Goal: Task Accomplishment & Management: Manage account settings

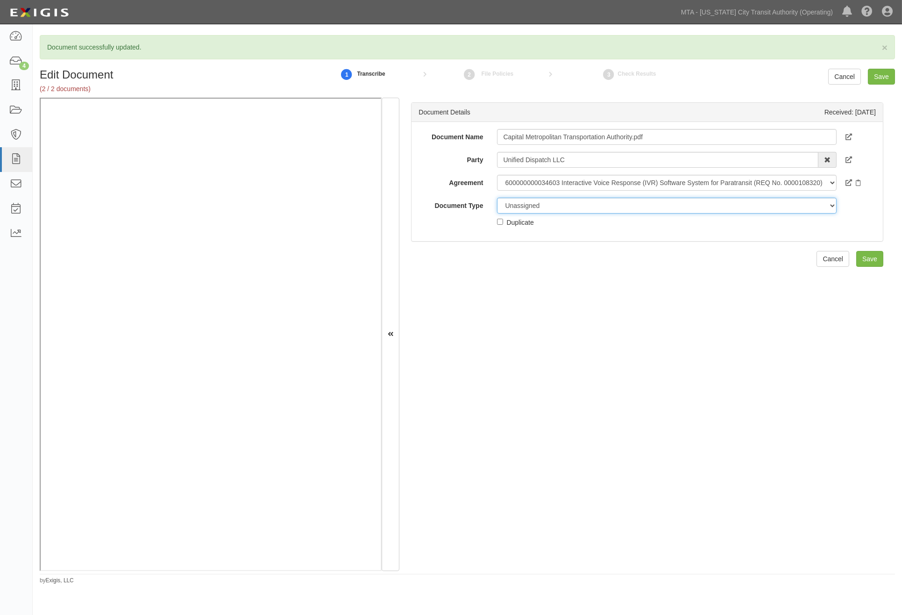
click at [537, 204] on select "Unassigned Binder Cancellation Notice Certificate Contract Endorsement Insuranc…" at bounding box center [666, 206] width 339 height 16
select select "OtherDetail"
click at [497, 198] on select "Unassigned Binder Cancellation Notice Certificate Contract Endorsement Insuranc…" at bounding box center [666, 206] width 339 height 16
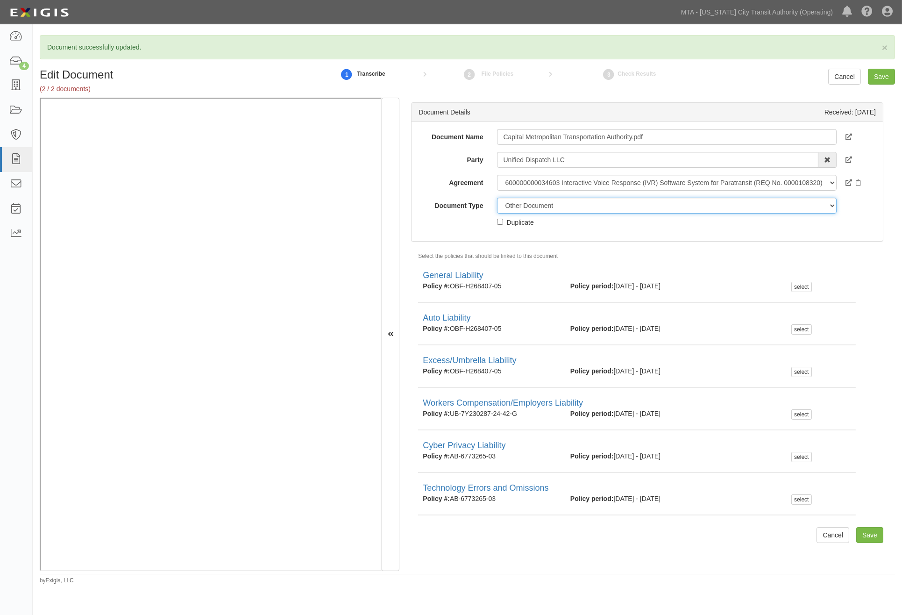
click at [547, 206] on select "Unassigned Binder Cancellation Notice Certificate Contract Endorsement Insuranc…" at bounding box center [666, 206] width 339 height 16
click at [497, 198] on select "Unassigned Binder Cancellation Notice Certificate Contract Endorsement Insuranc…" at bounding box center [666, 206] width 339 height 16
click at [880, 80] on input "Save" at bounding box center [881, 77] width 27 height 16
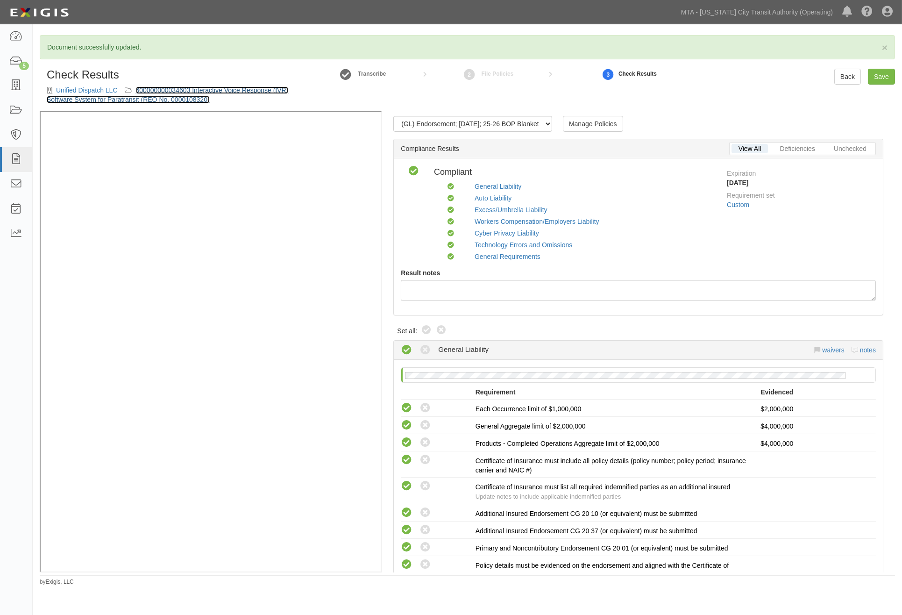
click at [237, 87] on link "600000000034603 Interactive Voice Response (IVR) Software System for Paratransi…" at bounding box center [167, 94] width 241 height 17
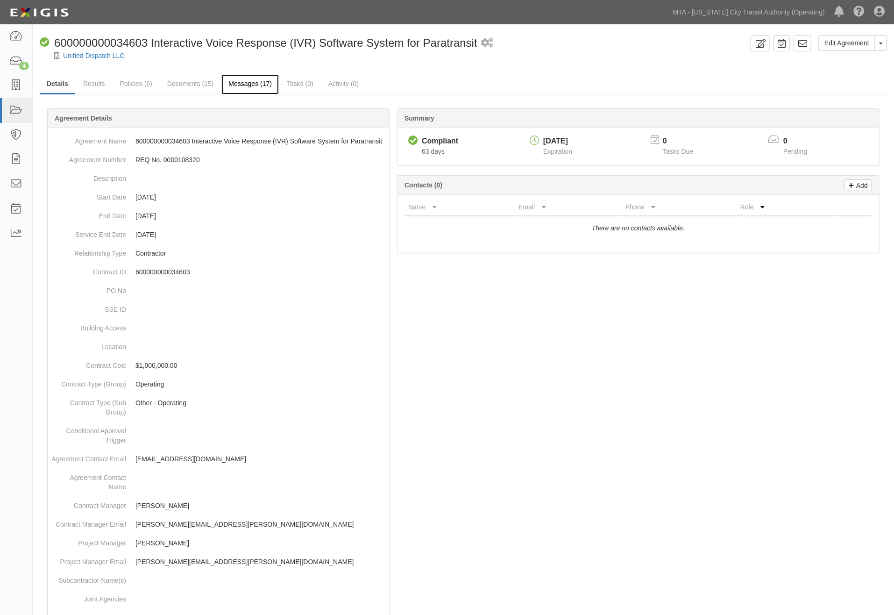
click at [259, 85] on link "Messages (17)" at bounding box center [249, 84] width 57 height 20
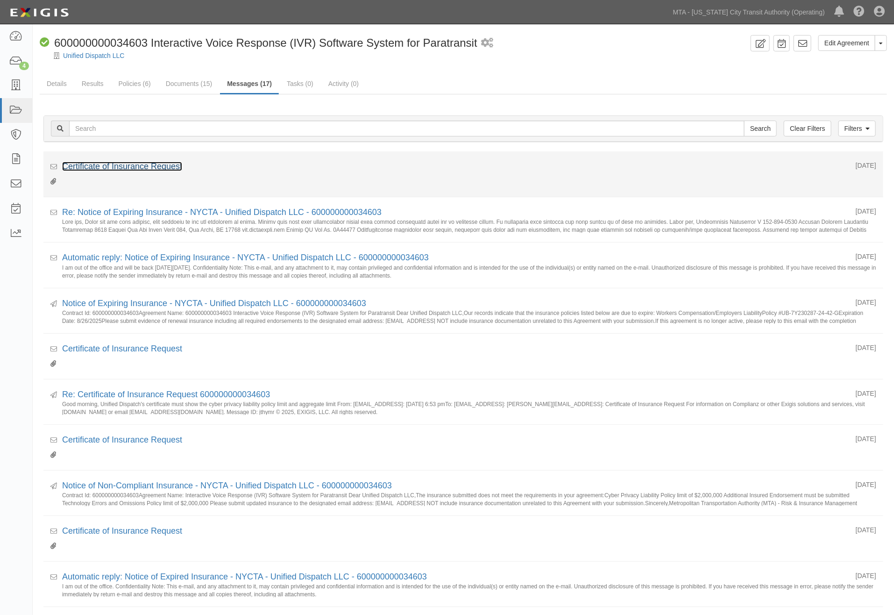
click at [127, 165] on link "Certificate of Insurance Request" at bounding box center [122, 166] width 120 height 9
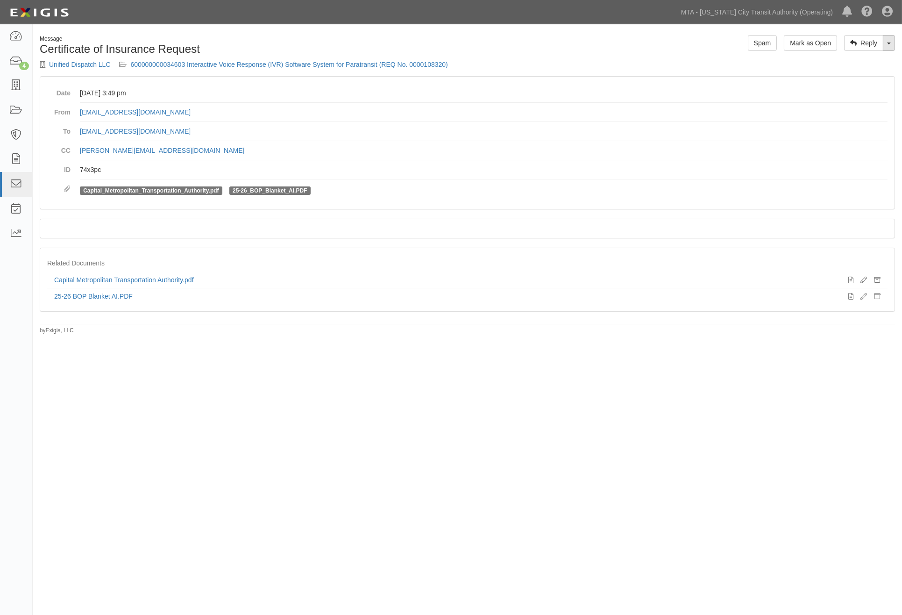
click at [889, 46] on link "Toggle Dropdown" at bounding box center [889, 43] width 12 height 16
click at [869, 59] on link "Reply All" at bounding box center [857, 61] width 74 height 12
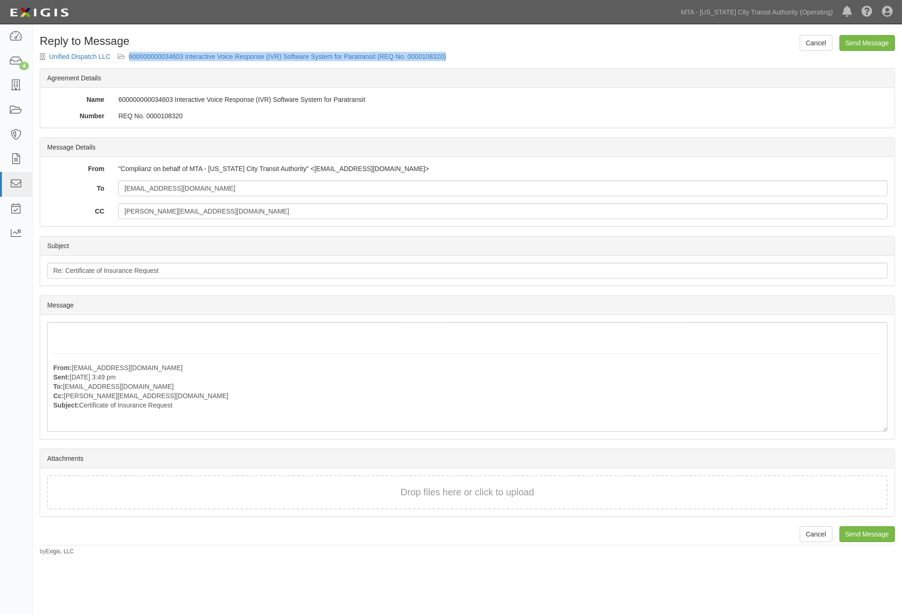
drag, startPoint x: 478, startPoint y: 60, endPoint x: 126, endPoint y: 60, distance: 351.6
click at [126, 60] on form "Cancel Send Message Reply to Message Unified Dispatch LLC 600000000034603 Inter…" at bounding box center [467, 275] width 855 height 481
copy form "600000000034603 Interactive Voice Response (IVR) Software System for Paratransi…"
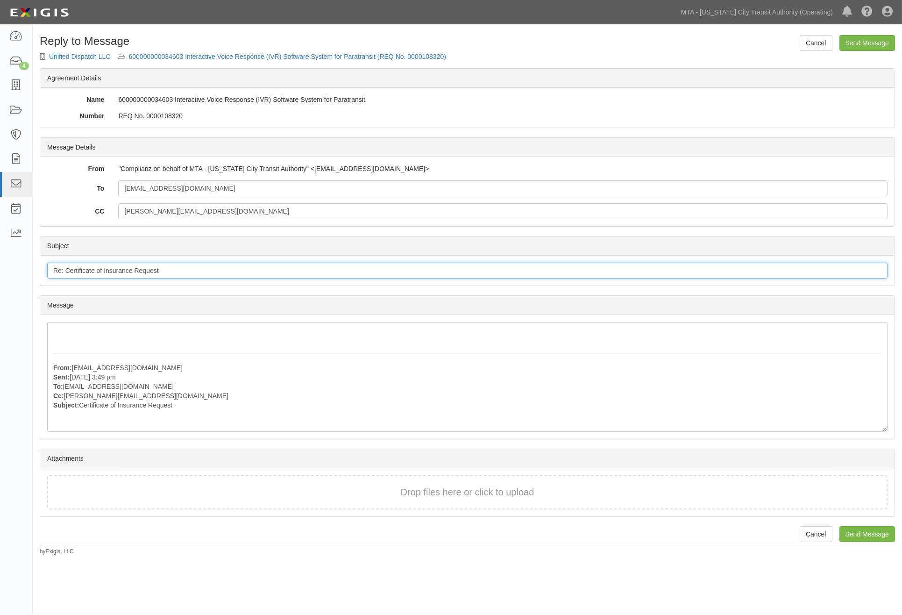
click at [232, 269] on input "Re: Certificate of Insurance Request" at bounding box center [467, 270] width 840 height 16
paste input "600000000034603 Interactive Voice Response (IVR) Software System for Paratransi…"
type input "Re: Certificate of Insurance Request 600000000034603 Interactive Voice Response…"
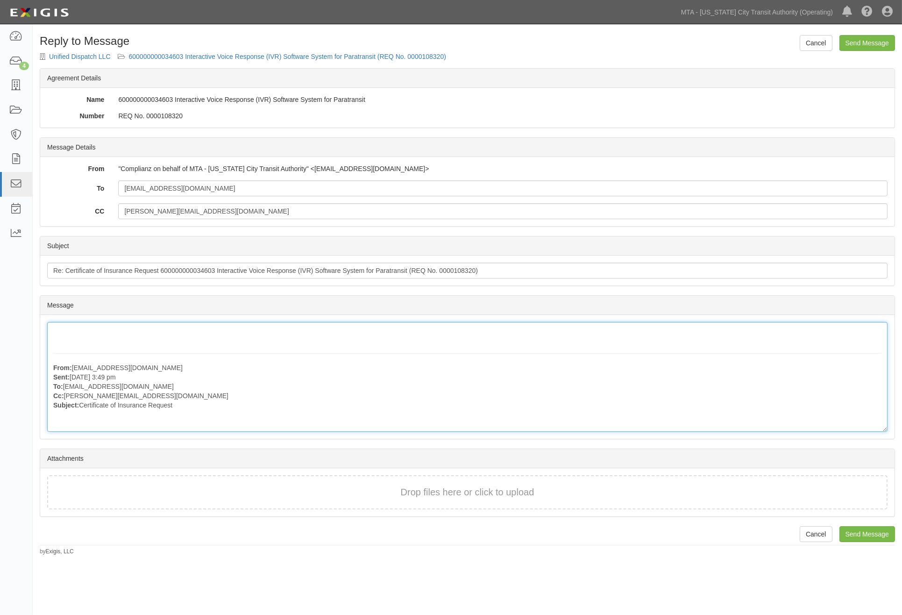
click at [105, 328] on div "From: [EMAIL_ADDRESS][DOMAIN_NAME] Sent: [DATE] 3:49 pm To: [EMAIL_ADDRESS][DOM…" at bounding box center [467, 377] width 840 height 110
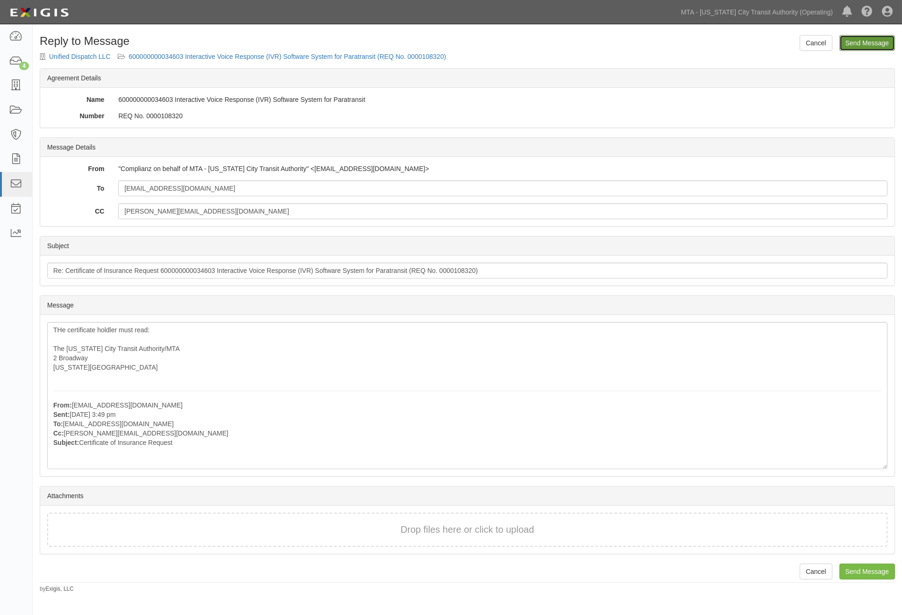
click at [894, 42] on input "Send Message" at bounding box center [867, 43] width 56 height 16
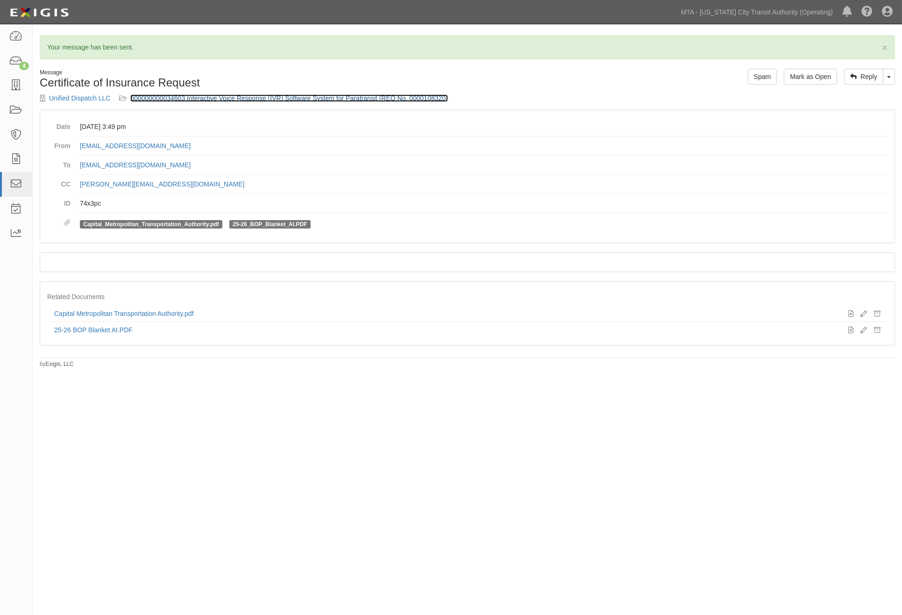
click at [228, 95] on link "600000000034603 Interactive Voice Response (IVR) Software System for Paratransi…" at bounding box center [288, 97] width 317 height 7
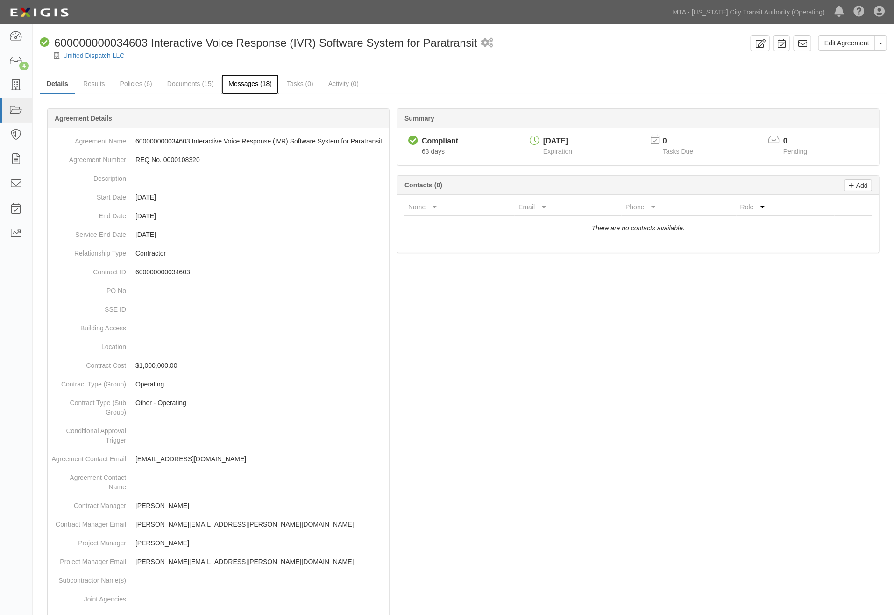
click at [259, 78] on link "Messages (18)" at bounding box center [249, 84] width 57 height 20
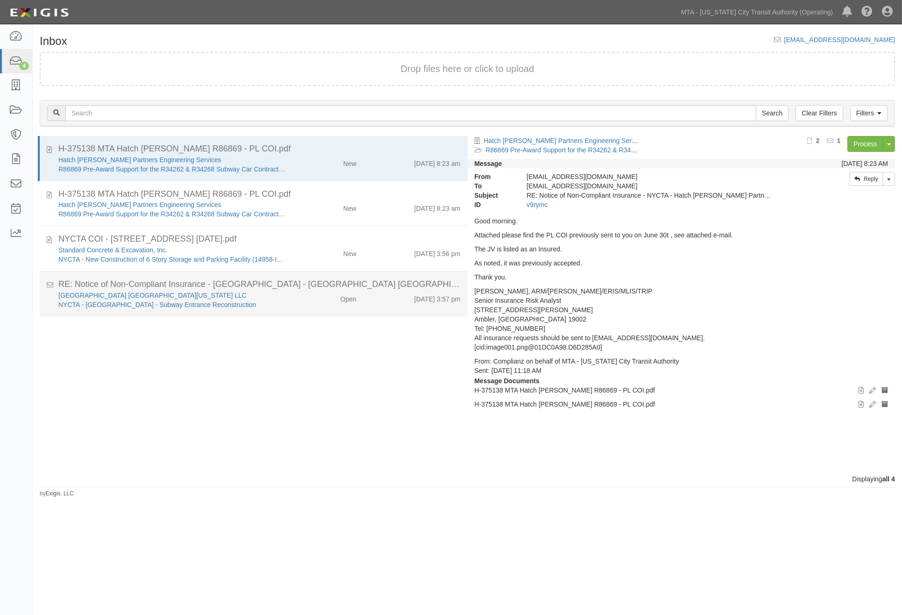
click at [273, 307] on div "NYCTA - [GEOGRAPHIC_DATA] - Subway Entrance Reconstruction" at bounding box center [172, 304] width 228 height 9
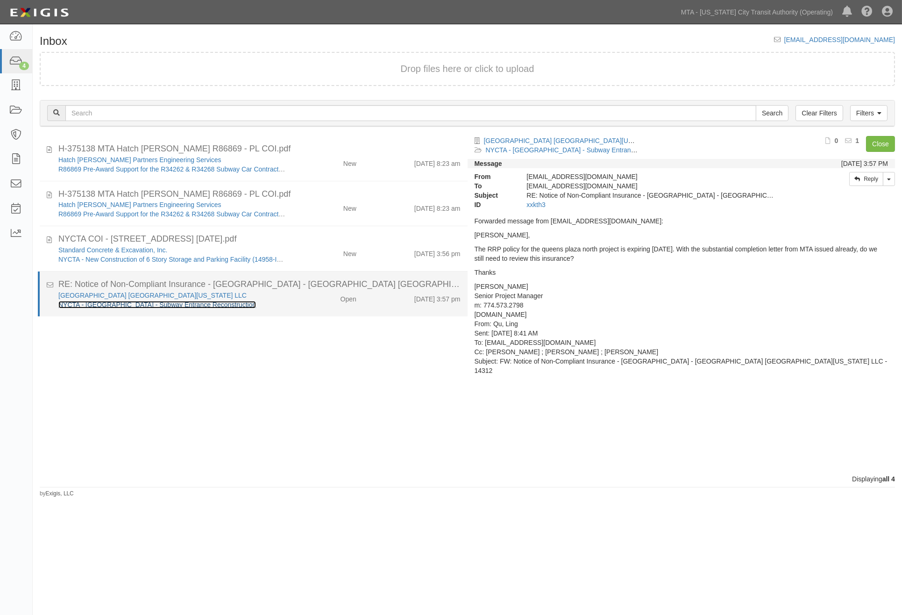
click at [185, 303] on link "NYCTA - [GEOGRAPHIC_DATA] - Subway Entrance Reconstruction" at bounding box center [157, 304] width 198 height 7
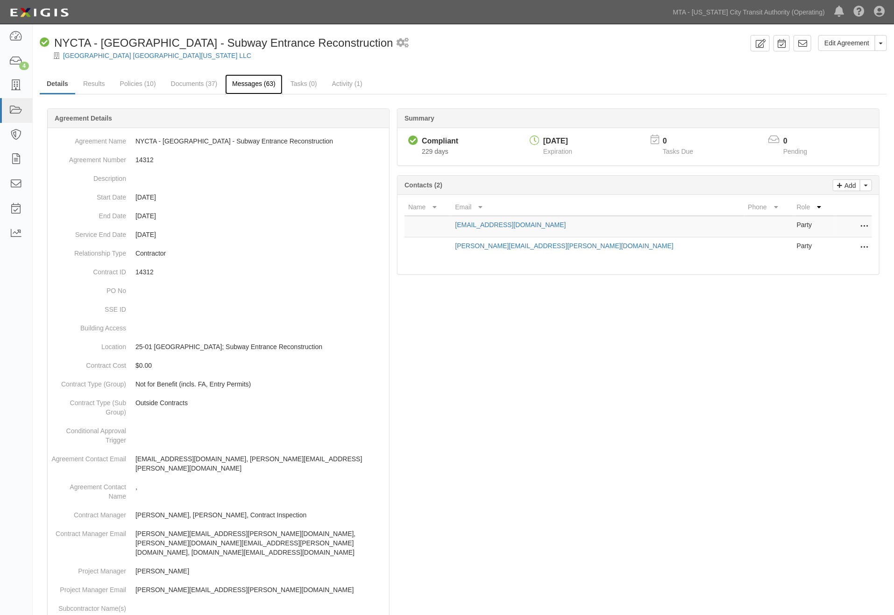
click at [253, 85] on link "Messages (63)" at bounding box center [253, 84] width 57 height 20
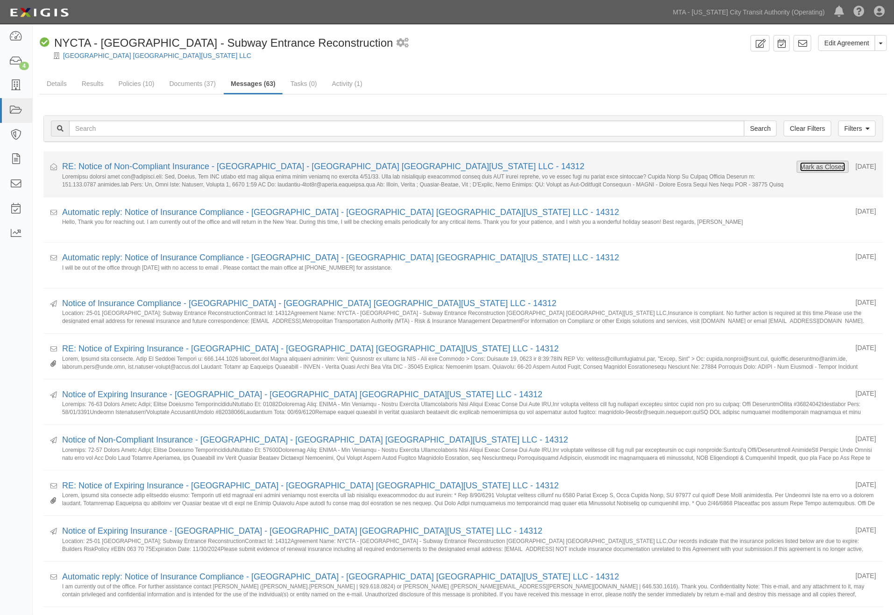
click at [799, 162] on button "Mark as Closed" at bounding box center [822, 167] width 46 height 10
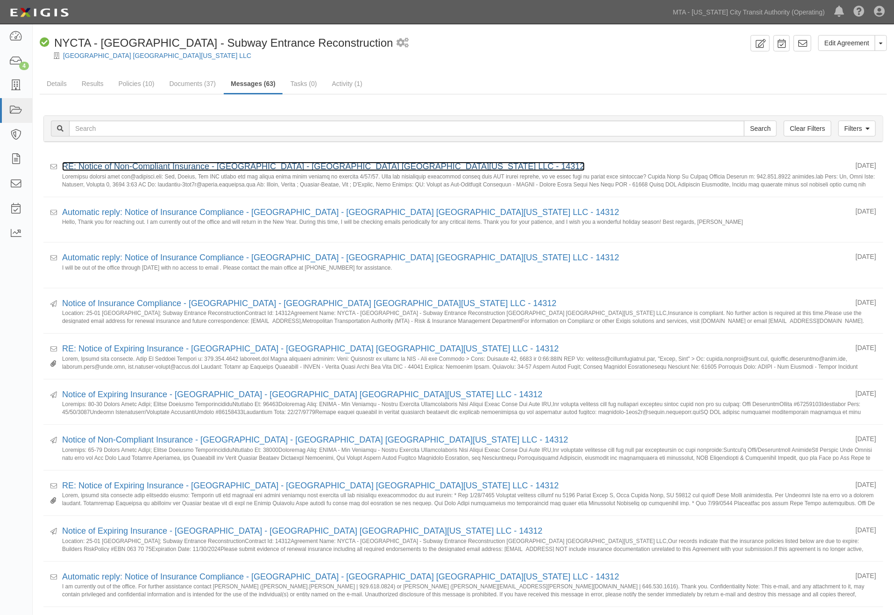
click at [160, 166] on link "RE: Notice of Non-Compliant Insurance - [GEOGRAPHIC_DATA] - [GEOGRAPHIC_DATA] […" at bounding box center [323, 166] width 523 height 9
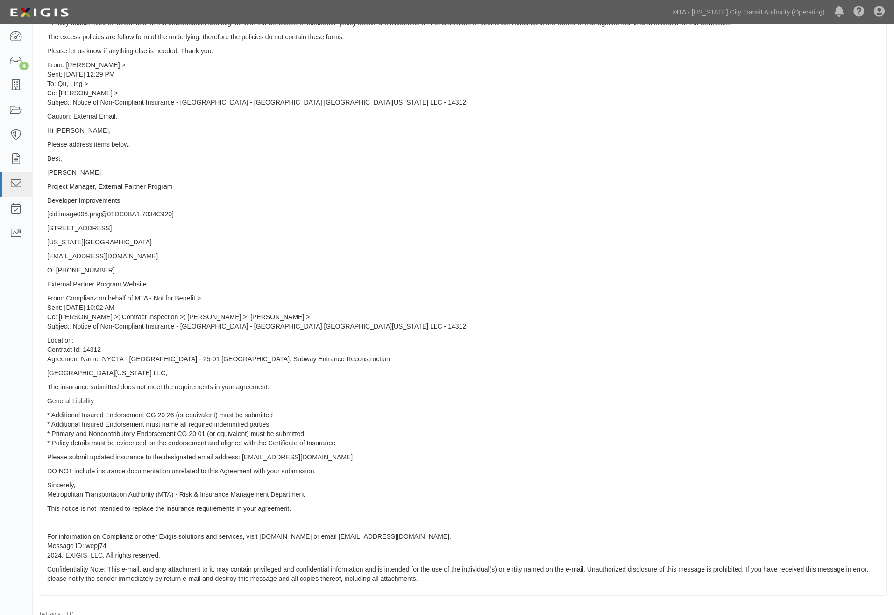
scroll to position [802, 0]
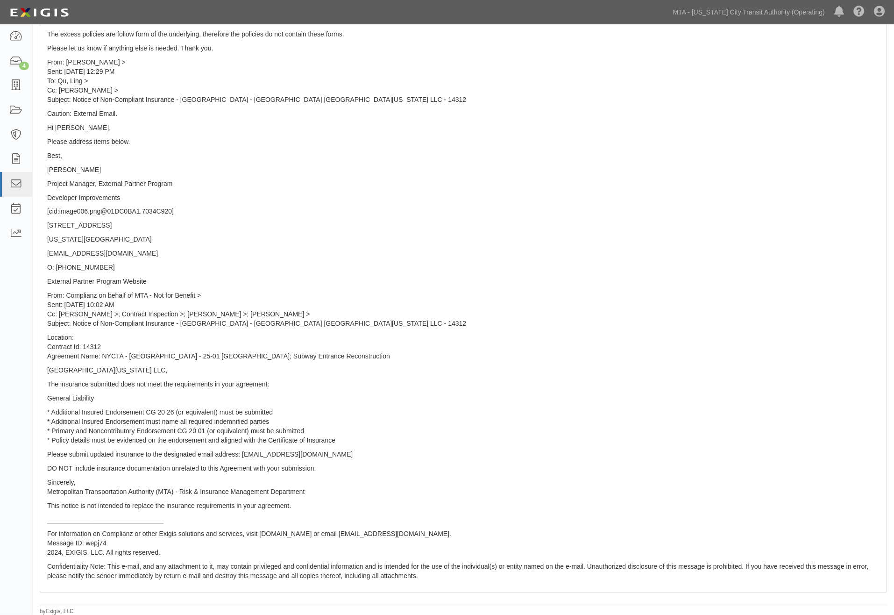
drag, startPoint x: 276, startPoint y: 421, endPoint x: 48, endPoint y: 400, distance: 229.4
click at [48, 400] on div "Forwarded message from [EMAIL_ADDRESS][DOMAIN_NAME]: [PERSON_NAME][GEOGRAPHIC_D…" at bounding box center [463, 15] width 846 height 1153
copy div "General Liability * Additional Insured Endorsement CG 20 26 (or equivalent) mus…"
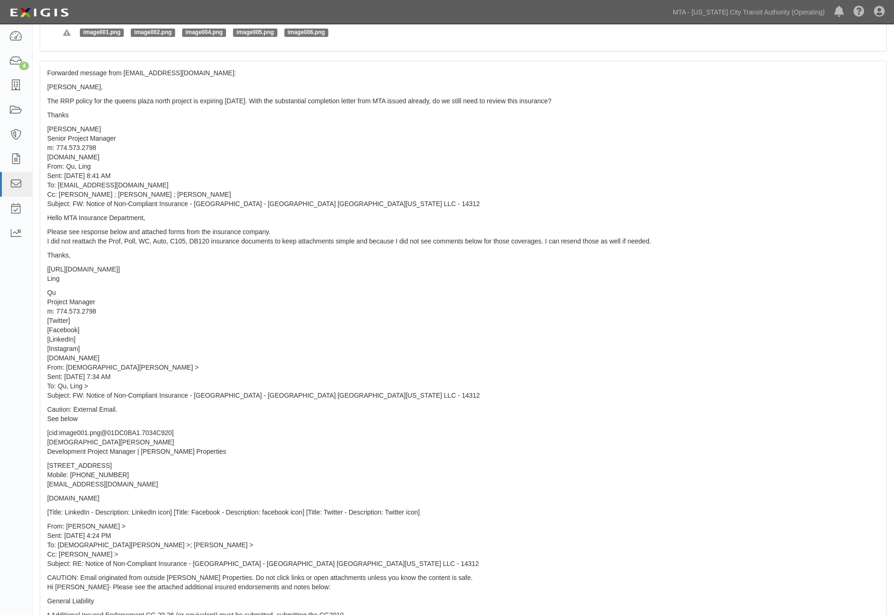
scroll to position [0, 0]
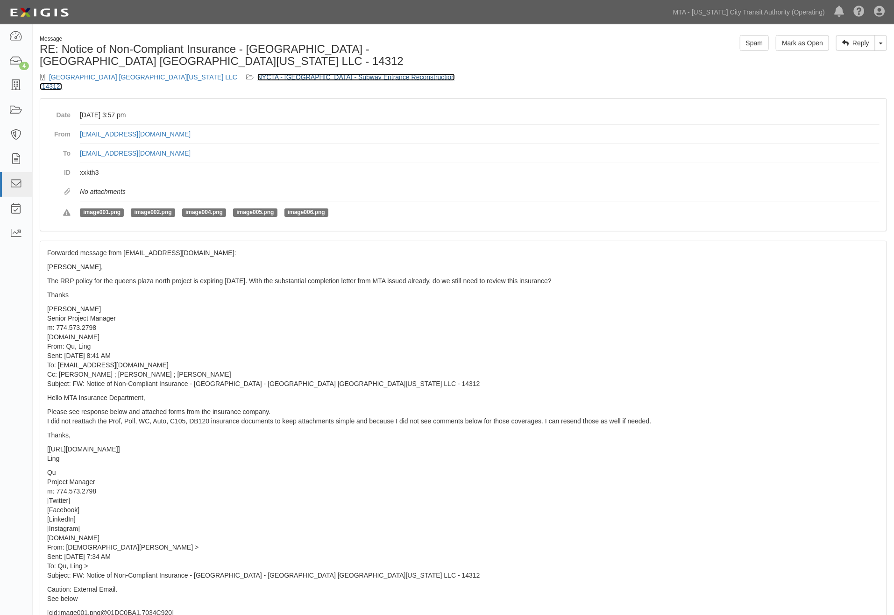
click at [325, 73] on link "NYCTA - [GEOGRAPHIC_DATA] - Subway Entrance Reconstruction (14312)" at bounding box center [247, 81] width 415 height 17
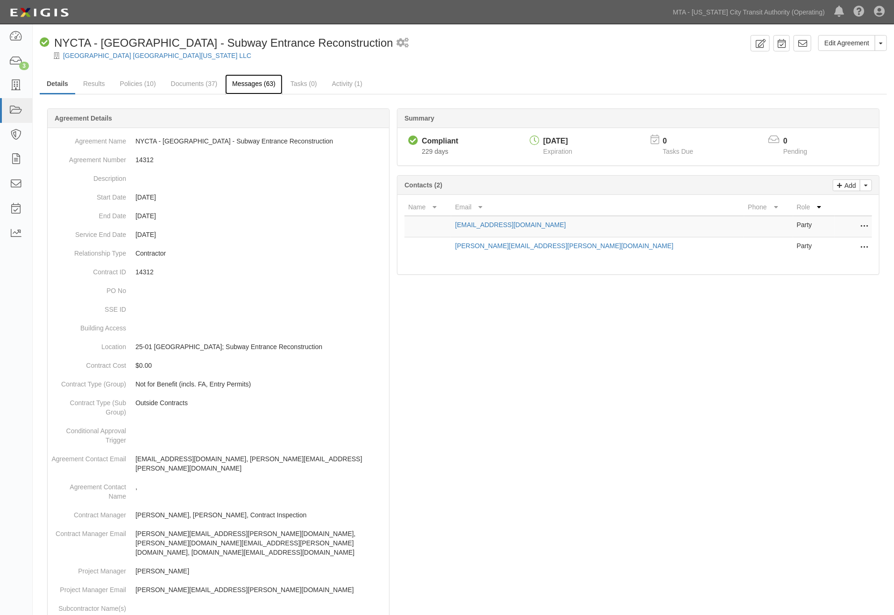
click at [246, 82] on link "Messages (63)" at bounding box center [253, 84] width 57 height 20
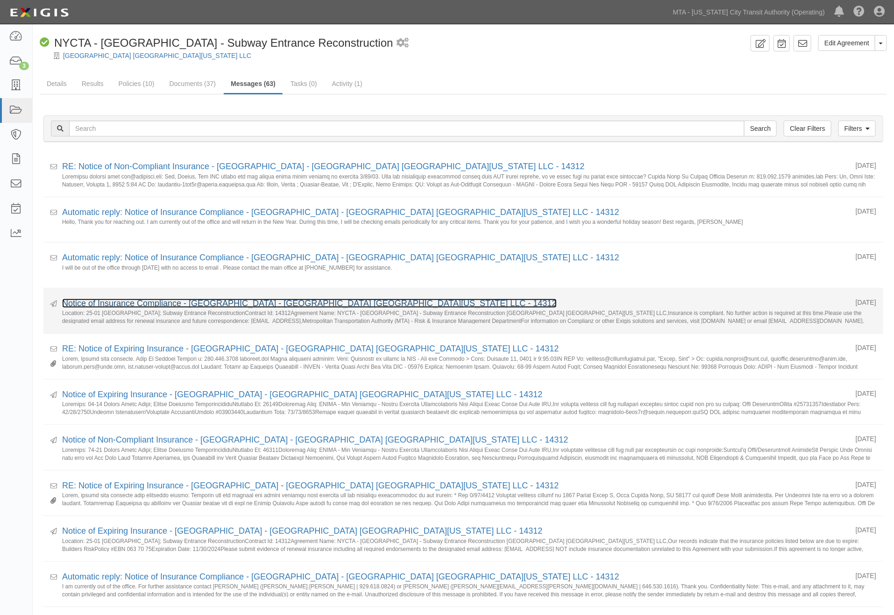
click at [182, 307] on link "Notice of Insurance Compliance - [GEOGRAPHIC_DATA] - [GEOGRAPHIC_DATA] [GEOGRAP…" at bounding box center [309, 302] width 495 height 9
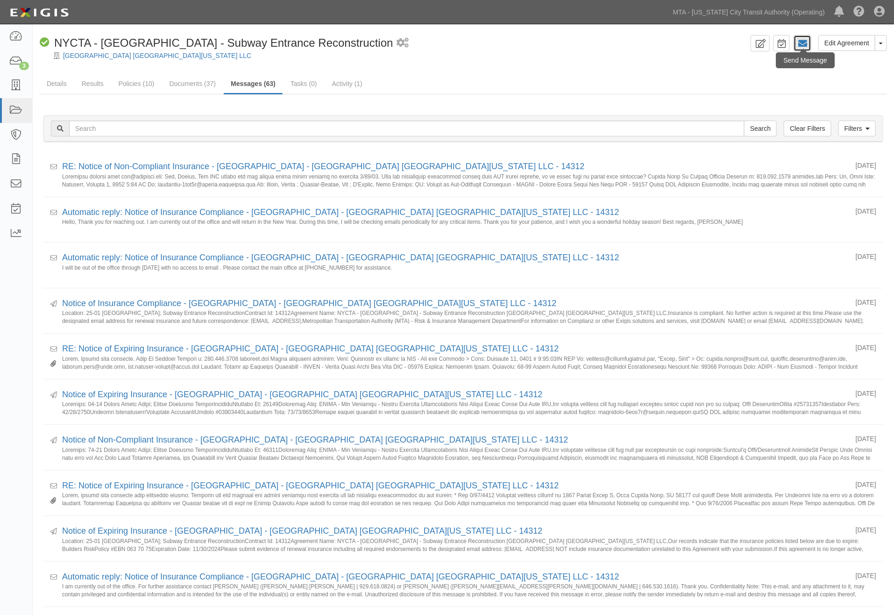
click at [801, 41] on icon at bounding box center [802, 43] width 9 height 9
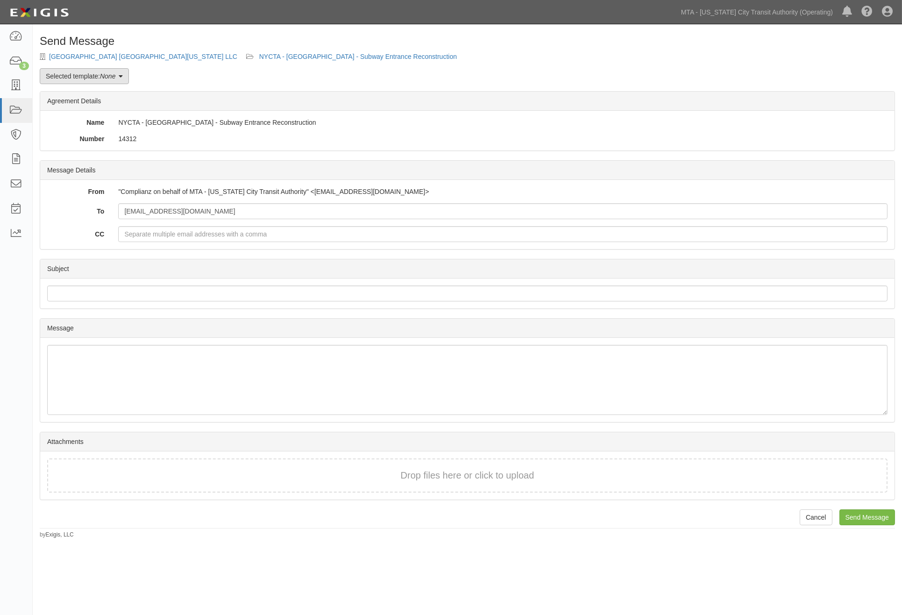
click at [110, 80] on link "Selected template: None" at bounding box center [84, 76] width 89 height 16
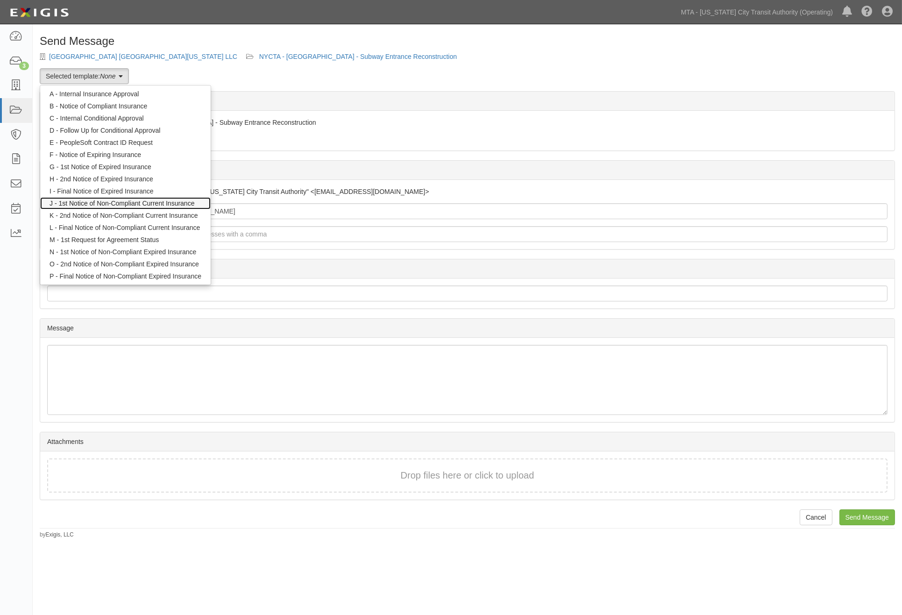
click at [136, 203] on link "J - 1st Notice of Non-Compliant Current Insurance" at bounding box center [125, 203] width 170 height 12
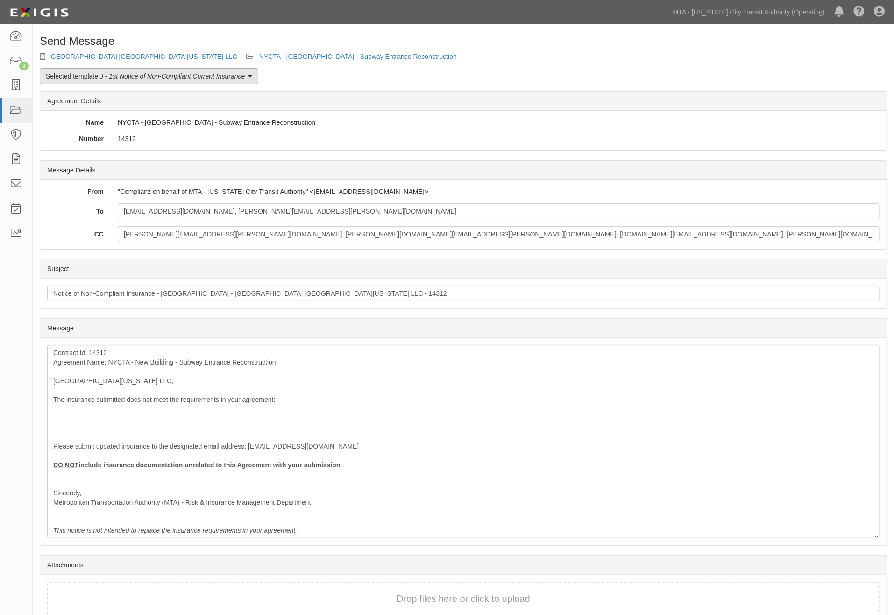
click at [152, 80] on link "Selected template: J - 1st Notice of Non-Compliant Current Insurance" at bounding box center [149, 76] width 219 height 16
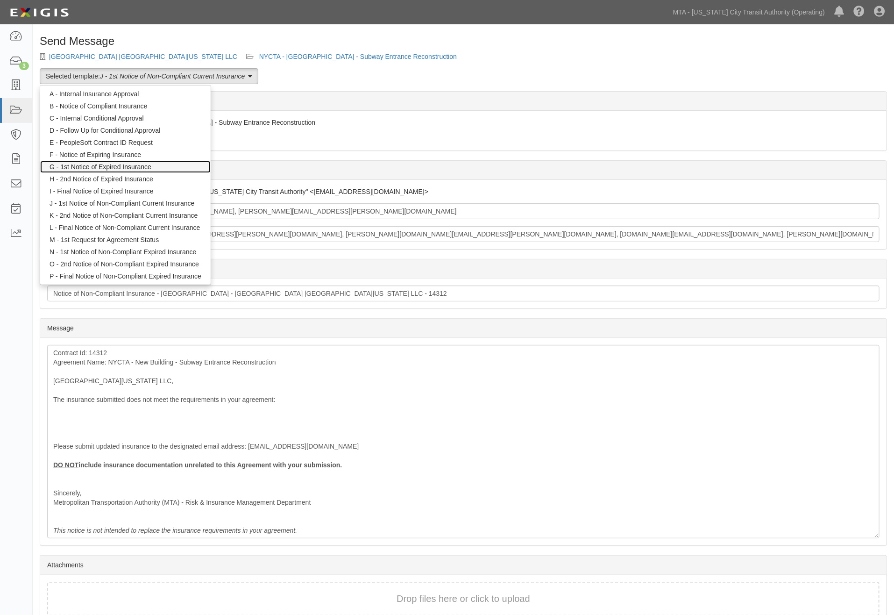
click at [131, 169] on link "G - 1st Notice of Expired Insurance" at bounding box center [125, 167] width 170 height 12
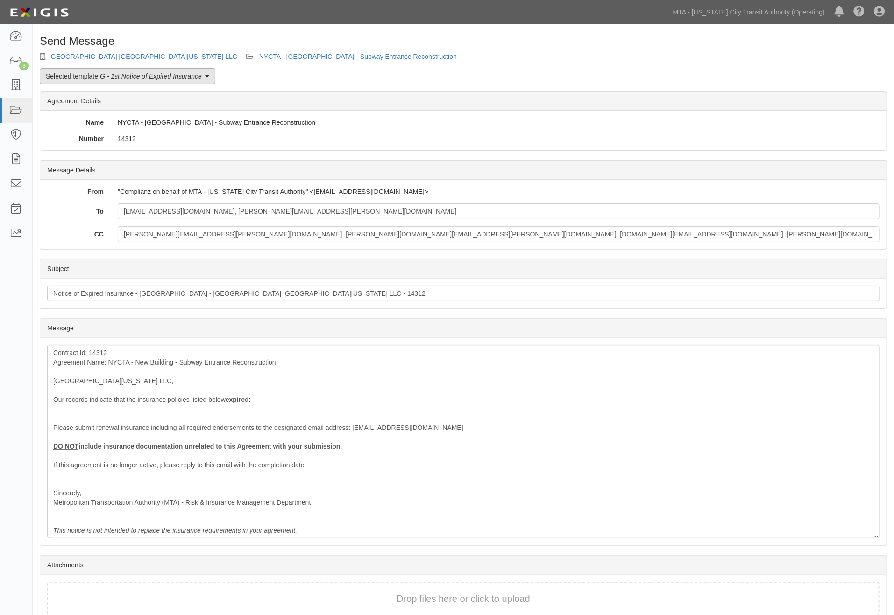
click at [171, 71] on link "Selected template: G - 1st Notice of Expired Insurance" at bounding box center [128, 76] width 176 height 16
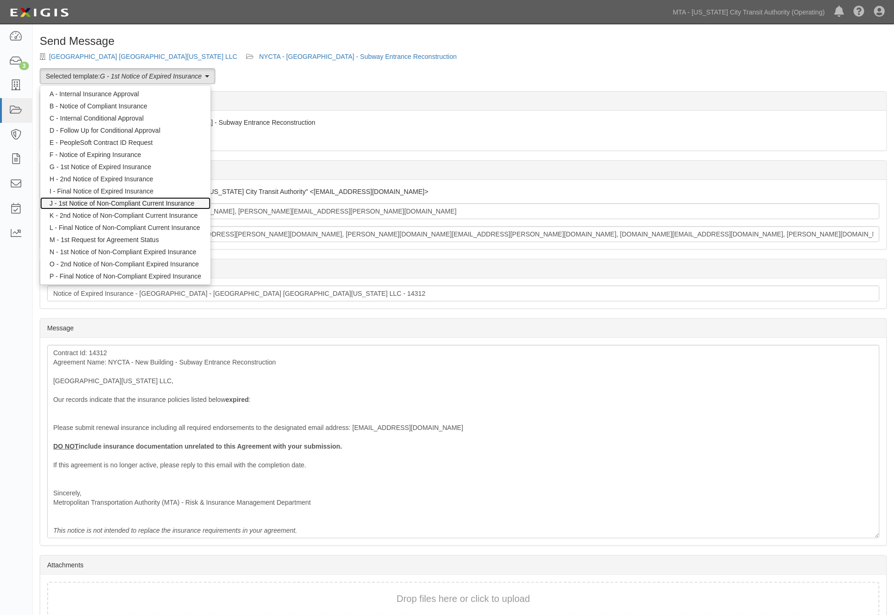
click at [105, 202] on link "J - 1st Notice of Non-Compliant Current Insurance" at bounding box center [125, 203] width 170 height 12
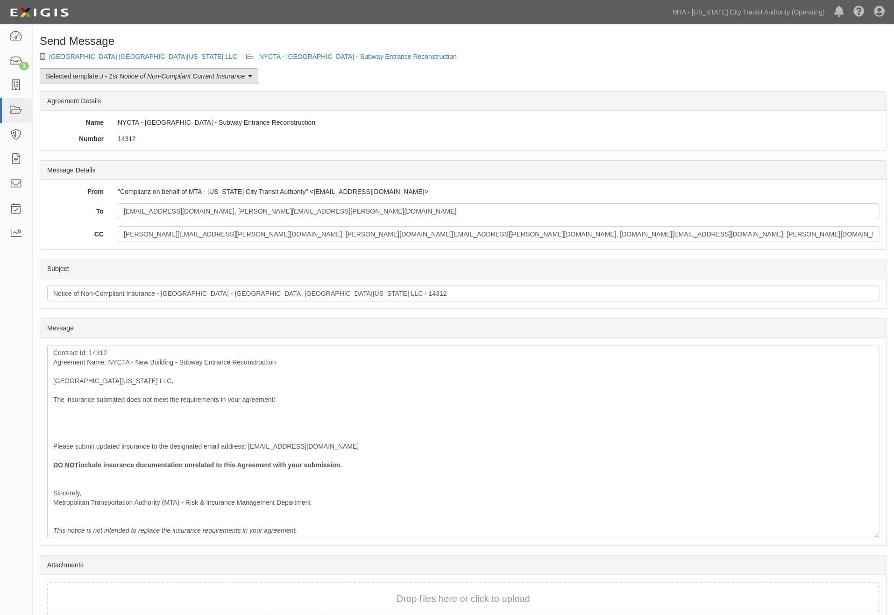
click at [131, 84] on link "Selected template: J - 1st Notice of Non-Compliant Current Insurance" at bounding box center [149, 76] width 219 height 16
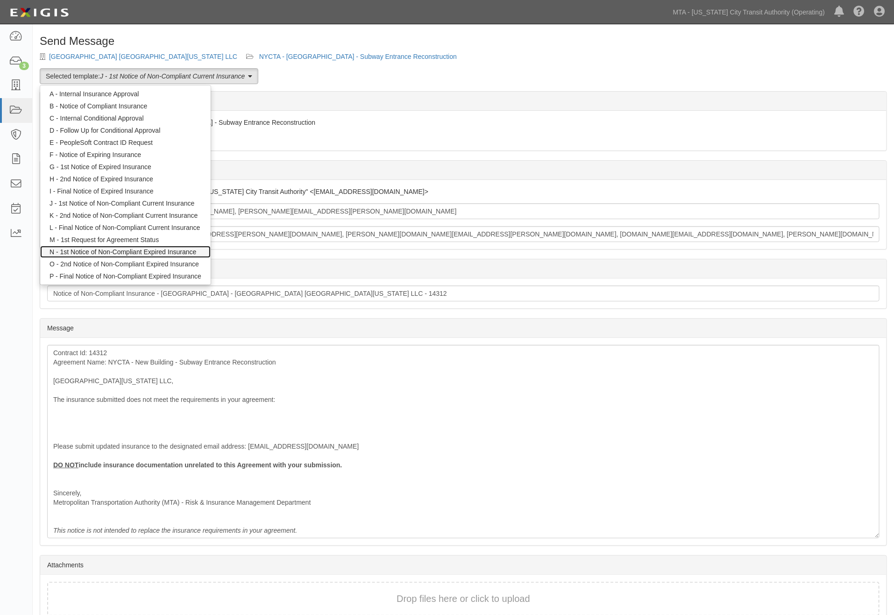
click at [113, 249] on link "N - 1st Notice of Non-Compliant Expired Insurance" at bounding box center [125, 252] width 170 height 12
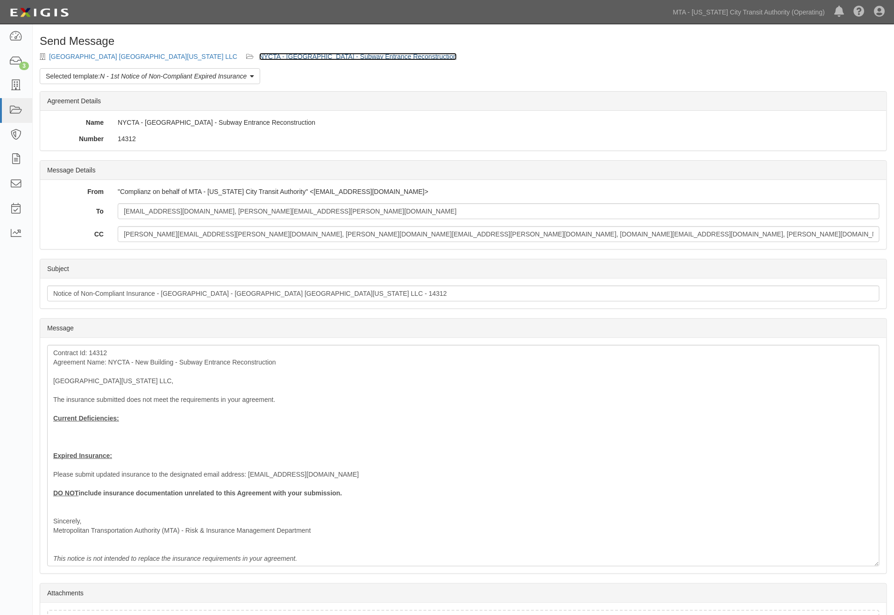
click at [259, 54] on link "NYCTA - New Building - Subway Entrance Reconstruction" at bounding box center [358, 56] width 198 height 7
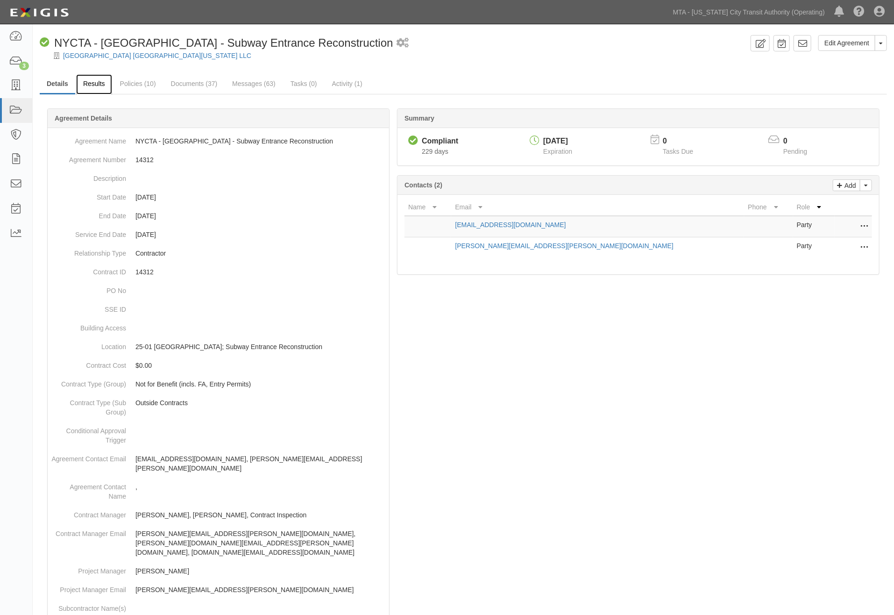
click at [96, 83] on link "Results" at bounding box center [94, 84] width 36 height 20
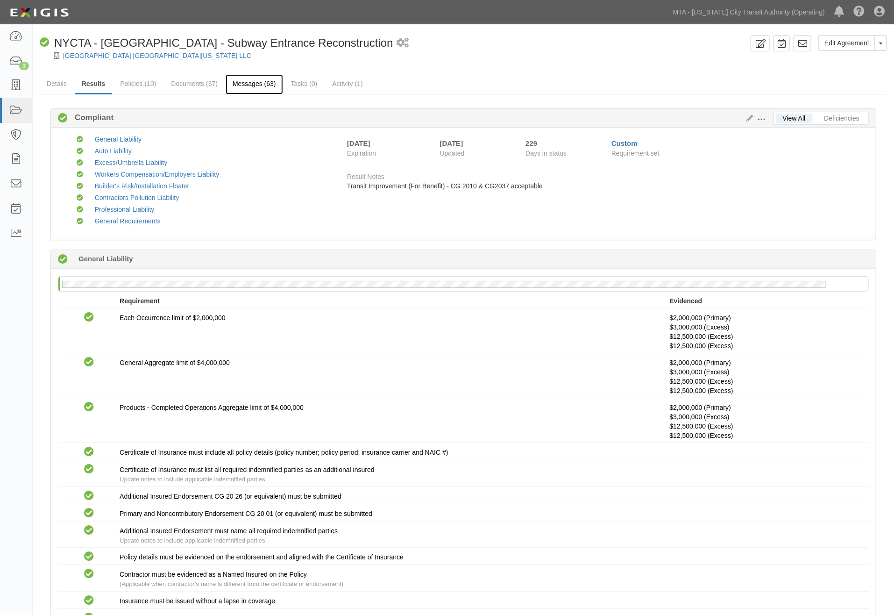
click at [255, 83] on link "Messages (63)" at bounding box center [254, 84] width 57 height 20
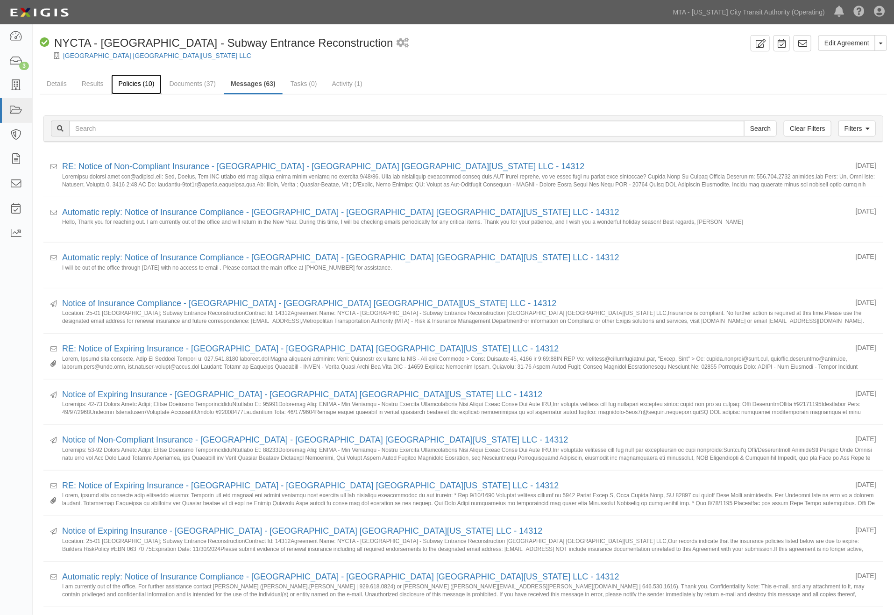
click at [136, 85] on link "Policies (10)" at bounding box center [136, 84] width 50 height 20
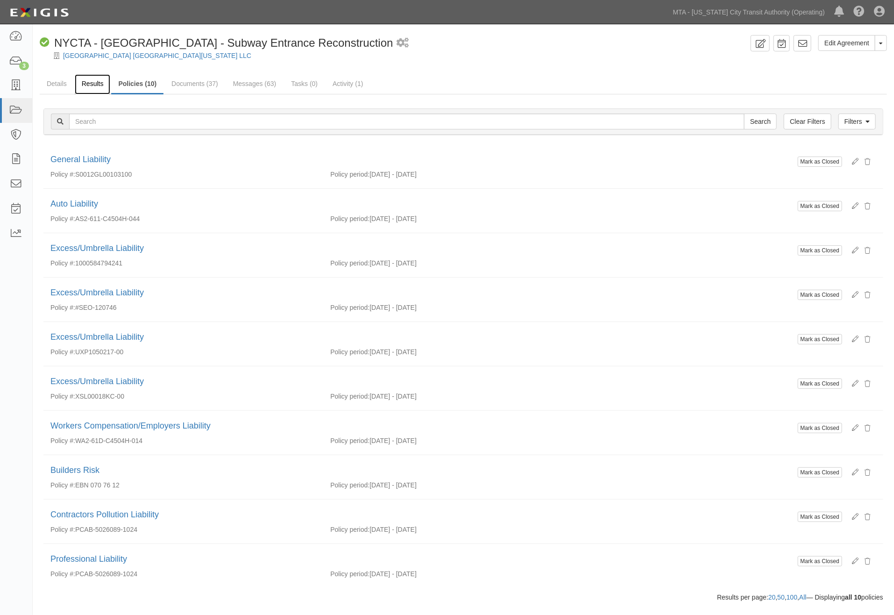
click at [93, 85] on link "Results" at bounding box center [93, 84] width 36 height 20
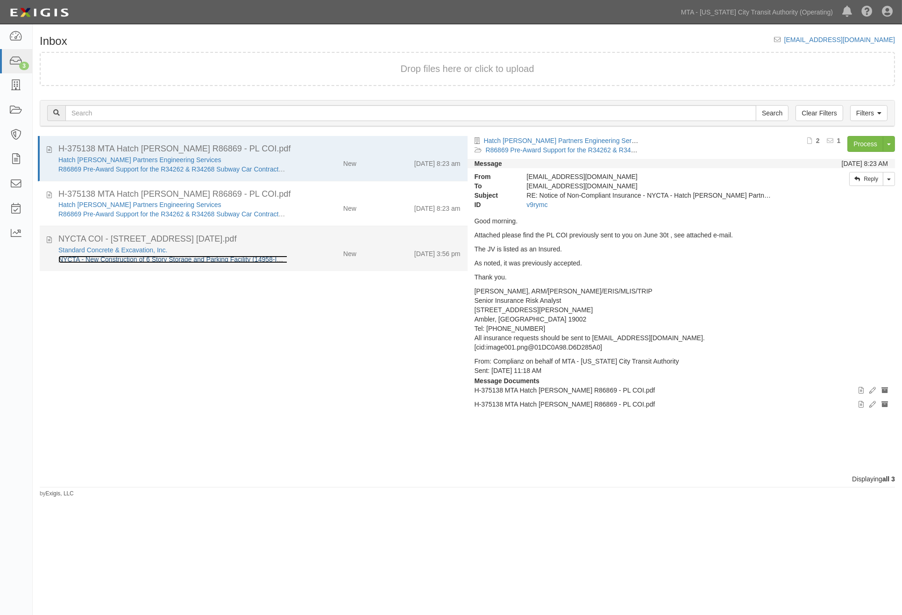
click at [209, 256] on link "NYCTA - New Construction of 6 Story Storage and Parking Facility (14958-INS725)" at bounding box center [178, 258] width 240 height 7
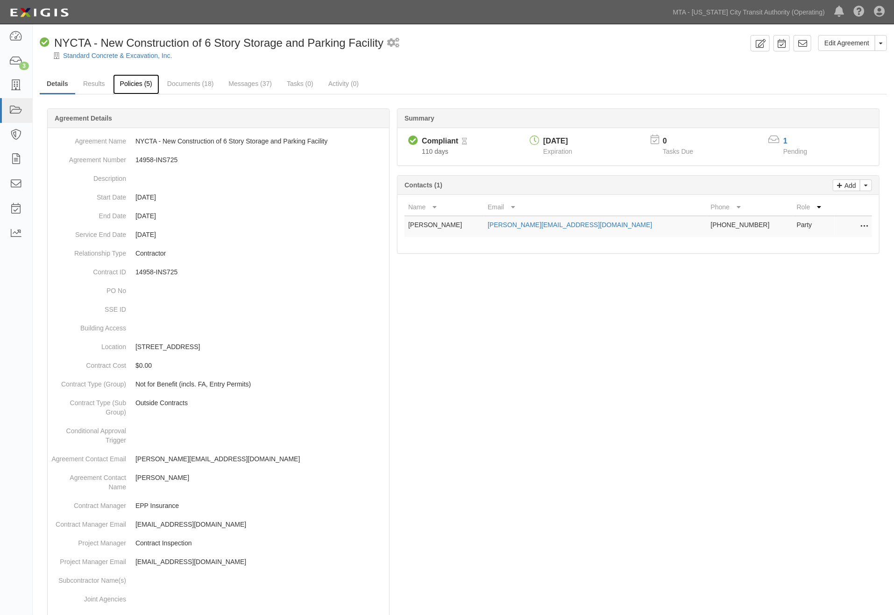
click at [139, 82] on link "Policies (5)" at bounding box center [136, 84] width 46 height 20
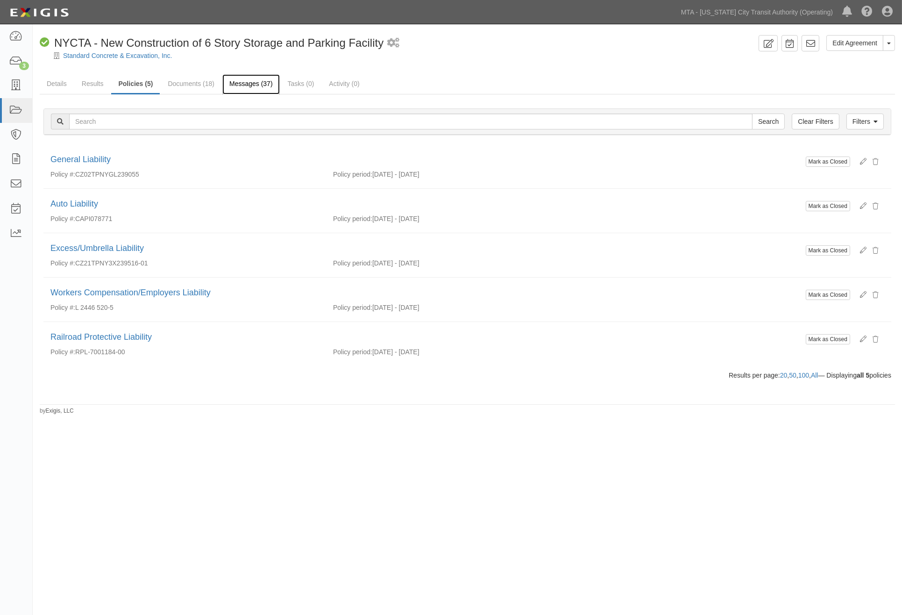
click at [248, 83] on link "Messages (37)" at bounding box center [250, 84] width 57 height 20
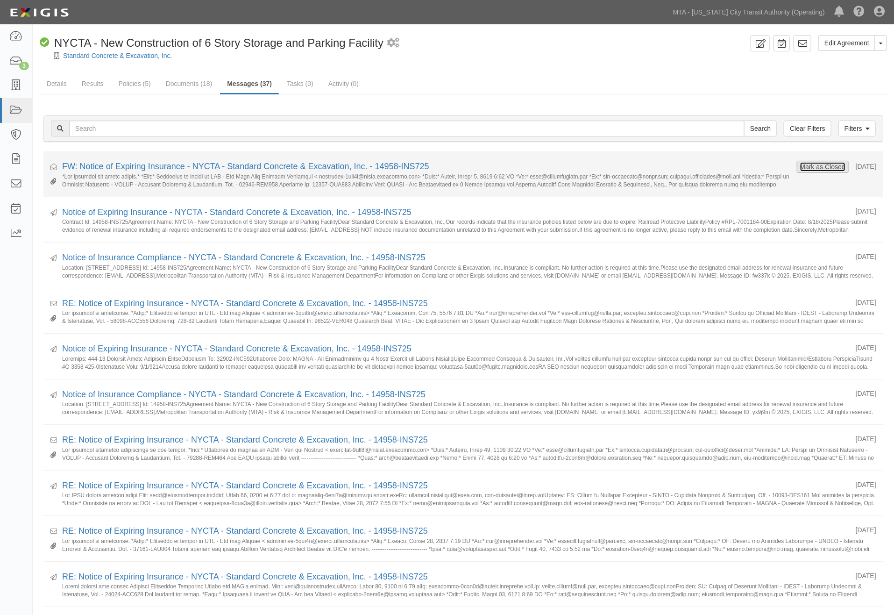
drag, startPoint x: 816, startPoint y: 166, endPoint x: 809, endPoint y: 166, distance: 7.0
click at [815, 166] on button "Mark as Closed" at bounding box center [822, 167] width 46 height 10
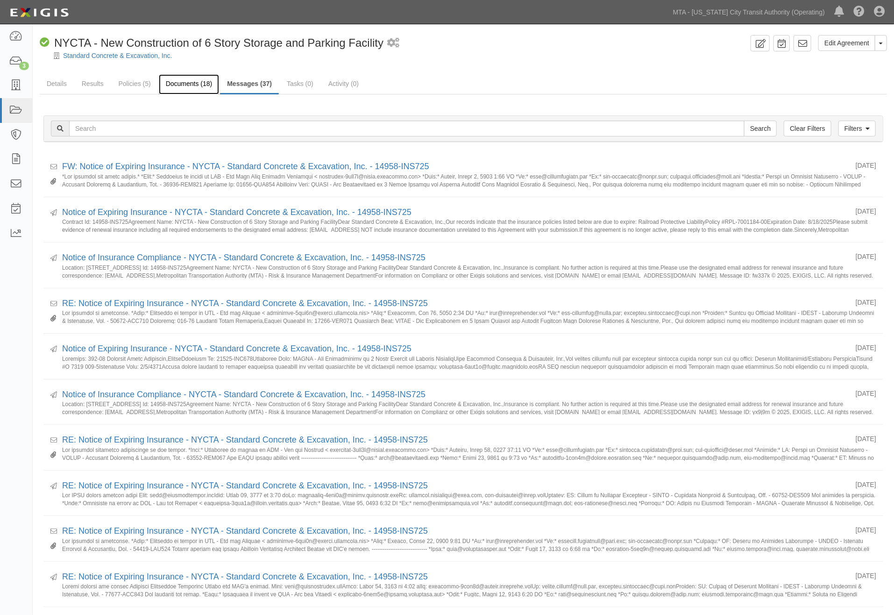
click at [178, 81] on link "Documents (18)" at bounding box center [189, 84] width 61 height 20
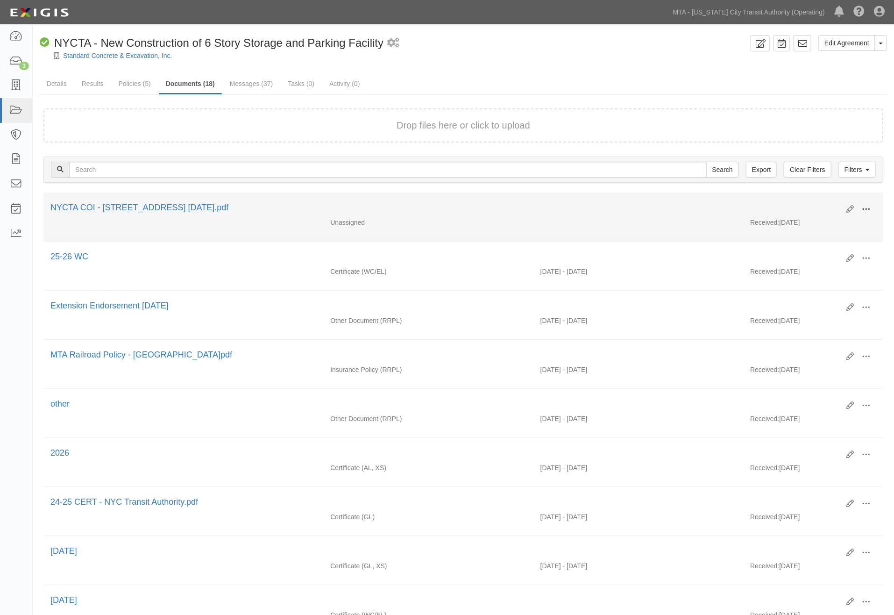
click at [866, 206] on span at bounding box center [866, 209] width 8 height 8
click at [803, 204] on link "Edit" at bounding box center [821, 205] width 74 height 17
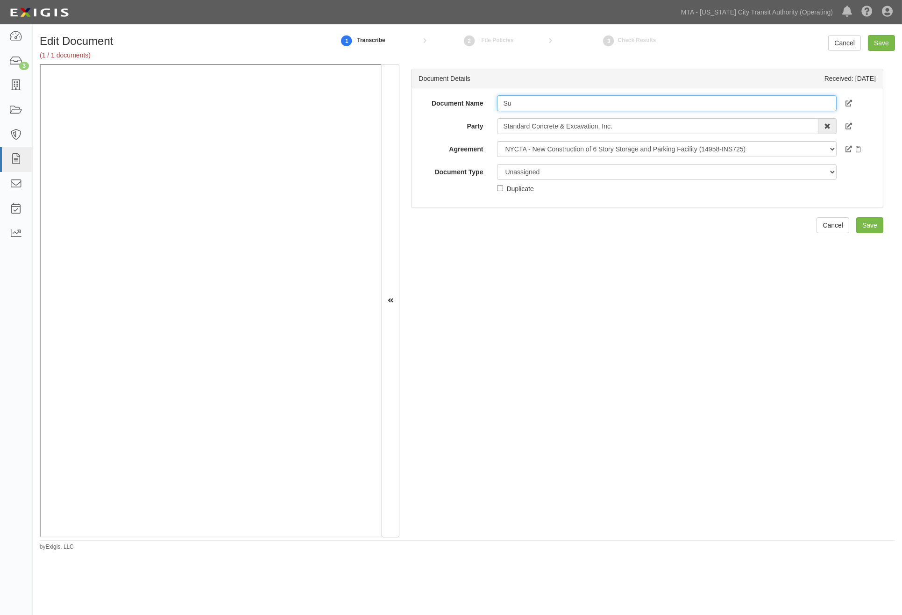
type input "S"
type input "Junk"
click at [516, 168] on select "Unassigned Binder Cancellation Notice Certificate Contract Endorsement Insuranc…" at bounding box center [666, 172] width 339 height 16
select select "JunkDetail"
click at [497, 164] on select "Unassigned Binder Cancellation Notice Certificate Contract Endorsement Insuranc…" at bounding box center [666, 172] width 339 height 16
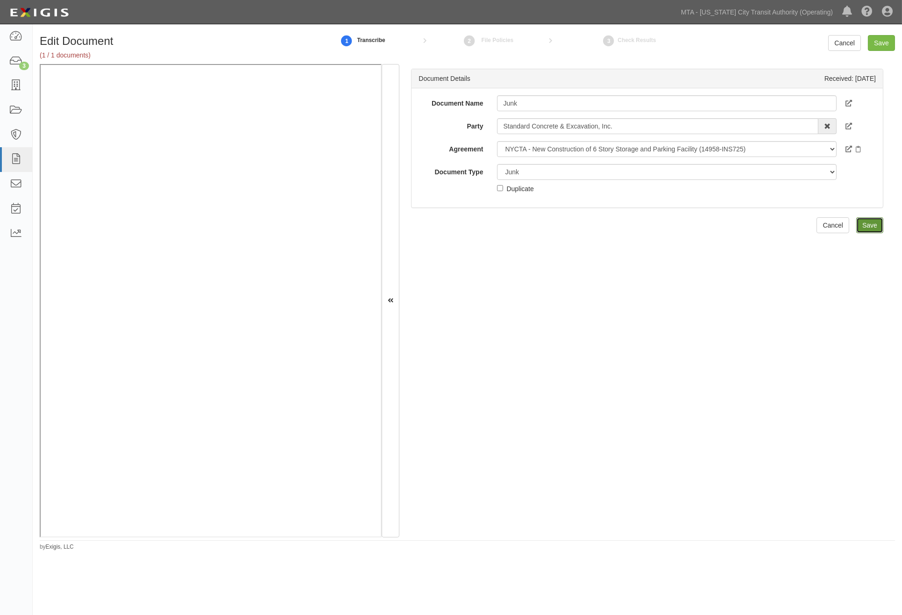
click at [864, 226] on input "Save" at bounding box center [869, 225] width 27 height 16
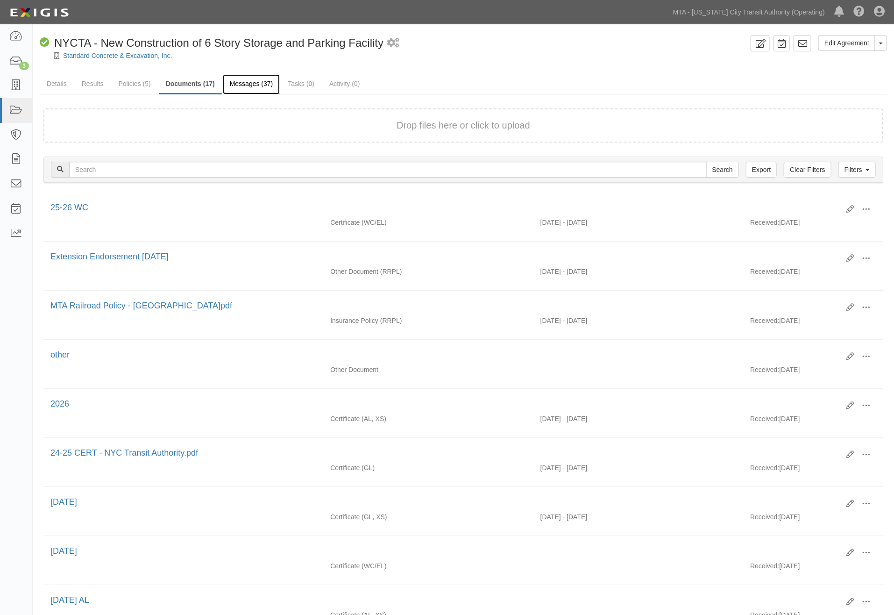
click at [244, 80] on link "Messages (37)" at bounding box center [251, 84] width 57 height 20
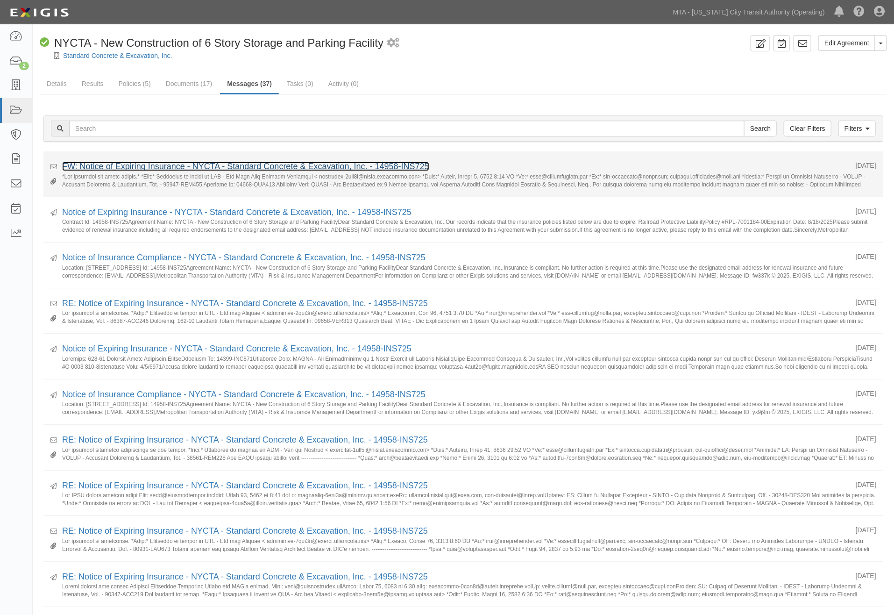
click at [114, 164] on link "FW: Notice of Expiring Insurance - NYCTA - Standard Concrete & Excavation, Inc.…" at bounding box center [245, 166] width 367 height 9
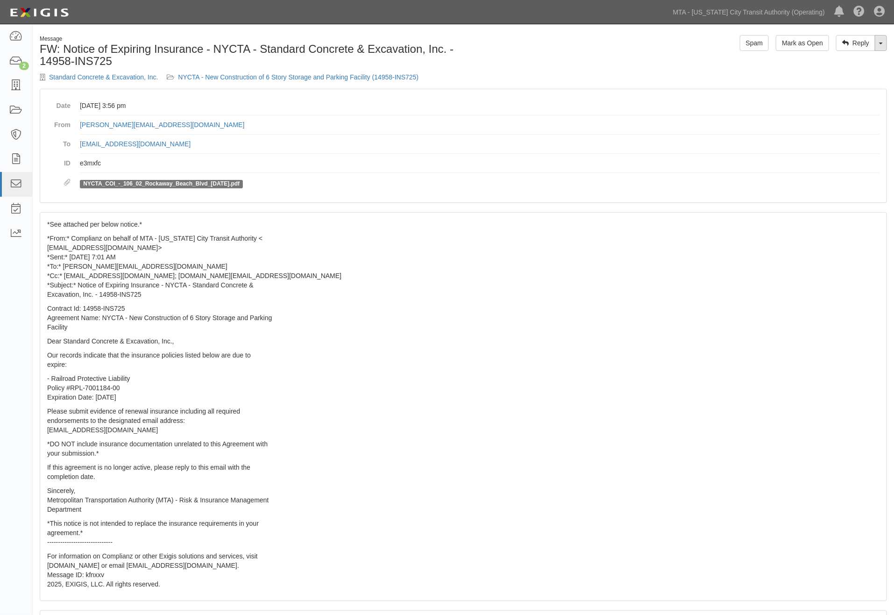
click at [879, 46] on link "Toggle Dropdown" at bounding box center [881, 43] width 12 height 16
click at [847, 62] on link "Reply All" at bounding box center [850, 61] width 74 height 12
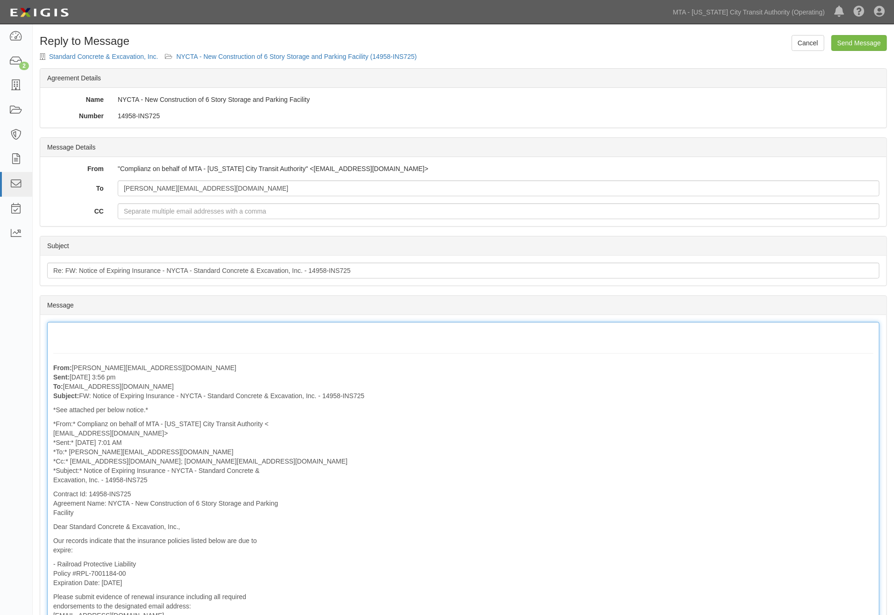
click at [169, 327] on div "From: mike@standardconex.com Sent: August 12, 2025 at 3:56 pm To: agreement-3cv…" at bounding box center [463, 552] width 832 height 460
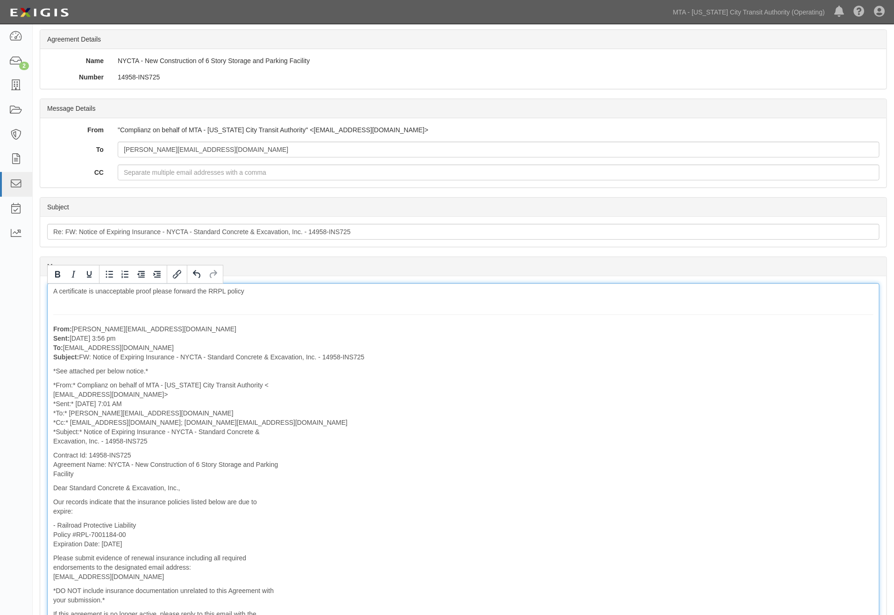
scroll to position [104, 0]
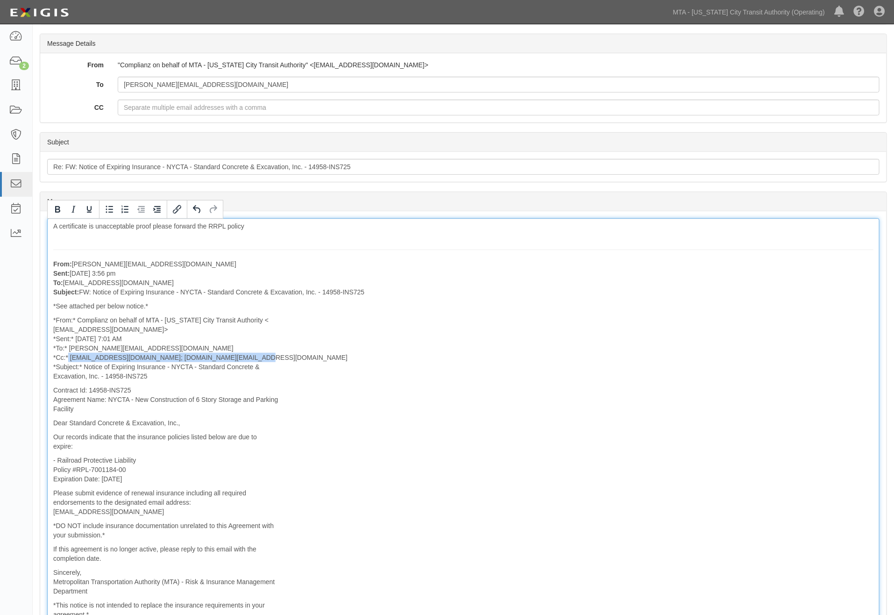
drag, startPoint x: 245, startPoint y: 358, endPoint x: 69, endPoint y: 357, distance: 176.5
click at [69, 357] on p "*From:* Complianz on behalf of MTA - New York City Transit Authority < agreemen…" at bounding box center [463, 347] width 820 height 65
copy p "epp-insurance@mtacd.org; contract.inspection@nyct.com"
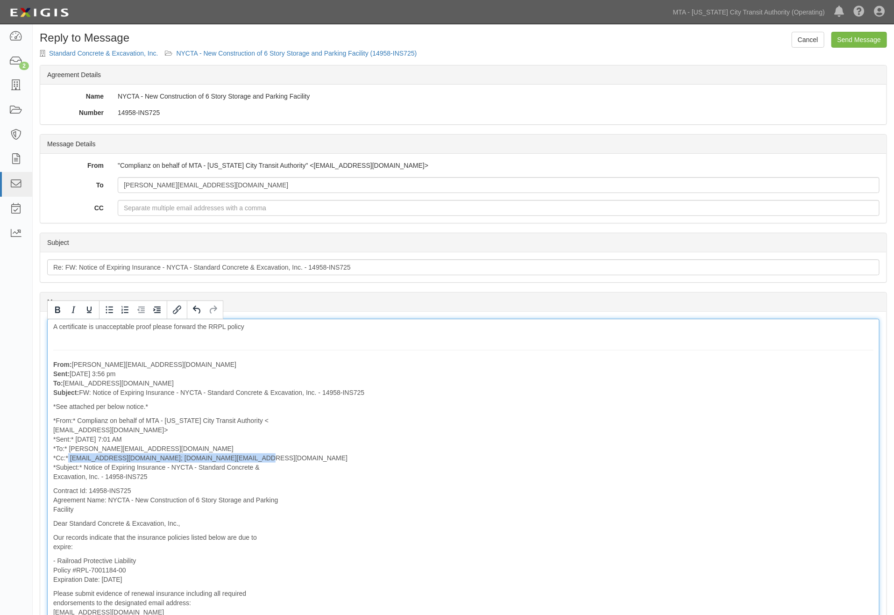
scroll to position [0, 0]
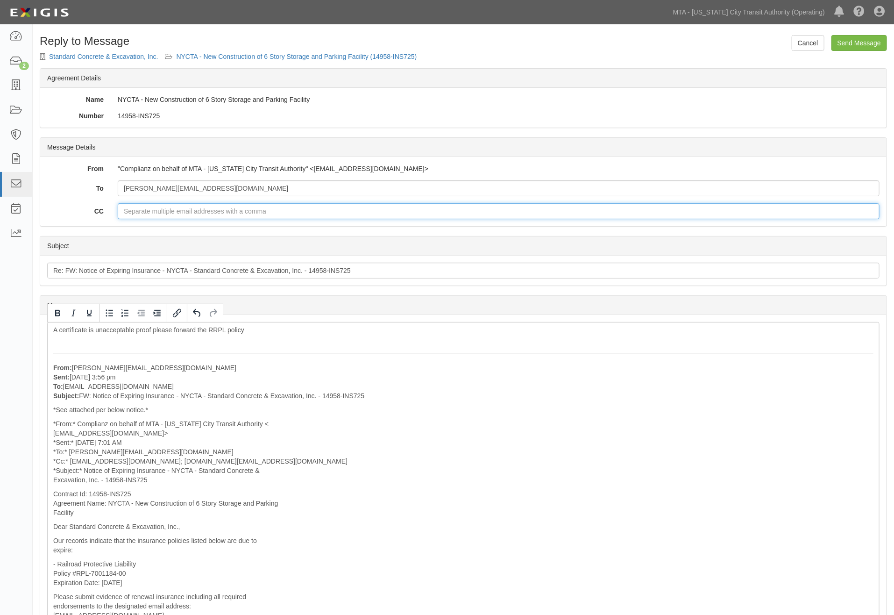
click at [164, 215] on input "CC" at bounding box center [499, 211] width 762 height 16
paste input "epp-insurance@mtacd.org; contract.inspection@nyct.com"
type input "epp-insurance@mtacd.org; contract.inspection@nyct.com"
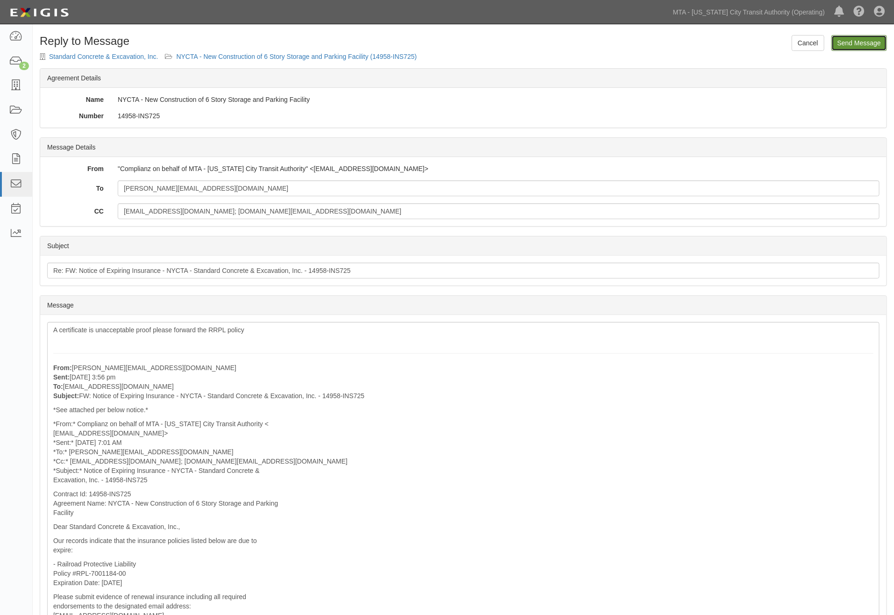
click at [848, 44] on input "Send Message" at bounding box center [859, 43] width 56 height 16
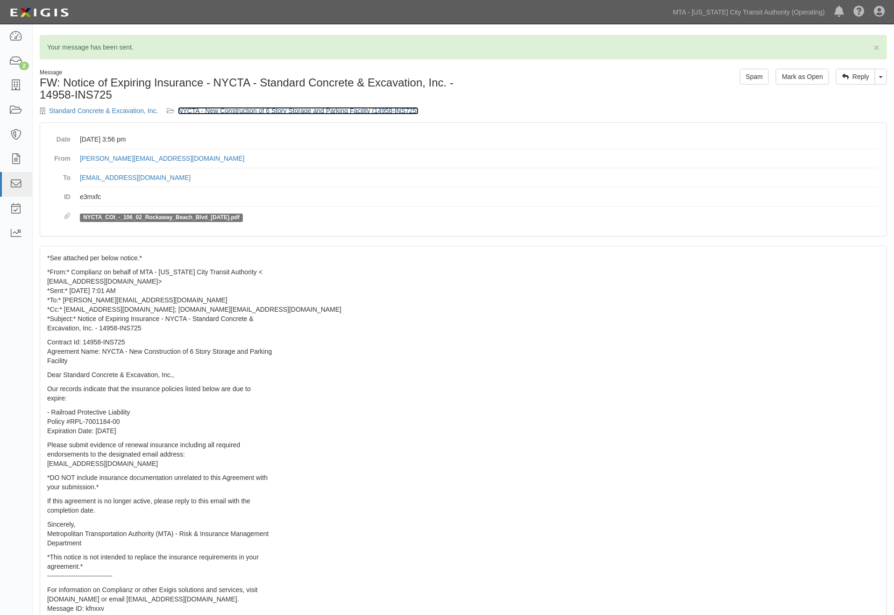
click at [245, 110] on link "NYCTA - New Construction of 6 Story Storage and Parking Facility (14958-INS725)" at bounding box center [298, 110] width 240 height 7
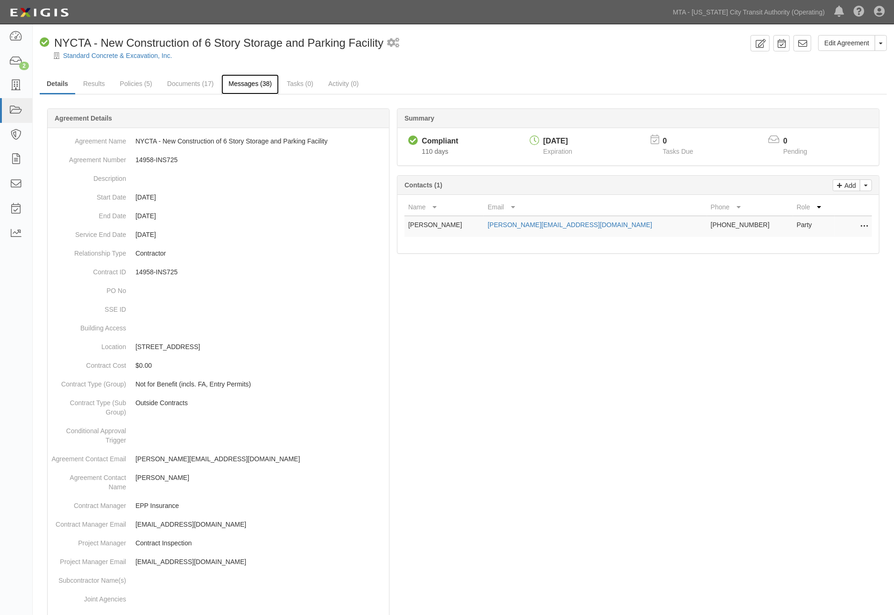
click at [254, 83] on link "Messages (38)" at bounding box center [249, 84] width 57 height 20
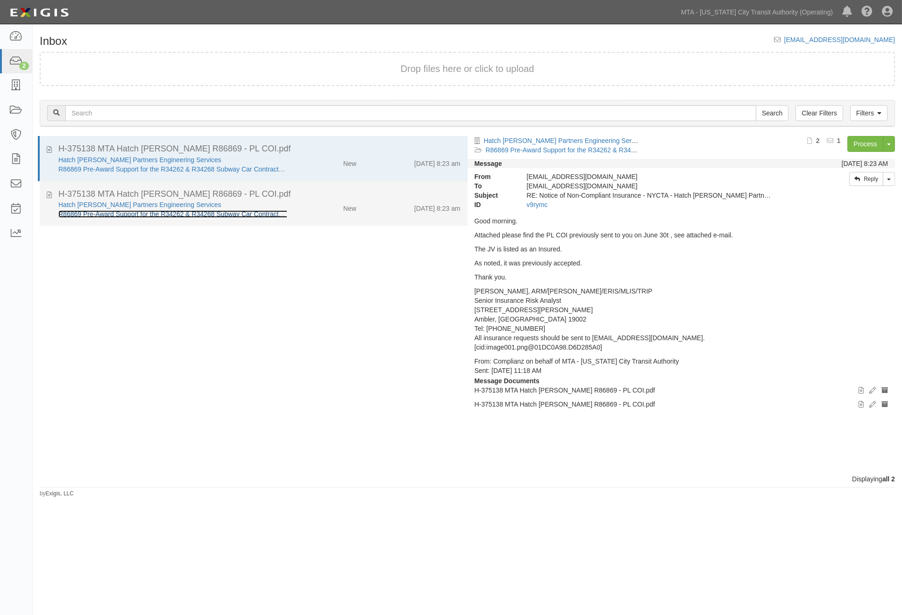
click at [76, 211] on link "R86869 Pre-Award Support for the R34262 & R34268 Subway Car Contracts (00001087…" at bounding box center [191, 213] width 266 height 7
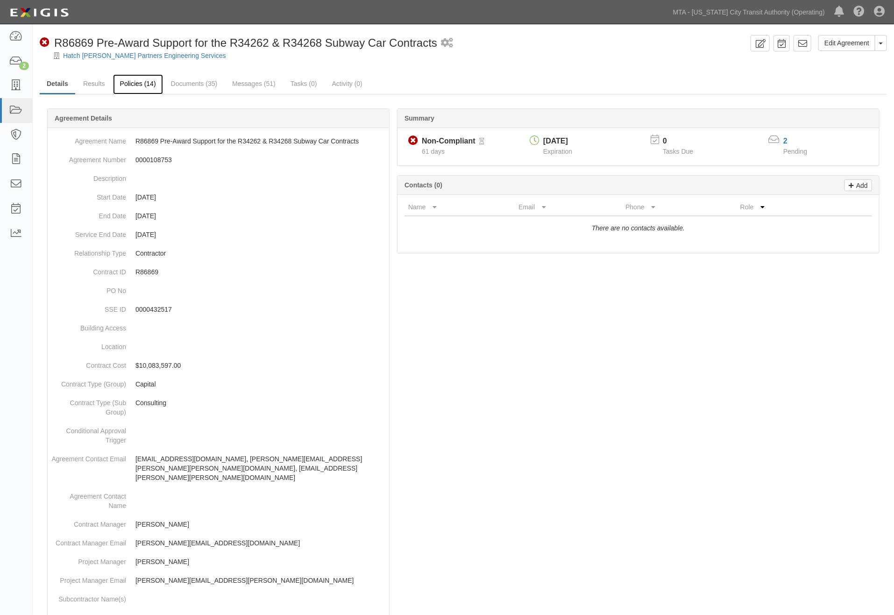
click at [129, 80] on link "Policies (14)" at bounding box center [138, 84] width 50 height 20
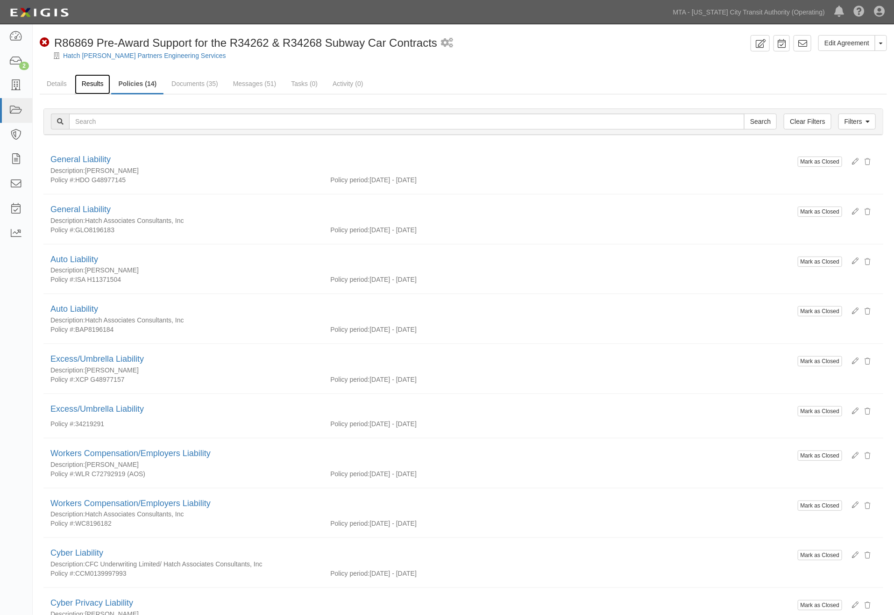
click at [86, 85] on link "Results" at bounding box center [93, 84] width 36 height 20
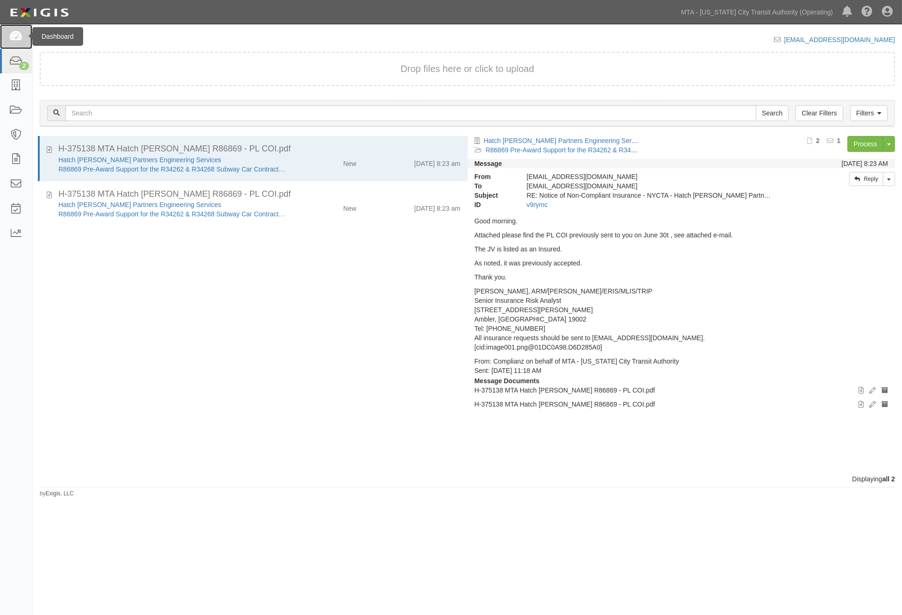
click at [12, 31] on icon at bounding box center [15, 36] width 13 height 11
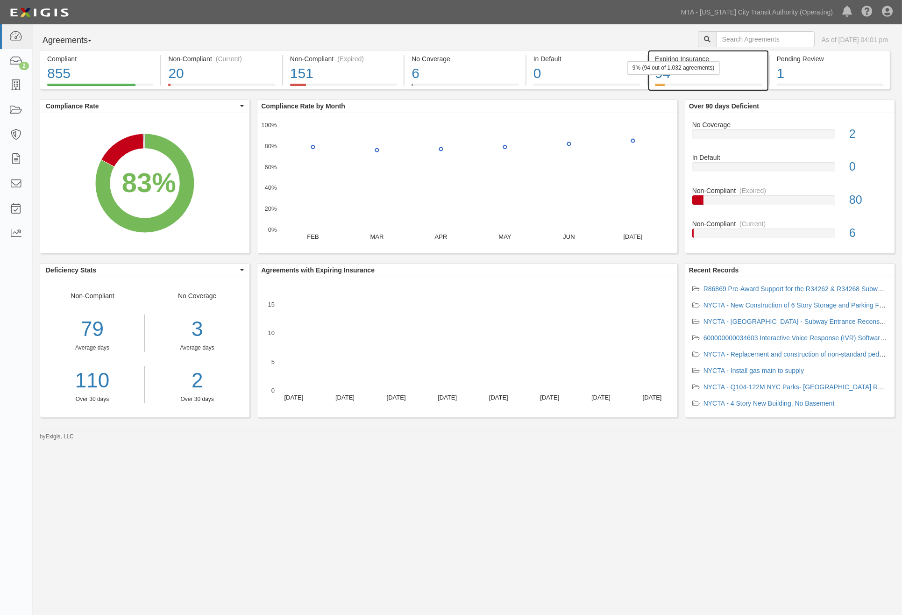
click at [750, 74] on div "94" at bounding box center [708, 74] width 106 height 20
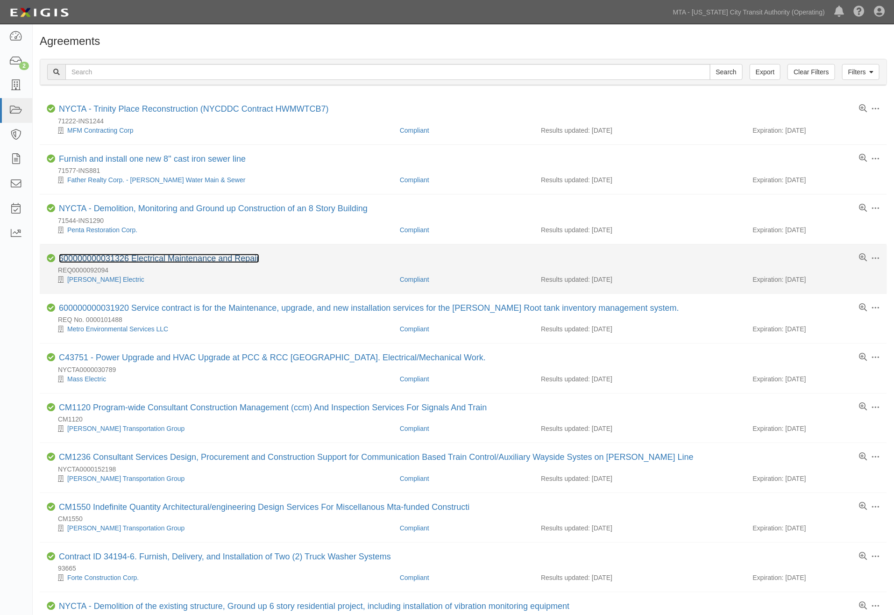
click at [223, 258] on link "600000000031326 Electrical Maintenance and Repair" at bounding box center [159, 258] width 200 height 9
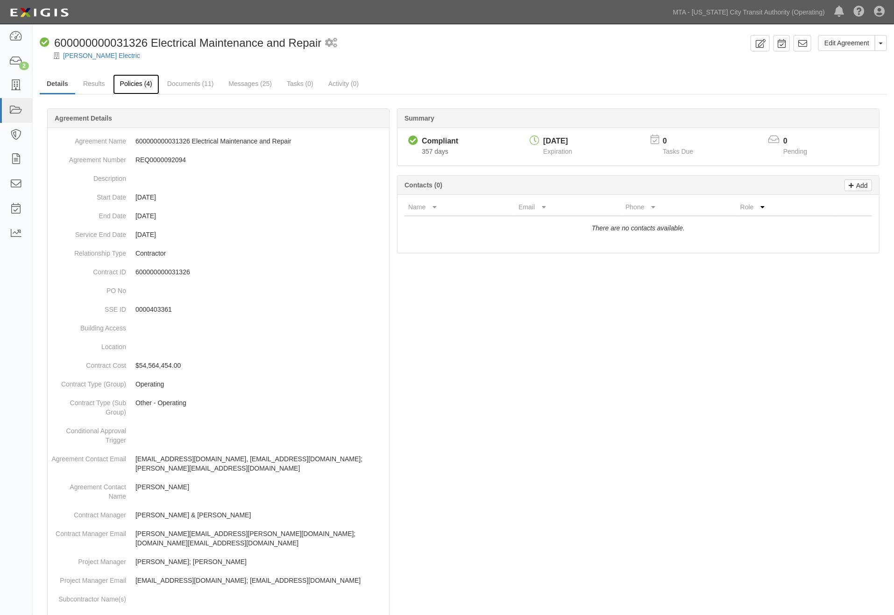
click at [145, 82] on link "Policies (4)" at bounding box center [136, 84] width 46 height 20
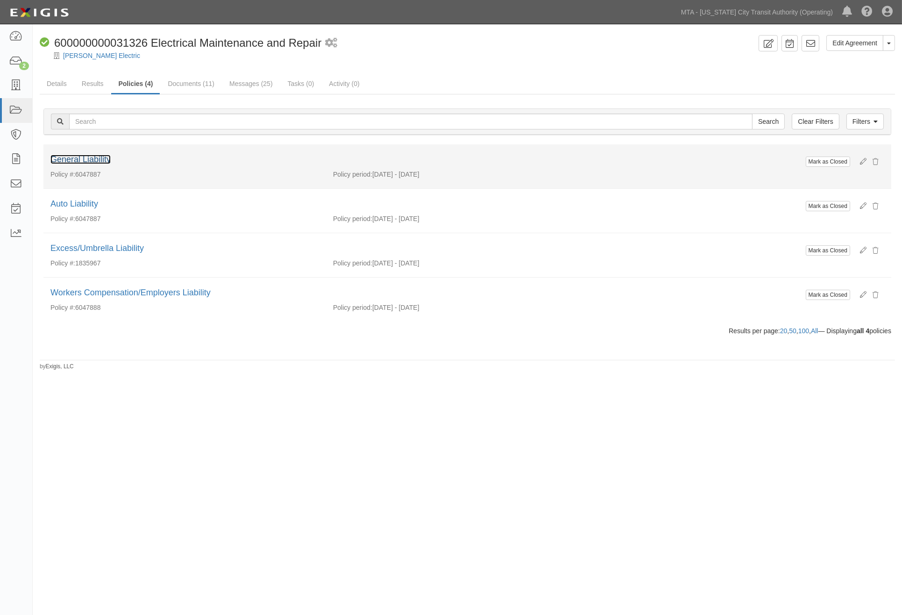
click at [97, 157] on link "General Liability" at bounding box center [80, 159] width 60 height 9
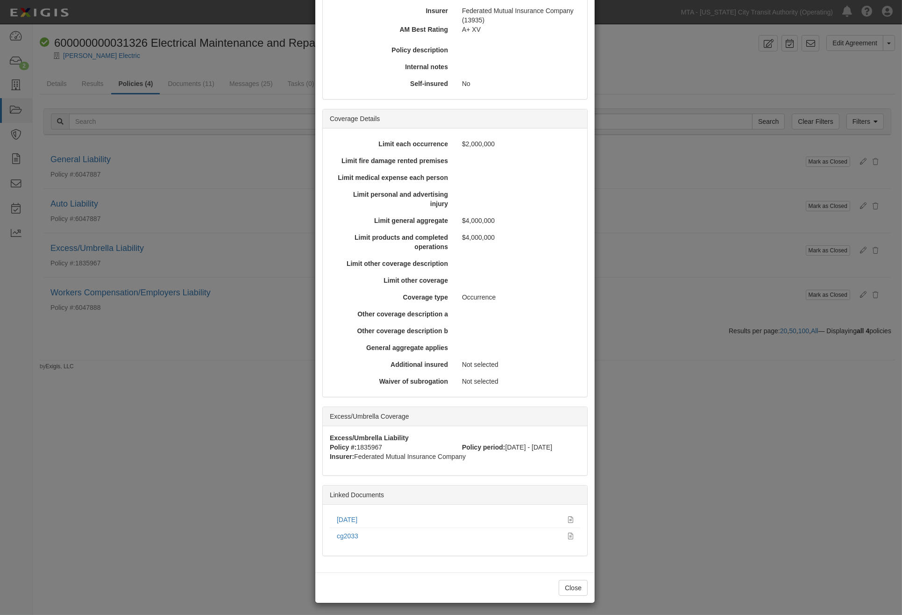
scroll to position [167, 0]
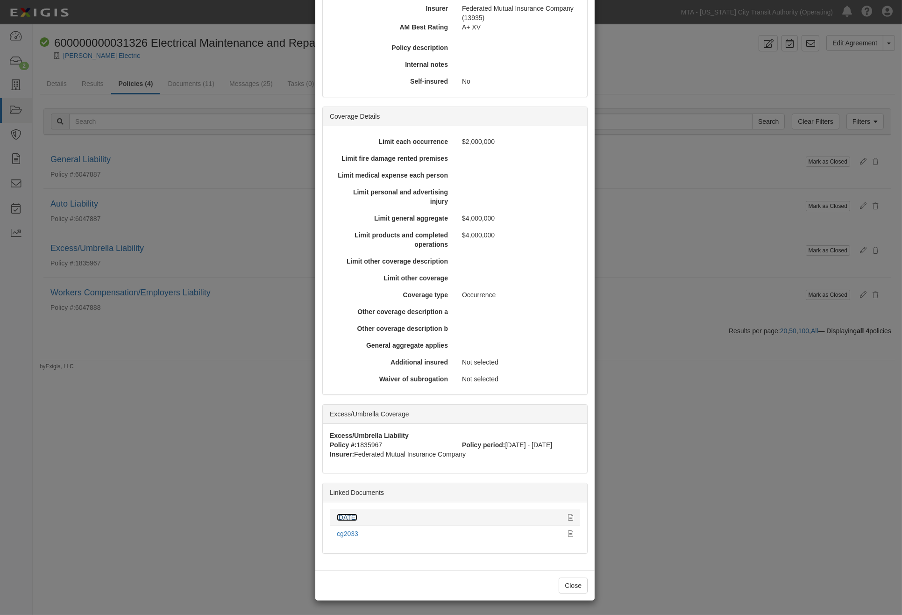
click at [345, 517] on link "08.15.25" at bounding box center [347, 516] width 21 height 7
click at [674, 44] on div "× View Policy Mark as Closed Edit Policy Toggle Dropdown Delete Policy Policy S…" at bounding box center [451, 307] width 902 height 615
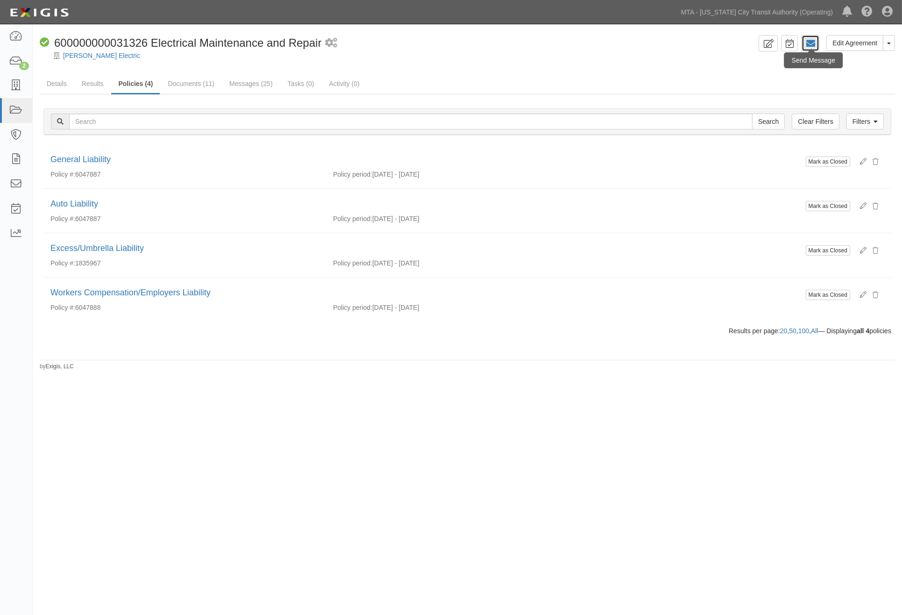
click at [806, 42] on icon at bounding box center [810, 43] width 9 height 9
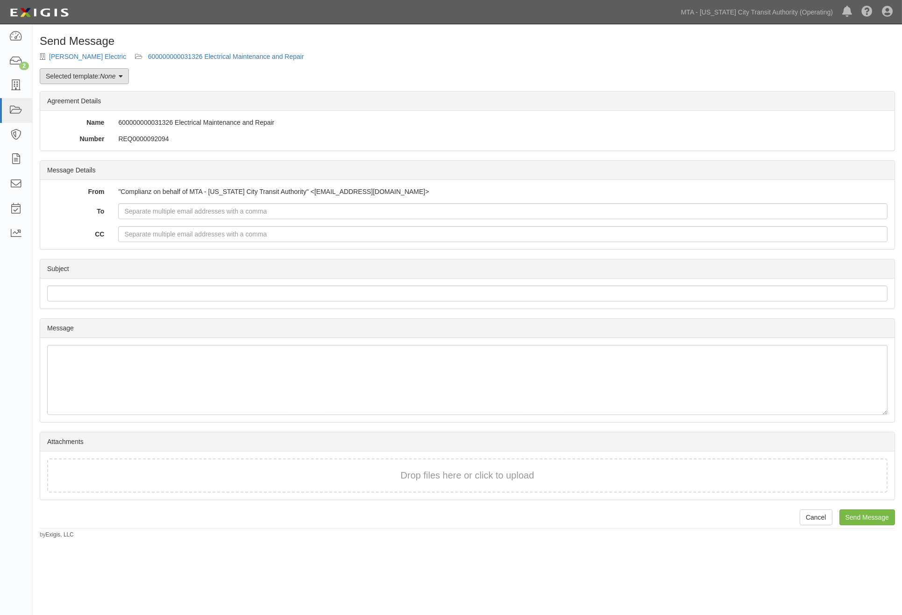
click at [104, 76] on em "None" at bounding box center [107, 75] width 15 height 7
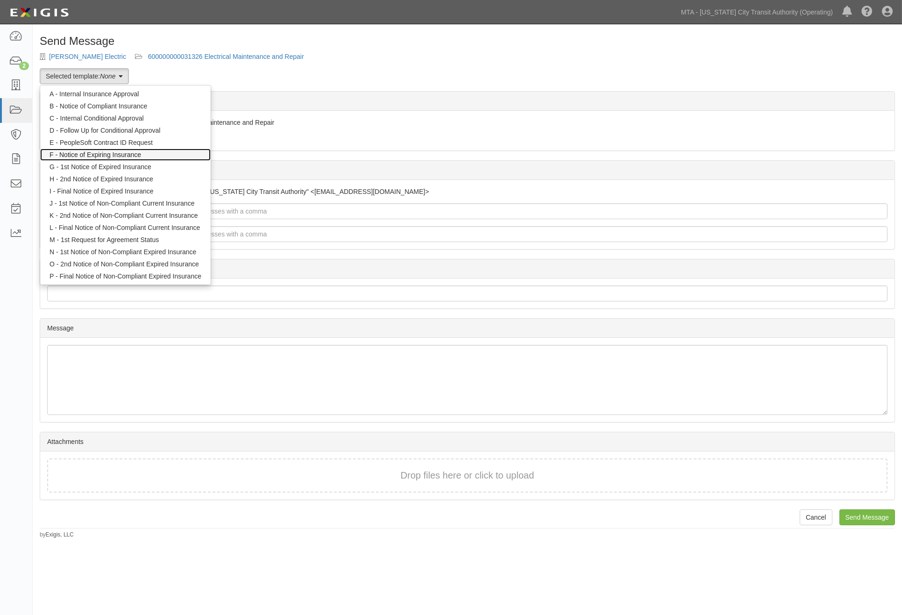
click at [92, 156] on link "F - Notice of Expiring Insurance" at bounding box center [125, 154] width 170 height 12
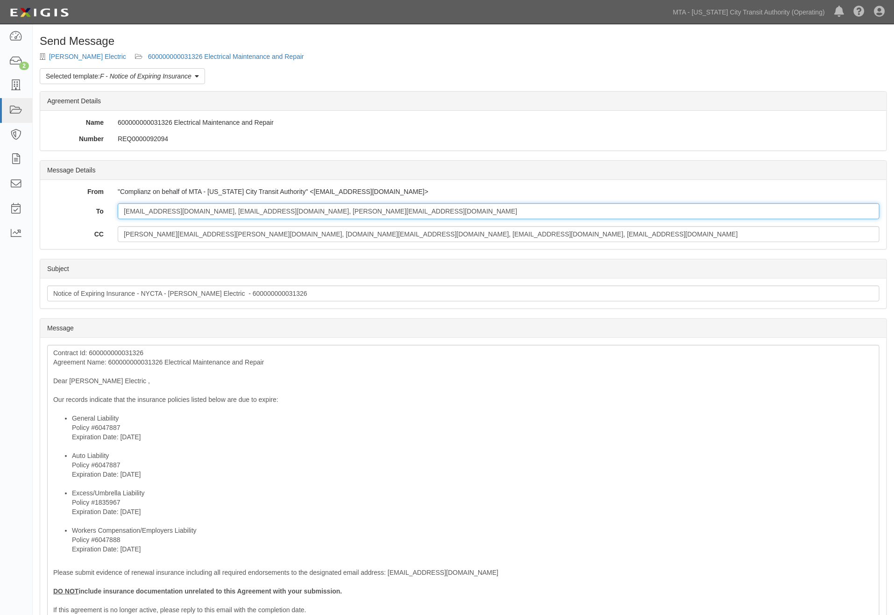
click at [394, 215] on input "mtotaro@neadelectric.com, jgusera@neadelectric.com, mcucalon@neadelectric.com" at bounding box center [499, 211] width 762 height 16
paste input "CLIENTCONTACTCENTER@FEDINS.COM"
type input "mtotaro@neadelectric.com, jgusera@neadelectric.com, mcucalon@neadelectric.com: …"
click at [432, 237] on input "Frederick.Reuter@nyct.com, scott.mayclim@mtahq.org, mmcgovern@mtahq.org, tmille…" at bounding box center [499, 234] width 762 height 16
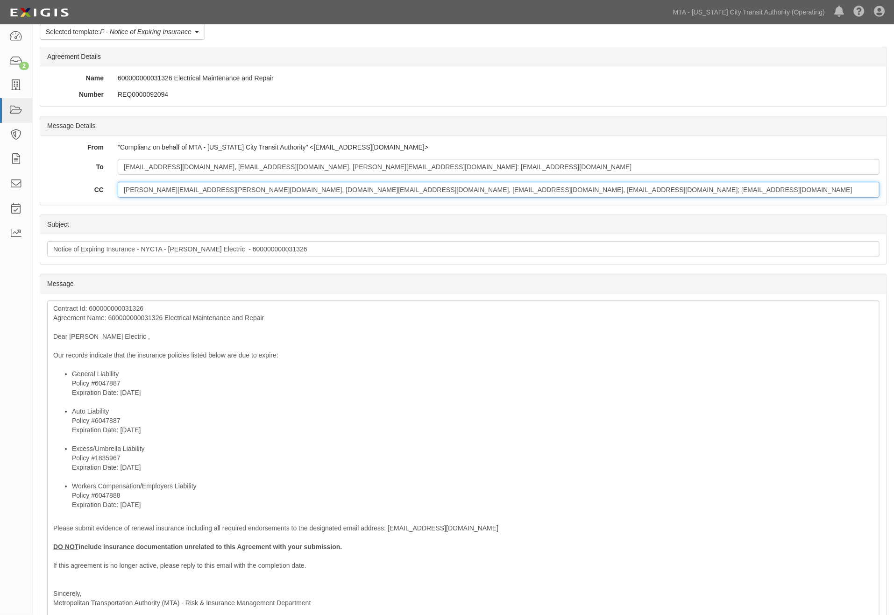
scroll to position [156, 0]
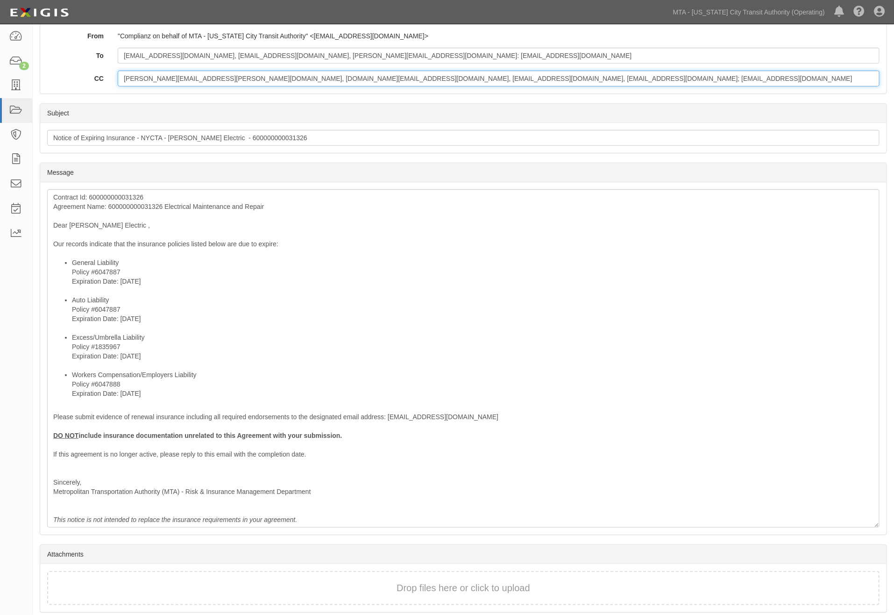
type input "Frederick.Reuter@nyct.com, scott.mayclim@mtahq.org, mmcgovern@mtahq.org, tmille…"
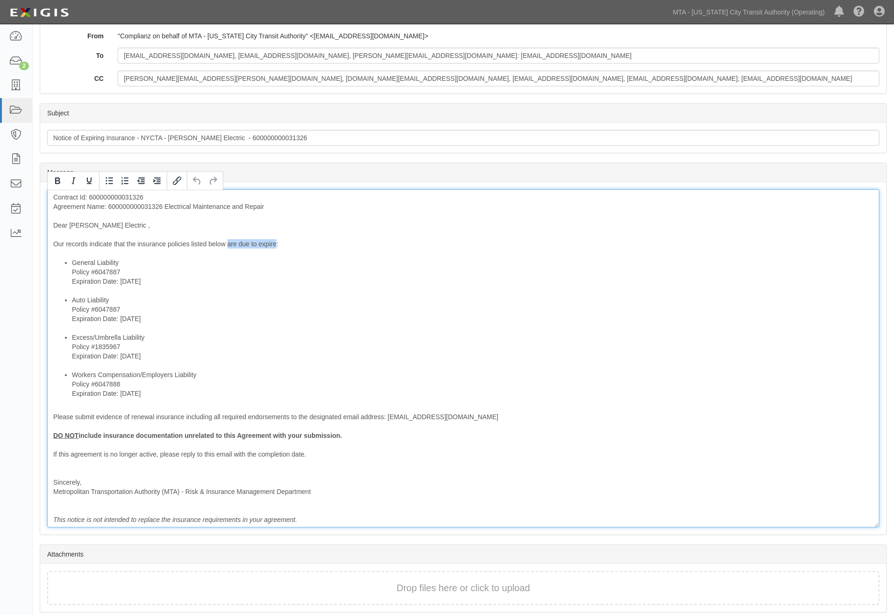
drag, startPoint x: 277, startPoint y: 242, endPoint x: 229, endPoint y: 247, distance: 48.3
click at [229, 247] on div "Contract Id: 600000000031326 Agreement Name: 600000000031326 Electrical Mainten…" at bounding box center [463, 358] width 832 height 338
drag, startPoint x: 275, startPoint y: 246, endPoint x: 250, endPoint y: 243, distance: 25.0
click at [250, 243] on div "Contract Id: 600000000031326 Agreement Name: 600000000031326 Electrical Mainten…" at bounding box center [463, 358] width 832 height 338
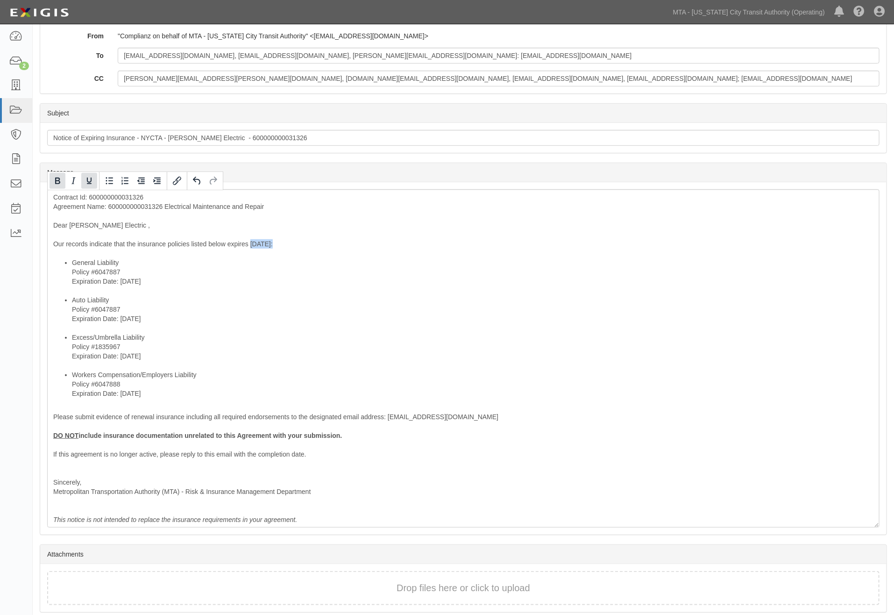
drag, startPoint x: 86, startPoint y: 176, endPoint x: 63, endPoint y: 183, distance: 24.4
click at [85, 177] on icon "Underline" at bounding box center [89, 180] width 11 height 11
click at [49, 184] on button "Bold" at bounding box center [57, 181] width 16 height 16
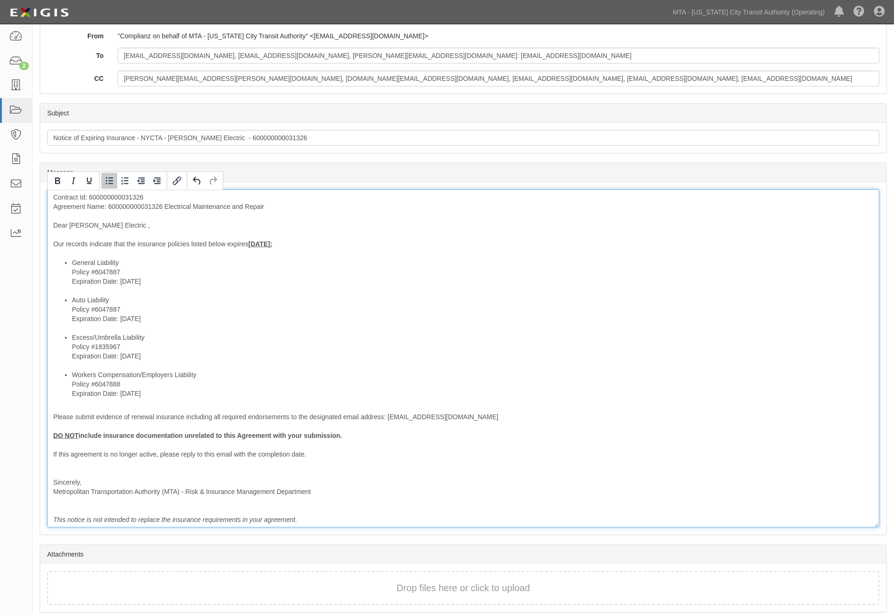
click at [253, 320] on li "Auto Liability Policy #6047887 Expiration Date: 8/15/2025" at bounding box center [472, 313] width 801 height 37
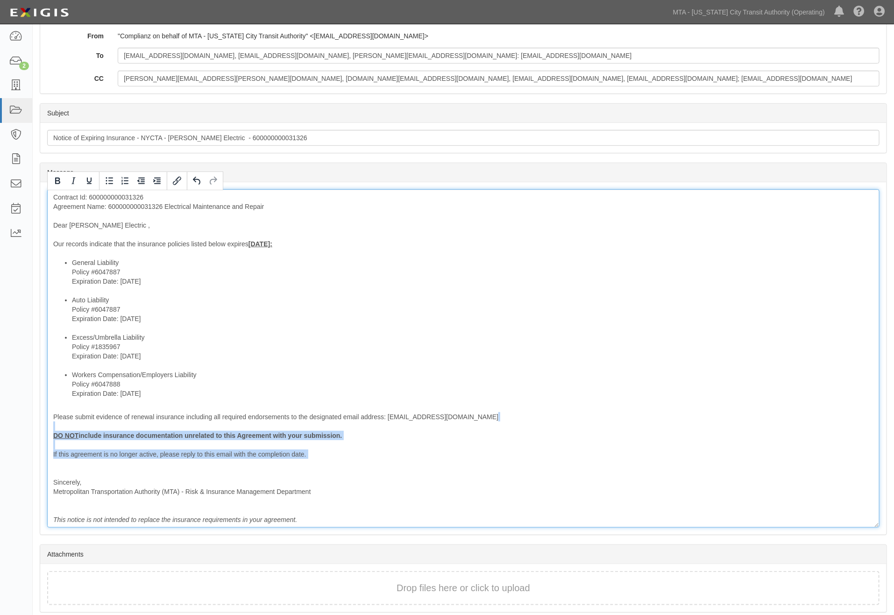
drag, startPoint x: 318, startPoint y: 464, endPoint x: 13, endPoint y: 430, distance: 306.8
click at [13, 430] on body "Toggle navigation Dashboard 2 Inbox Parties Agreements Coverages Documents Mess…" at bounding box center [447, 247] width 894 height 806
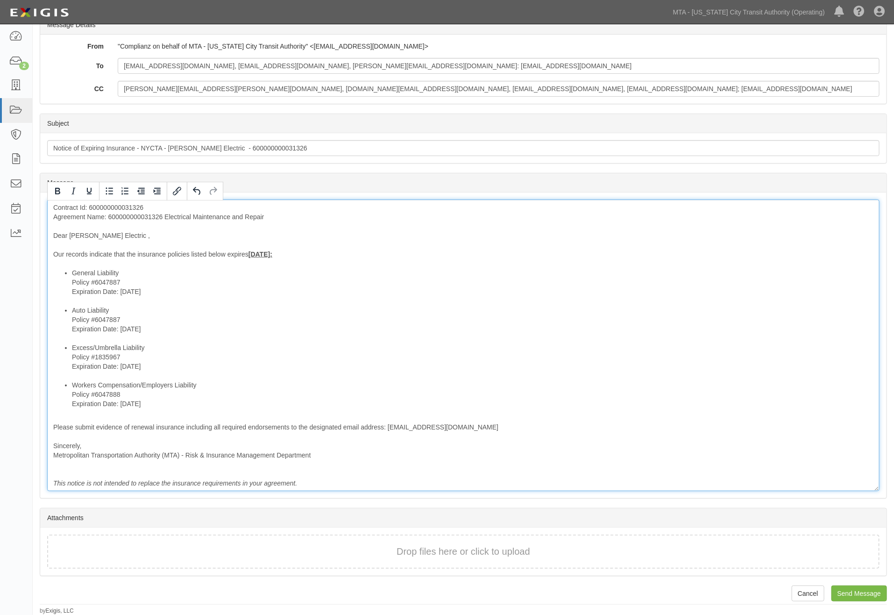
scroll to position [145, 0]
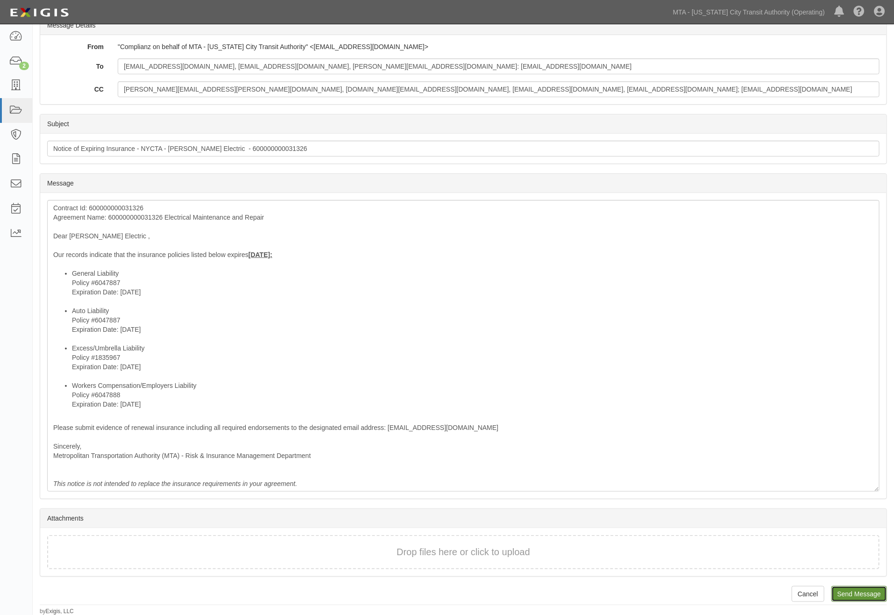
click at [853, 591] on input "Send Message" at bounding box center [859, 594] width 56 height 16
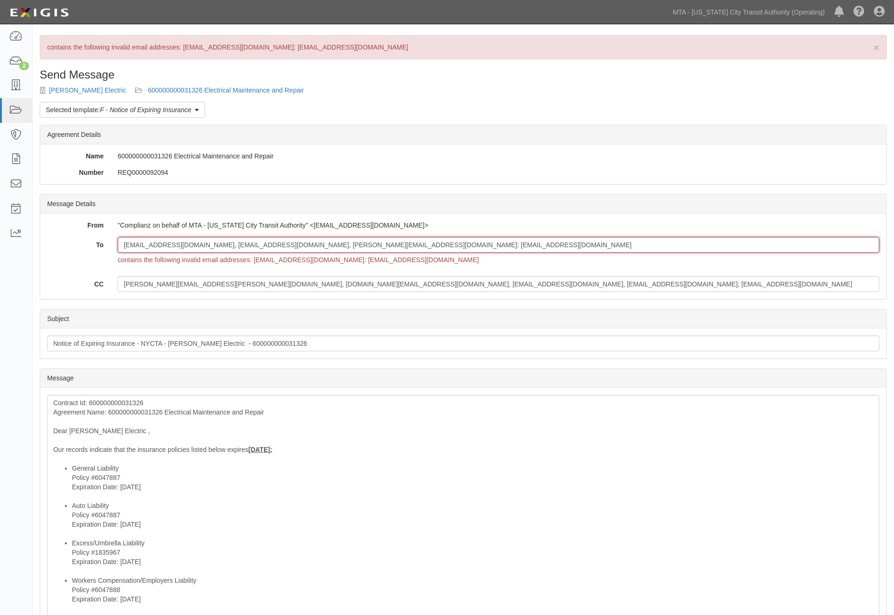
click at [374, 244] on input "mtotaro@neadelectric.com, jgusera@neadelectric.com, mcucalon@neadelectric.com: …" at bounding box center [499, 245] width 762 height 16
click at [376, 247] on input "mtotaro@neadelectric.com, jgusera@neadelectric.com, mcucalon@neadelectric.com: …" at bounding box center [499, 245] width 762 height 16
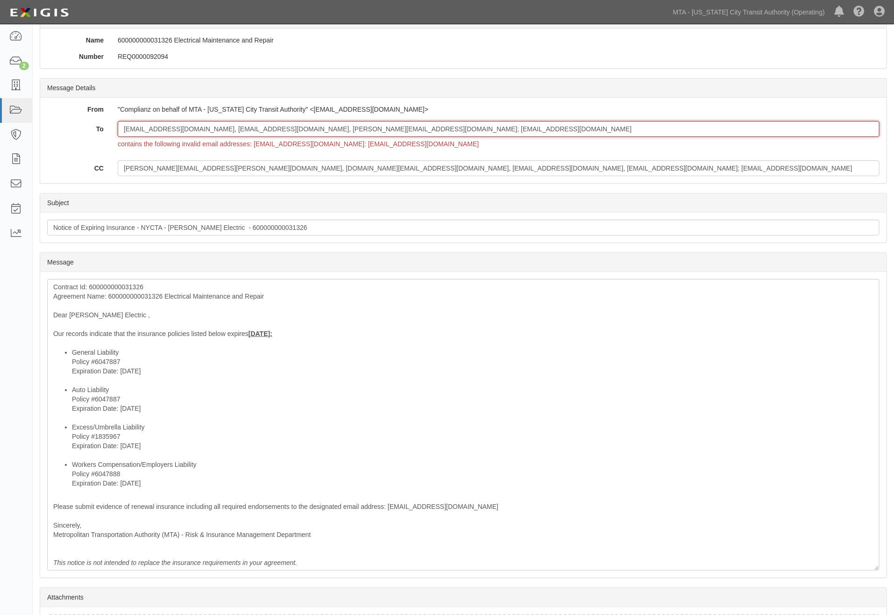
scroll to position [195, 0]
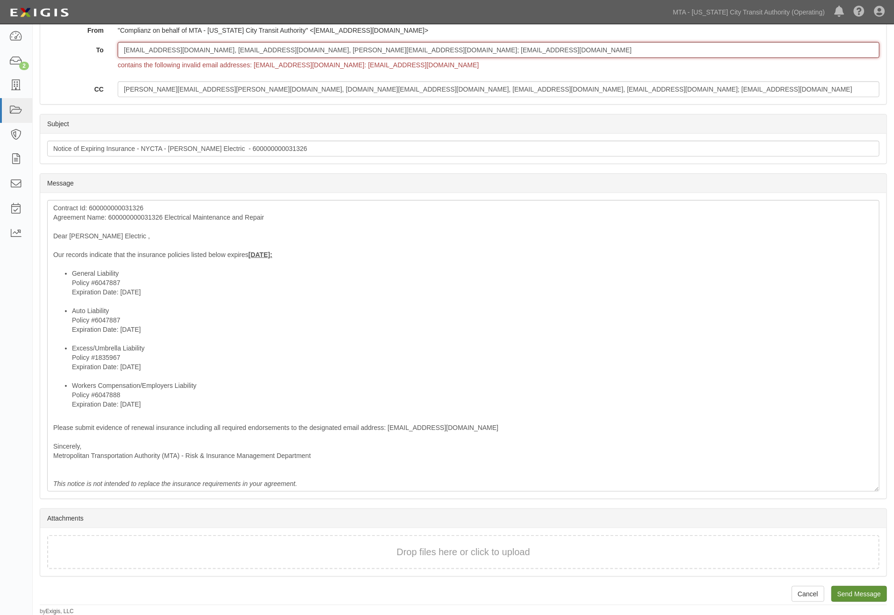
type input "mtotaro@neadelectric.com, jgusera@neadelectric.com, mcucalon@neadelectric.com; …"
click at [848, 587] on input "Send Message" at bounding box center [859, 594] width 56 height 16
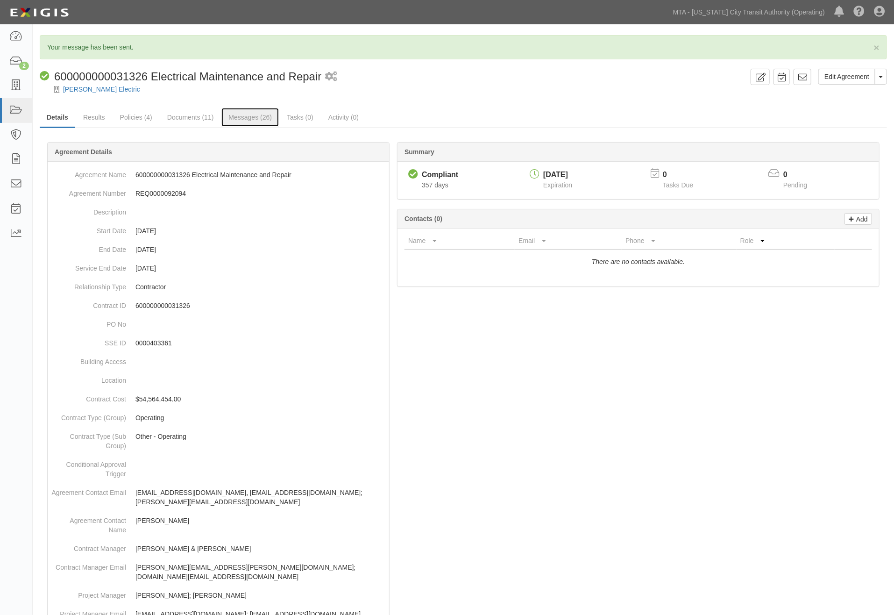
drag, startPoint x: 252, startPoint y: 118, endPoint x: 202, endPoint y: 162, distance: 66.8
click at [250, 119] on link "Messages (26)" at bounding box center [249, 117] width 57 height 19
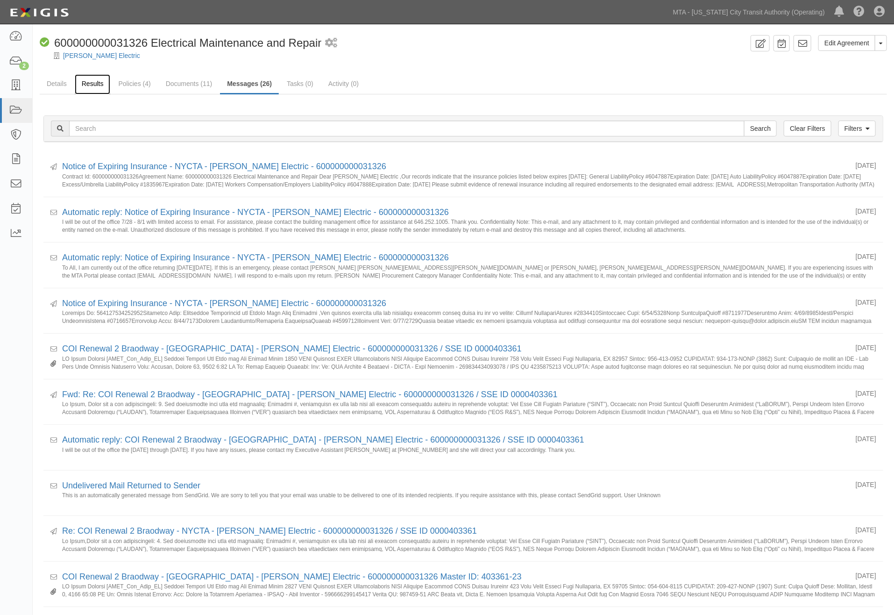
click at [86, 82] on link "Results" at bounding box center [93, 84] width 36 height 20
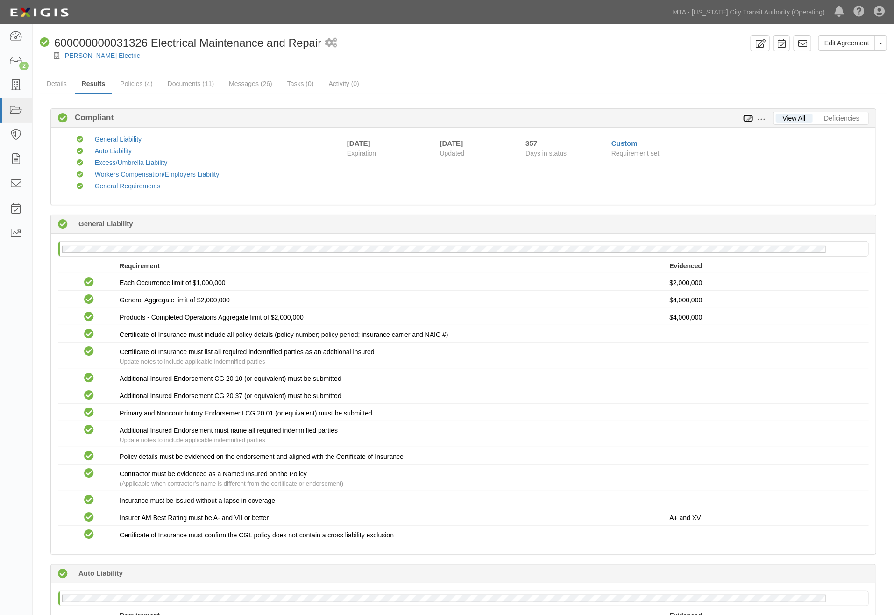
click at [749, 117] on icon at bounding box center [748, 118] width 10 height 7
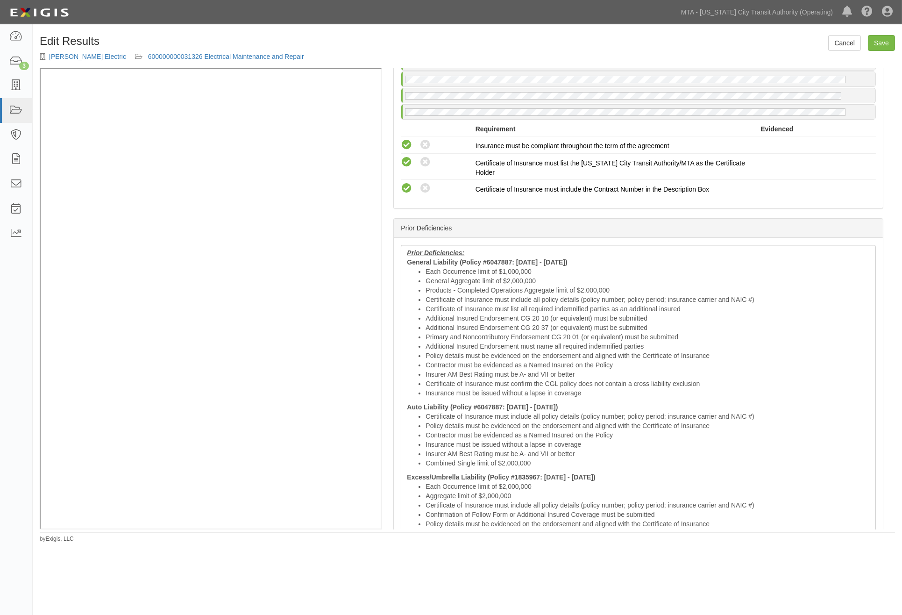
scroll to position [1349, 0]
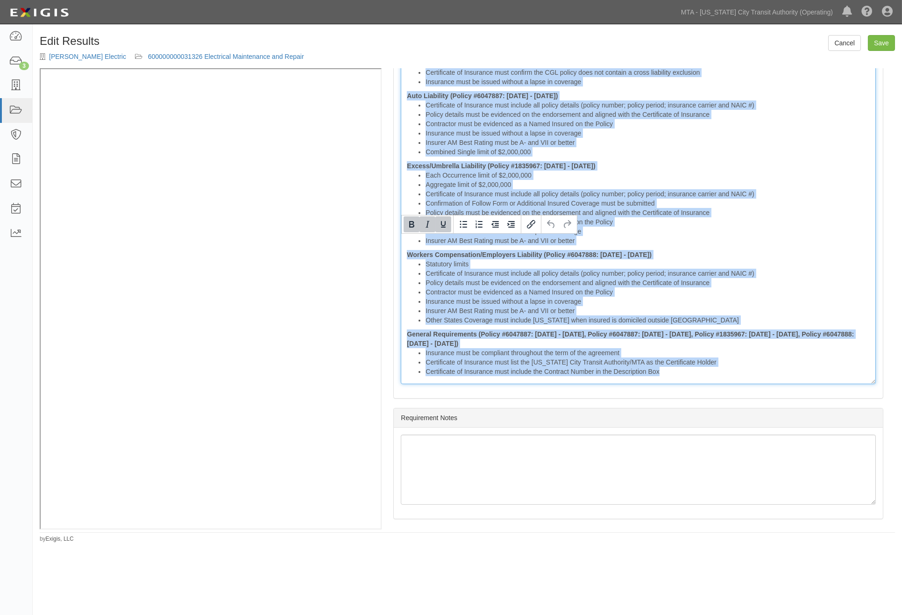
drag, startPoint x: 404, startPoint y: 242, endPoint x: 955, endPoint y: 546, distance: 629.5
click at [901, 546] on html "Toggle navigation Dashboard 3 Inbox Parties Agreements Coverages Documents Mess…" at bounding box center [451, 290] width 902 height 581
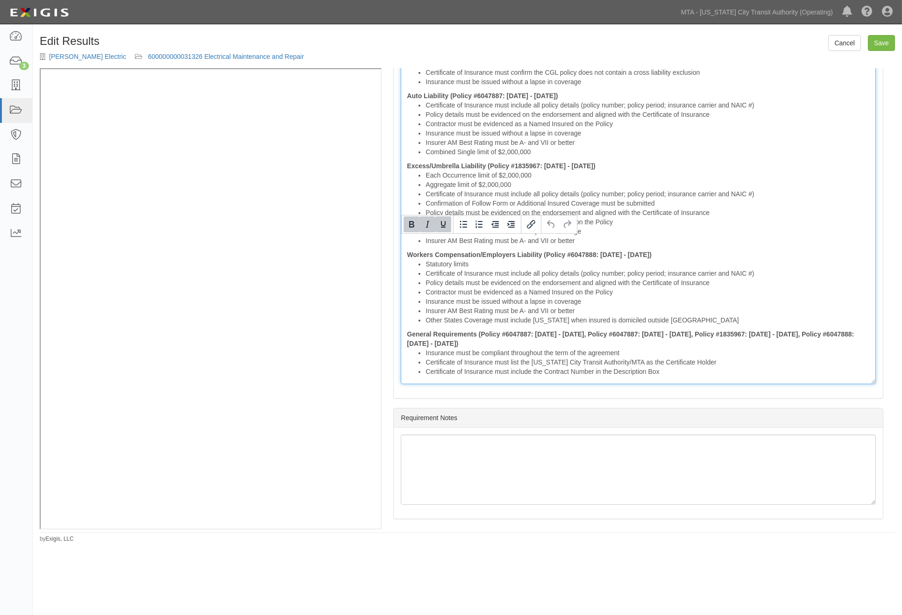
scroll to position [1272, 0]
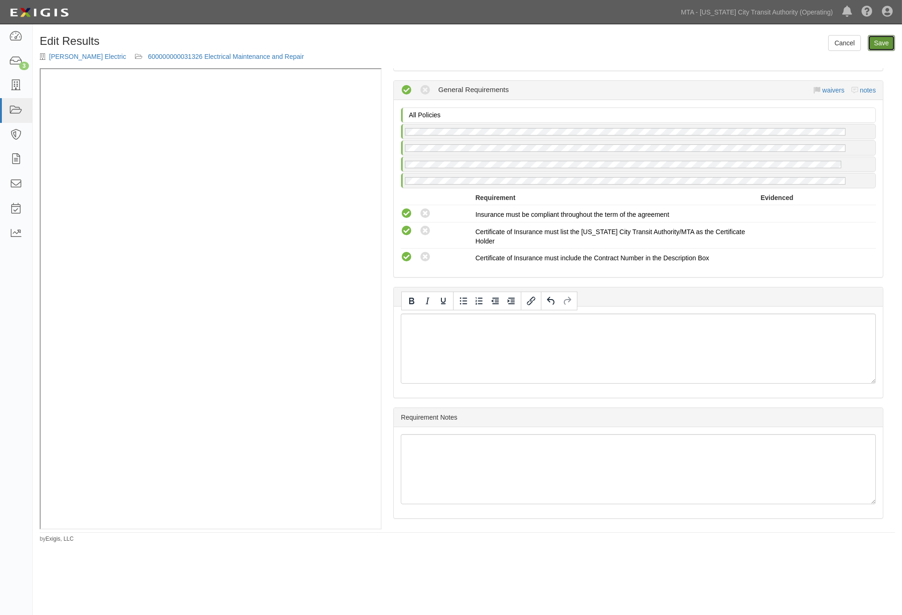
click at [881, 40] on link "Save" at bounding box center [881, 43] width 27 height 16
radio input "true"
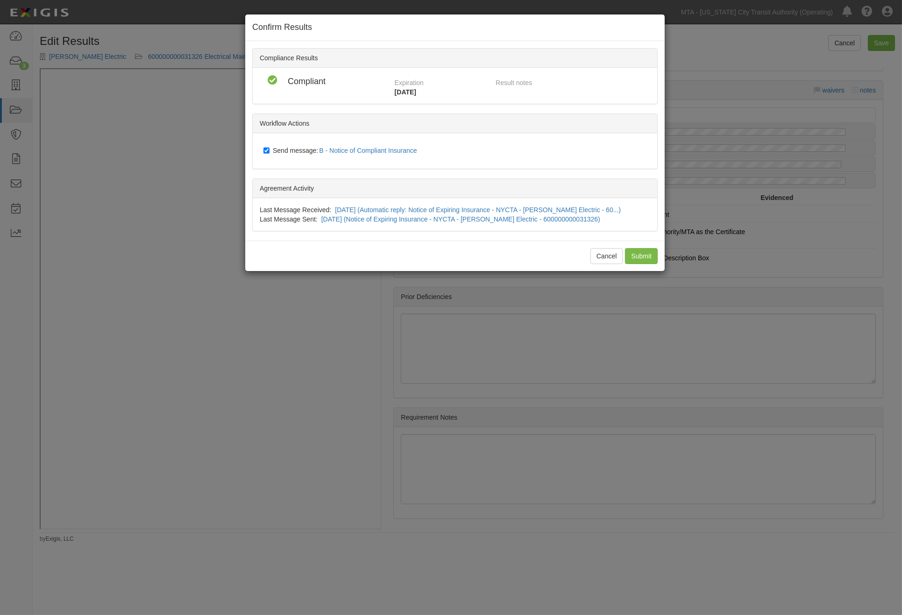
click at [286, 150] on span "Send message: B - Notice of Compliant Insurance" at bounding box center [347, 150] width 148 height 7
click at [269, 150] on input "Send message: B - Notice of Compliant Insurance" at bounding box center [266, 150] width 6 height 7
checkbox input "false"
click at [639, 254] on input "Submit" at bounding box center [641, 256] width 33 height 16
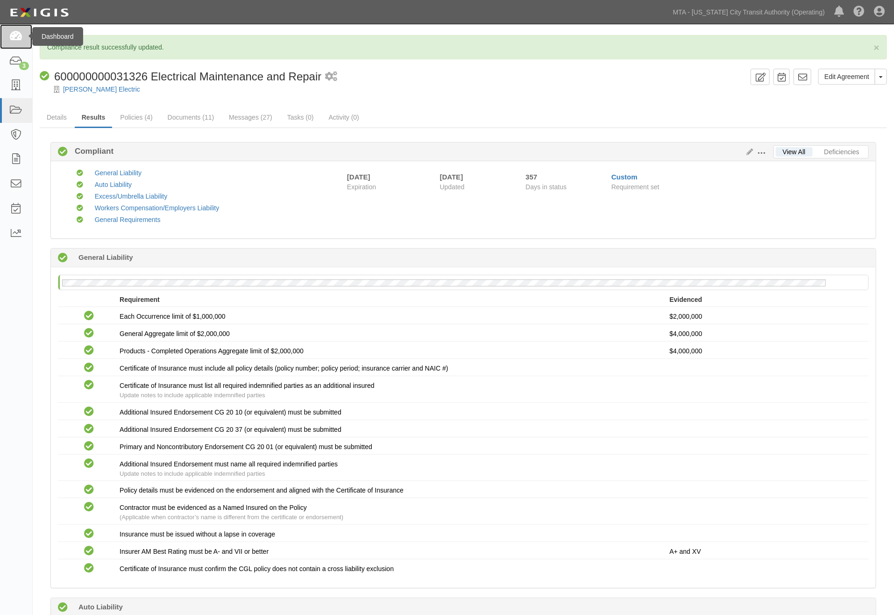
click at [12, 31] on icon at bounding box center [15, 36] width 13 height 11
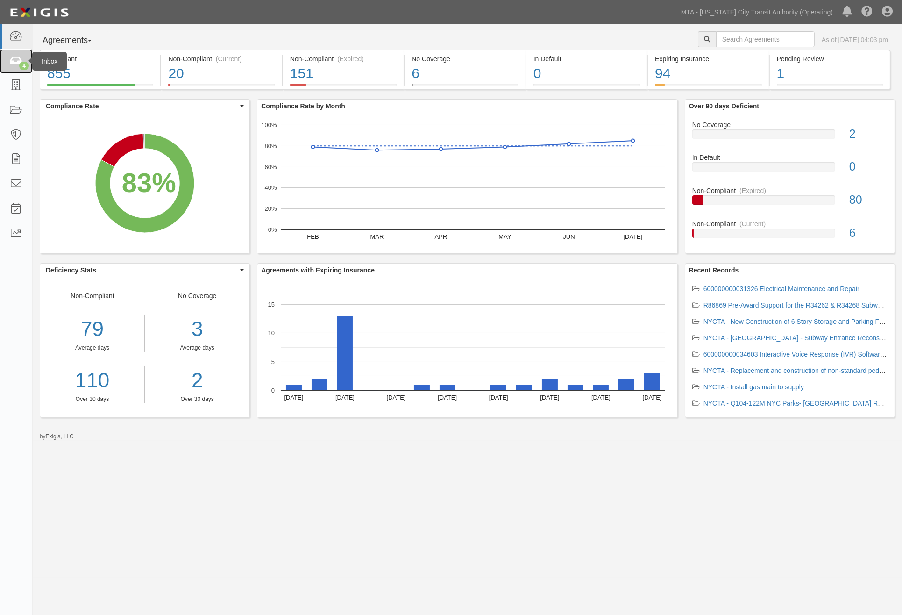
drag, startPoint x: 0, startPoint y: 0, endPoint x: 14, endPoint y: 62, distance: 63.3
click at [14, 62] on icon at bounding box center [15, 61] width 13 height 11
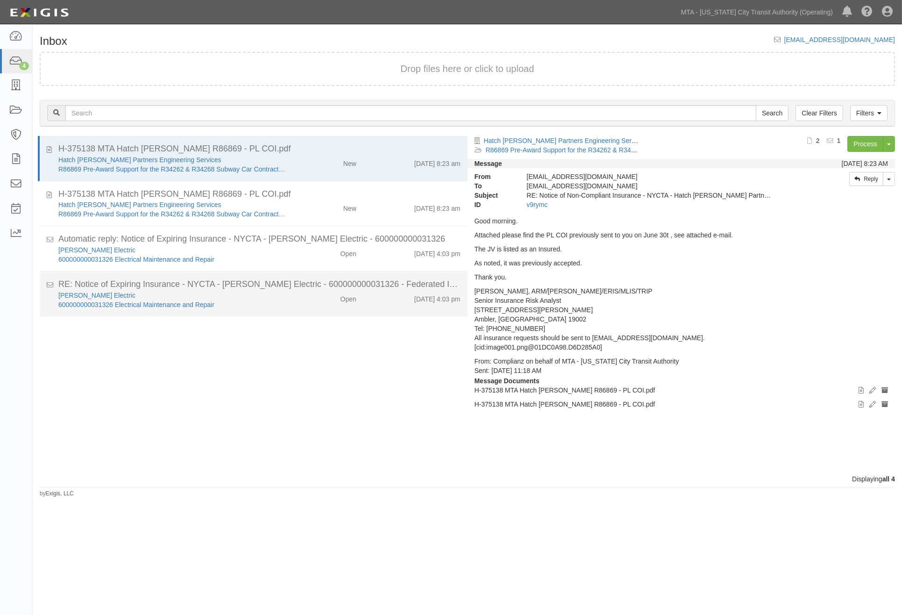
click at [254, 298] on div "[PERSON_NAME] Electric" at bounding box center [172, 294] width 228 height 9
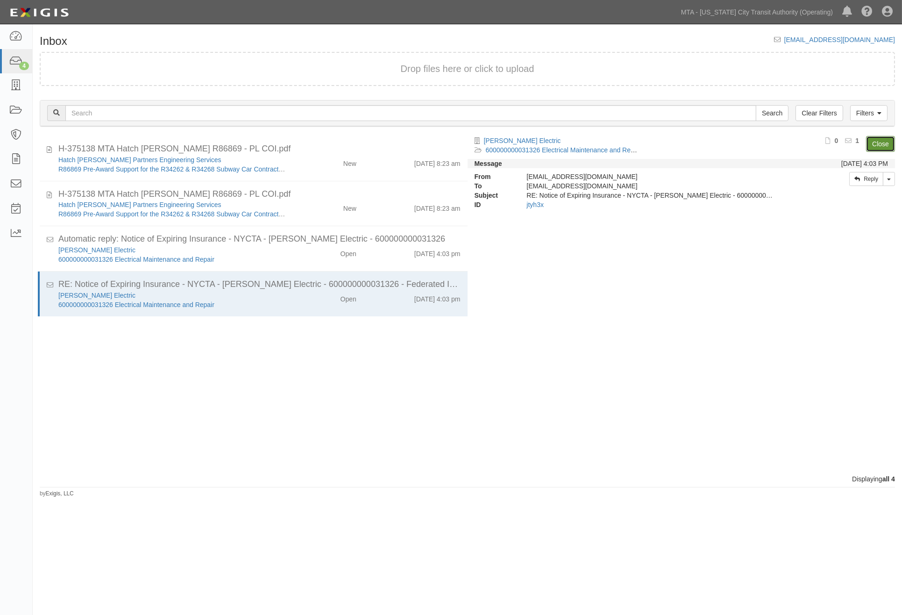
click at [881, 138] on link "Close" at bounding box center [880, 144] width 29 height 16
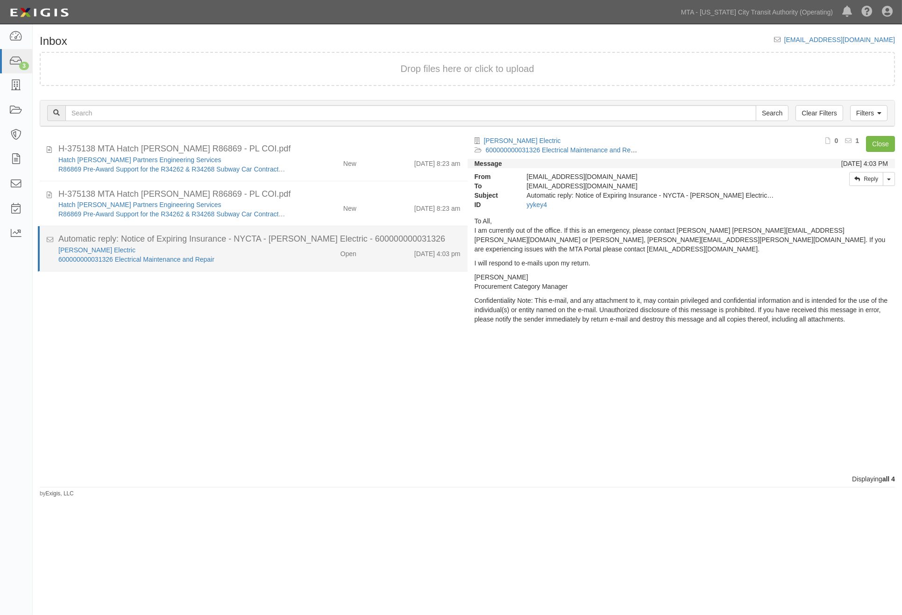
click at [294, 251] on div "Open" at bounding box center [328, 251] width 69 height 13
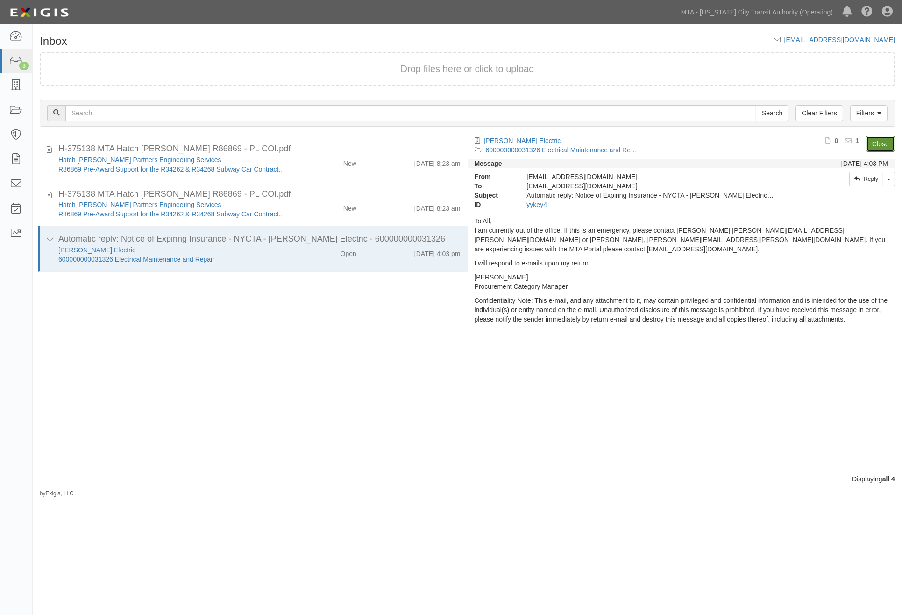
click at [886, 141] on link "Close" at bounding box center [880, 144] width 29 height 16
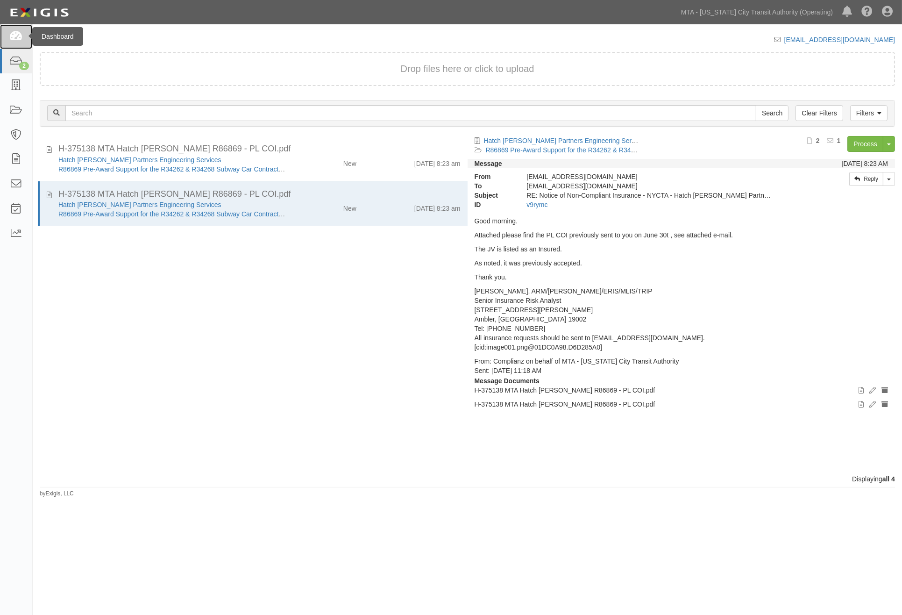
click at [20, 34] on icon at bounding box center [15, 36] width 13 height 11
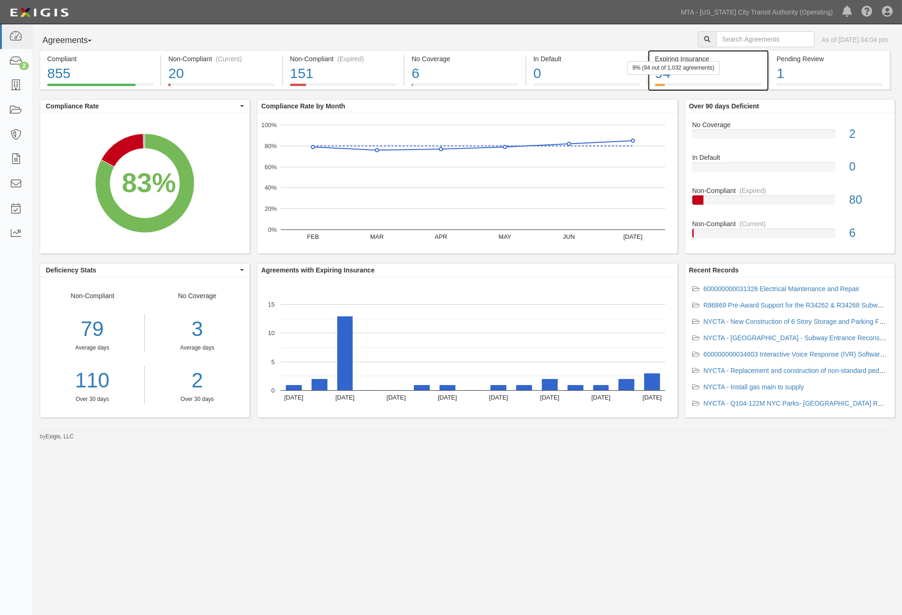
click at [748, 73] on div "94" at bounding box center [708, 74] width 106 height 20
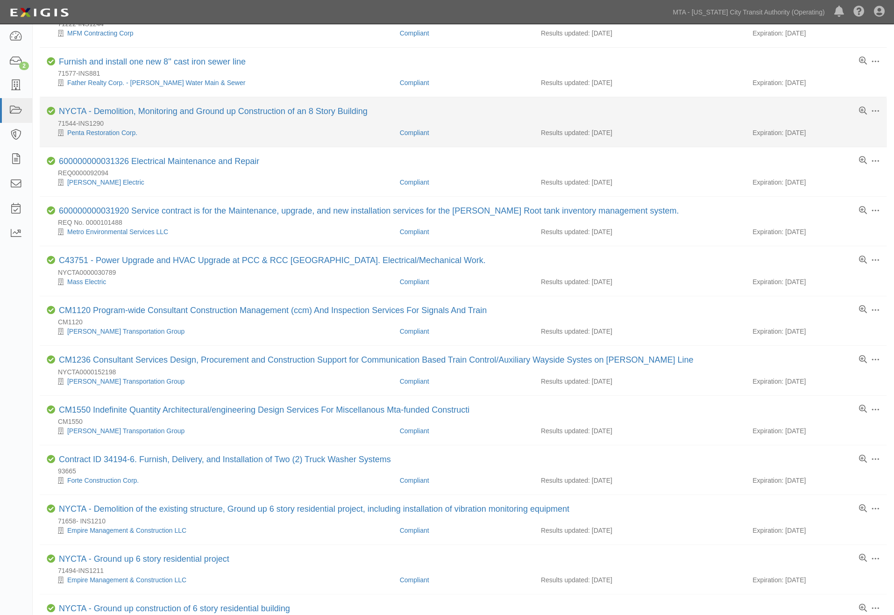
scroll to position [104, 0]
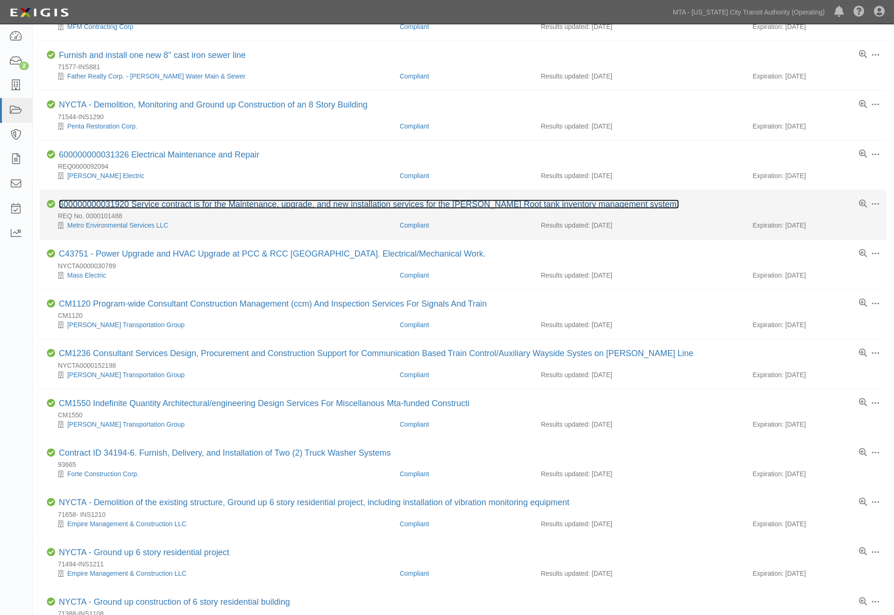
click at [243, 207] on link "600000000031920 Service contract is for the Maintenance, upgrade, and new insta…" at bounding box center [369, 203] width 620 height 9
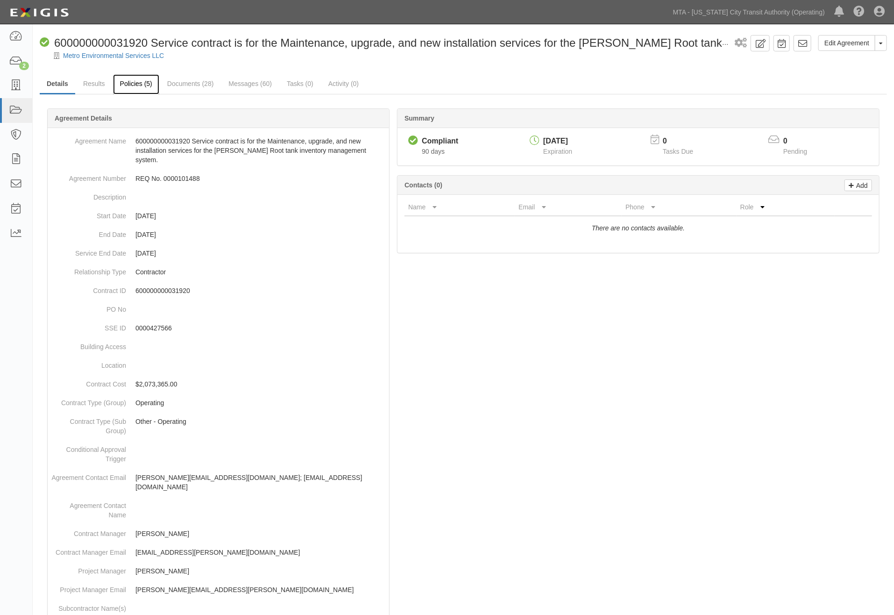
click at [125, 86] on link "Policies (5)" at bounding box center [136, 84] width 46 height 20
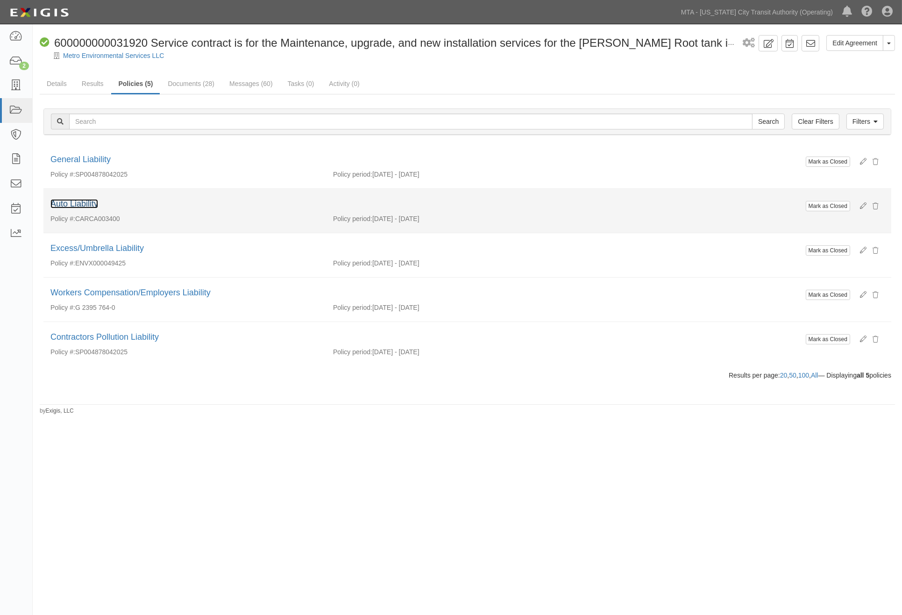
click at [64, 204] on link "Auto Liability" at bounding box center [74, 203] width 48 height 9
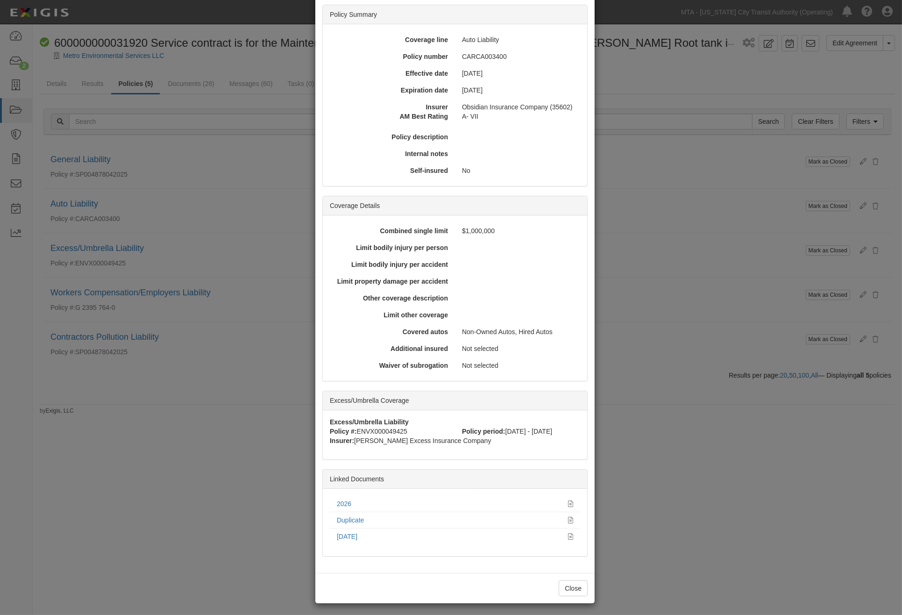
scroll to position [71, 0]
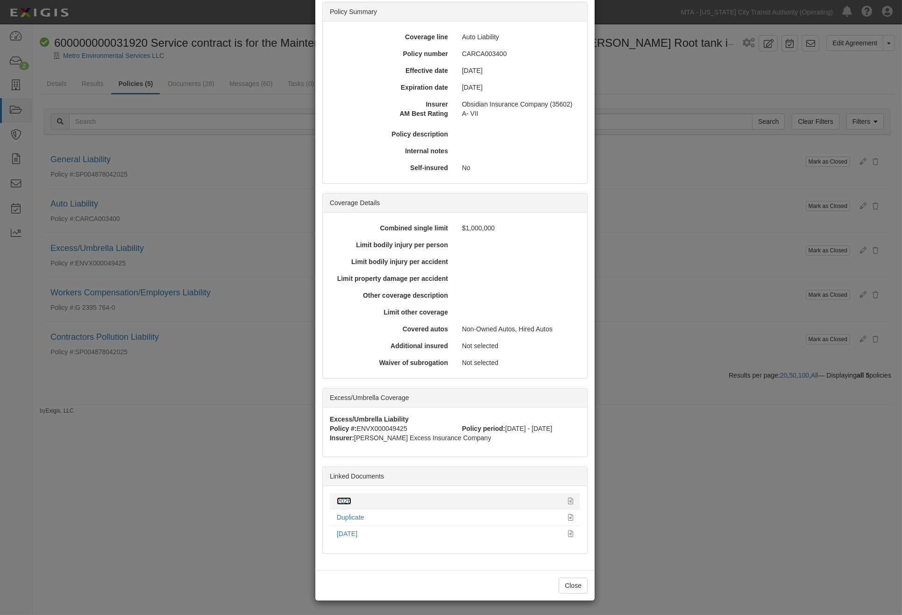
click at [337, 497] on link "2026" at bounding box center [344, 500] width 14 height 7
click at [568, 368] on div "Waiver of subrogation Not selected" at bounding box center [455, 362] width 264 height 17
click at [269, 67] on div "× View Policy Mark as Closed Edit Policy Toggle Dropdown Delete Policy Policy S…" at bounding box center [451, 307] width 902 height 615
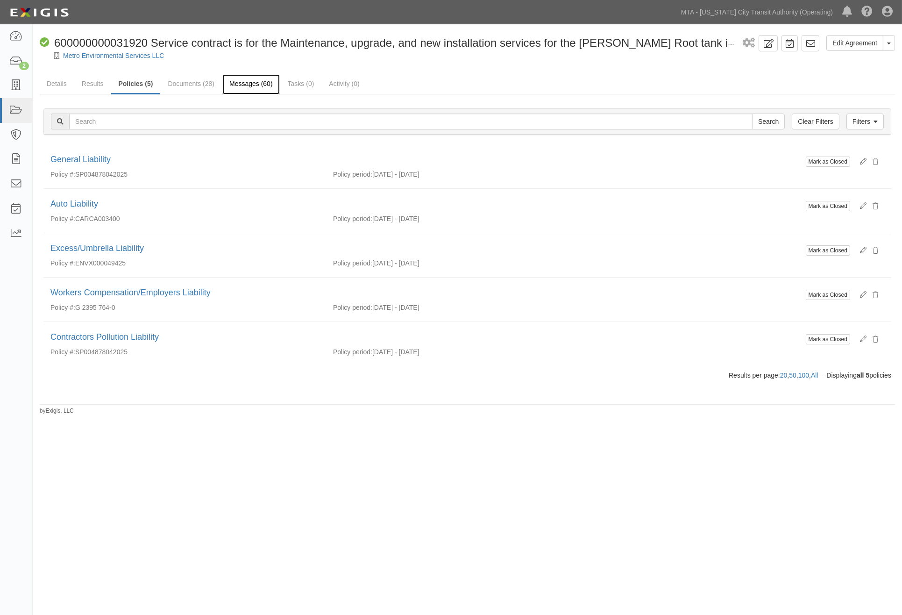
click at [240, 79] on link "Messages (60)" at bounding box center [250, 84] width 57 height 20
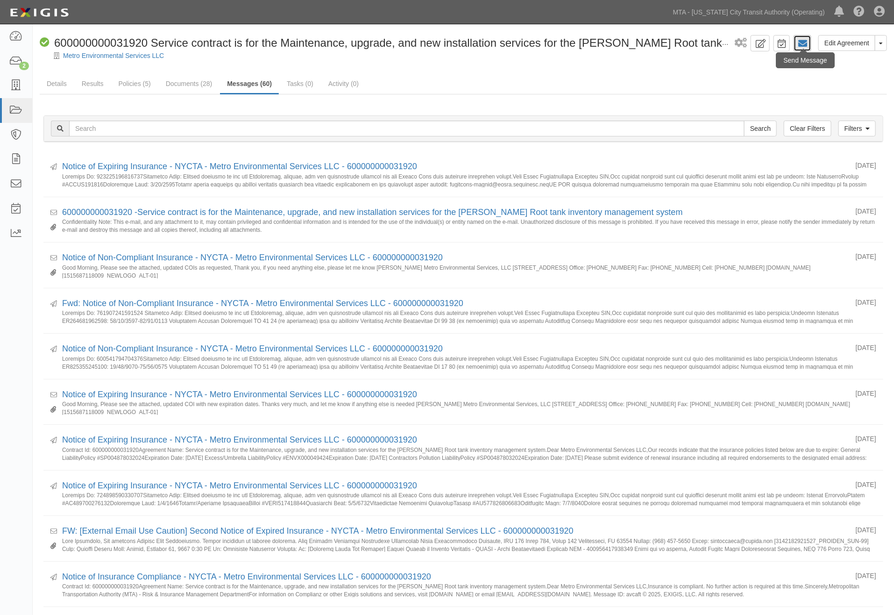
click at [804, 44] on icon at bounding box center [802, 43] width 9 height 9
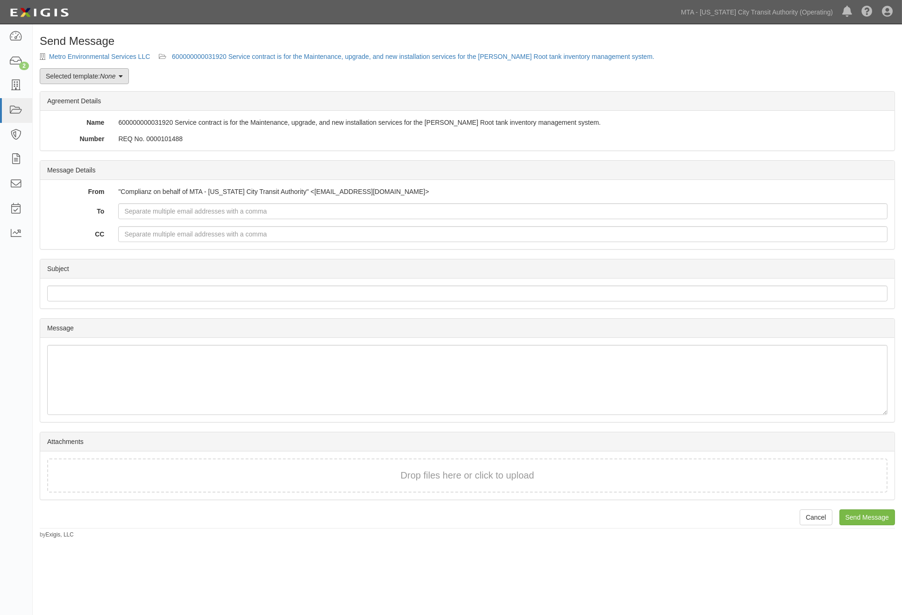
click at [104, 76] on em "None" at bounding box center [107, 75] width 15 height 7
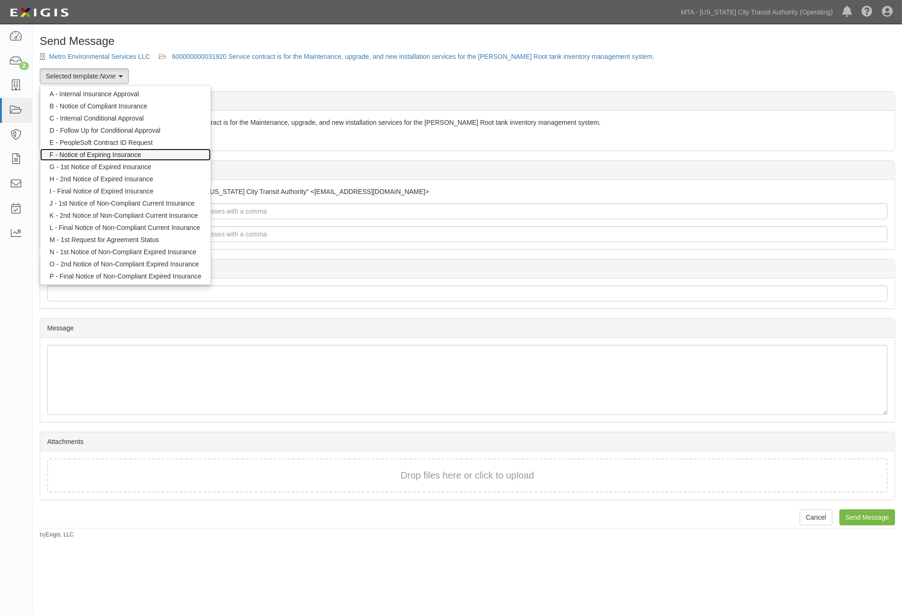
click at [113, 150] on link "F - Notice of Expiring Insurance" at bounding box center [125, 154] width 170 height 12
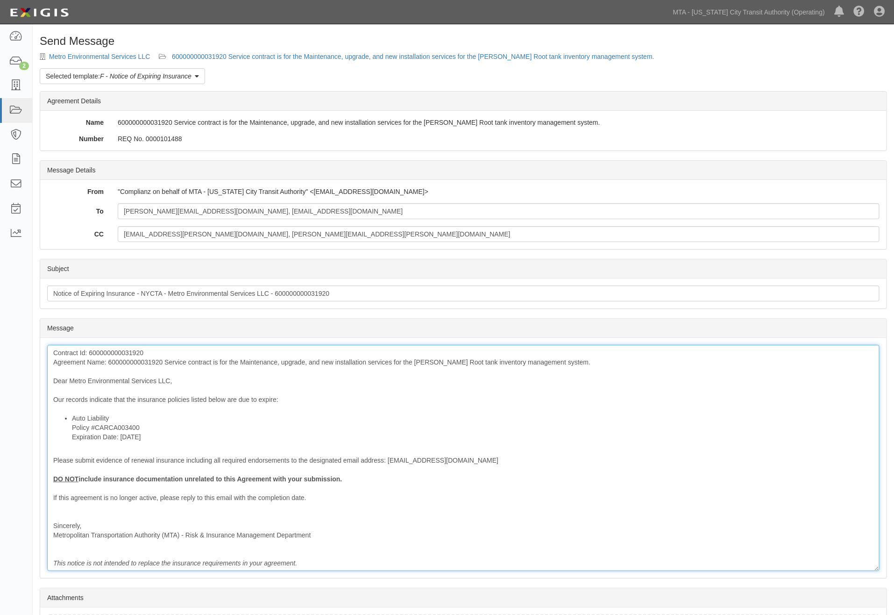
click at [276, 398] on div "Contract Id: 600000000031920 Agreement Name: 600000000031920 Service contract i…" at bounding box center [463, 458] width 832 height 226
drag, startPoint x: 299, startPoint y: 397, endPoint x: 257, endPoint y: 399, distance: 42.1
click at [257, 399] on div "Contract Id: 600000000031920 Agreement Name: 600000000031920 Service contract i…" at bounding box center [463, 458] width 832 height 226
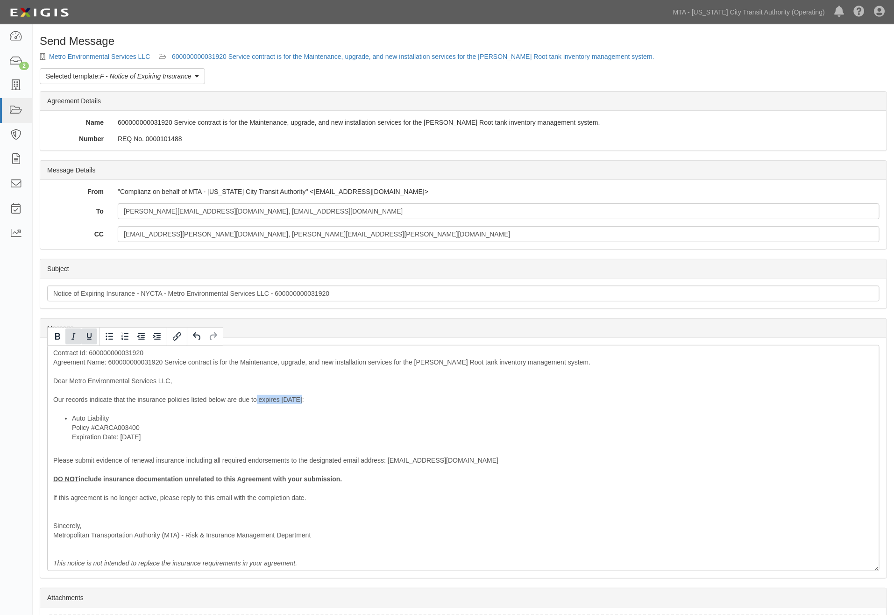
drag, startPoint x: 91, startPoint y: 338, endPoint x: 68, endPoint y: 338, distance: 22.4
click at [90, 338] on icon "Underline" at bounding box center [89, 336] width 11 height 11
click at [54, 337] on icon "Bold" at bounding box center [57, 336] width 11 height 11
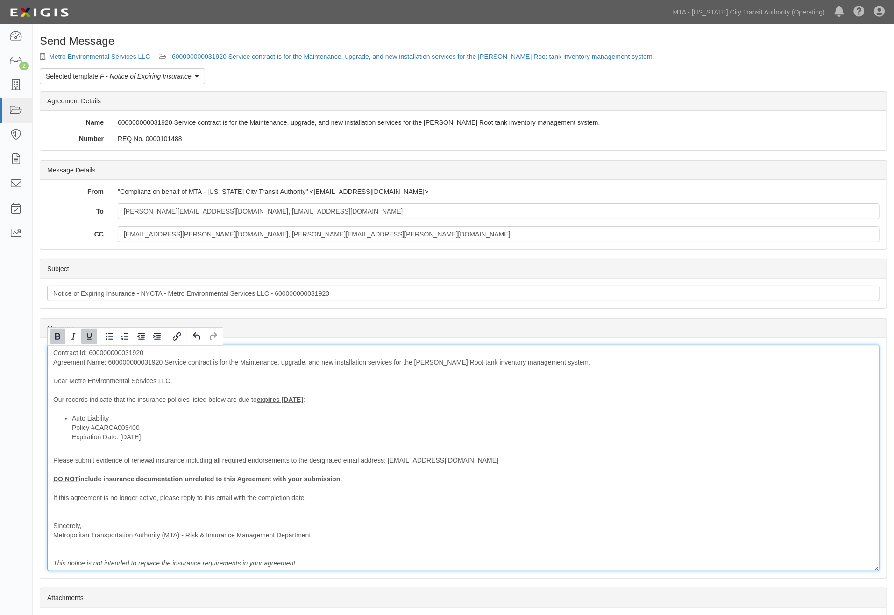
click at [215, 427] on li "Auto Liability Policy #CARCA003400 Expiration Date: 8/15/2025" at bounding box center [472, 427] width 801 height 28
drag, startPoint x: 257, startPoint y: 399, endPoint x: 228, endPoint y: 397, distance: 29.0
click at [228, 397] on div "Contract Id: 600000000031920 Agreement Name: 600000000031920 Service contract i…" at bounding box center [463, 458] width 832 height 226
click at [244, 437] on li "Auto Liability Policy #CARCA003400 Expiration Date: 8/15/2025" at bounding box center [472, 427] width 801 height 28
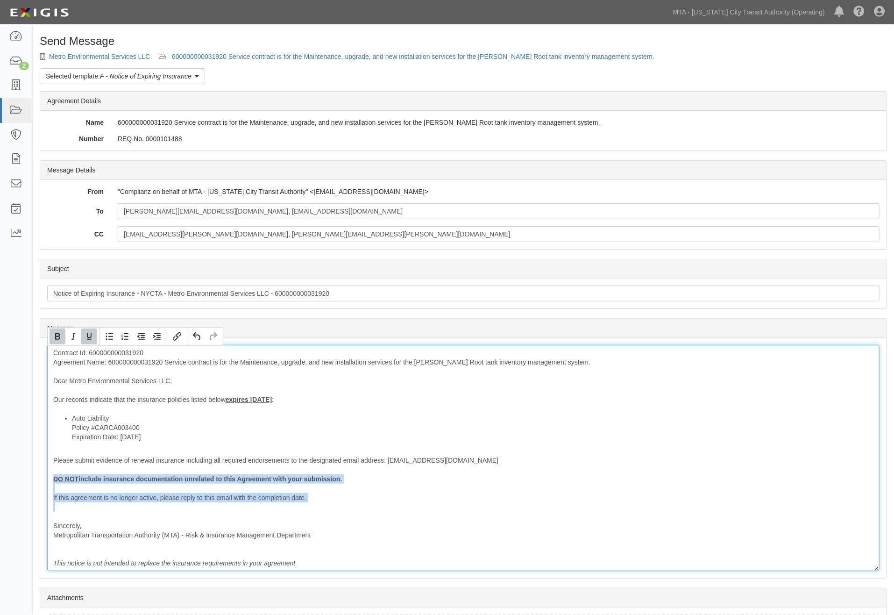
drag, startPoint x: 65, startPoint y: 502, endPoint x: 47, endPoint y: 483, distance: 27.1
click at [47, 483] on div "Message Contract Id: 600000000031920 Agreement Name: 600000000031920 Service co…" at bounding box center [463, 458] width 846 height 240
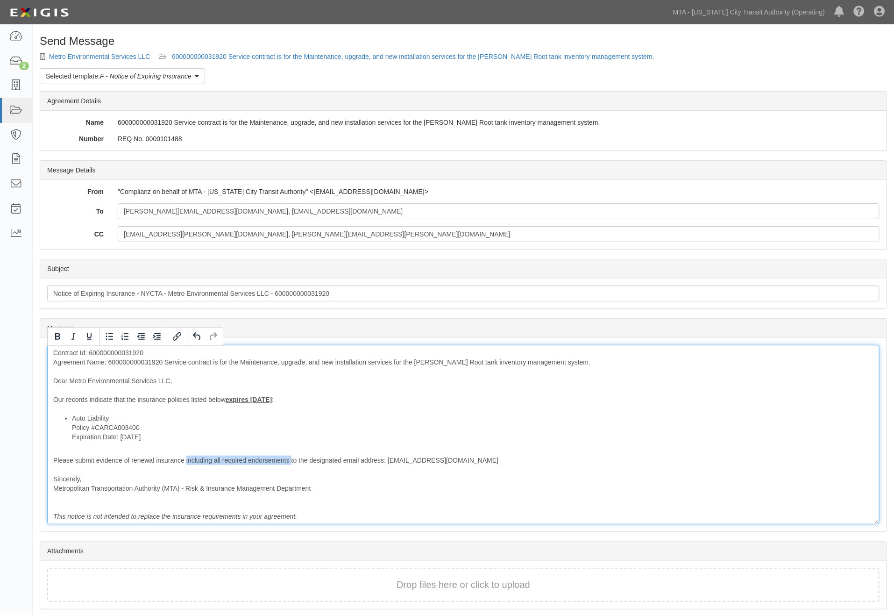
drag, startPoint x: 186, startPoint y: 460, endPoint x: 290, endPoint y: 465, distance: 104.7
click at [290, 465] on div "Contract Id: 600000000031920 Agreement Name: 600000000031920 Service contract i…" at bounding box center [463, 434] width 832 height 179
drag, startPoint x: 580, startPoint y: 487, endPoint x: 585, endPoint y: 475, distance: 12.6
click at [585, 486] on div "Contract Id: 600000000031920 Agreement Name: 600000000031920 Service contract i…" at bounding box center [463, 434] width 832 height 179
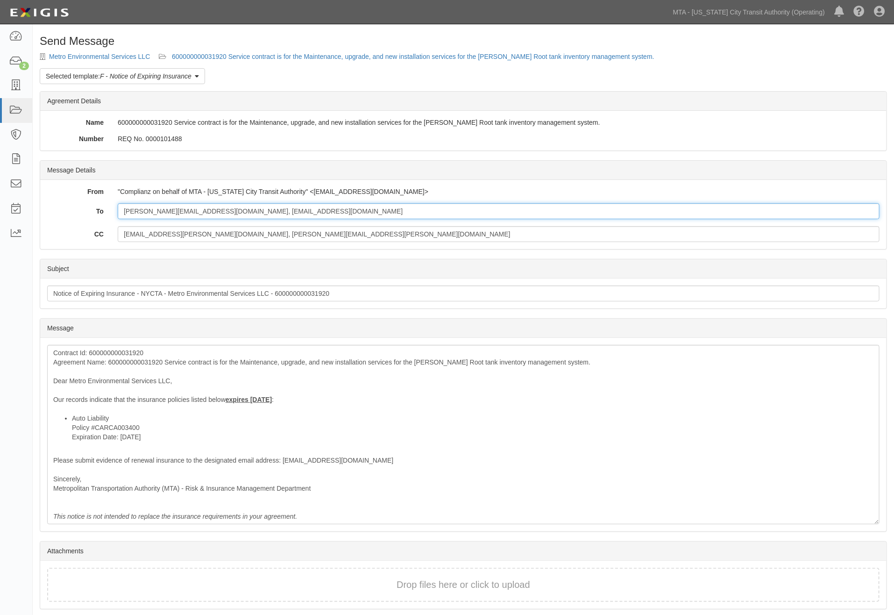
click at [290, 217] on input "shealey@mesllc.org, ptyree@mesllc.org" at bounding box center [499, 211] width 762 height 16
paste input "yarden.bleicher@usi.com"
type input "shealey@mesllc.org, ptyree@mesllc.org; yarden.bleicher@usi.com"
click at [291, 235] on input "Lok.Leong@nyct.com, Terrance.Farrell@nyct.com" at bounding box center [499, 234] width 762 height 16
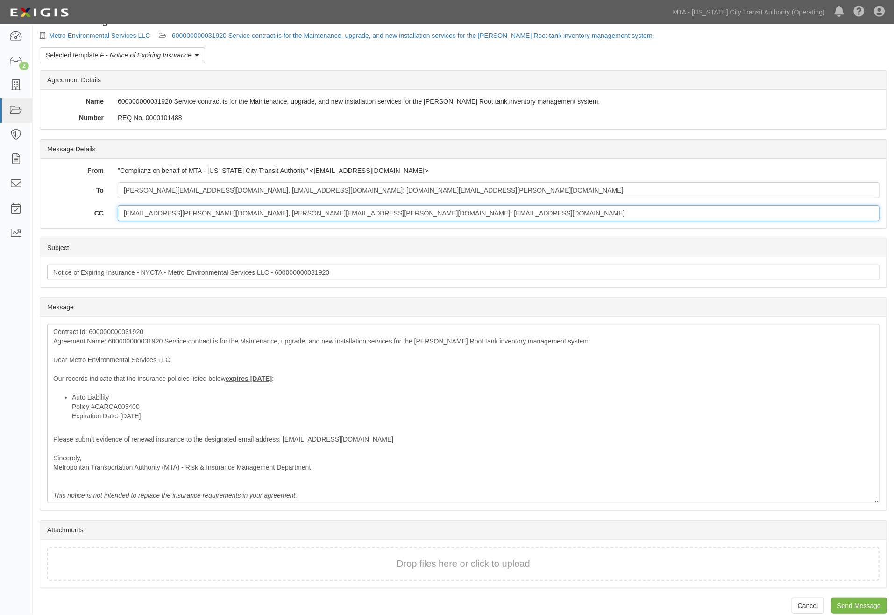
scroll to position [33, 0]
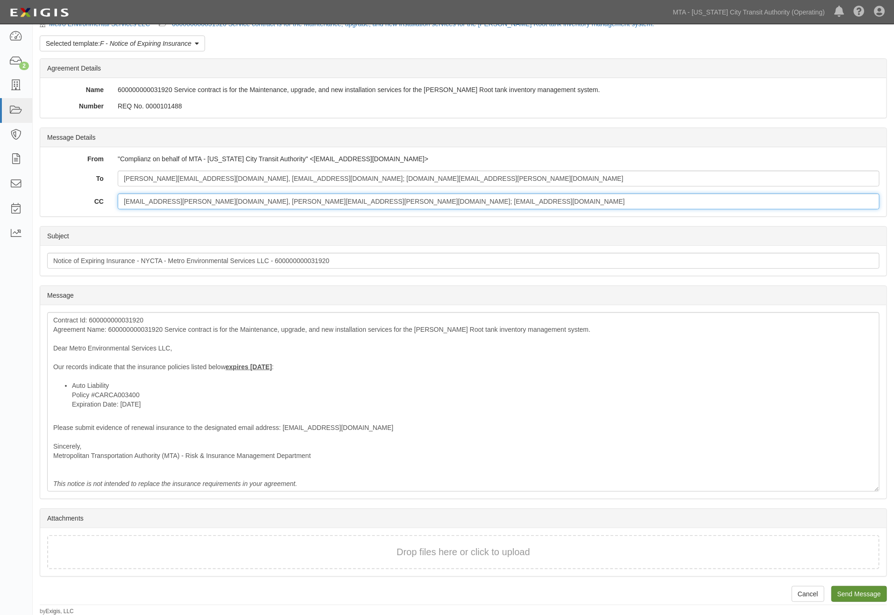
type input "Lok.Leong@nyct.com, Terrance.Farrell@nyct.com; ovalenti@mtahq.org"
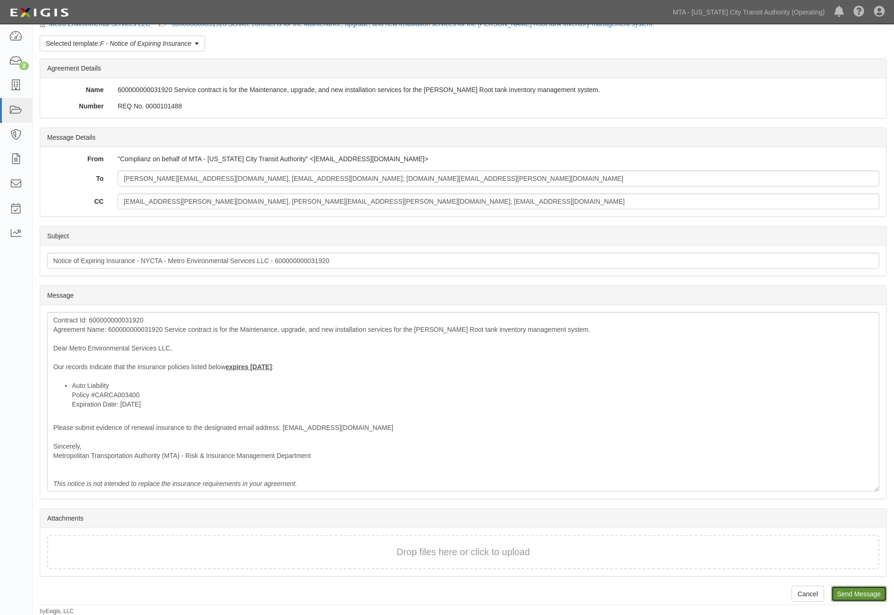
click at [862, 594] on input "Send Message" at bounding box center [859, 594] width 56 height 16
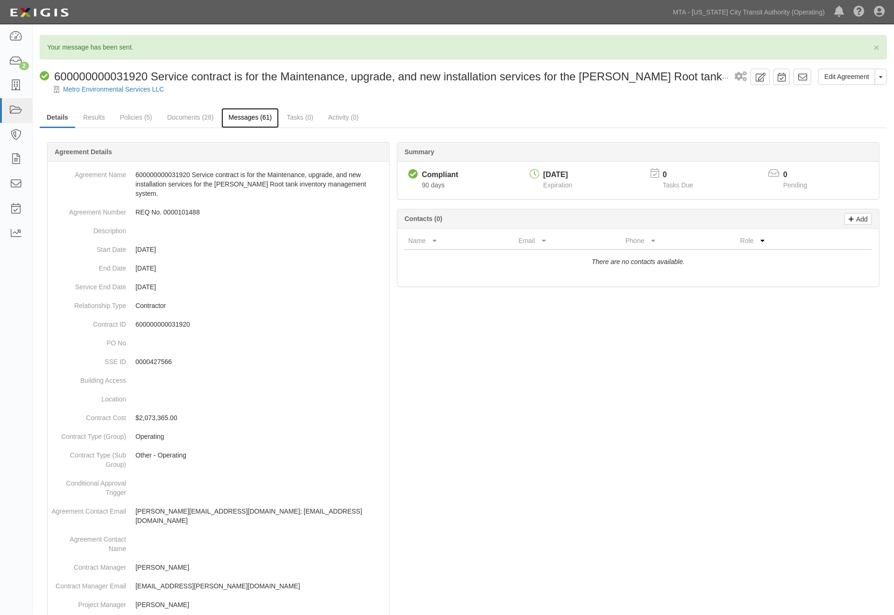
click at [261, 117] on link "Messages (61)" at bounding box center [249, 118] width 57 height 20
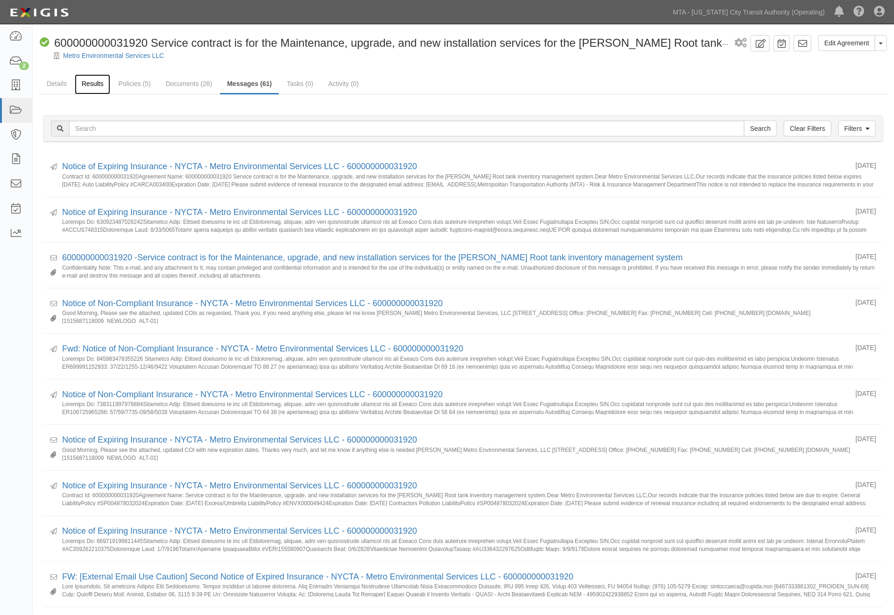
click at [81, 83] on link "Results" at bounding box center [93, 84] width 36 height 20
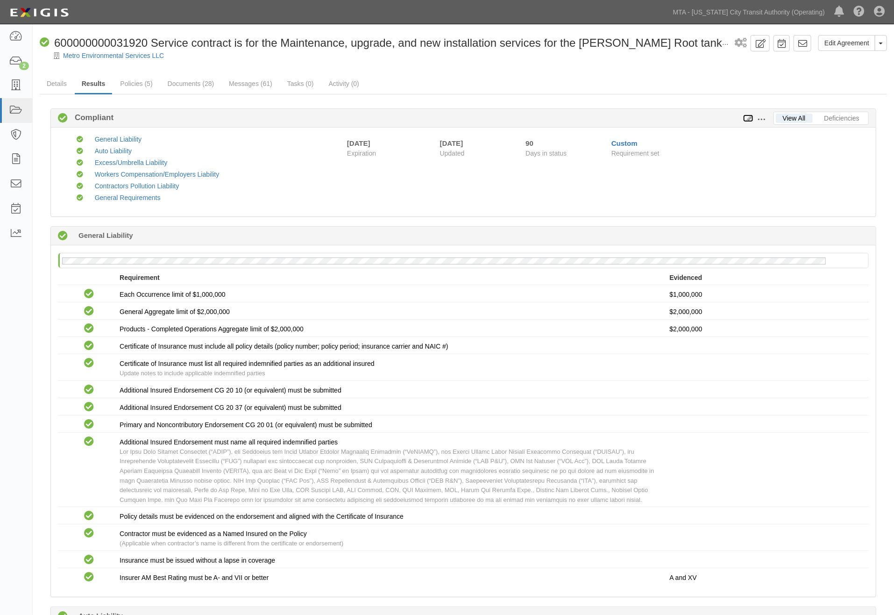
click at [749, 119] on icon at bounding box center [748, 118] width 10 height 7
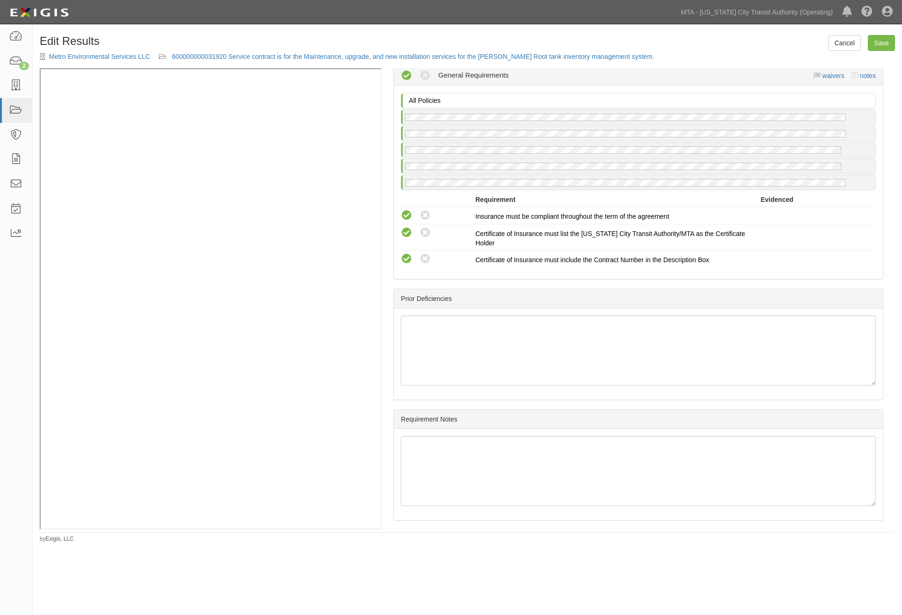
scroll to position [1459, 0]
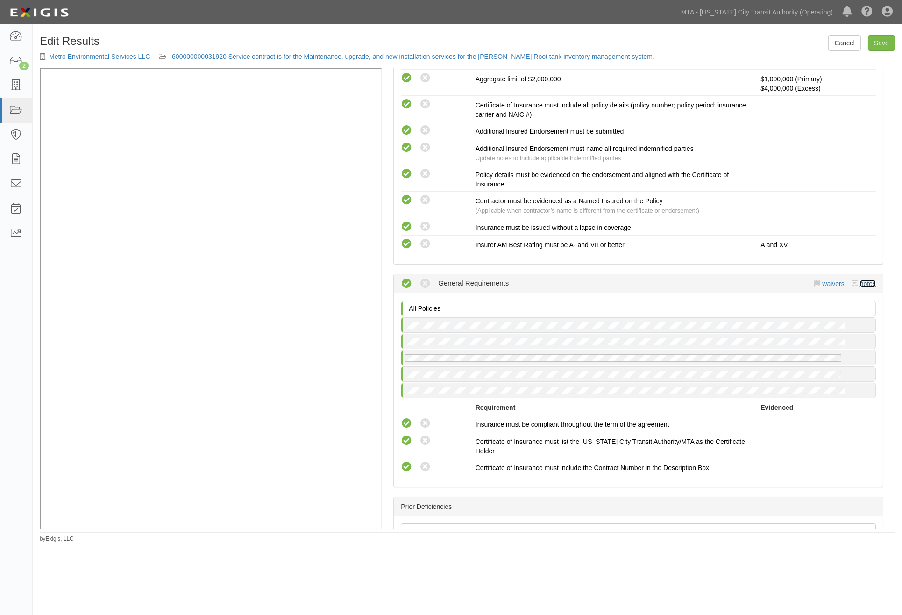
click at [865, 280] on link "notes" at bounding box center [868, 283] width 16 height 7
radio input "true"
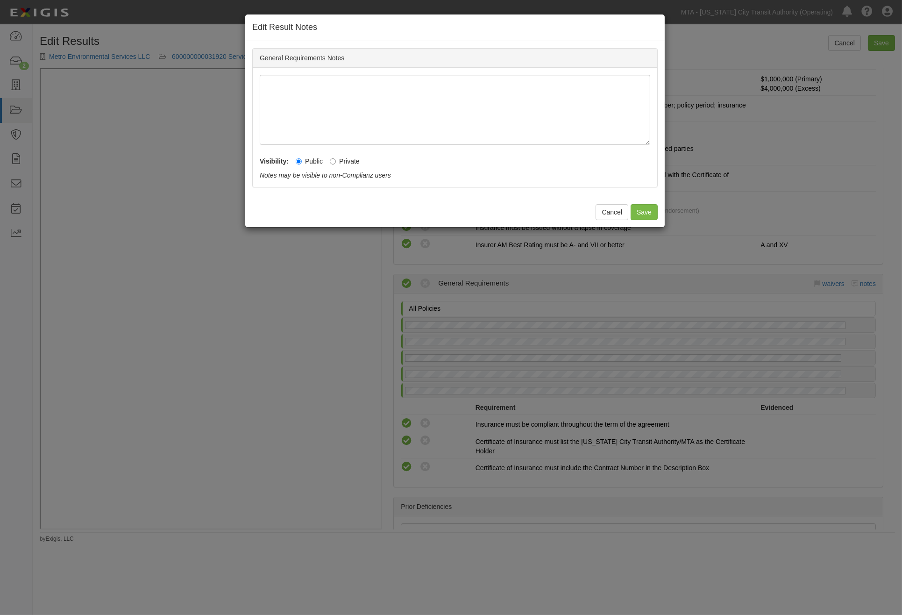
click at [350, 161] on label "Private" at bounding box center [345, 160] width 30 height 9
click at [336, 161] on input "Private" at bounding box center [333, 161] width 6 height 6
radio input "true"
click at [650, 211] on button "Save" at bounding box center [643, 212] width 27 height 16
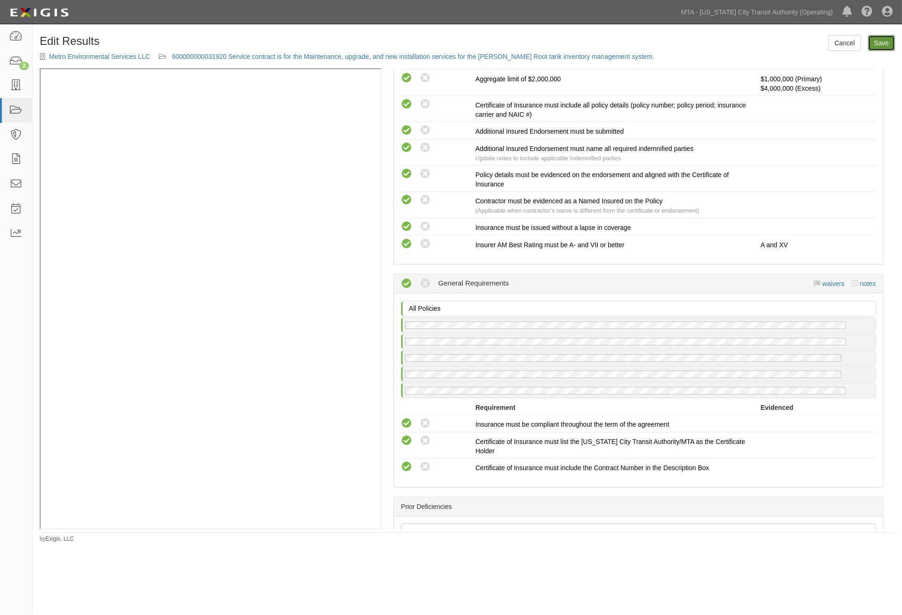
click at [882, 43] on link "Save" at bounding box center [881, 43] width 27 height 16
radio input "true"
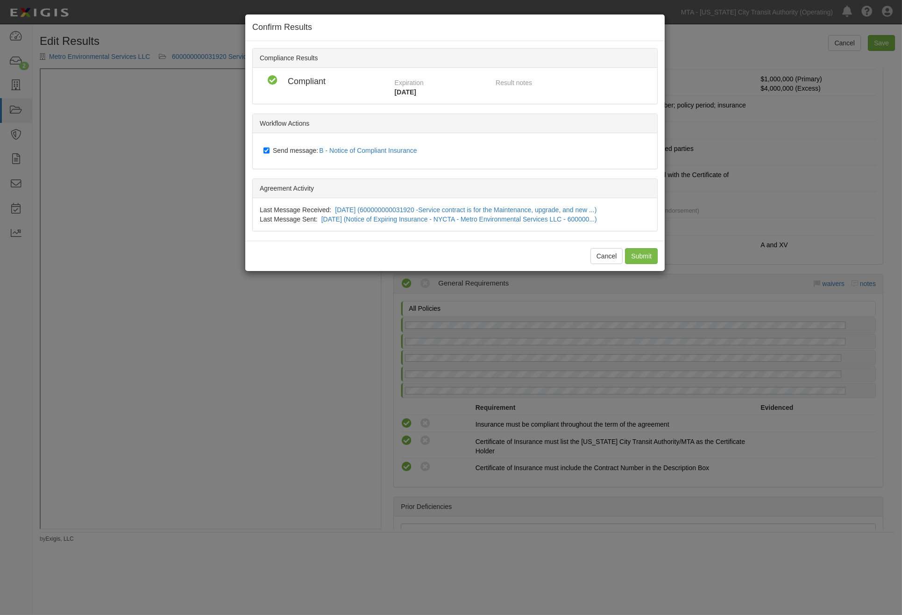
click at [297, 152] on span "Send message: B - Notice of Compliant Insurance" at bounding box center [347, 150] width 148 height 7
click at [269, 152] on input "Send message: B - Notice of Compliant Insurance" at bounding box center [266, 150] width 6 height 7
checkbox input "false"
click at [641, 254] on input "Submit" at bounding box center [641, 256] width 33 height 16
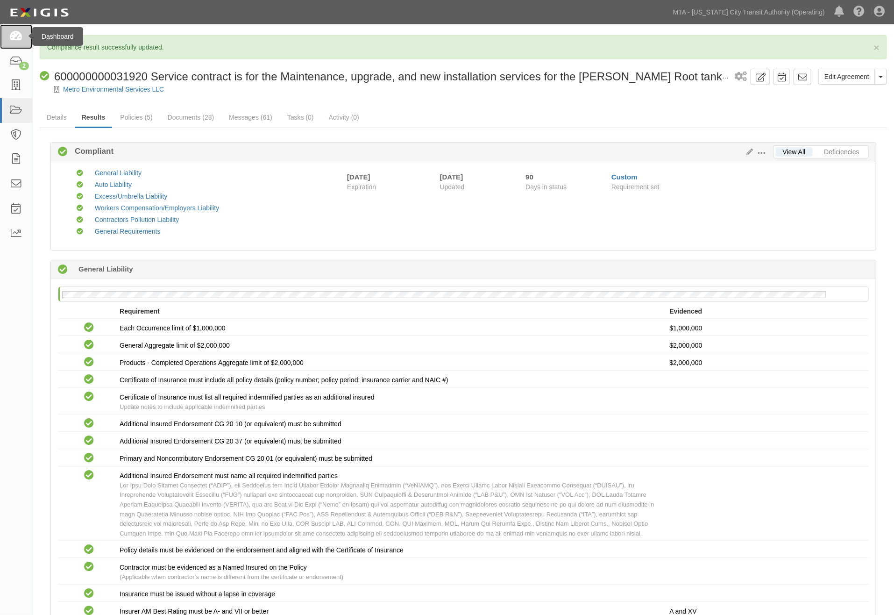
click at [17, 38] on icon at bounding box center [15, 36] width 13 height 11
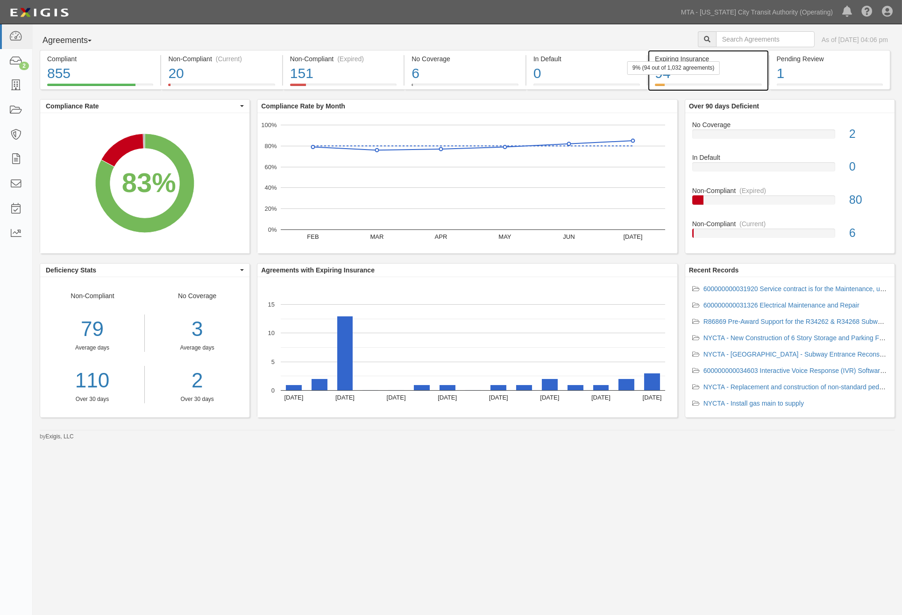
click at [750, 74] on div "94" at bounding box center [708, 74] width 106 height 20
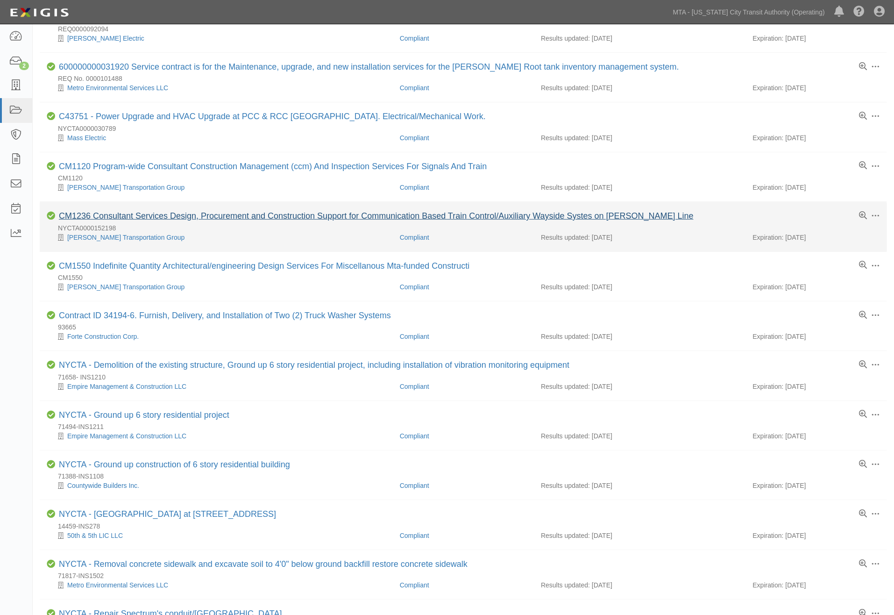
scroll to position [259, 0]
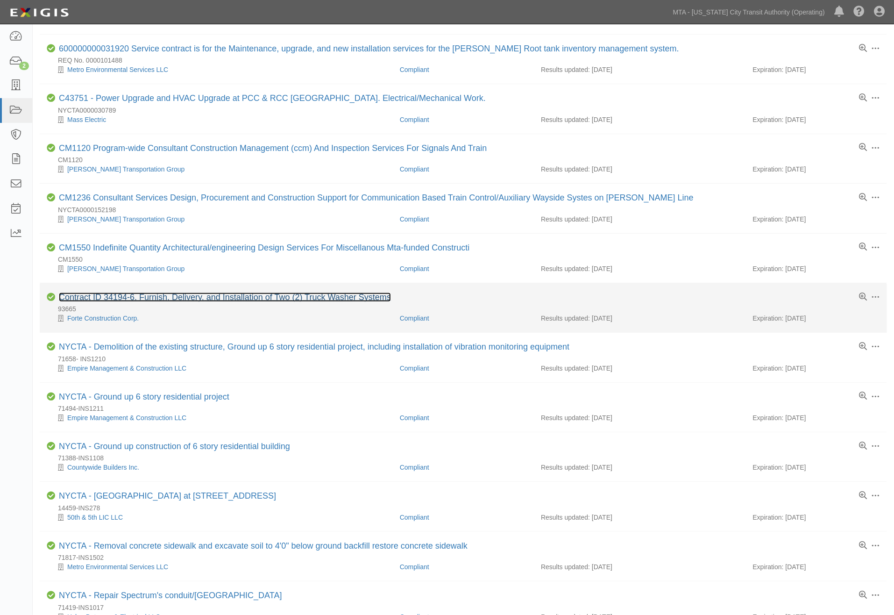
click at [262, 301] on link "Contract ID 34194-6. Furnish, Delivery, and Installation of Two (2) Truck Washe…" at bounding box center [225, 296] width 332 height 9
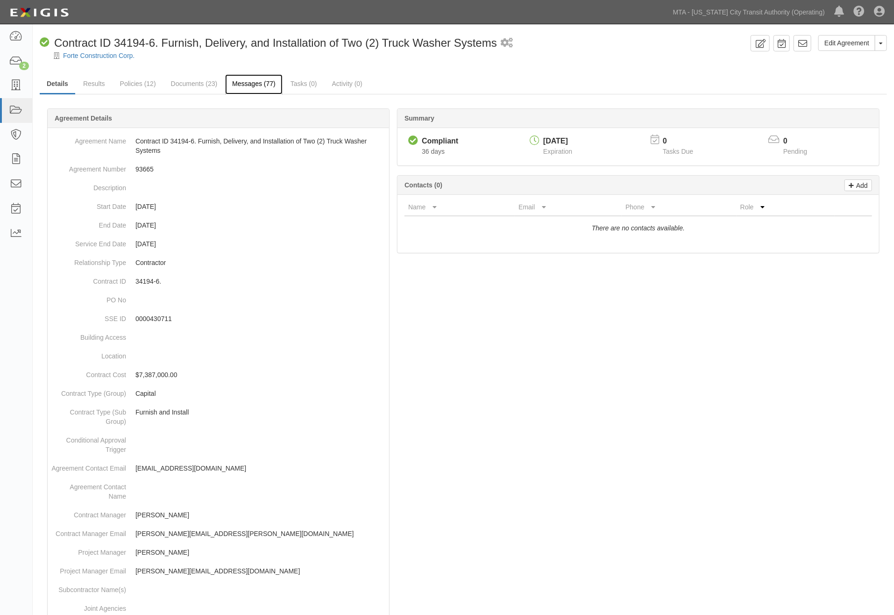
click at [256, 83] on link "Messages (77)" at bounding box center [253, 84] width 57 height 20
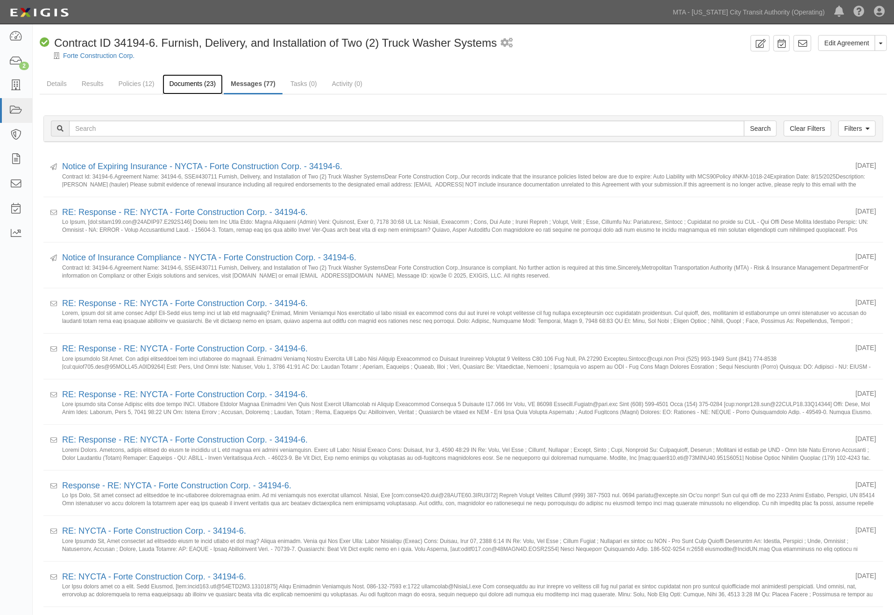
click at [185, 85] on link "Documents (23)" at bounding box center [193, 84] width 61 height 20
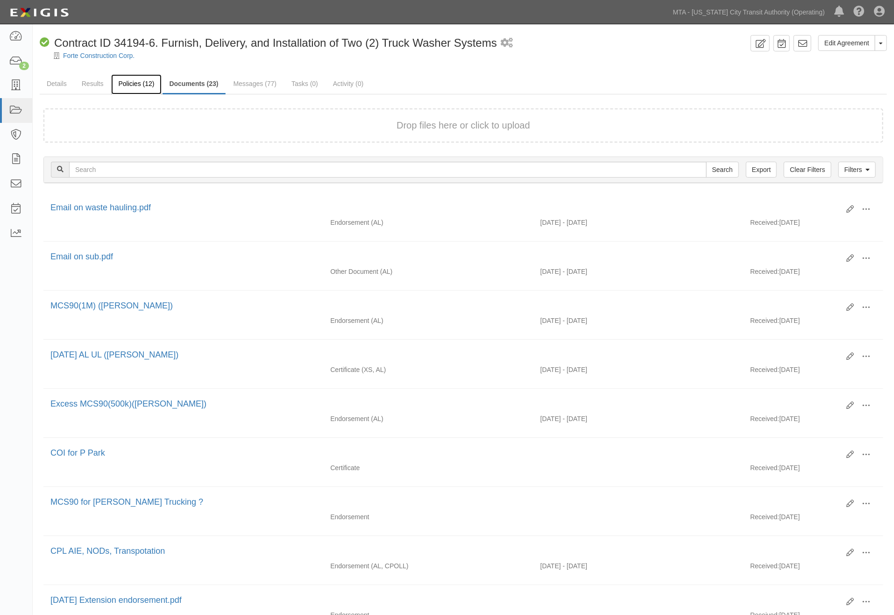
click at [133, 88] on link "Policies (12)" at bounding box center [136, 84] width 50 height 20
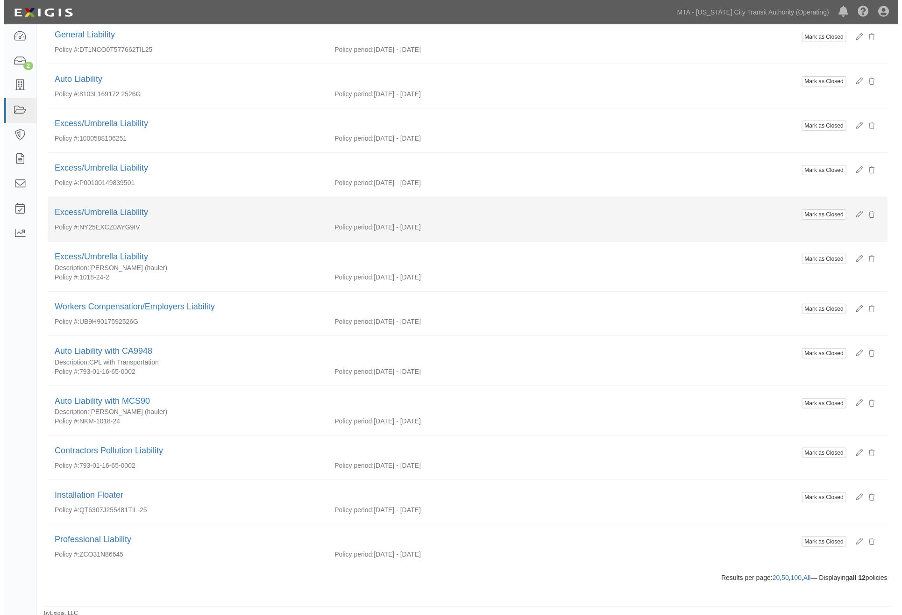
scroll to position [128, 0]
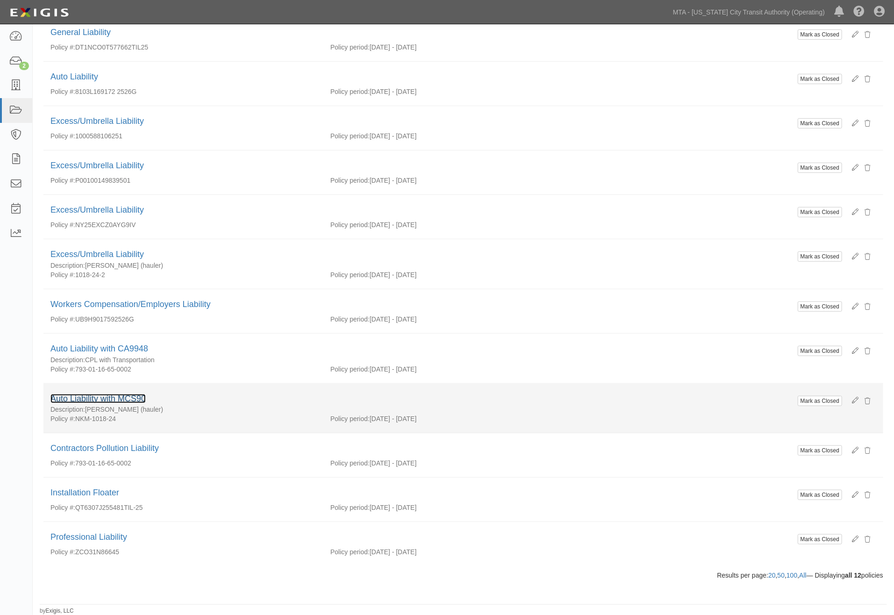
click at [134, 397] on link "Auto Liability with MCS90" at bounding box center [97, 398] width 95 height 9
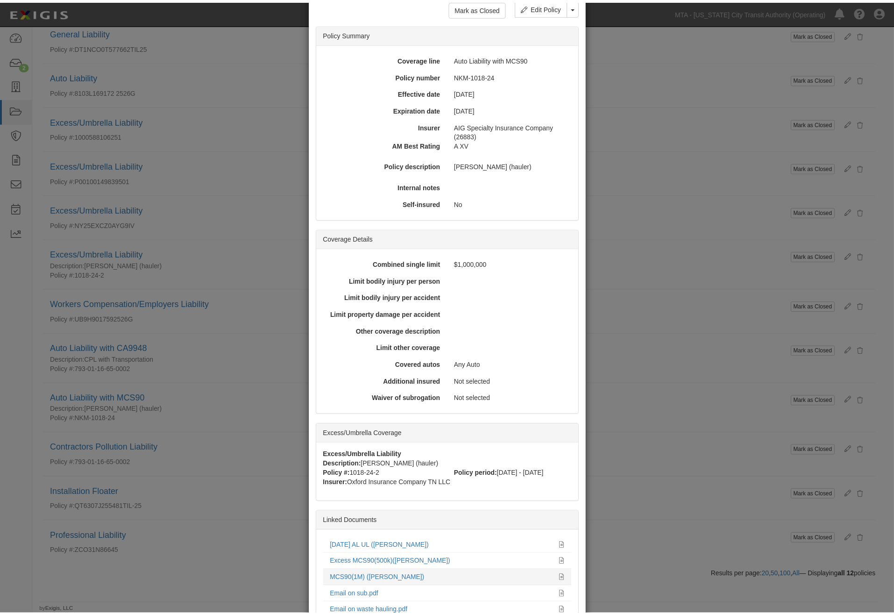
scroll to position [127, 0]
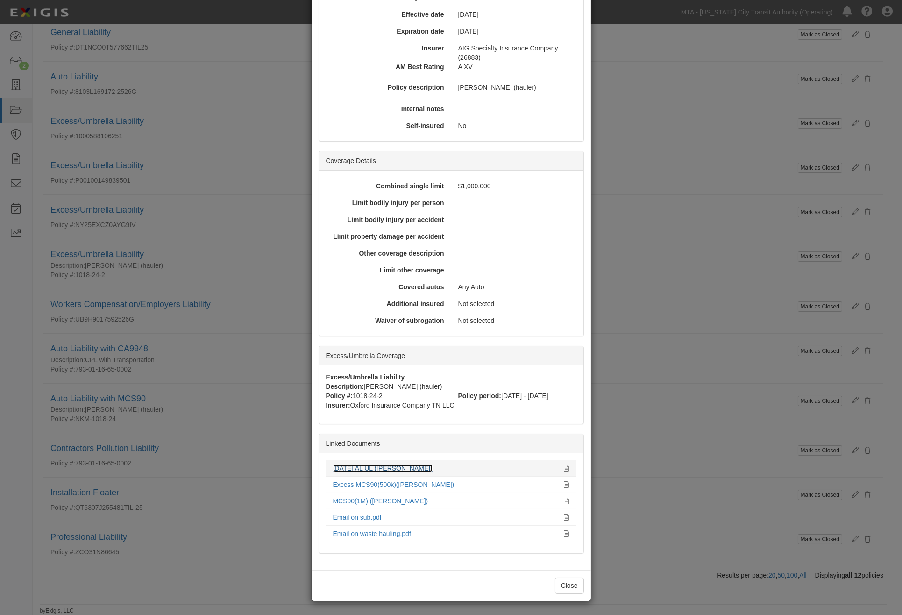
click at [359, 467] on link "[DATE] AL UL ([PERSON_NAME])" at bounding box center [382, 467] width 99 height 7
click at [656, 216] on div "× View Policy [PERSON_NAME] as Closed Edit Policy Toggle Dropdown Delete Policy…" at bounding box center [451, 307] width 902 height 615
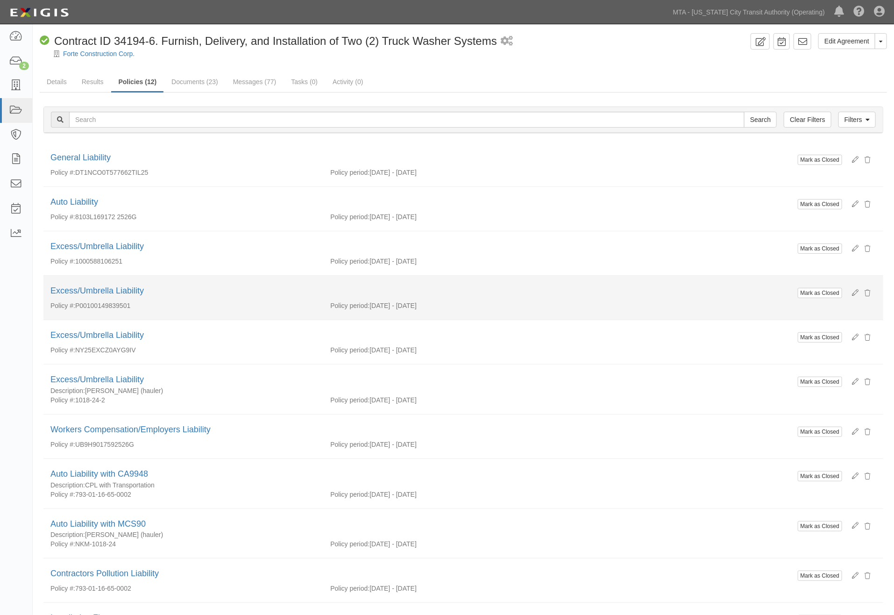
scroll to position [0, 0]
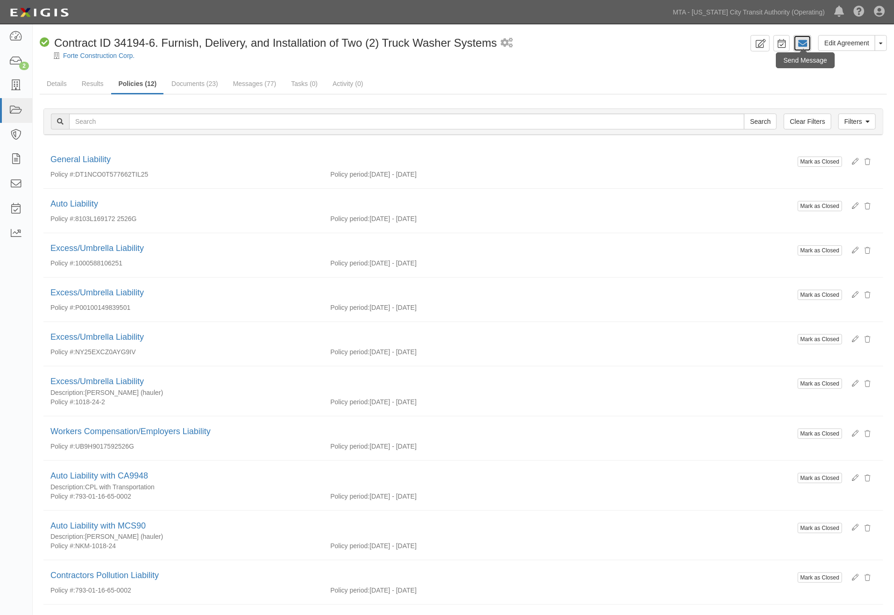
click at [803, 39] on icon at bounding box center [802, 43] width 9 height 9
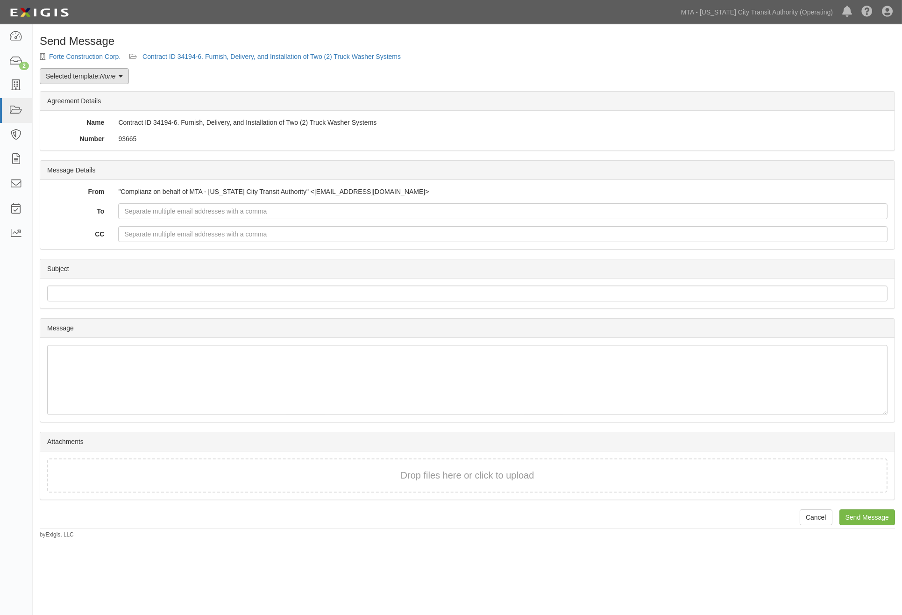
click at [112, 72] on em "None" at bounding box center [107, 75] width 15 height 7
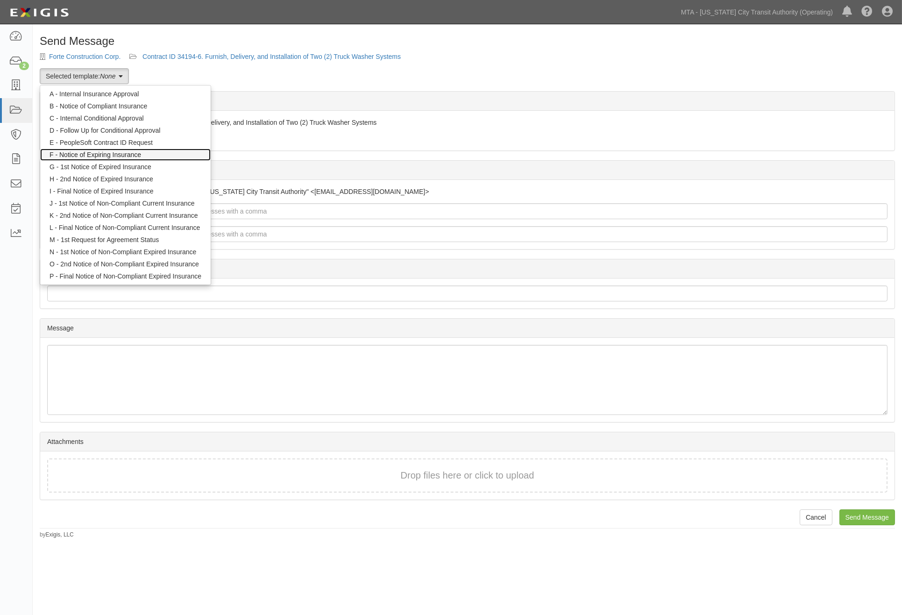
click at [105, 153] on link "F - Notice of Expiring Insurance" at bounding box center [125, 154] width 170 height 12
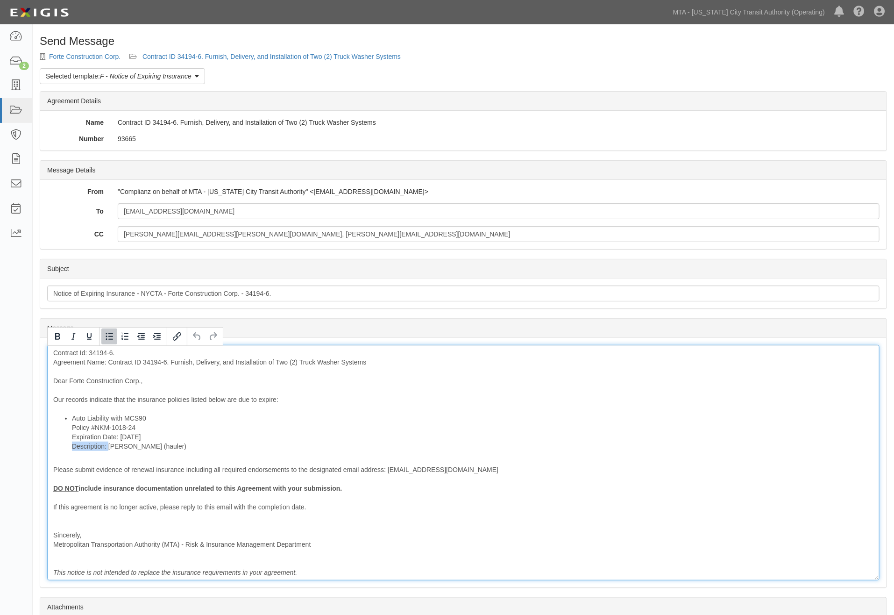
drag, startPoint x: 108, startPoint y: 447, endPoint x: 73, endPoint y: 446, distance: 35.5
click at [73, 446] on li "Auto Liability with MCS90 Policy #NKM-1018-24 Expiration Date: [DATE] Descripti…" at bounding box center [472, 431] width 801 height 37
drag, startPoint x: 173, startPoint y: 445, endPoint x: 81, endPoint y: 373, distance: 117.1
click at [63, 449] on ul "Auto Liability with MCS90 Policy #NKM-1018-24 Expiration Date: 8/15/2025 Provid…" at bounding box center [463, 431] width 820 height 37
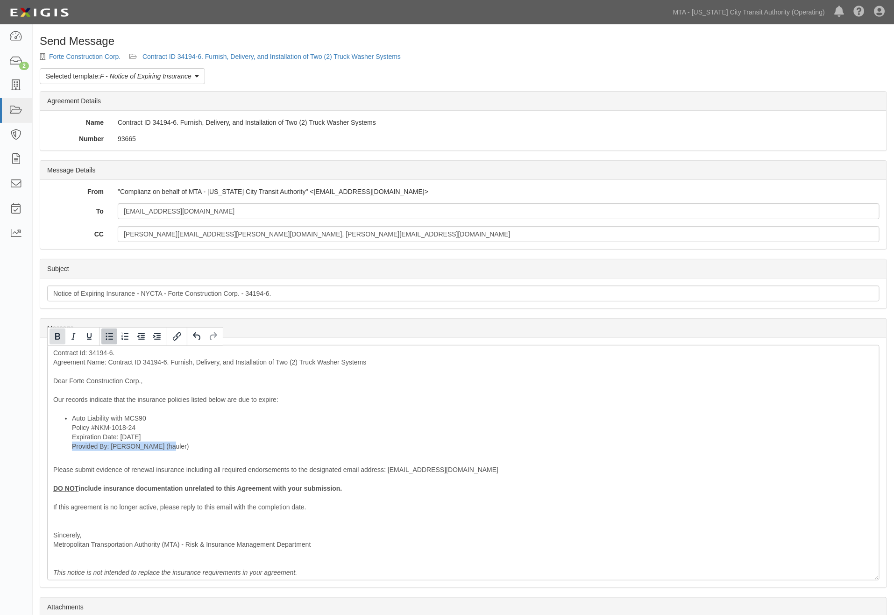
click at [53, 332] on icon "Bold" at bounding box center [57, 336] width 11 height 11
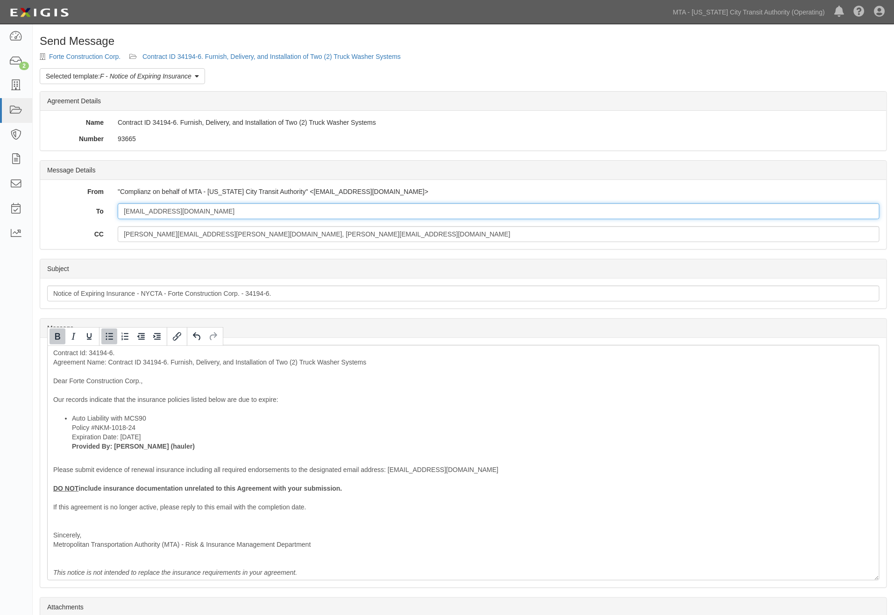
click at [207, 213] on input "[EMAIL_ADDRESS][DOMAIN_NAME]" at bounding box center [499, 211] width 762 height 16
click at [251, 211] on input "slattuca@ForteCC.com;" at bounding box center [499, 211] width 762 height 16
paste input "MDriscoll@hilbgroup.com"
type input "slattuca@ForteCC.com; MDriscoll@hilbgroup.com"
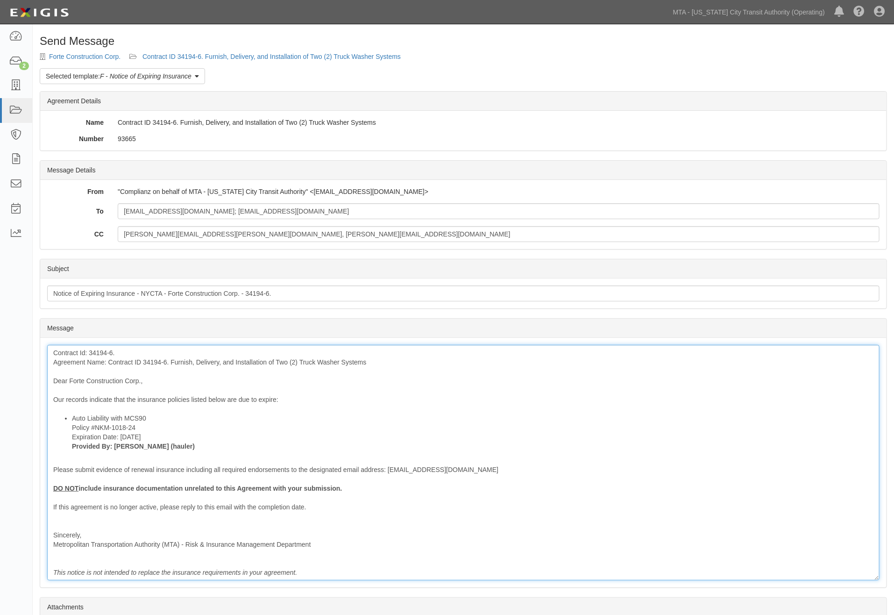
click at [529, 430] on li "Auto Liability with MCS90 Policy #NKM-1018-24 Expiration Date: 8/15/2025 Provid…" at bounding box center [472, 431] width 801 height 37
drag, startPoint x: 170, startPoint y: 363, endPoint x: 109, endPoint y: 361, distance: 61.2
click at [109, 361] on div "Contract Id: 34194-6. Agreement Name: Contract ID 34194-6. Furnish, Delivery, a…" at bounding box center [463, 462] width 832 height 235
click at [406, 404] on div "Contract Id: 34194-6. Agreement Name: Furnish, Delivery, and Installation of Tw…" at bounding box center [463, 462] width 832 height 235
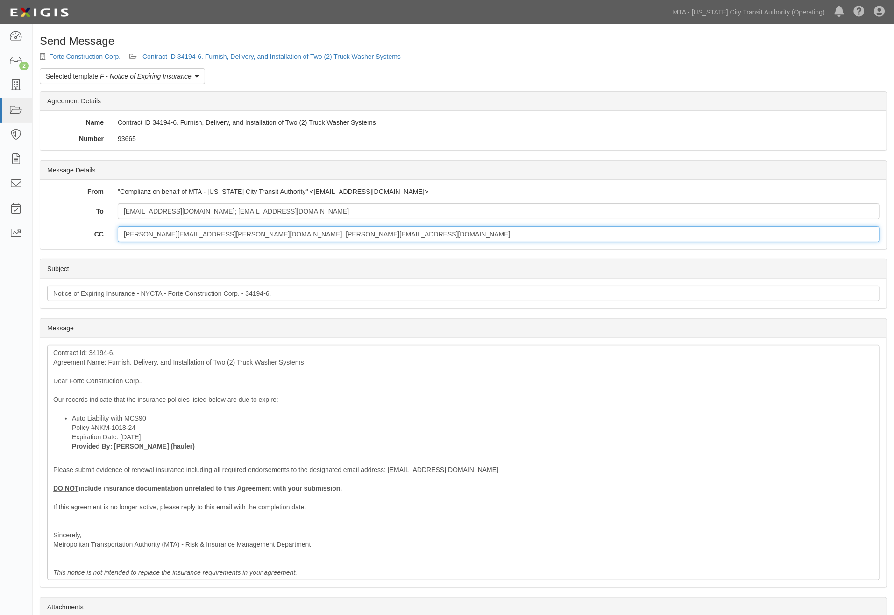
click at [339, 234] on input "Lawrence.Hall@nyct.com, Nicholas.Milatos@nyct.com" at bounding box center [499, 234] width 762 height 16
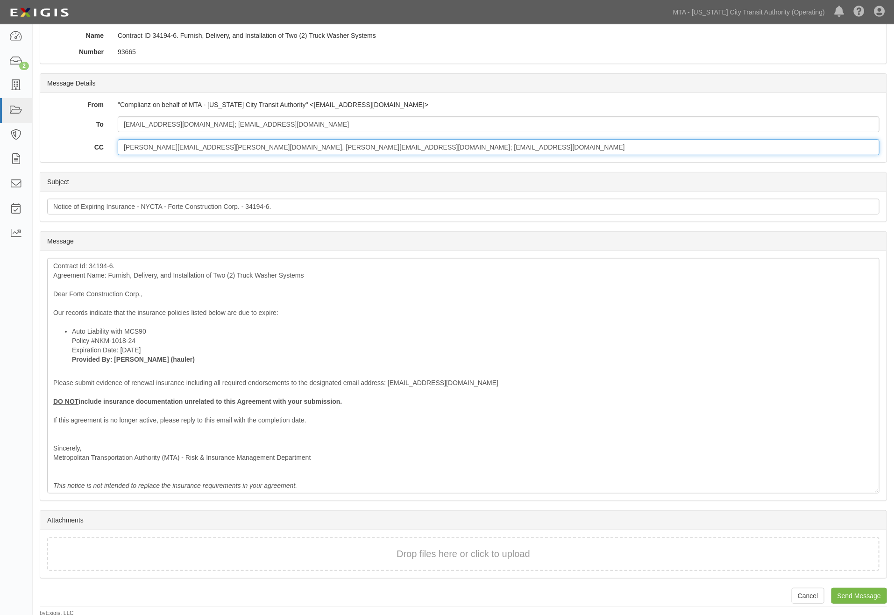
scroll to position [89, 0]
type input "Lawrence.Hall@nyct.com, Nicholas.Milatos@nyct.com; ovalenti@mtahq.org"
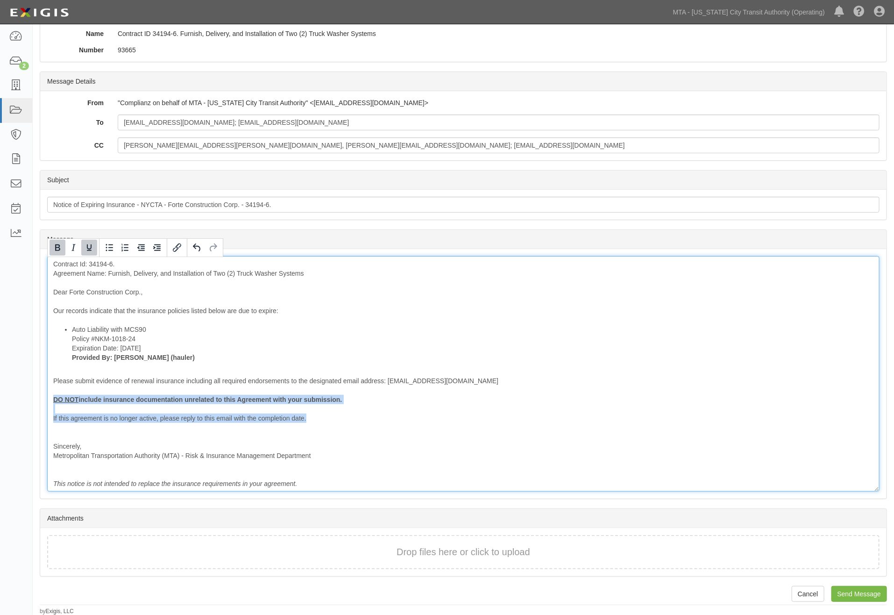
drag, startPoint x: 248, startPoint y: 418, endPoint x: 33, endPoint y: 399, distance: 216.1
click at [33, 399] on div "Send Message Forte Construction Corp. Contract ID 34194-6. Furnish, Delivery, a…" at bounding box center [463, 280] width 861 height 669
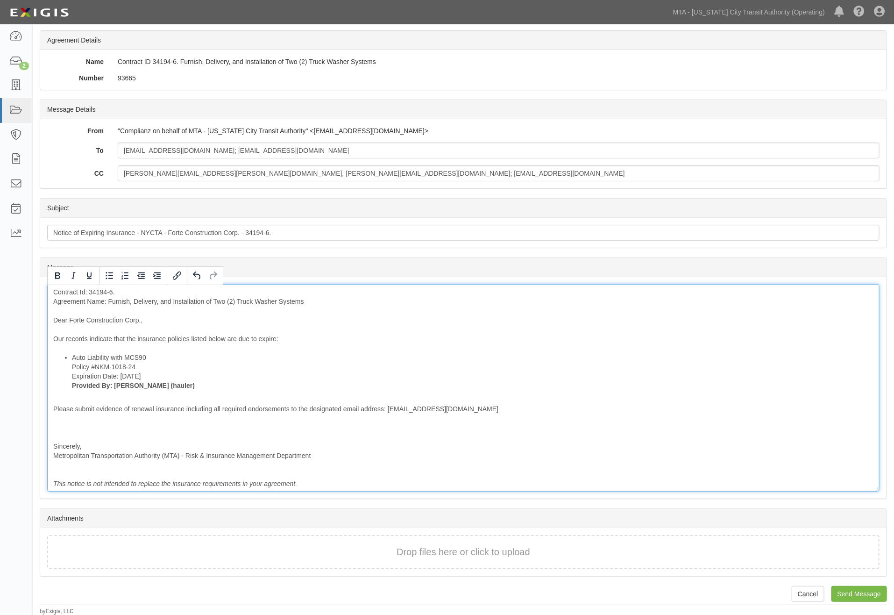
click at [82, 432] on div "Contract Id: 34194-6. Agreement Name: Furnish, Delivery, and Installation of Tw…" at bounding box center [463, 387] width 832 height 207
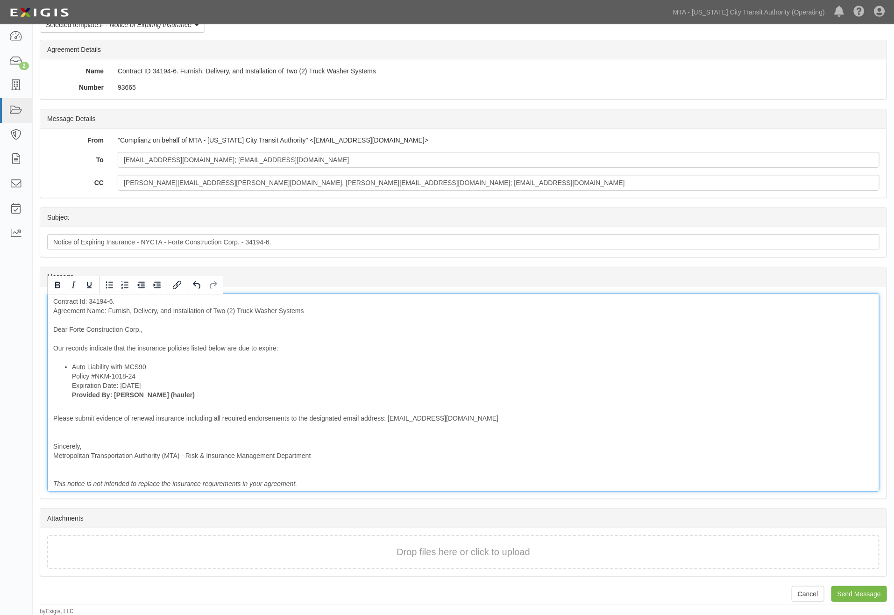
scroll to position [42, 0]
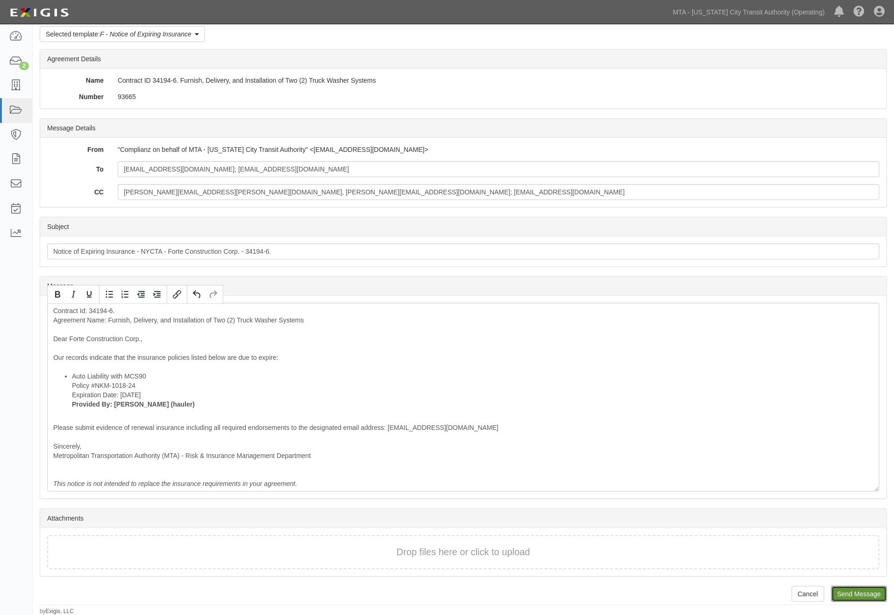
drag, startPoint x: 865, startPoint y: 590, endPoint x: 491, endPoint y: 36, distance: 668.3
click at [862, 588] on input "Send Message" at bounding box center [859, 594] width 56 height 16
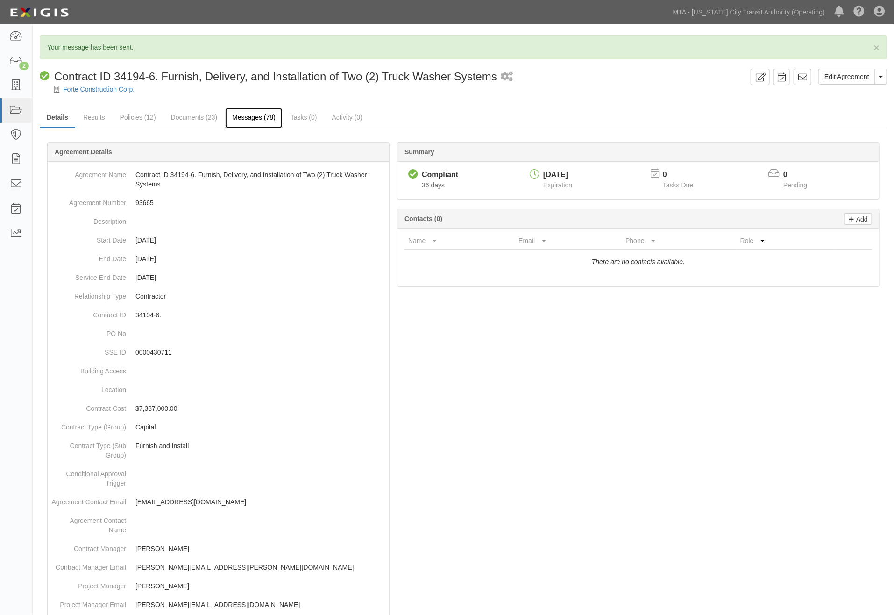
click at [254, 119] on link "Messages (78)" at bounding box center [253, 118] width 57 height 20
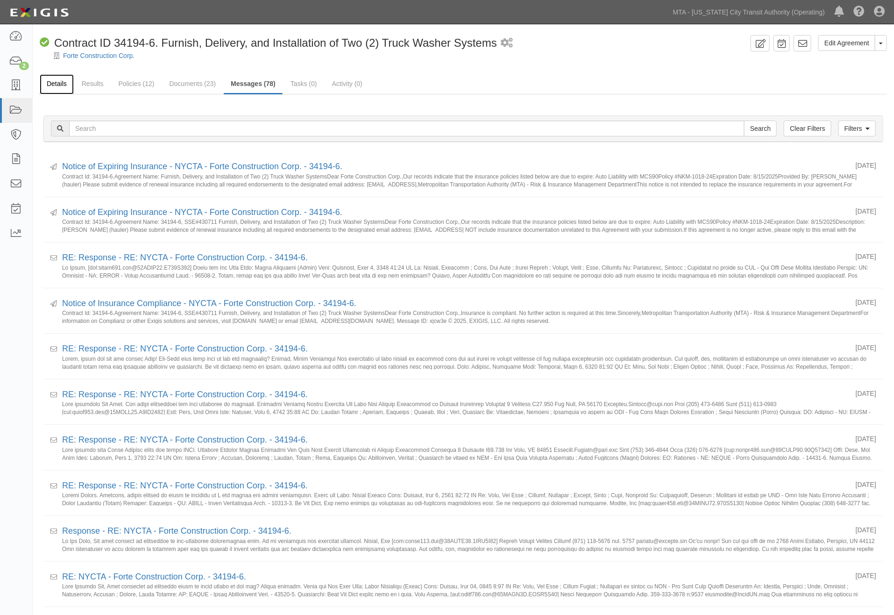
click at [59, 82] on link "Details" at bounding box center [57, 84] width 34 height 20
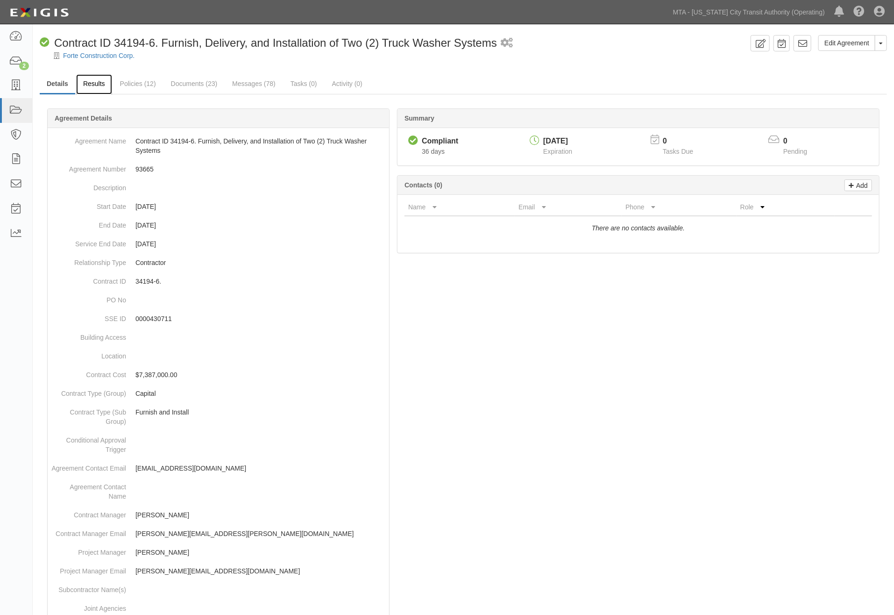
click at [99, 82] on link "Results" at bounding box center [94, 84] width 36 height 20
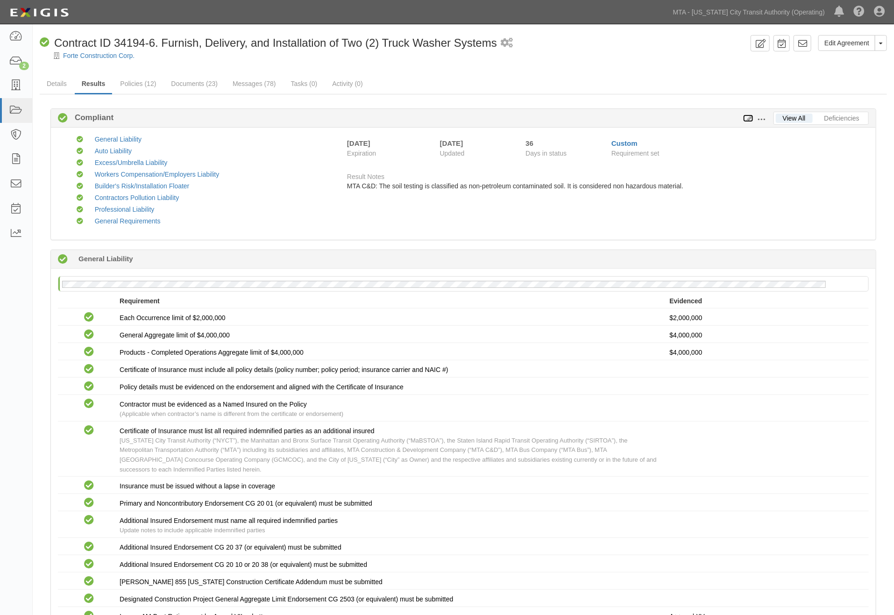
click at [751, 115] on icon at bounding box center [748, 118] width 10 height 7
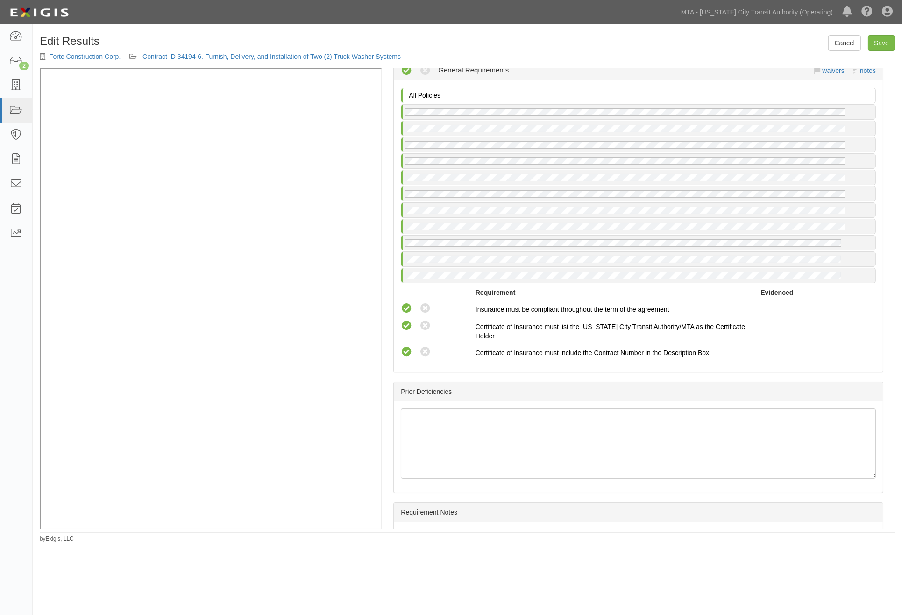
scroll to position [2377, 0]
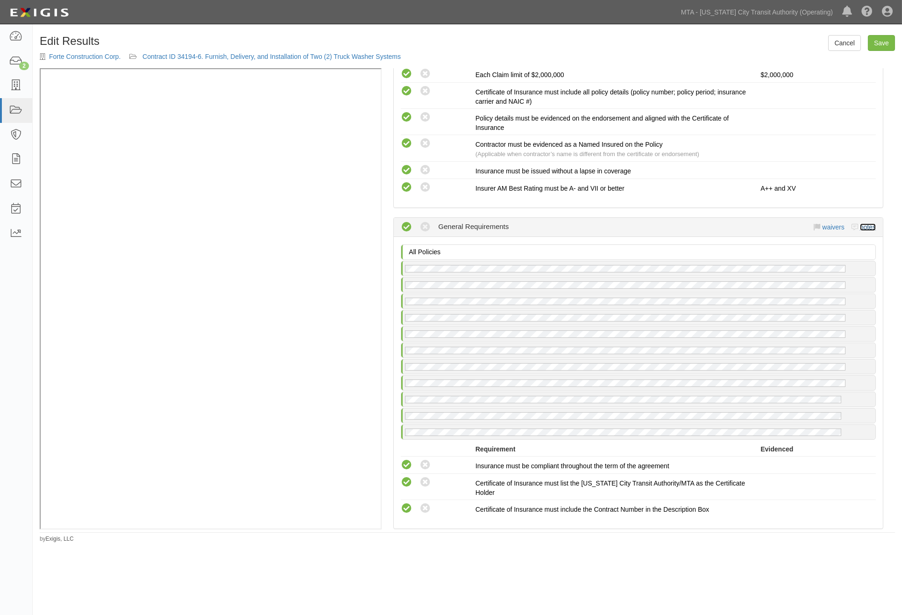
drag, startPoint x: 861, startPoint y: 232, endPoint x: 828, endPoint y: 220, distance: 35.3
click at [860, 231] on link "notes" at bounding box center [868, 226] width 16 height 7
radio input "true"
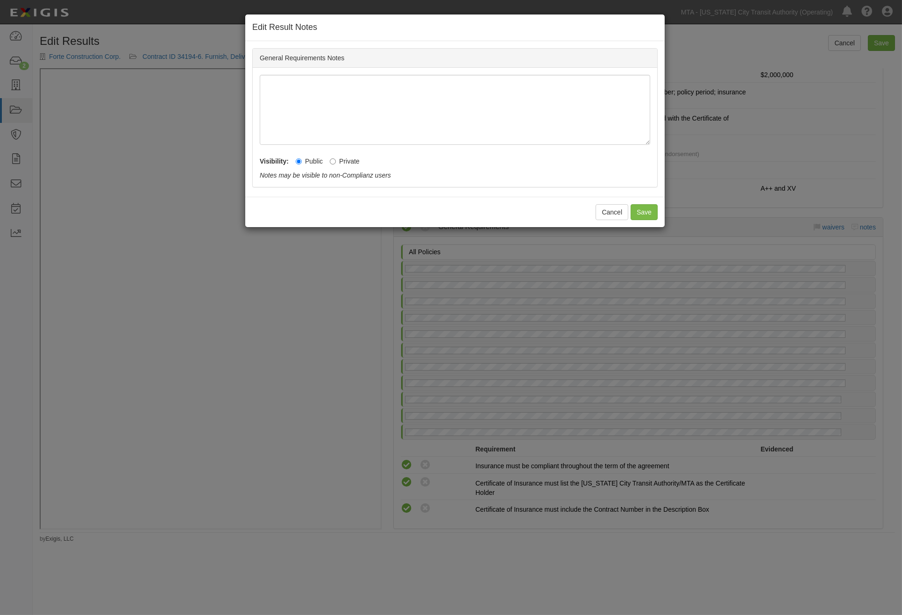
click at [355, 162] on label "Private" at bounding box center [345, 160] width 30 height 9
click at [336, 162] on input "Private" at bounding box center [333, 161] width 6 height 6
radio input "true"
click at [637, 216] on button "Save" at bounding box center [643, 212] width 27 height 16
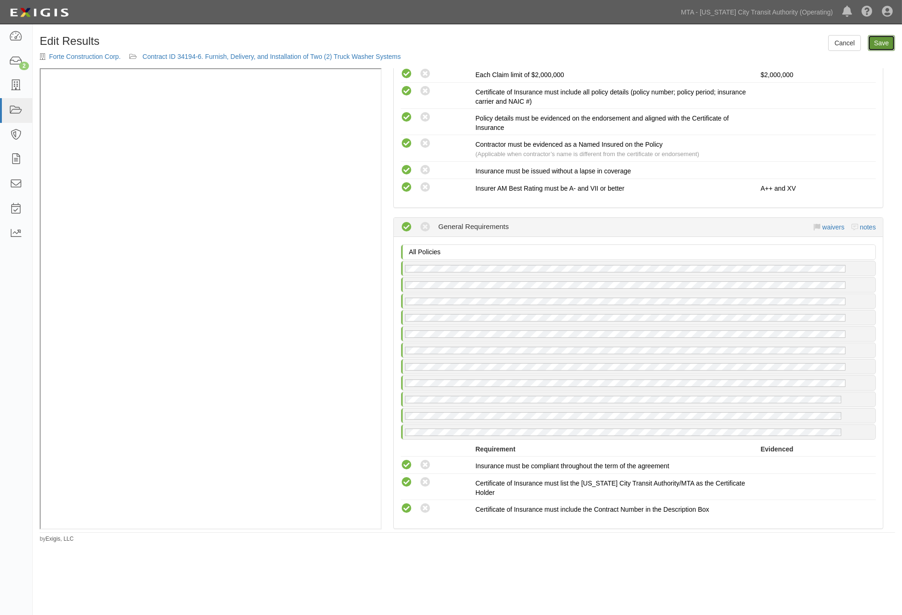
click at [885, 44] on link "Save" at bounding box center [881, 43] width 27 height 16
radio input "true"
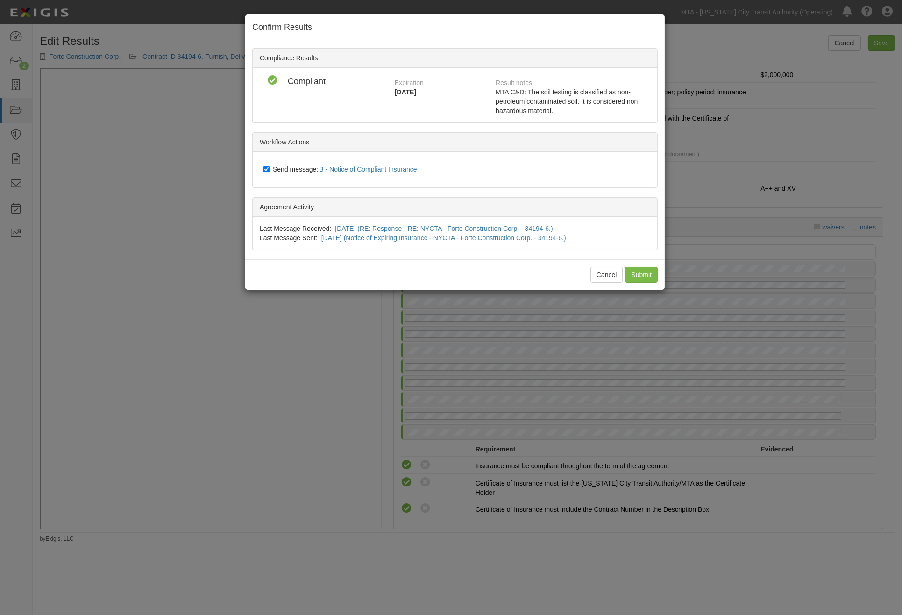
click at [300, 168] on span "Send message: B - Notice of Compliant Insurance" at bounding box center [347, 168] width 148 height 7
click at [269, 168] on input "Send message: B - Notice of Compliant Insurance" at bounding box center [266, 168] width 6 height 7
checkbox input "false"
click at [647, 272] on input "Submit" at bounding box center [641, 275] width 33 height 16
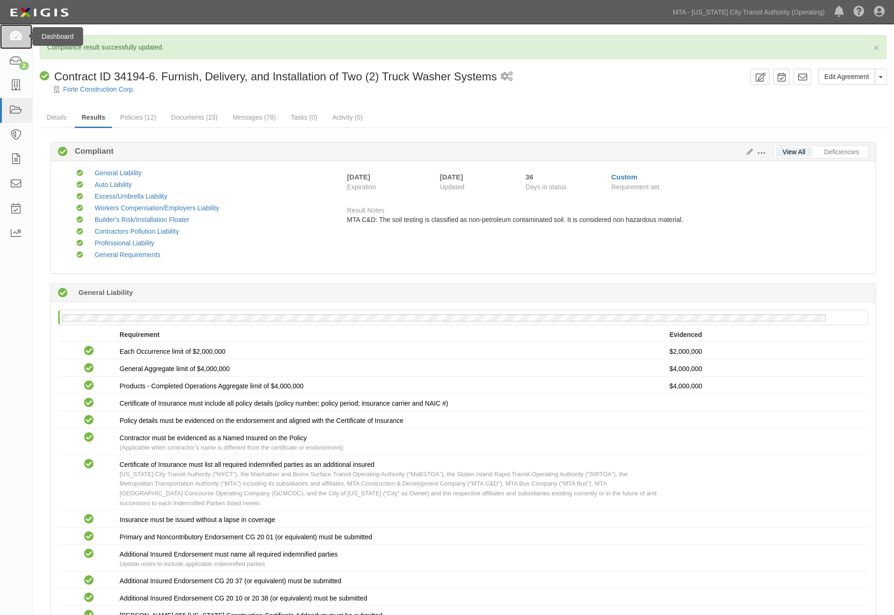
click at [9, 35] on icon at bounding box center [15, 36] width 13 height 11
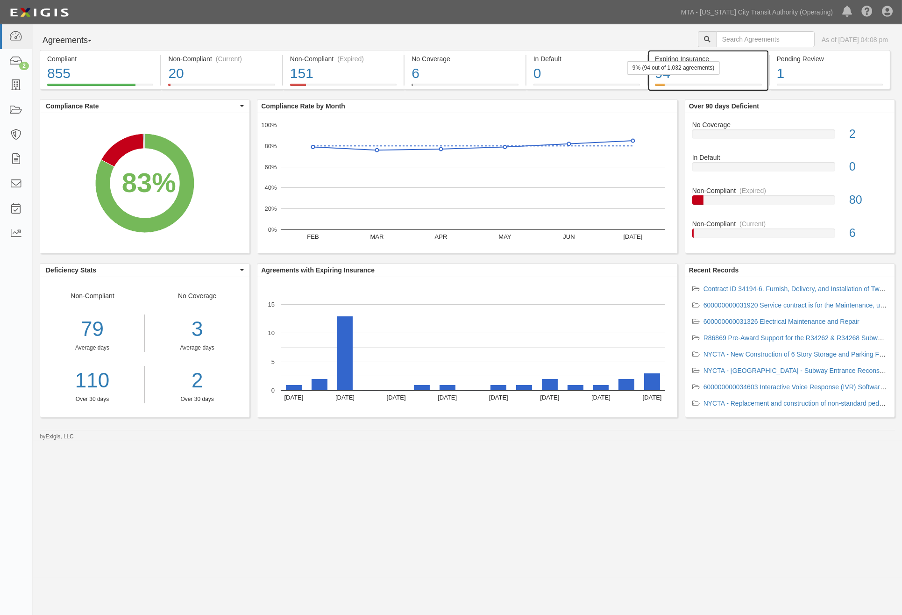
click at [748, 78] on div "94" at bounding box center [708, 74] width 106 height 20
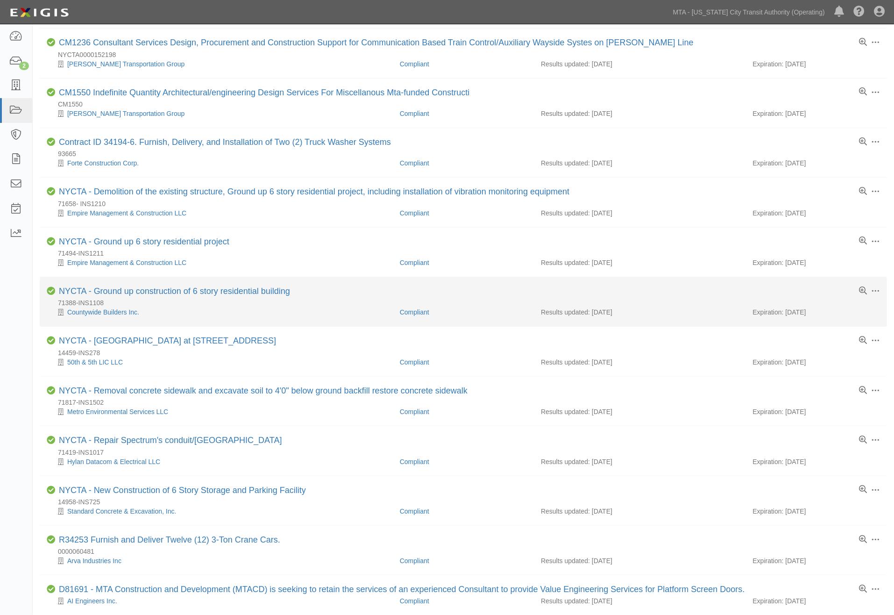
scroll to position [415, 0]
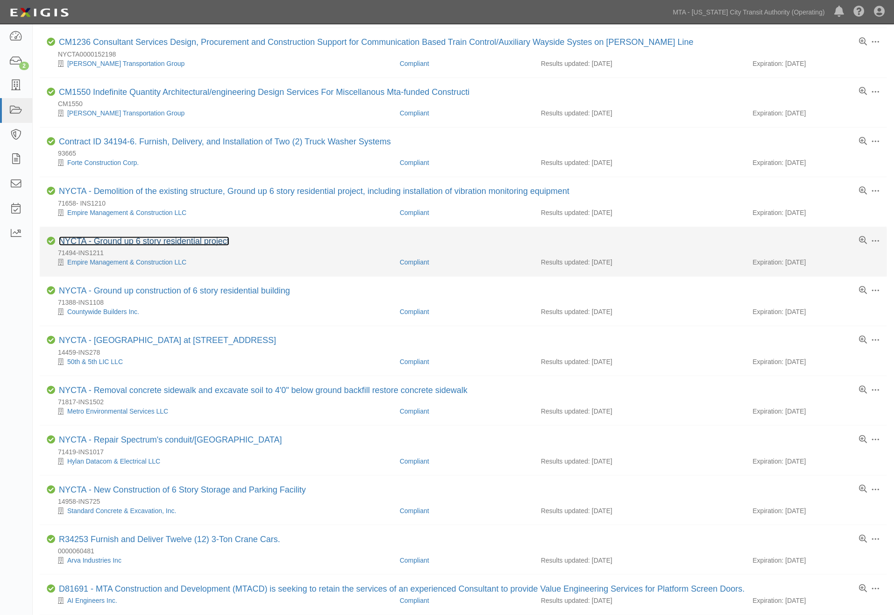
click at [188, 245] on link "NYCTA - Ground up 6 story residential project" at bounding box center [144, 240] width 170 height 9
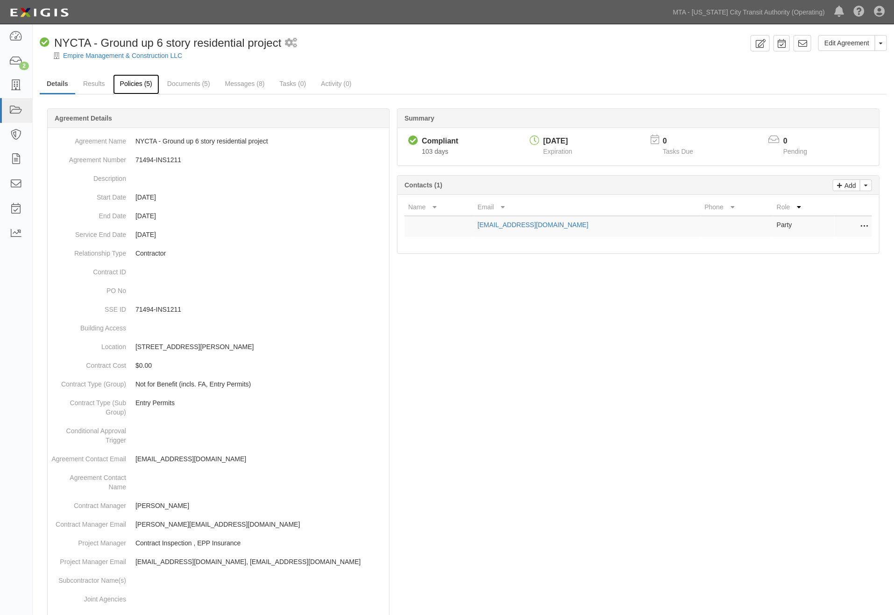
click at [133, 85] on link "Policies (5)" at bounding box center [136, 84] width 46 height 20
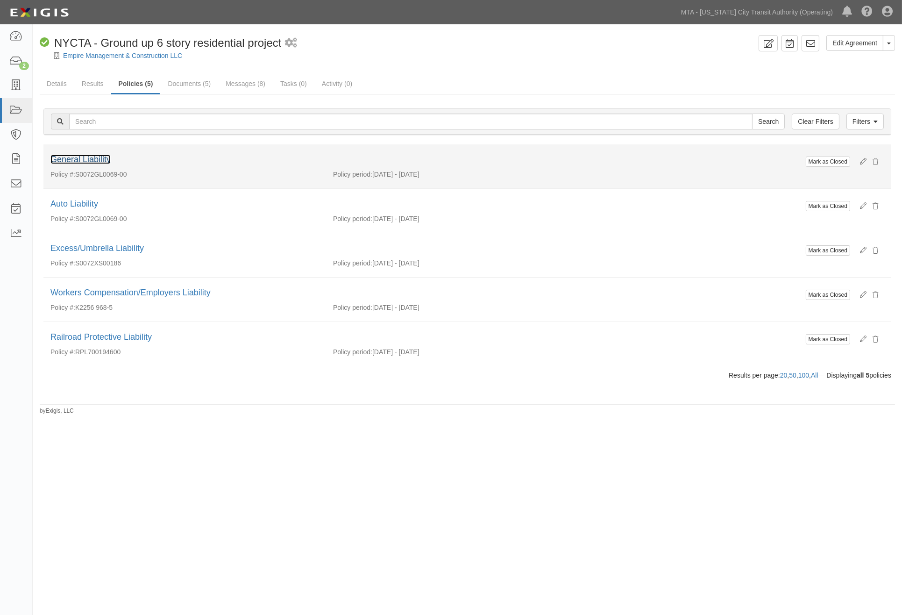
click at [104, 162] on link "General Liability" at bounding box center [80, 159] width 60 height 9
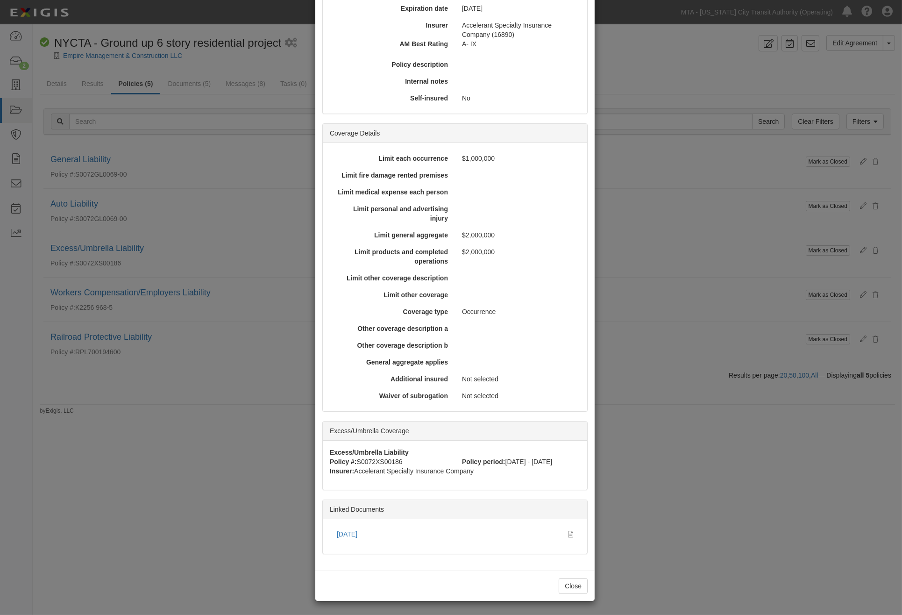
scroll to position [150, 0]
click at [348, 530] on link "[DATE]" at bounding box center [347, 533] width 21 height 7
drag, startPoint x: 641, startPoint y: 339, endPoint x: 477, endPoint y: 231, distance: 196.2
click at [641, 340] on div "× View Policy Mark as Closed Edit Policy Toggle Dropdown Delete Policy Policy S…" at bounding box center [451, 307] width 902 height 615
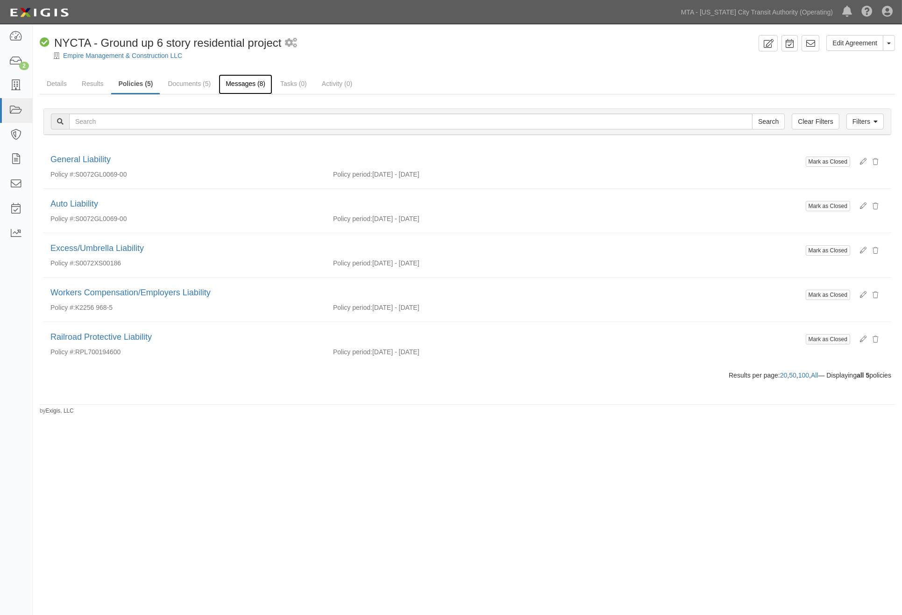
click at [234, 85] on link "Messages (8)" at bounding box center [246, 84] width 54 height 20
click at [230, 81] on link "Messages (8)" at bounding box center [246, 84] width 54 height 20
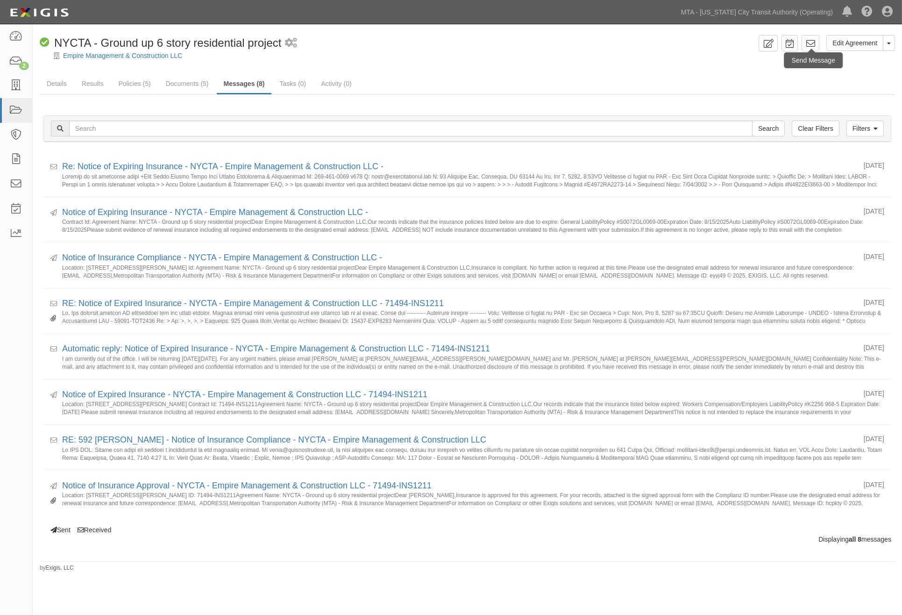
click at [812, 52] on div "Send Message" at bounding box center [813, 60] width 58 height 16
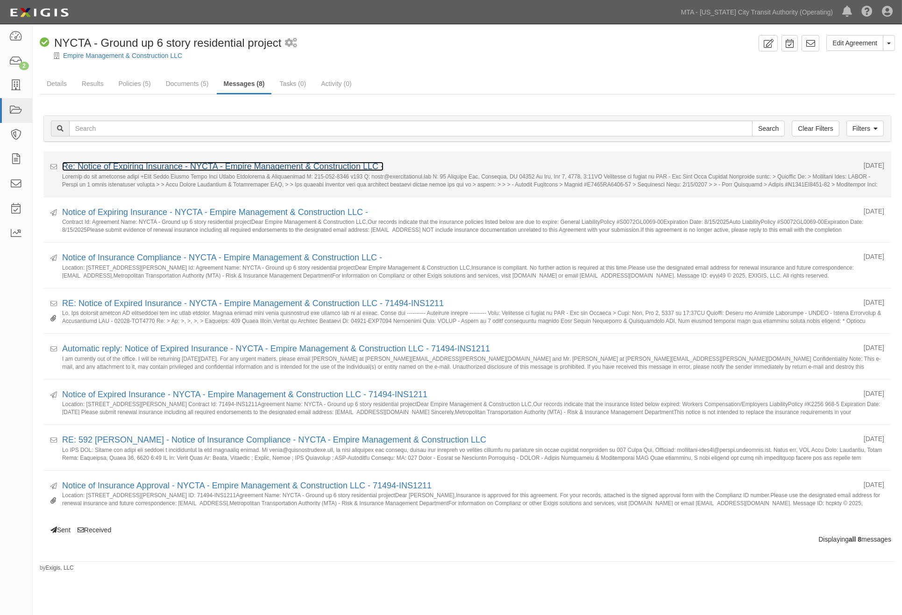
click at [147, 169] on link "Re: Notice of Expiring Insurance - NYCTA - Empire Management & Construction LLC…" at bounding box center [222, 166] width 321 height 9
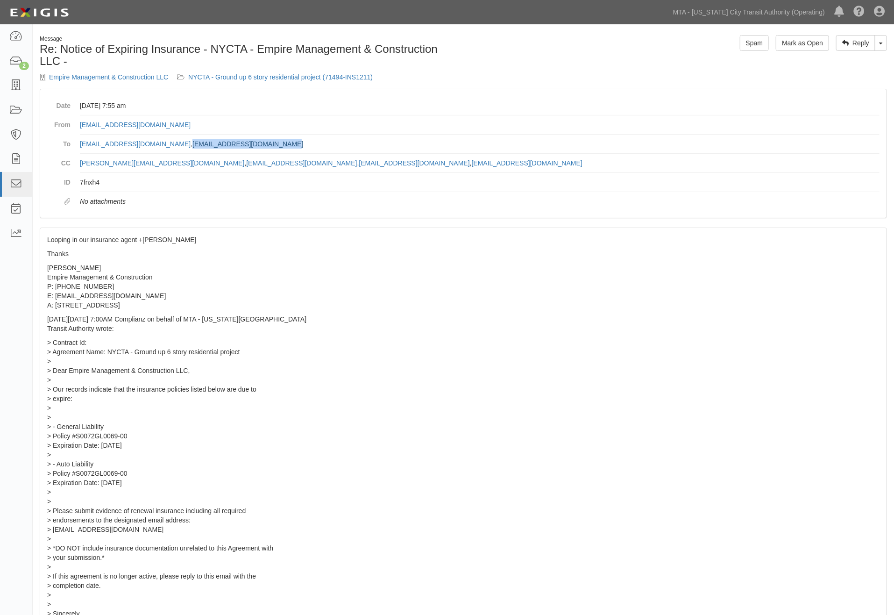
drag, startPoint x: 306, startPoint y: 142, endPoint x: 211, endPoint y: 142, distance: 94.8
click at [206, 142] on dd "[EMAIL_ADDRESS][DOMAIN_NAME] , [EMAIL_ADDRESS][DOMAIN_NAME]" at bounding box center [479, 143] width 799 height 19
copy link "[EMAIL_ADDRESS][DOMAIN_NAME]"
click at [248, 78] on link "NYCTA - Ground up 6 story residential project (71494-INS1211)" at bounding box center [280, 76] width 184 height 7
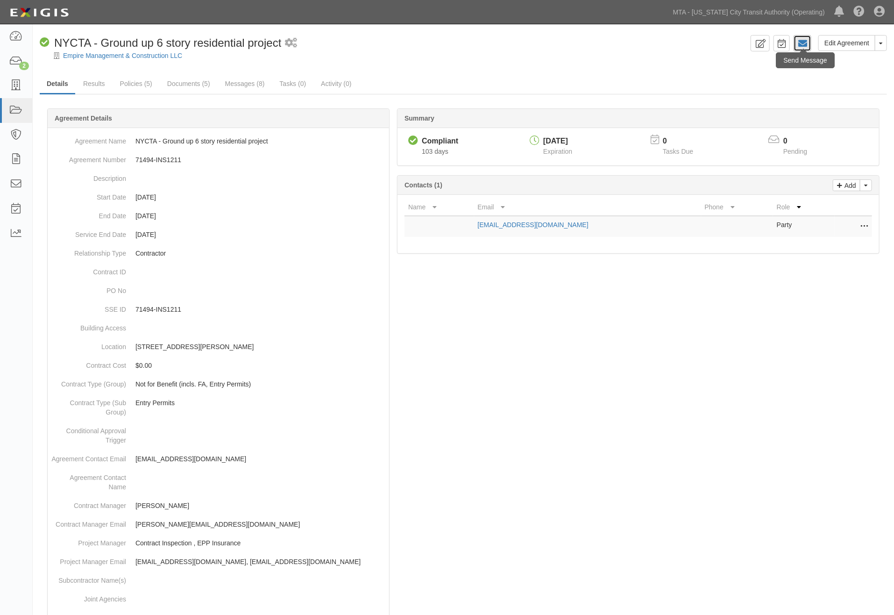
click at [799, 42] on icon at bounding box center [802, 43] width 9 height 9
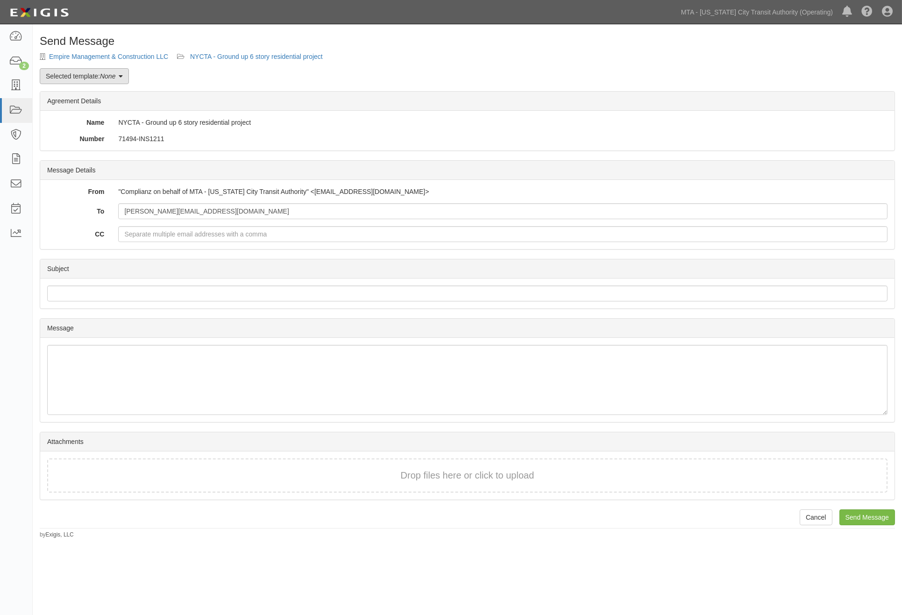
click at [114, 80] on link "Selected template: None" at bounding box center [84, 76] width 89 height 16
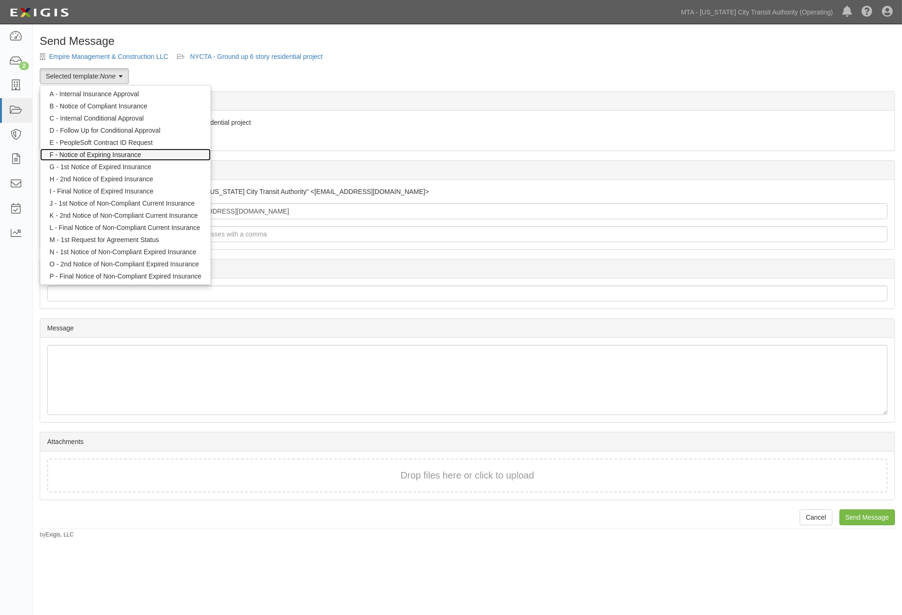
click at [116, 151] on link "F - Notice of Expiring Insurance" at bounding box center [125, 154] width 170 height 12
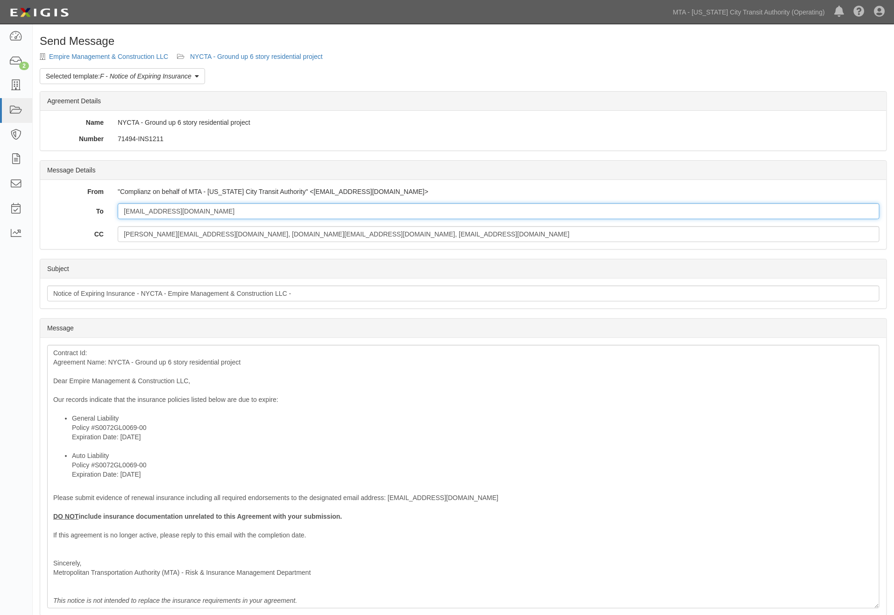
click at [244, 210] on input "[EMAIL_ADDRESS][DOMAIN_NAME]" at bounding box center [499, 211] width 762 height 16
paste input "[EMAIL_ADDRESS][DOMAIN_NAME]"
type input "[EMAIL_ADDRESS][DOMAIN_NAME]; [EMAIL_ADDRESS][DOMAIN_NAME]"
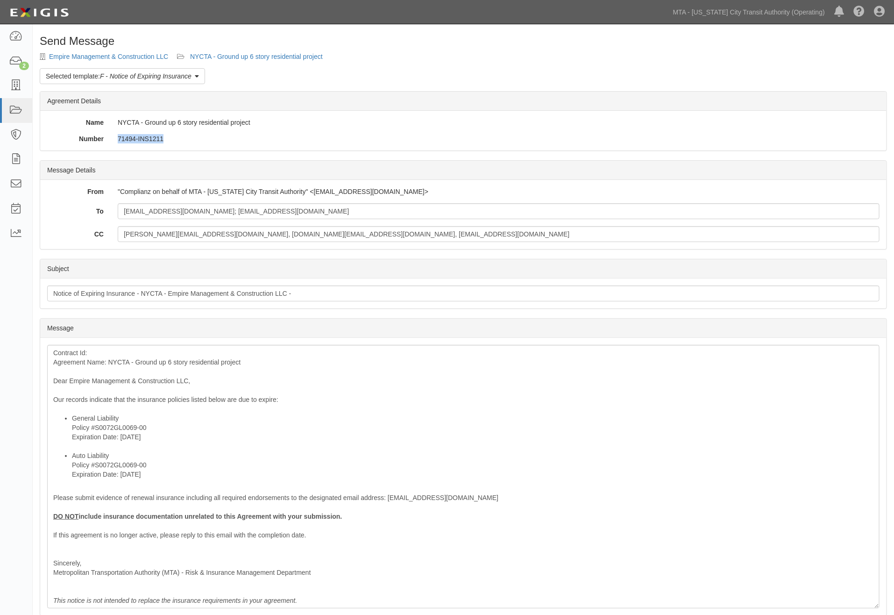
drag, startPoint x: 191, startPoint y: 146, endPoint x: 117, endPoint y: 141, distance: 73.4
click at [117, 141] on div "Name NYCTA - Ground up 6 story residential project Number 71494-INS1211" at bounding box center [463, 131] width 846 height 40
copy div "71494-INS1211"
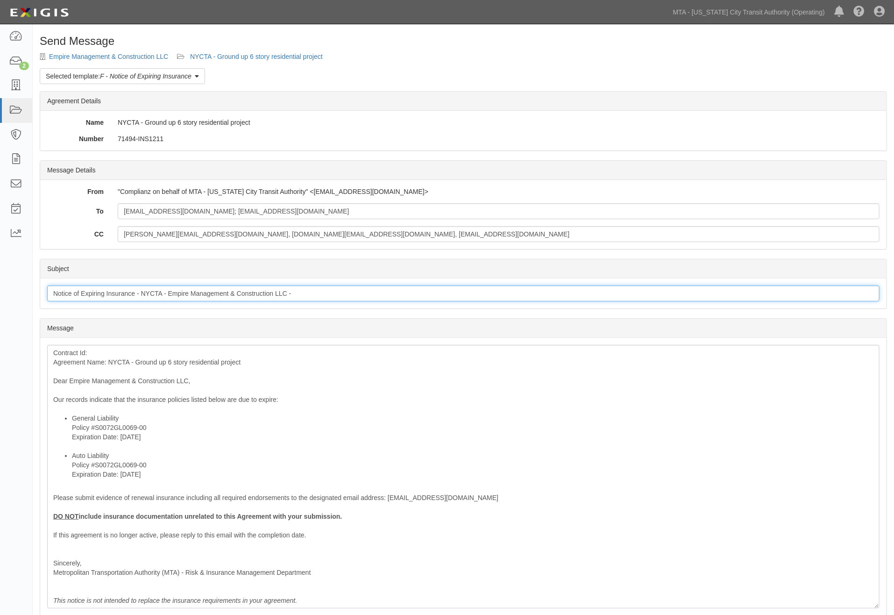
click at [312, 291] on input "Notice of Expiring Insurance - NYCTA - Empire Management & Construction LLC -" at bounding box center [463, 293] width 832 height 16
paste input "71494-INS1211"
type input "Notice of Expiring Insurance - NYCTA - Empire Management & Construction LLC - 7…"
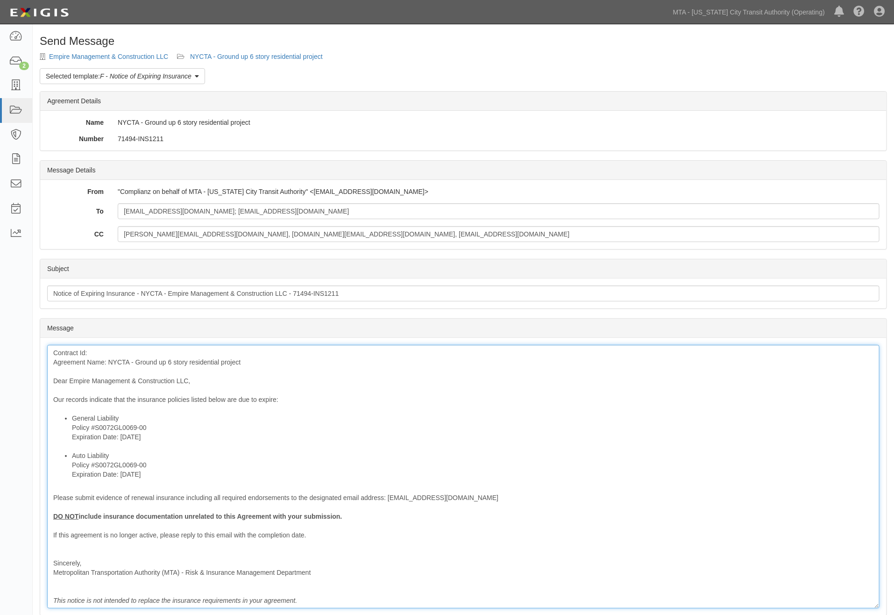
click at [98, 356] on div "Contract Id: Agreement Name: NYCTA - Ground up 6 story residential project Dear…" at bounding box center [463, 476] width 832 height 263
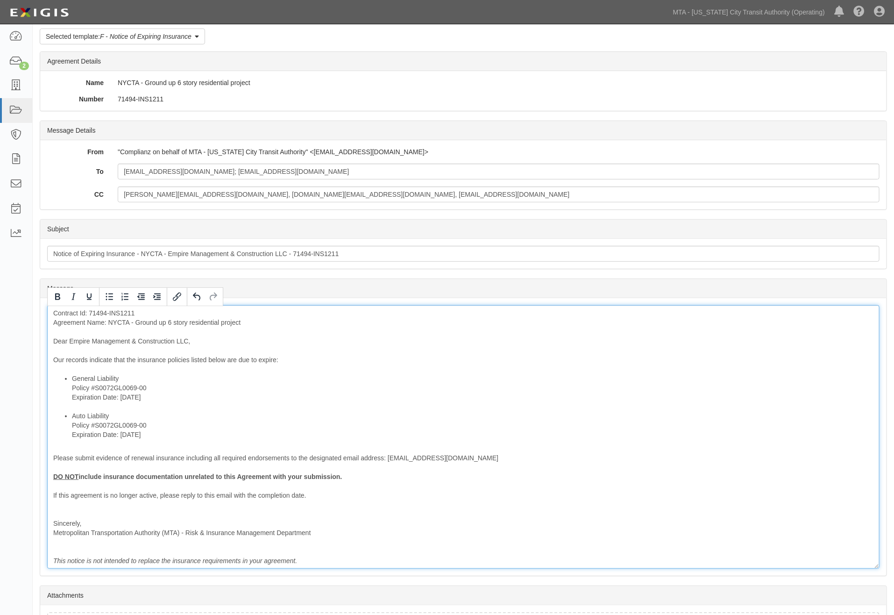
scroll to position [52, 0]
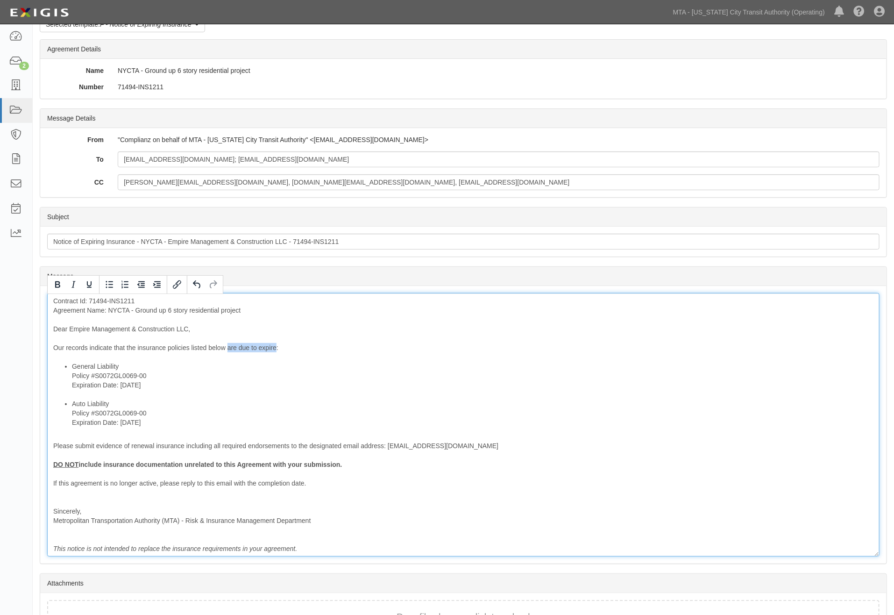
drag, startPoint x: 277, startPoint y: 346, endPoint x: 229, endPoint y: 348, distance: 48.2
click at [229, 348] on div "Contract Id: 71494-INS1211 Agreement Name: NYCTA - Ground up 6 story residentia…" at bounding box center [463, 424] width 832 height 263
drag, startPoint x: 283, startPoint y: 348, endPoint x: 252, endPoint y: 348, distance: 31.3
click at [252, 348] on div "Contract Id: 71494-INS1211 Agreement Name: NYCTA - Ground up 6 story residentia…" at bounding box center [463, 424] width 832 height 263
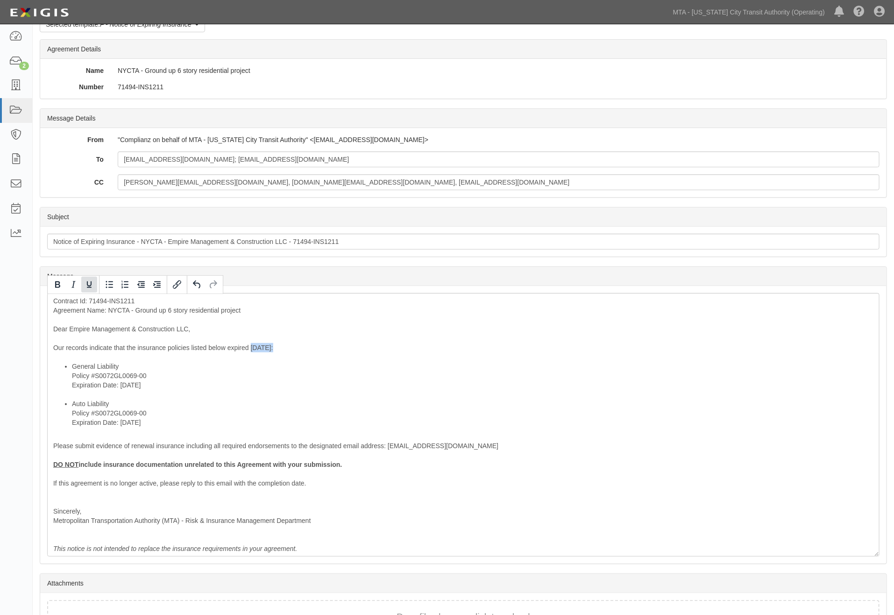
click at [91, 285] on icon "Underline" at bounding box center [89, 284] width 5 height 7
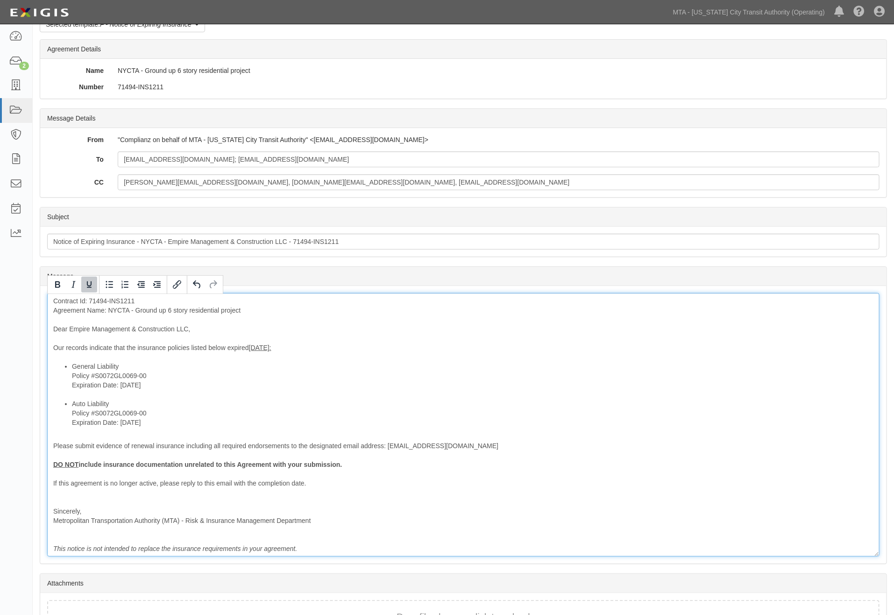
drag, startPoint x: 238, startPoint y: 348, endPoint x: 247, endPoint y: 348, distance: 9.3
click at [239, 348] on div "Contract Id: 71494-INS1211 Agreement Name: NYCTA - Ground up 6 story residentia…" at bounding box center [463, 424] width 832 height 263
click at [247, 348] on div "Contract Id: 71494-INS1211 Agreement Name: NYCTA - Ground up 6 story residentia…" at bounding box center [463, 424] width 832 height 263
click at [252, 399] on li "Auto Liability Policy #S0072GL0069-00 Expiration Date: [DATE]" at bounding box center [472, 413] width 801 height 28
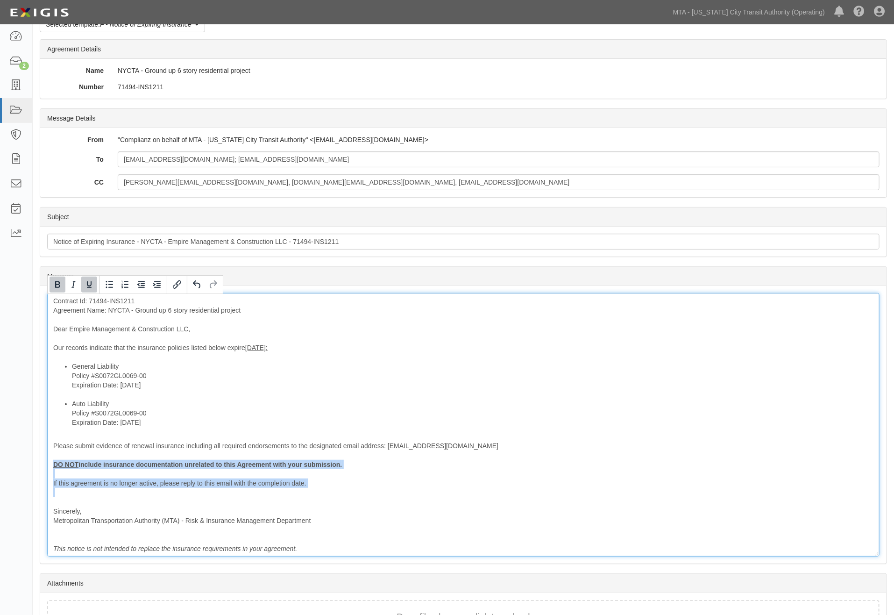
drag, startPoint x: 136, startPoint y: 505, endPoint x: 45, endPoint y: 465, distance: 99.7
click at [45, 465] on div "Message Contract Id: 71494-INS1211 Agreement Name: NYCTA - Ground up 6 story re…" at bounding box center [463, 424] width 846 height 277
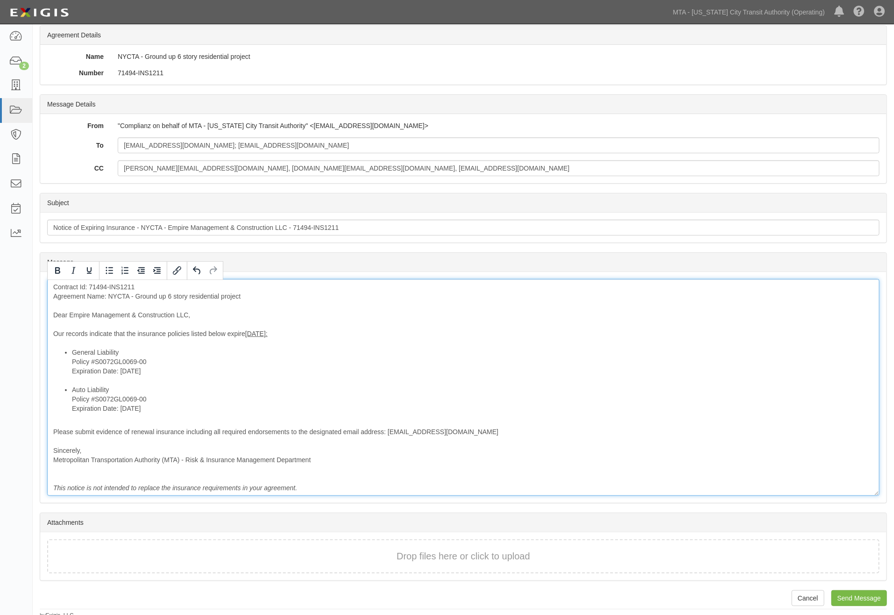
scroll to position [70, 0]
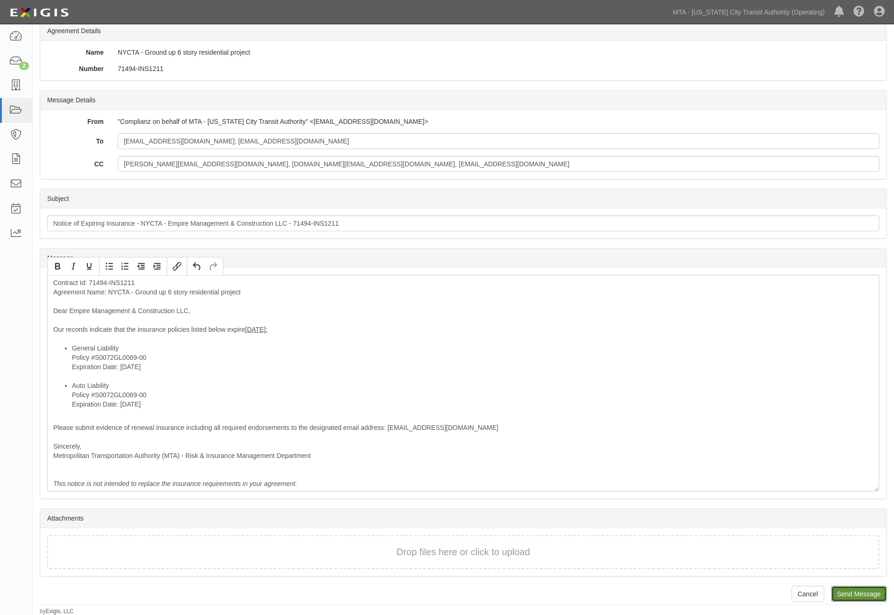
click at [860, 596] on input "Send Message" at bounding box center [859, 594] width 56 height 16
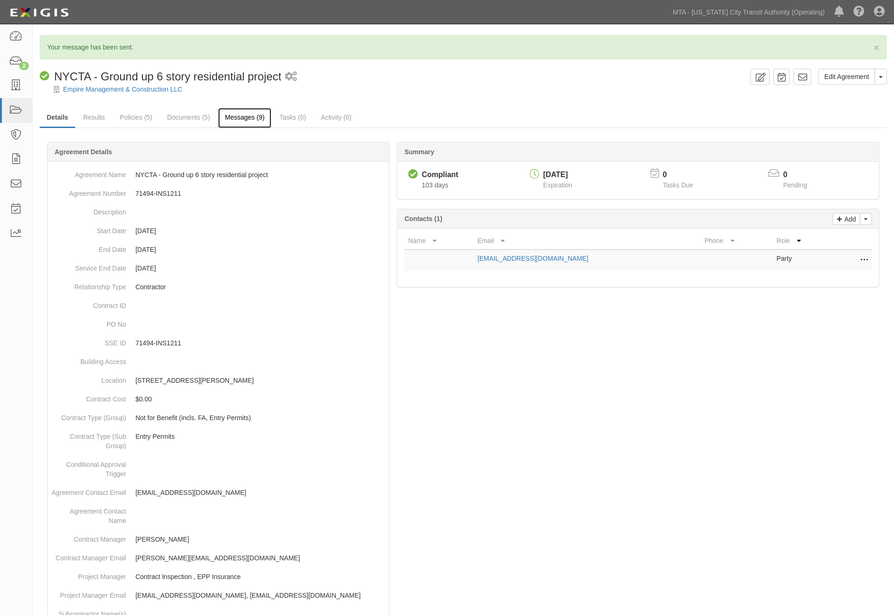
click at [240, 113] on link "Messages (9)" at bounding box center [245, 118] width 54 height 20
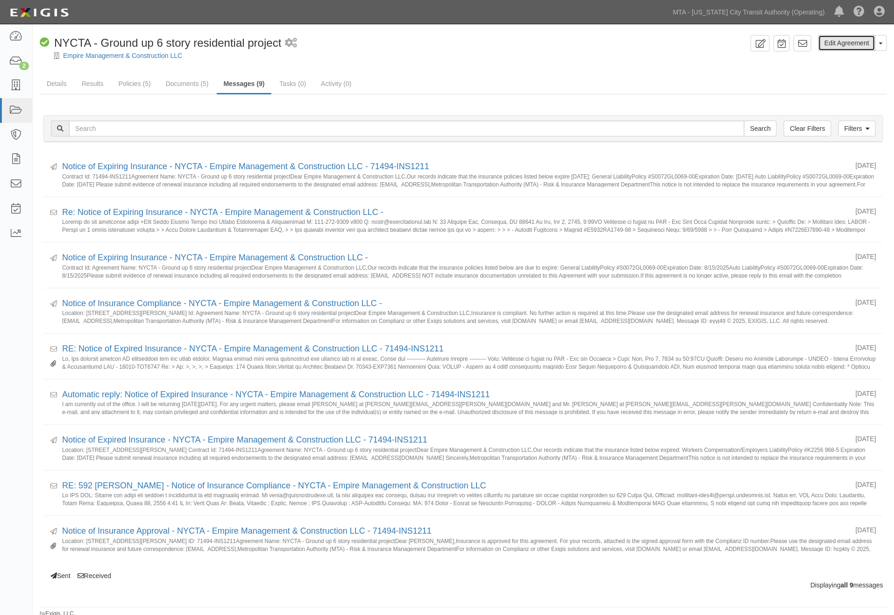
click at [853, 45] on link "Edit Agreement" at bounding box center [846, 43] width 57 height 16
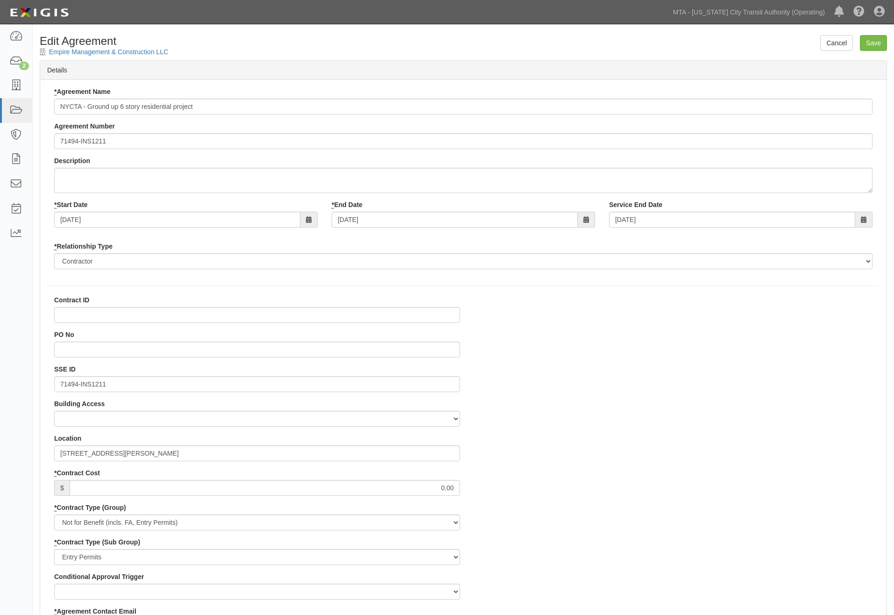
select select
paste input "71494-INS1211"
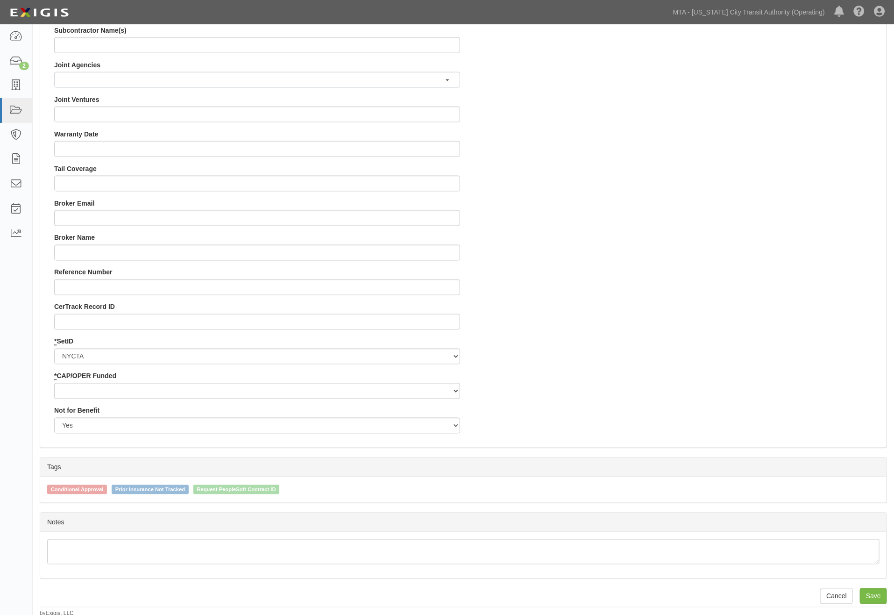
scroll to position [791, 0]
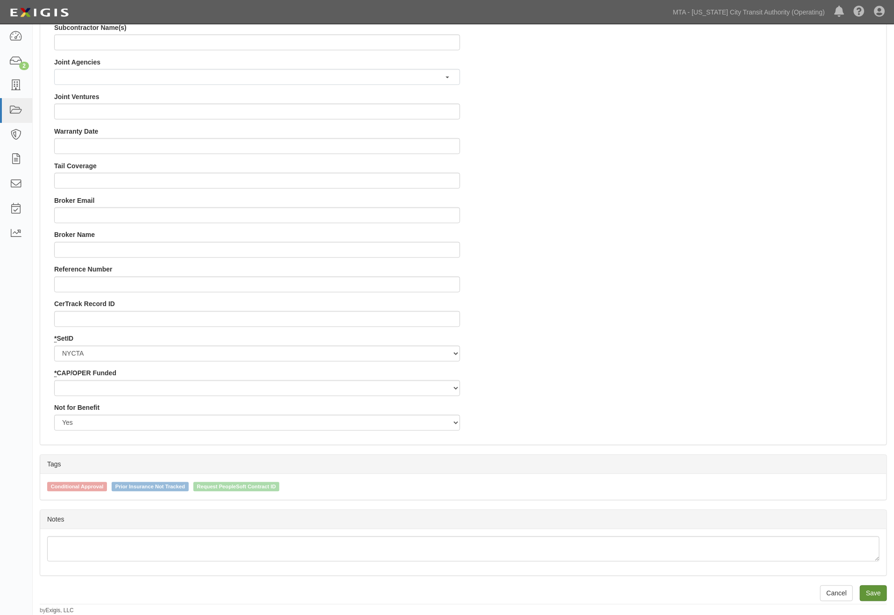
type input "71494-INS1211"
click at [875, 590] on input "Save" at bounding box center [873, 593] width 27 height 16
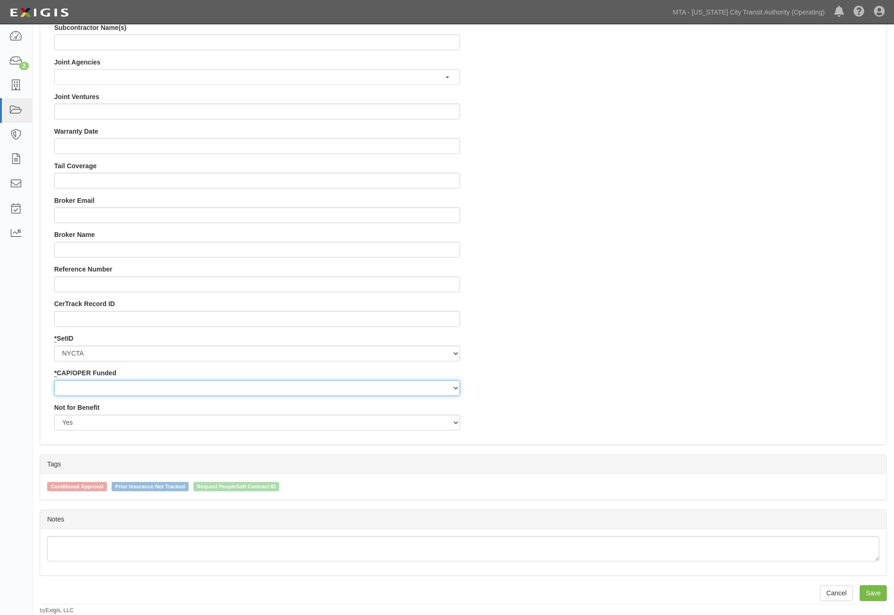
click at [99, 383] on select "Capital Operating" at bounding box center [257, 388] width 406 height 16
select select "439"
click at [54, 380] on select "Capital Operating" at bounding box center [257, 388] width 406 height 16
click at [875, 589] on input "Save" at bounding box center [873, 593] width 27 height 16
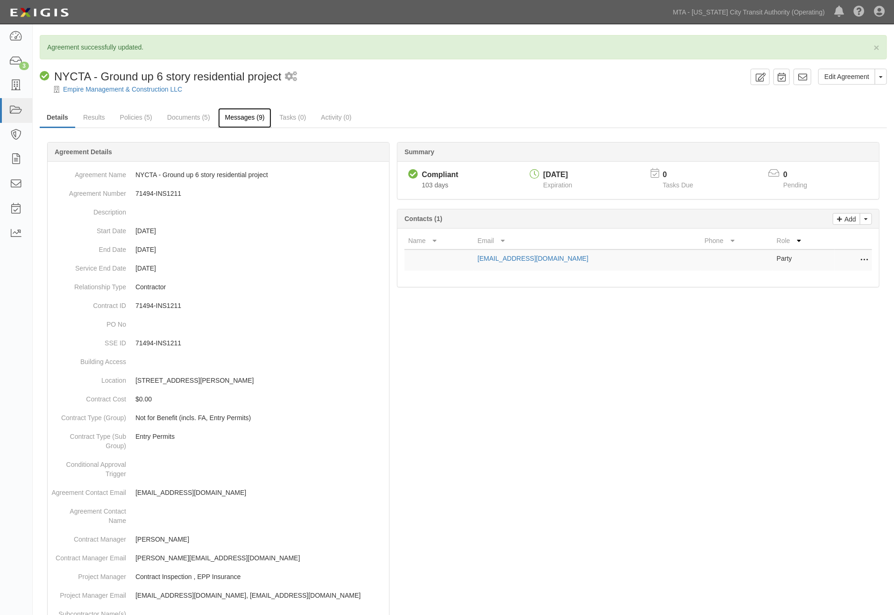
click at [248, 116] on link "Messages (9)" at bounding box center [245, 118] width 54 height 20
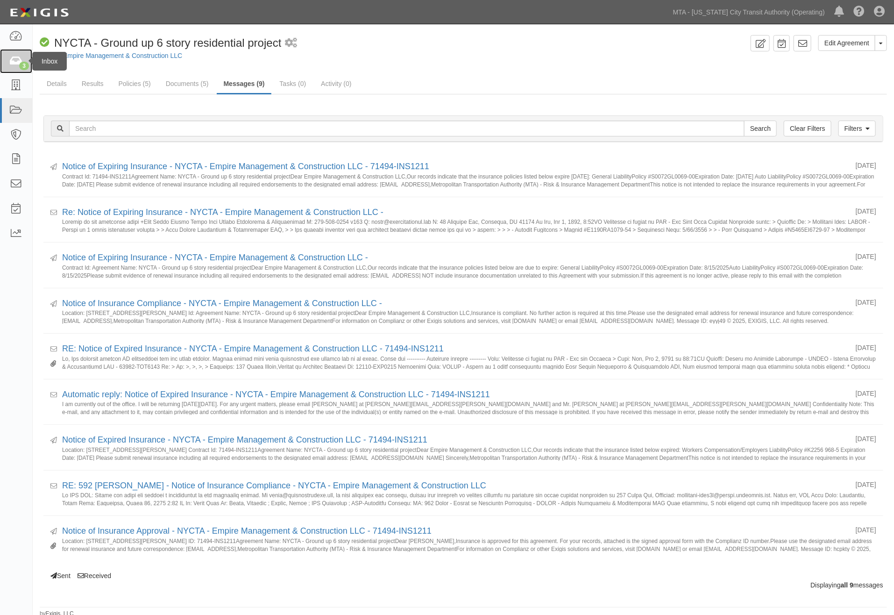
click at [12, 58] on icon at bounding box center [15, 61] width 13 height 11
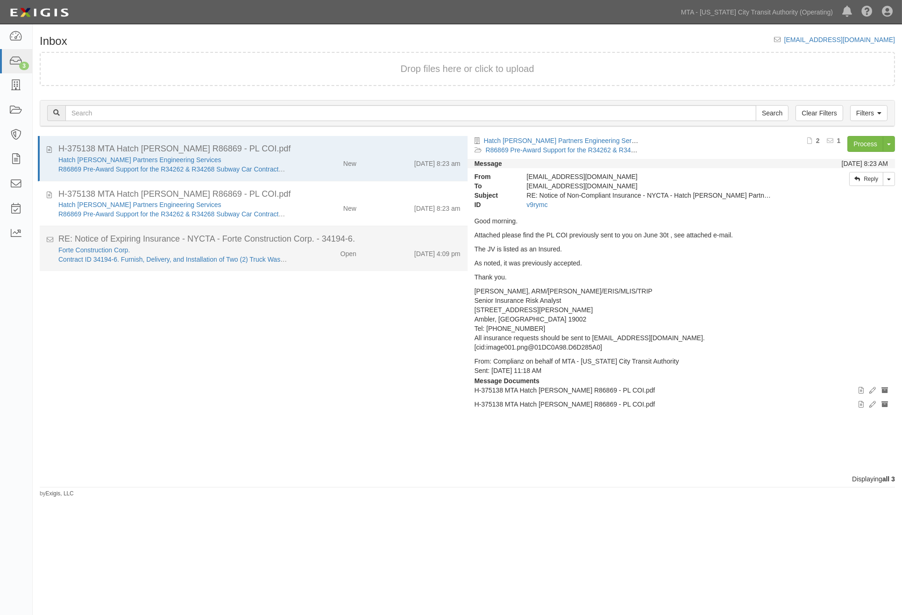
click at [310, 258] on div "Forte Construction Corp. Contract ID 34194-6. Furnish, Delivery, and Installati…" at bounding box center [259, 254] width 416 height 19
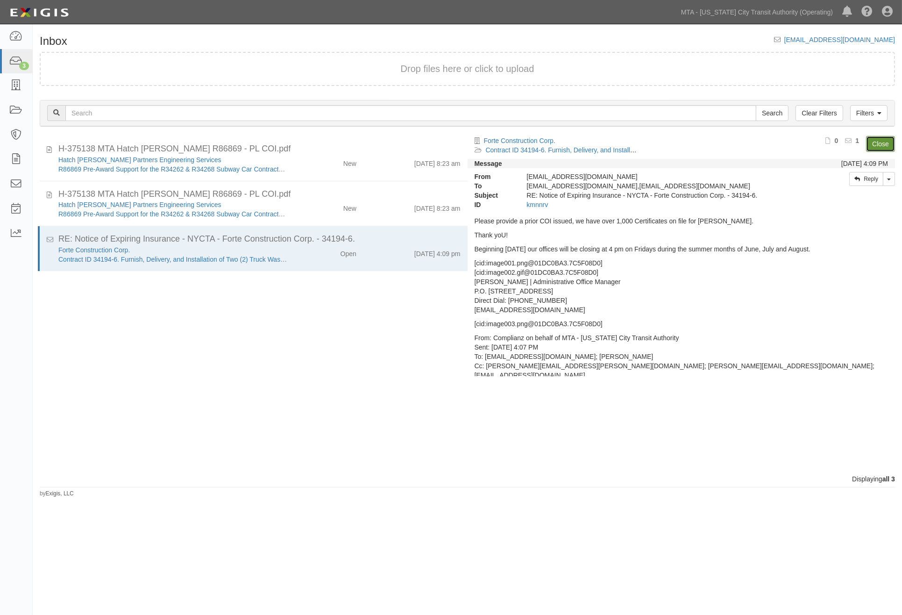
click at [877, 140] on link "Close" at bounding box center [880, 144] width 29 height 16
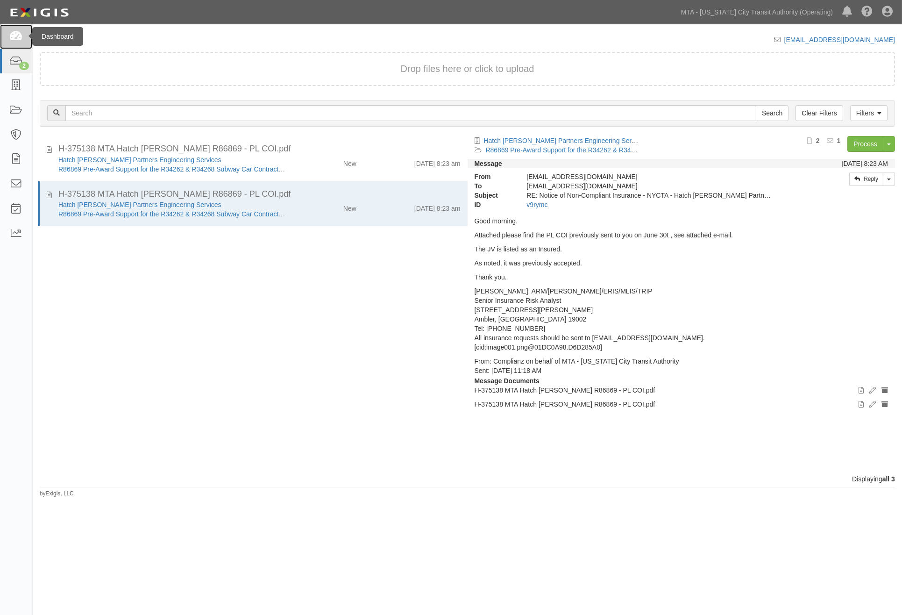
click at [14, 33] on icon at bounding box center [15, 36] width 13 height 11
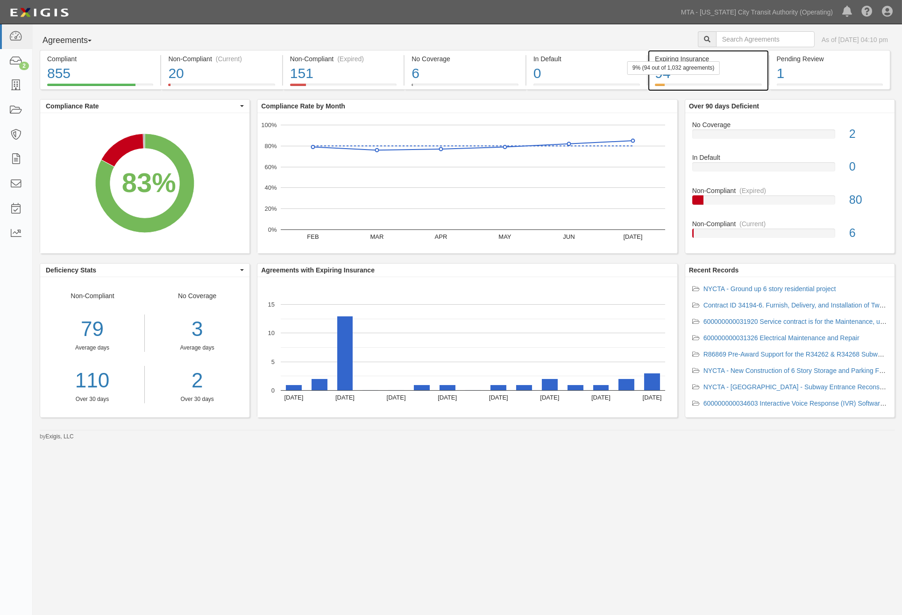
click at [755, 75] on div "94" at bounding box center [708, 74] width 106 height 20
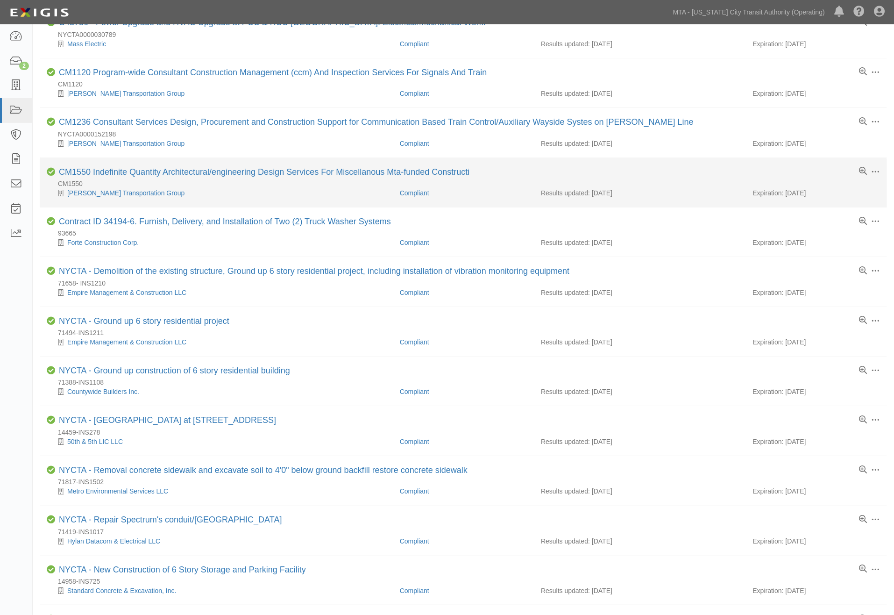
scroll to position [363, 0]
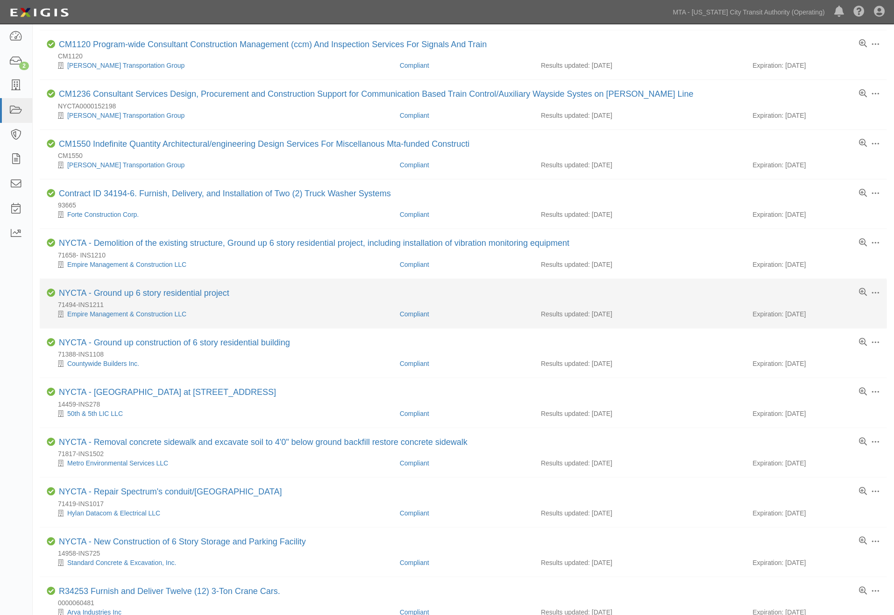
click at [190, 290] on li "Toggle Agreement Dropdown Edit Log activity Add task Send message Archive Compl…" at bounding box center [463, 303] width 847 height 49
click at [190, 296] on link "NYCTA - Ground up 6 story residential project" at bounding box center [144, 292] width 170 height 9
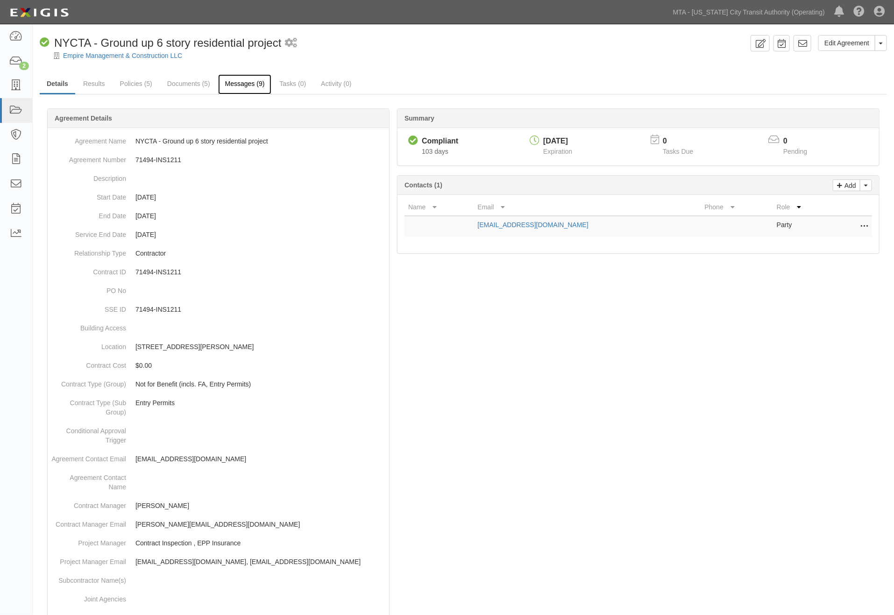
click at [236, 80] on link "Messages (9)" at bounding box center [245, 84] width 54 height 20
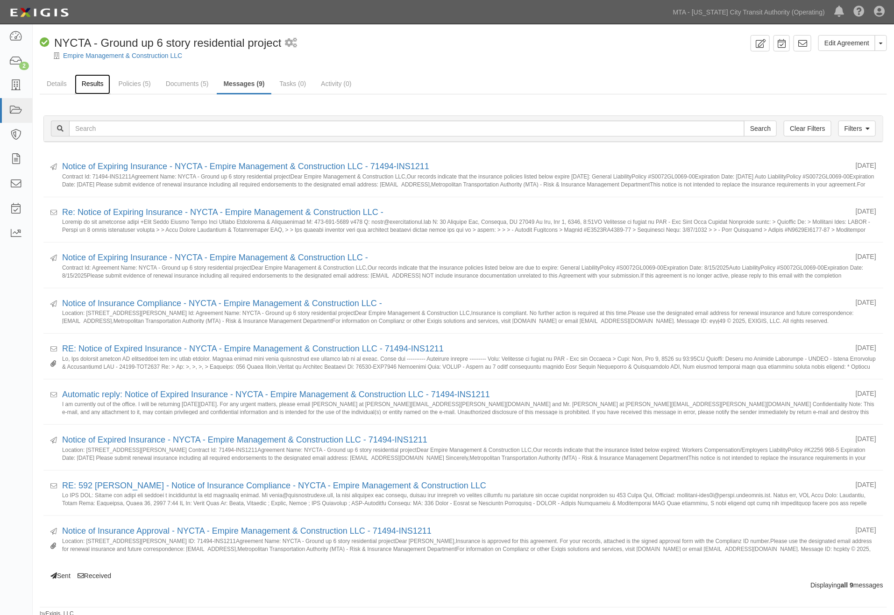
click at [94, 88] on link "Results" at bounding box center [93, 84] width 36 height 20
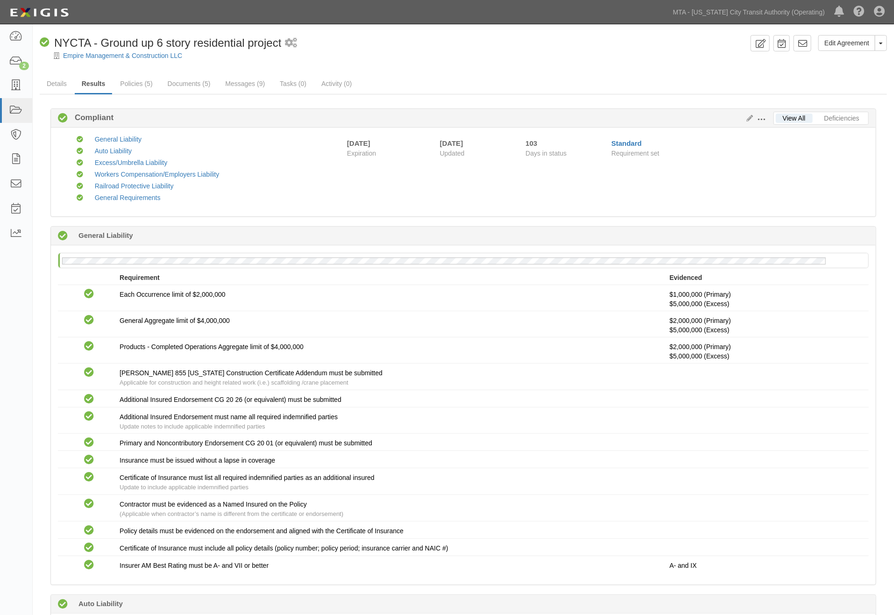
click at [760, 119] on span at bounding box center [761, 119] width 8 height 8
click at [749, 117] on icon at bounding box center [748, 118] width 10 height 7
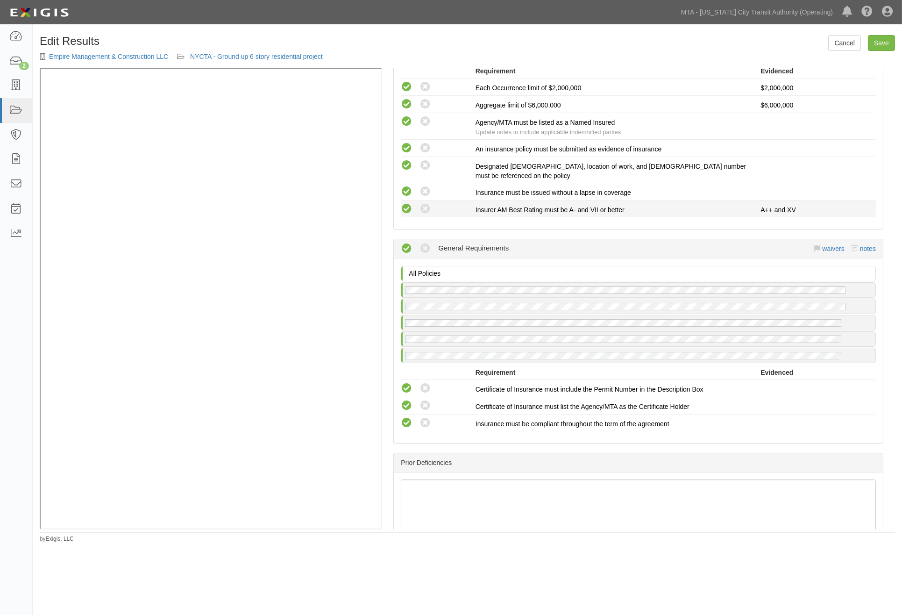
scroll to position [1261, 0]
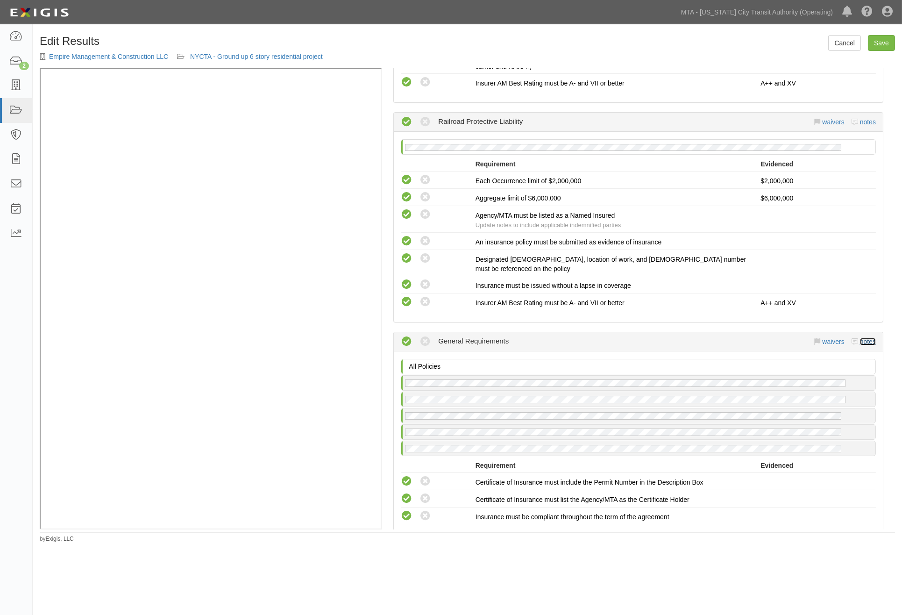
click link "notes"
radio input "true"
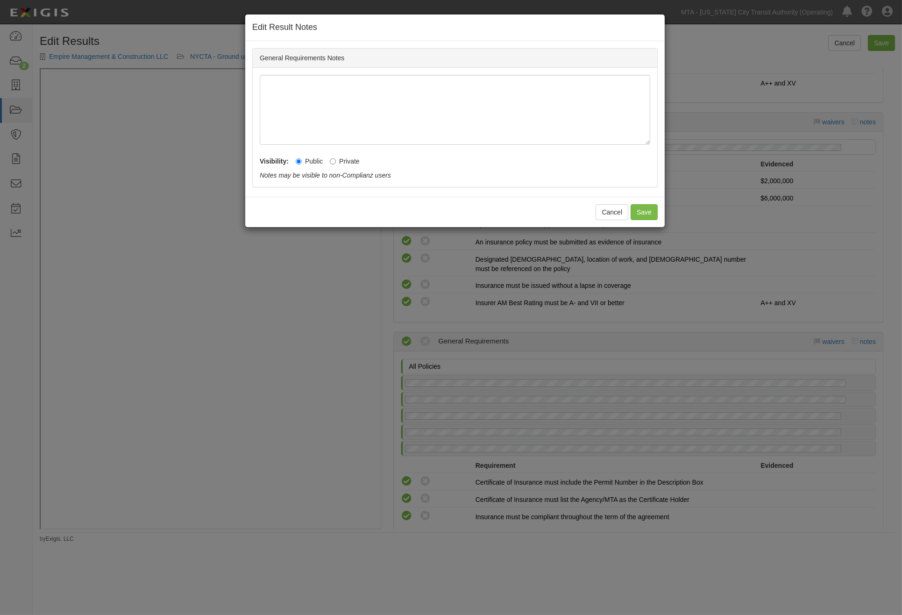
click label "Private"
click input "Private"
radio input "true"
click button "Save"
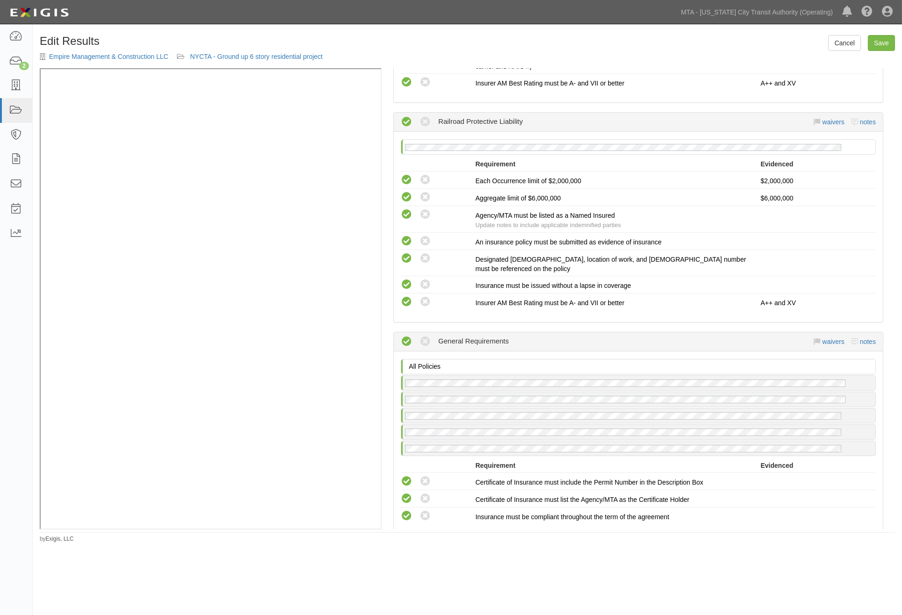
click div "Edit Results Empire Management & Construction LLC NYCTA - Ground up 6 story res…"
click link "Save"
radio input "true"
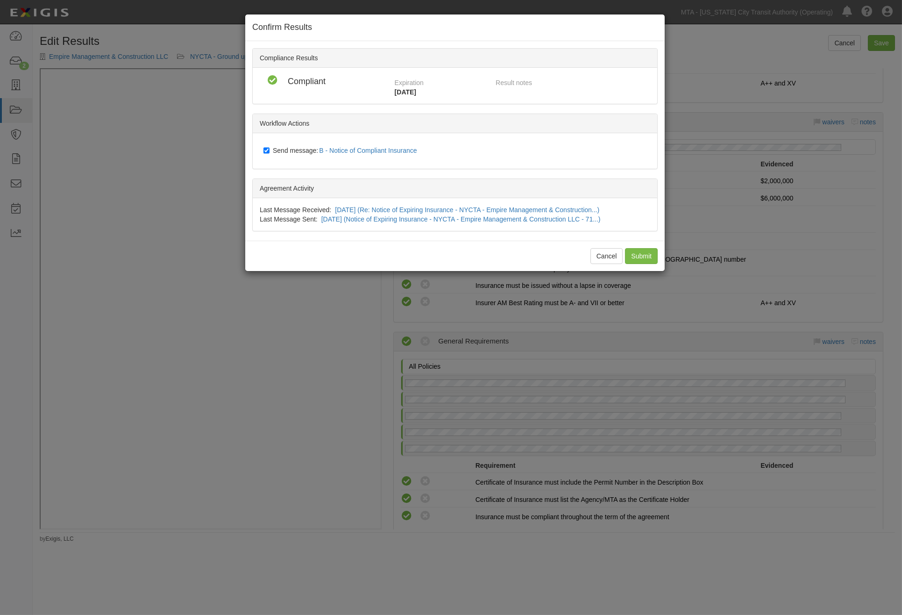
click label "Send message: B - Notice of Compliant Insurance"
click input "Send message: B - Notice of Compliant Insurance"
checkbox input "false"
drag, startPoint x: 646, startPoint y: 258, endPoint x: 634, endPoint y: 258, distance: 11.7
click input "Submit"
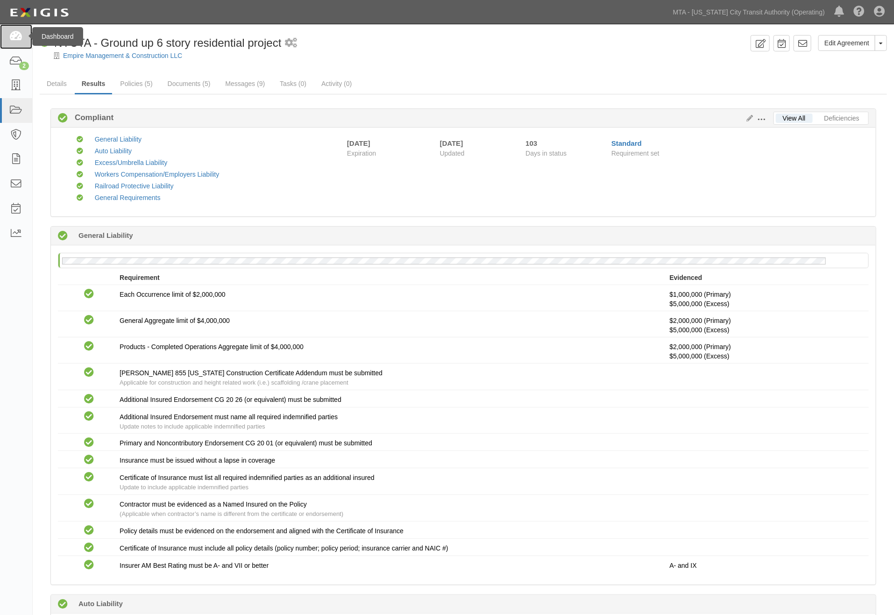
click at [15, 36] on icon at bounding box center [15, 36] width 13 height 11
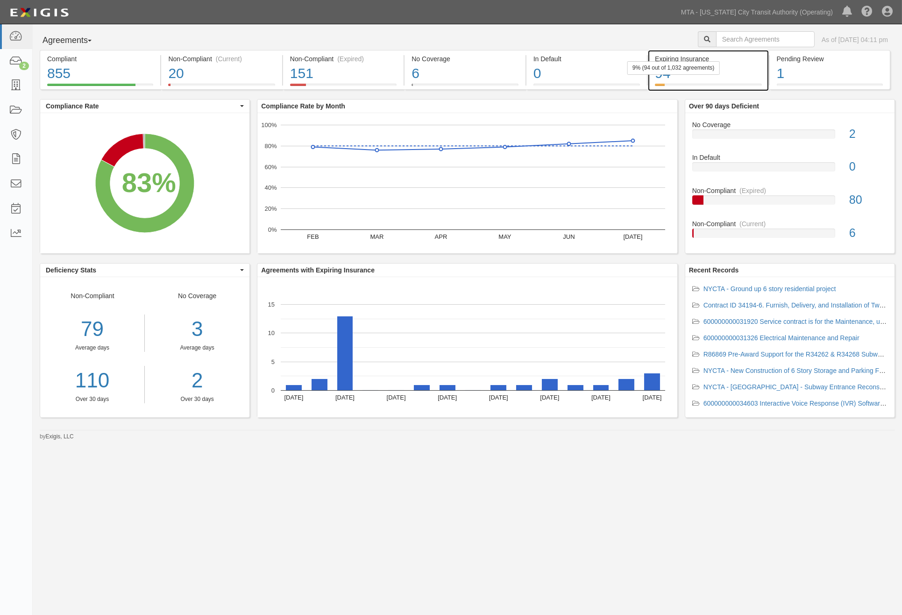
click at [688, 80] on div "94" at bounding box center [708, 74] width 106 height 20
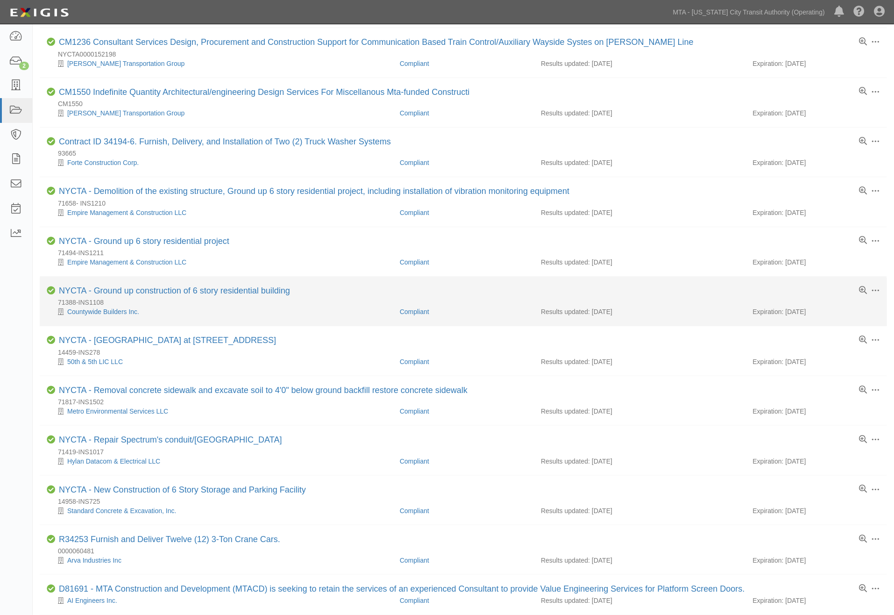
scroll to position [467, 0]
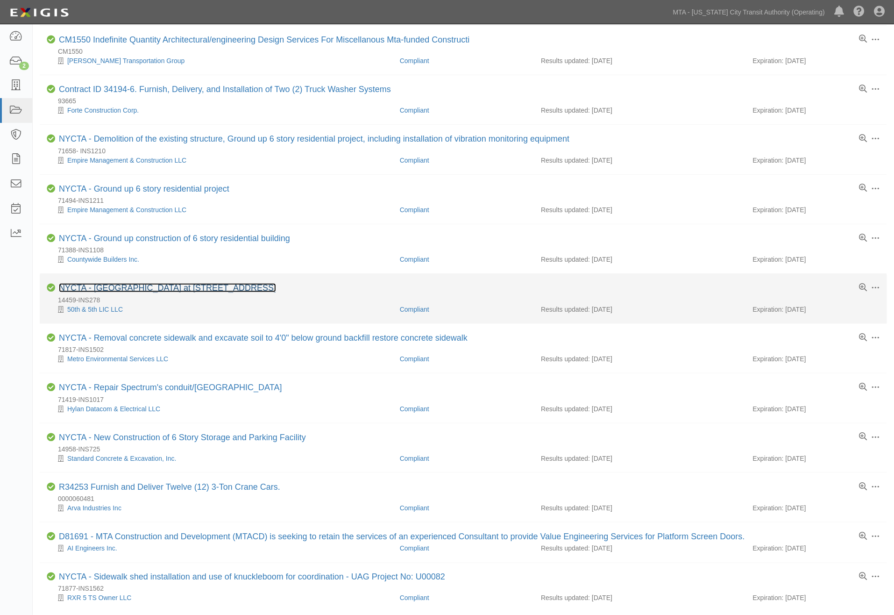
click at [203, 292] on link "NYCTA - [GEOGRAPHIC_DATA] at [STREET_ADDRESS]" at bounding box center [167, 287] width 217 height 9
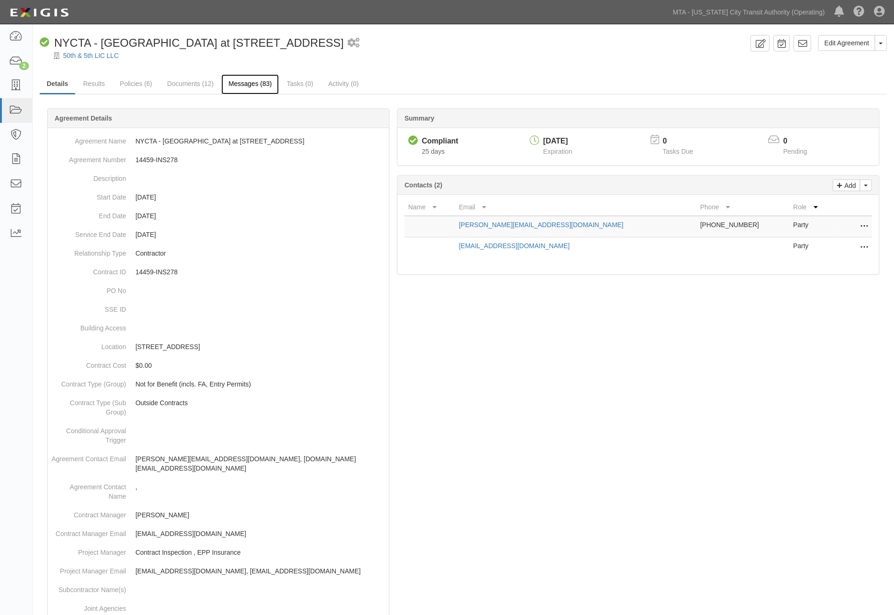
click at [238, 82] on link "Messages (83)" at bounding box center [249, 84] width 57 height 20
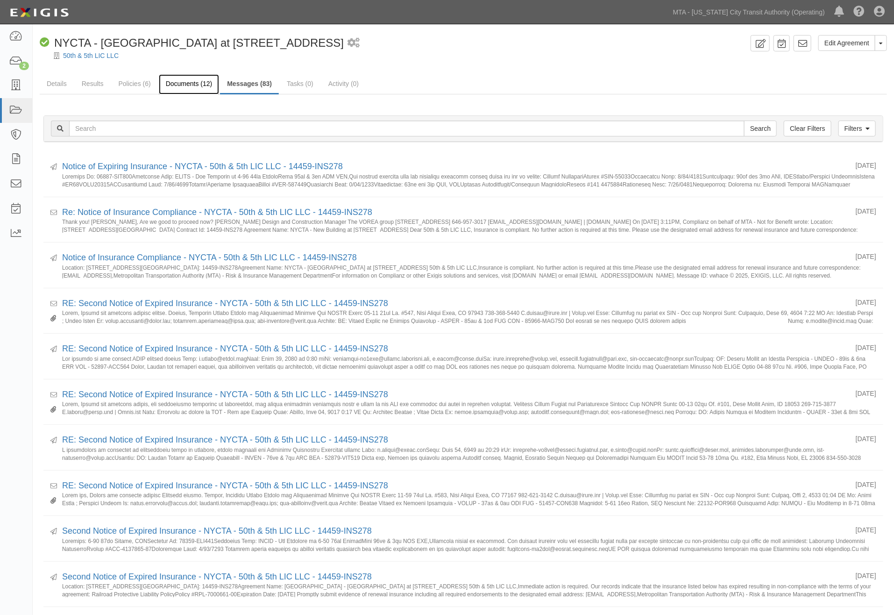
click at [167, 83] on link "Documents (12)" at bounding box center [189, 84] width 61 height 20
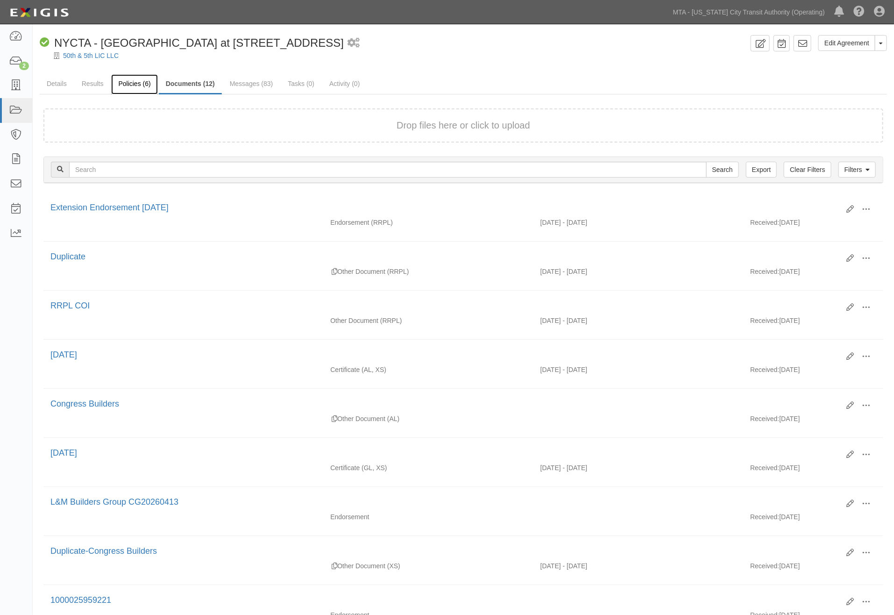
click at [134, 87] on link "Policies (6)" at bounding box center [134, 84] width 46 height 20
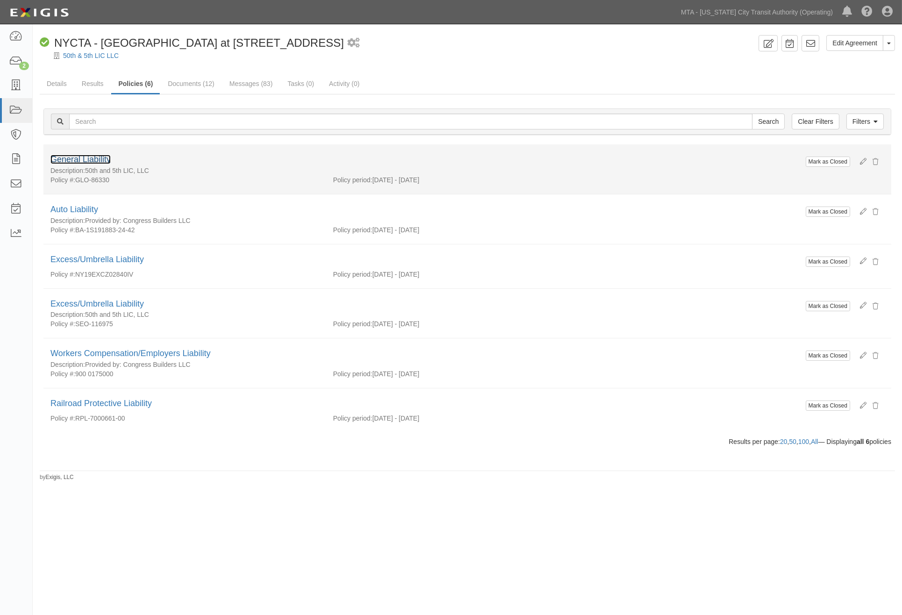
click at [98, 157] on link "General Liability" at bounding box center [80, 159] width 60 height 9
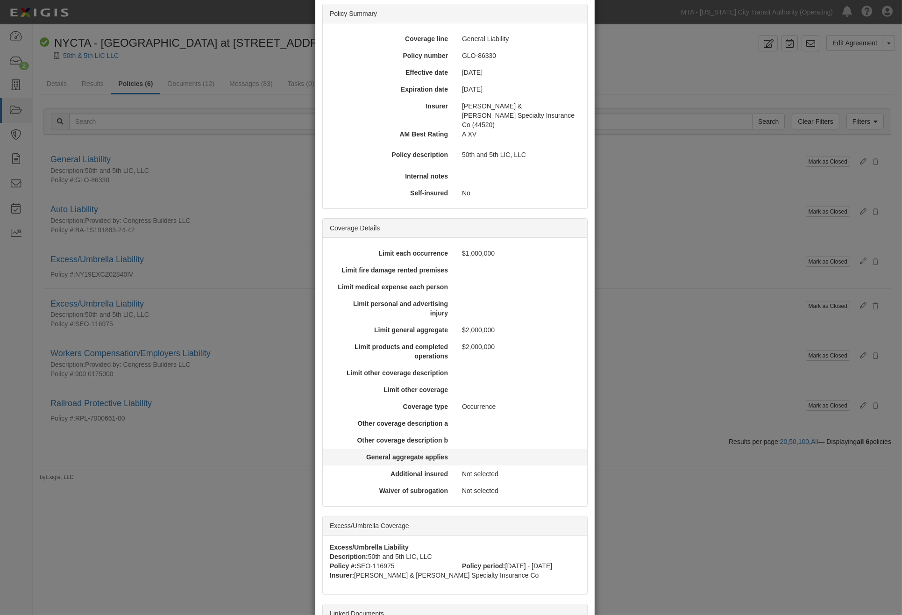
scroll to position [164, 0]
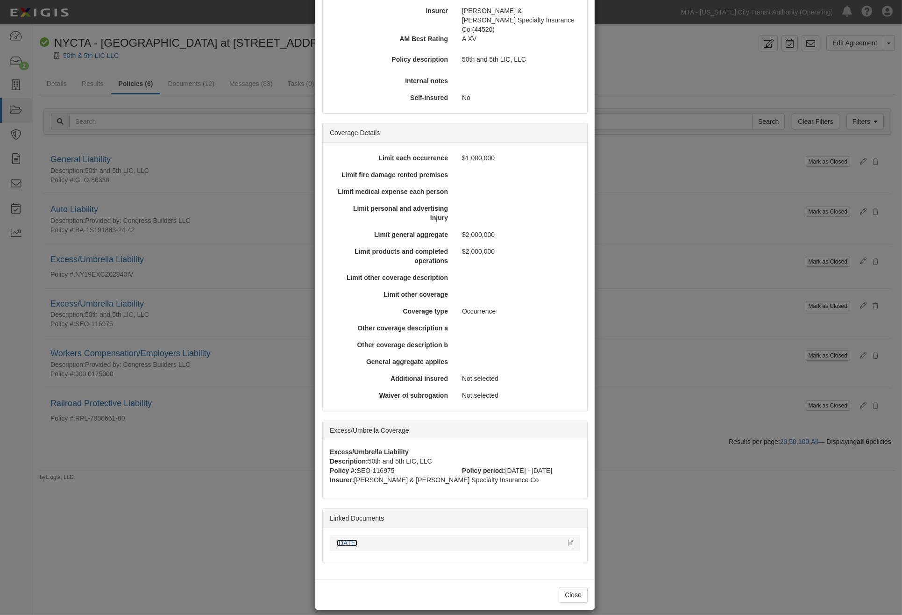
click at [341, 539] on link "8.15.25" at bounding box center [347, 542] width 21 height 7
drag, startPoint x: 714, startPoint y: 250, endPoint x: 687, endPoint y: 211, distance: 47.7
click at [714, 250] on div "× View Policy Mark as Closed Edit Policy Toggle Dropdown Delete Policy Policy S…" at bounding box center [451, 307] width 902 height 615
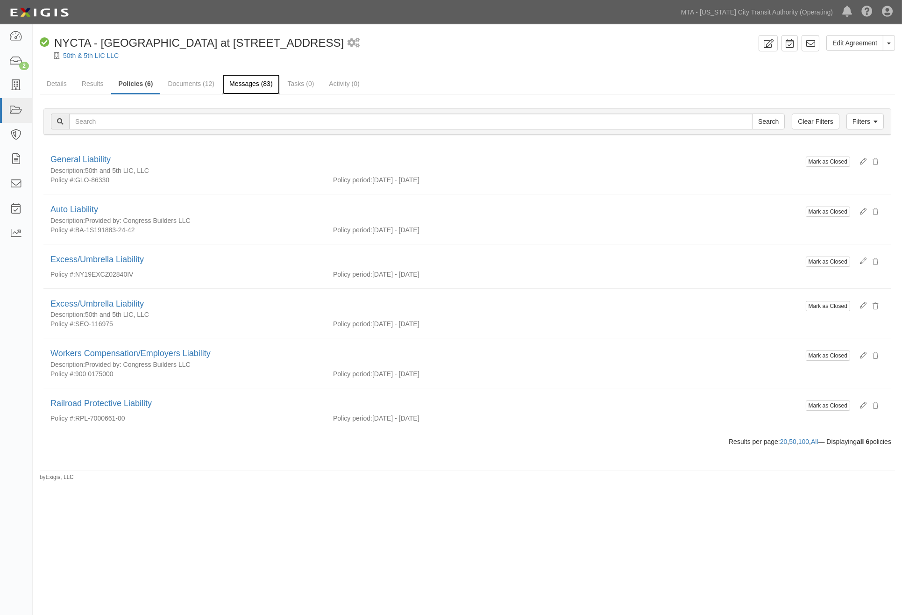
click at [259, 83] on link "Messages (83)" at bounding box center [250, 84] width 57 height 20
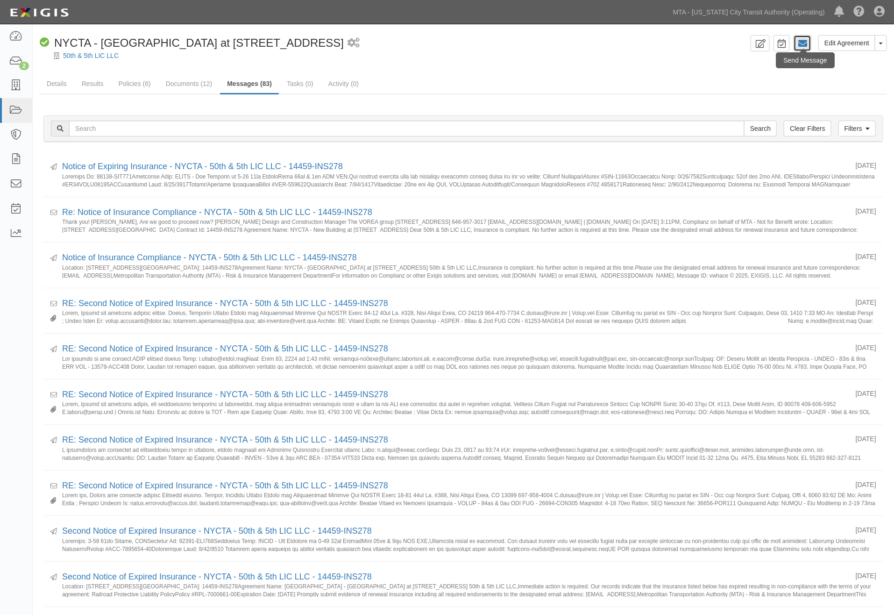
click at [800, 43] on icon at bounding box center [802, 43] width 9 height 9
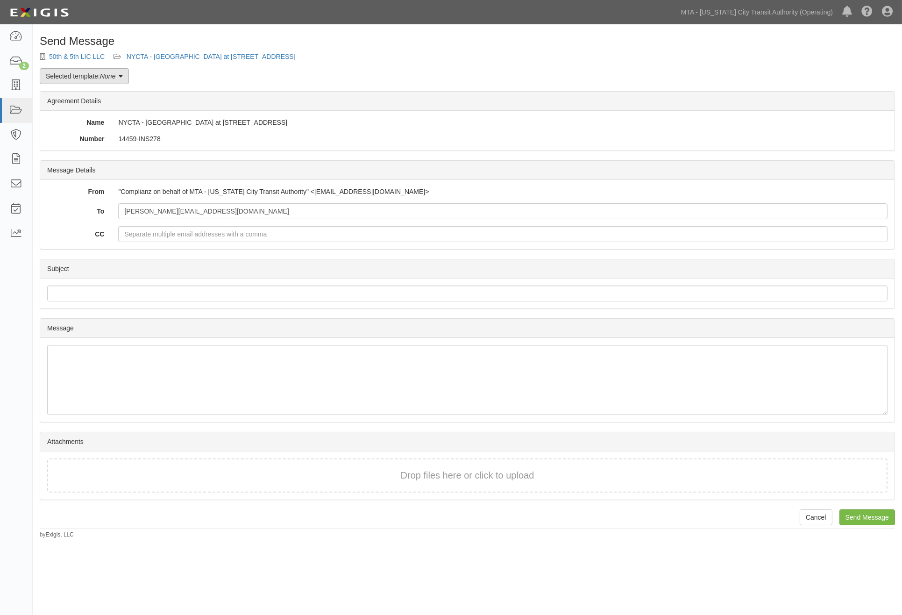
click at [71, 73] on link "Selected template: None" at bounding box center [84, 76] width 89 height 16
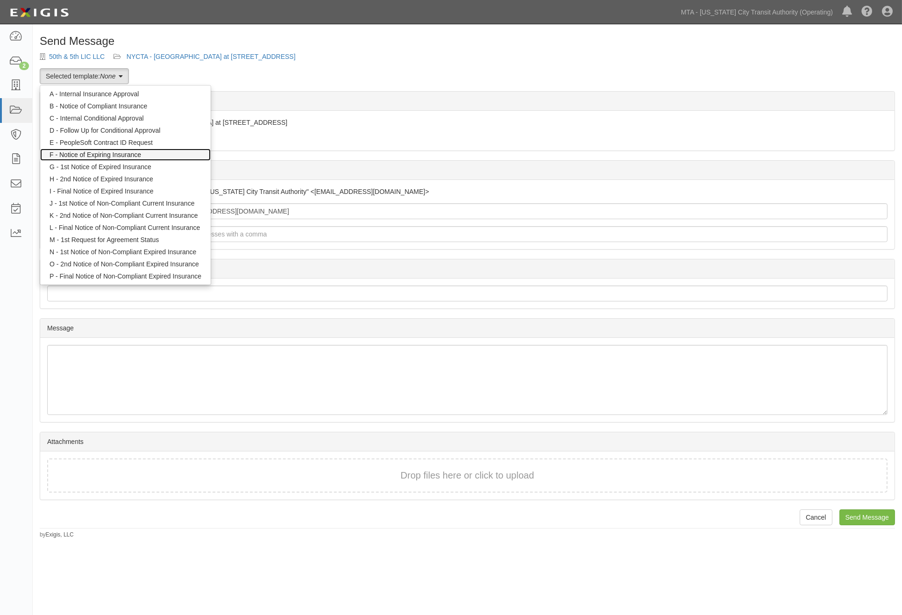
click at [80, 155] on link "F - Notice of Expiring Insurance" at bounding box center [125, 154] width 170 height 12
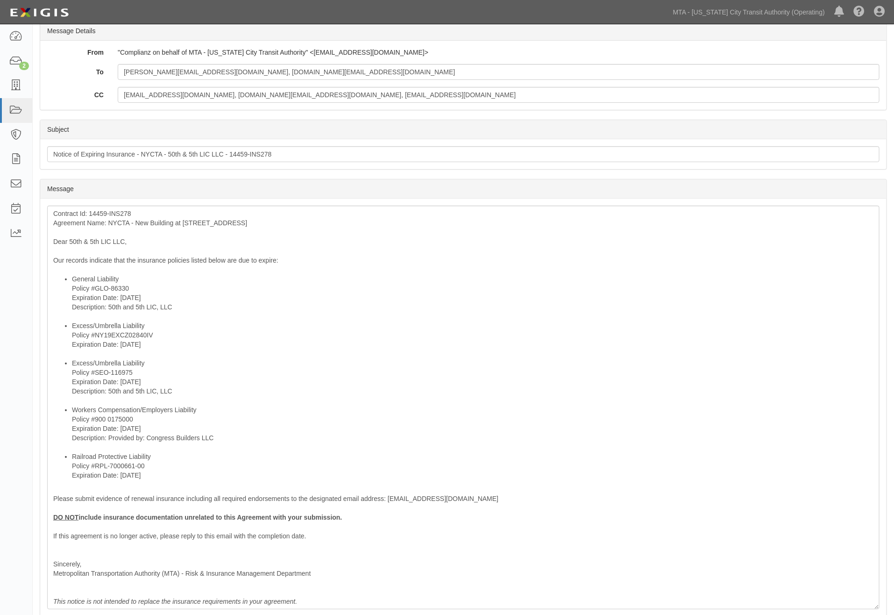
scroll to position [156, 0]
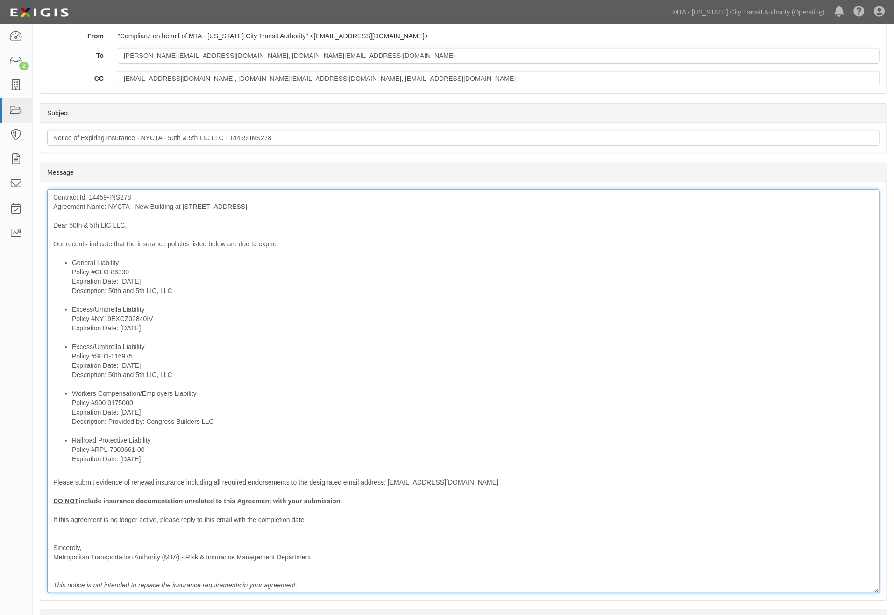
click at [168, 442] on li "Railroad Protective Liability Policy #RPL-7000661-00 Expiration Date: [DATE]" at bounding box center [472, 449] width 801 height 28
drag, startPoint x: 229, startPoint y: 422, endPoint x: 108, endPoint y: 421, distance: 121.4
click at [108, 421] on li "Workers Compensation/Employers Liability Policy #900 0175000 Expiration Date: […" at bounding box center [472, 412] width 801 height 47
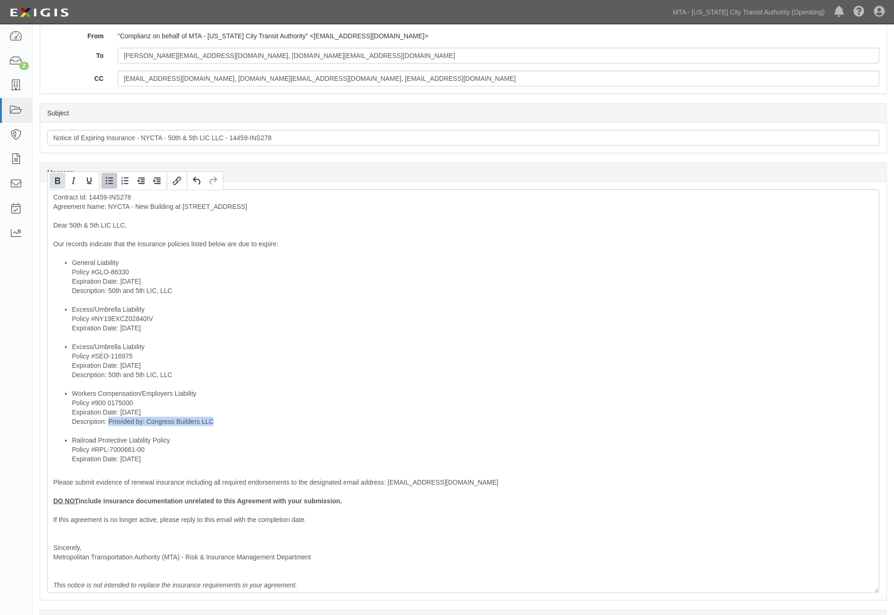
click at [58, 176] on icon "Bold" at bounding box center [57, 180] width 11 height 11
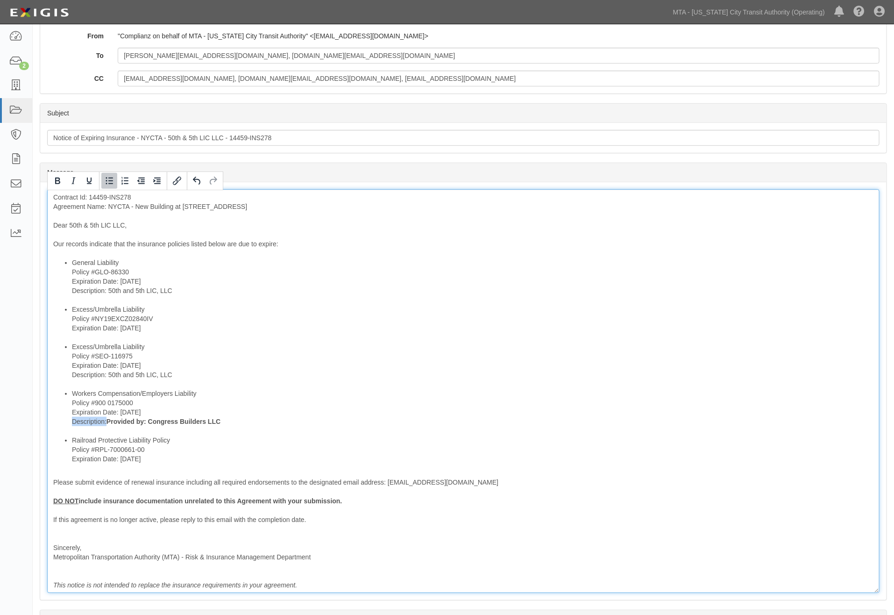
drag, startPoint x: 106, startPoint y: 423, endPoint x: 62, endPoint y: 423, distance: 44.4
click at [64, 423] on ul "General Liability Policy #GLO-86330 Expiration Date: [DATE] Description: 50th a…" at bounding box center [463, 360] width 820 height 205
click at [274, 245] on div "Contract Id: 14459-INS278 Agreement Name: NYCTA - New Building at [STREET_ADDRE…" at bounding box center [463, 390] width 832 height 403
drag, startPoint x: 207, startPoint y: 243, endPoint x: 257, endPoint y: 245, distance: 50.5
click at [257, 245] on div "Contract Id: 14459-INS278 Agreement Name: NYCTA - New Building at [STREET_ADDRE…" at bounding box center [463, 390] width 832 height 403
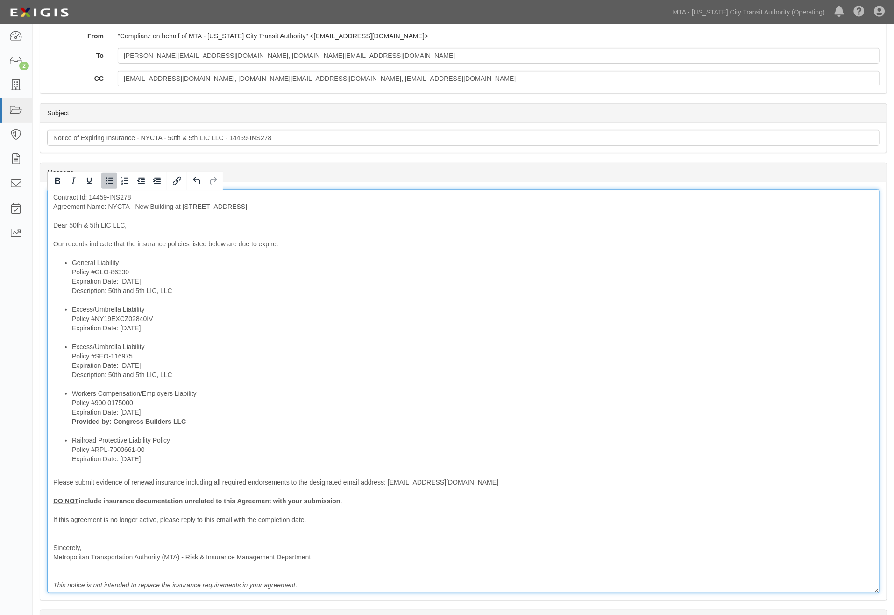
click at [250, 269] on li "General Liability Policy #GLO-86330 Expiration Date: [DATE] Description: 50th a…" at bounding box center [472, 281] width 801 height 47
drag, startPoint x: 229, startPoint y: 245, endPoint x: 257, endPoint y: 246, distance: 28.5
click at [257, 246] on div "Contract Id: 14459-INS278 Agreement Name: NYCTA - New Building at [STREET_ADDRE…" at bounding box center [463, 390] width 832 height 403
click at [245, 244] on div "Contract Id: 14459-INS278 Agreement Name: NYCTA - New Building at [STREET_ADDRE…" at bounding box center [463, 390] width 832 height 403
drag, startPoint x: 275, startPoint y: 245, endPoint x: 226, endPoint y: 244, distance: 48.1
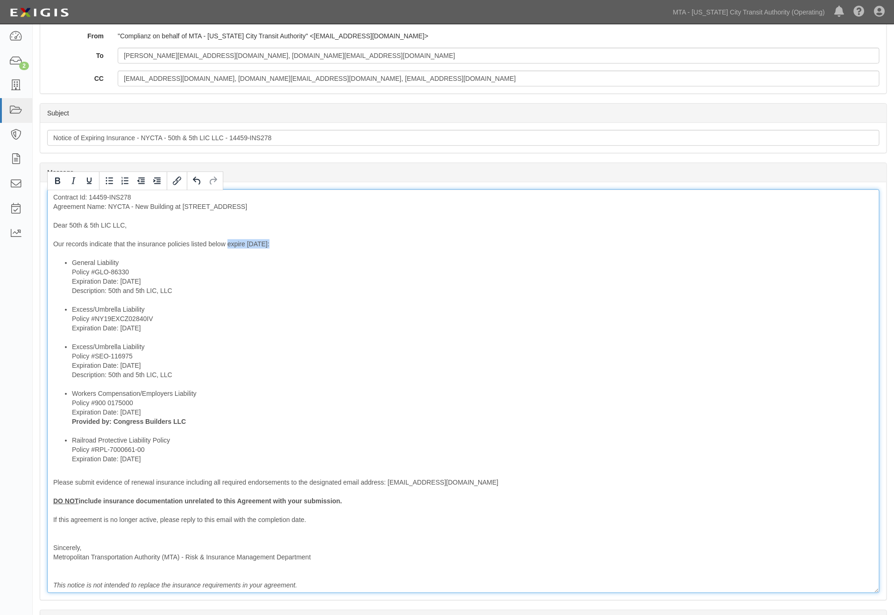
click at [226, 244] on div "Contract Id: 14459-INS278 Agreement Name: NYCTA - New Building at [STREET_ADDRE…" at bounding box center [463, 390] width 832 height 403
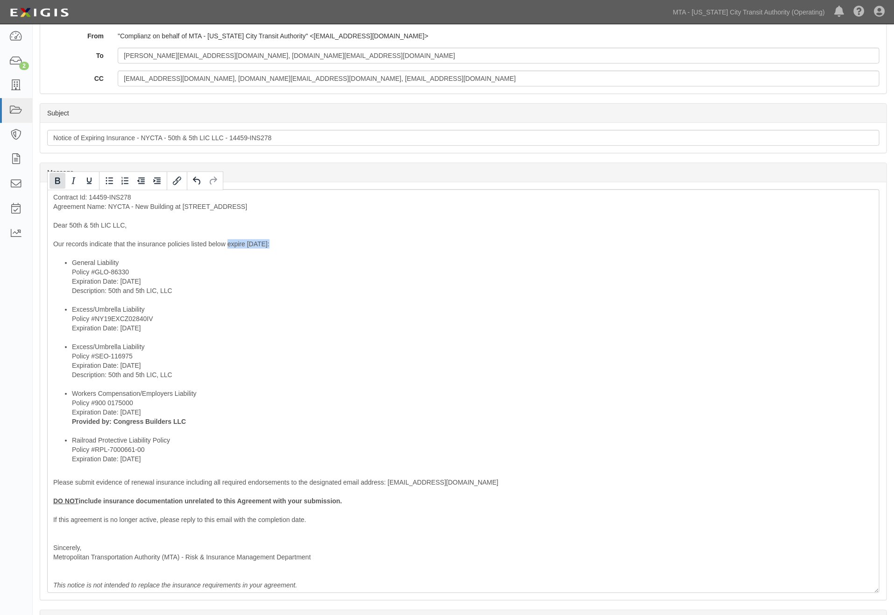
click at [56, 185] on icon "Bold" at bounding box center [57, 180] width 11 height 11
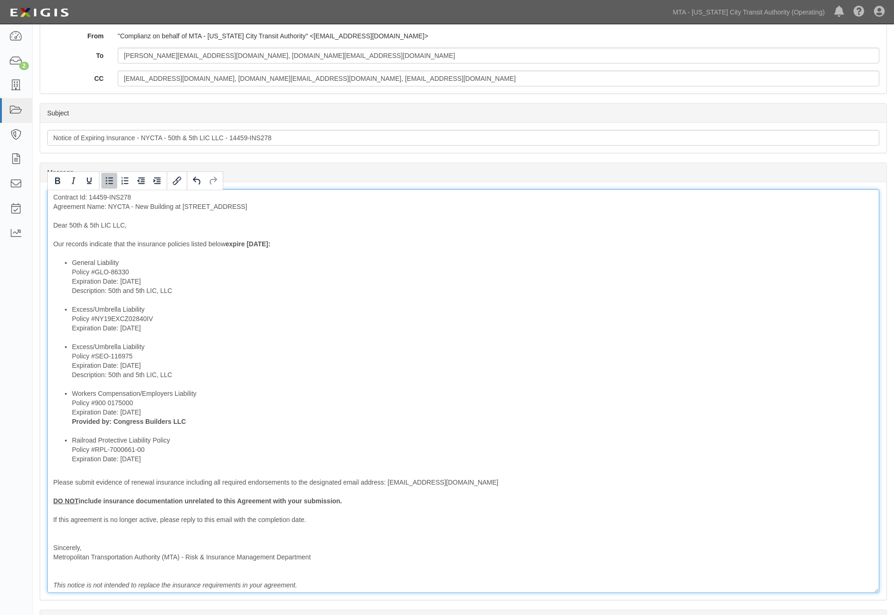
click at [310, 334] on li "Excess/Umbrella Liability Policy #NY19EXCZ02840IV Expiration Date: [DATE]" at bounding box center [472, 322] width 801 height 37
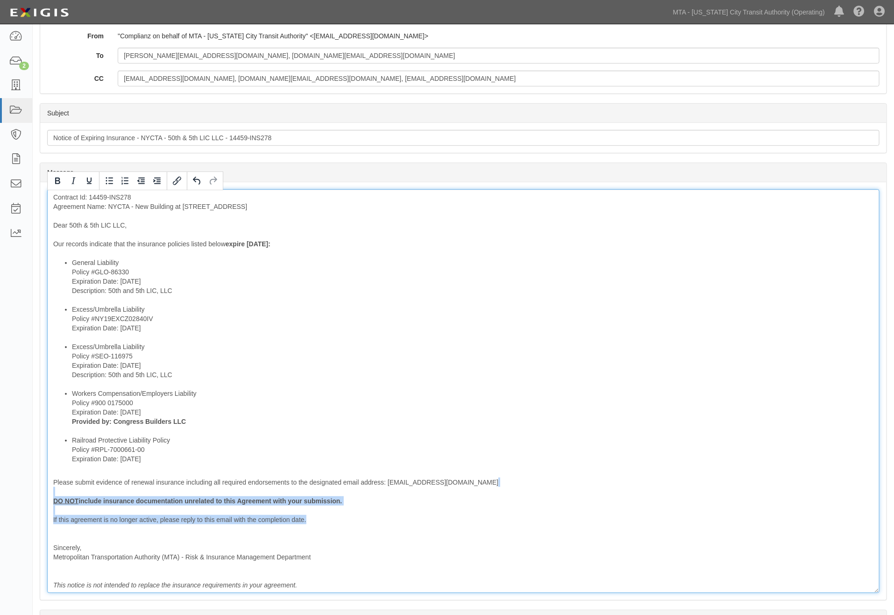
drag, startPoint x: 285, startPoint y: 522, endPoint x: 17, endPoint y: 489, distance: 269.6
click at [27, 493] on body "Toggle navigation Dashboard 2 Inbox Parties Agreements Coverages Documents Mess…" at bounding box center [447, 280] width 894 height 872
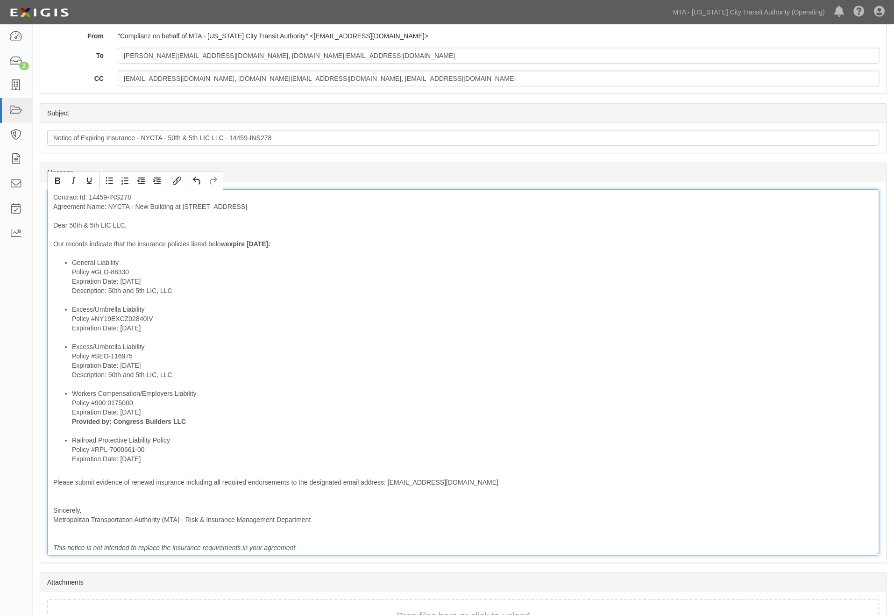
click at [355, 421] on li "Workers Compensation/Employers Liability Policy #900 0175000 Expiration Date: […" at bounding box center [472, 412] width 801 height 47
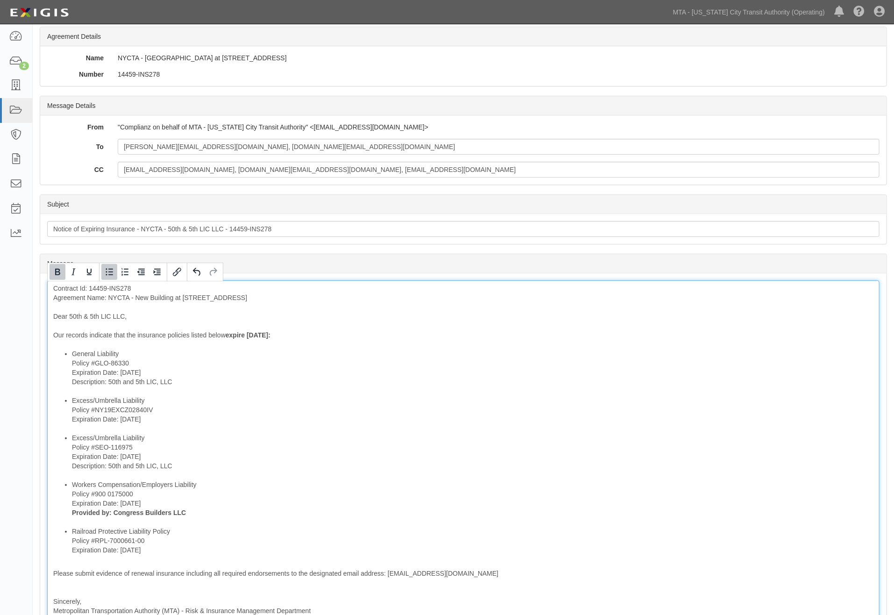
scroll to position [52, 0]
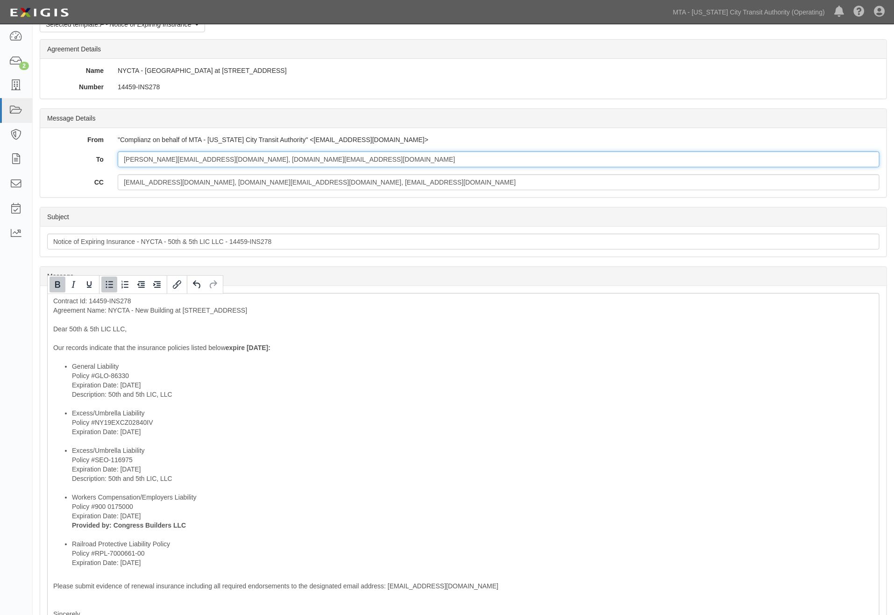
click at [256, 161] on input "[PERSON_NAME][EMAIL_ADDRESS][DOMAIN_NAME], [DOMAIN_NAME][EMAIL_ADDRESS][DOMAIN_…" at bounding box center [499, 159] width 762 height 16
paste input "[EMAIL_ADDRESS][DOMAIN_NAME]"
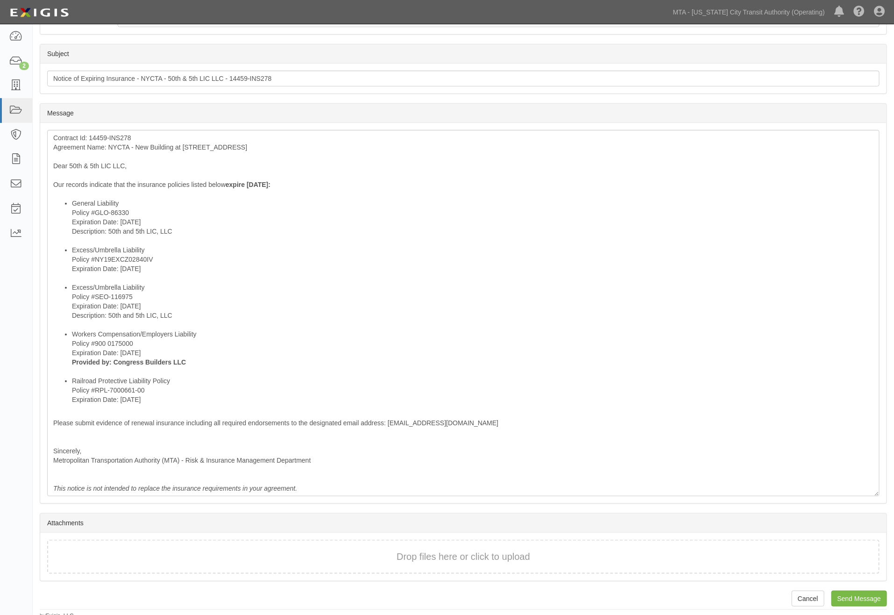
scroll to position [219, 0]
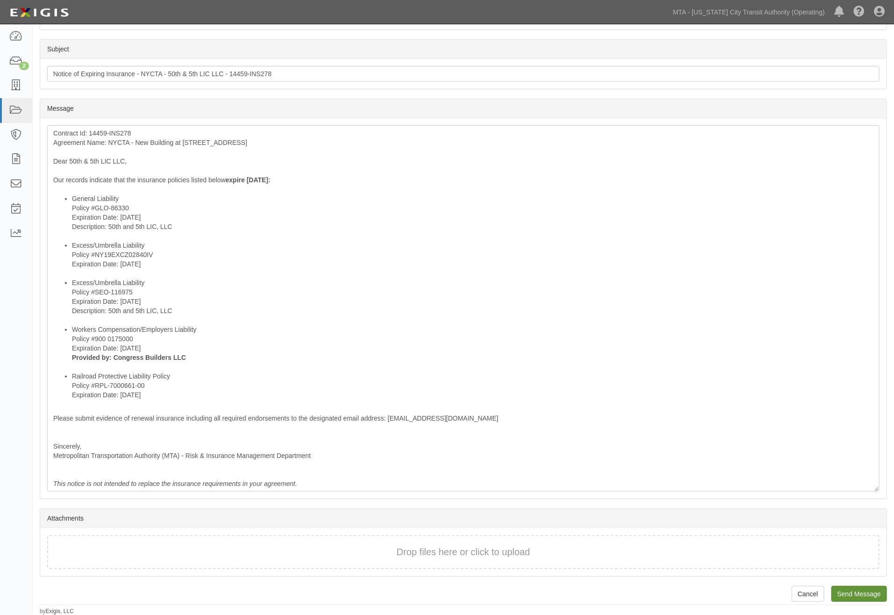
type input "[PERSON_NAME][EMAIL_ADDRESS][DOMAIN_NAME], [DOMAIN_NAME][EMAIL_ADDRESS][DOMAIN_…"
click at [857, 592] on input "Send Message" at bounding box center [859, 594] width 56 height 16
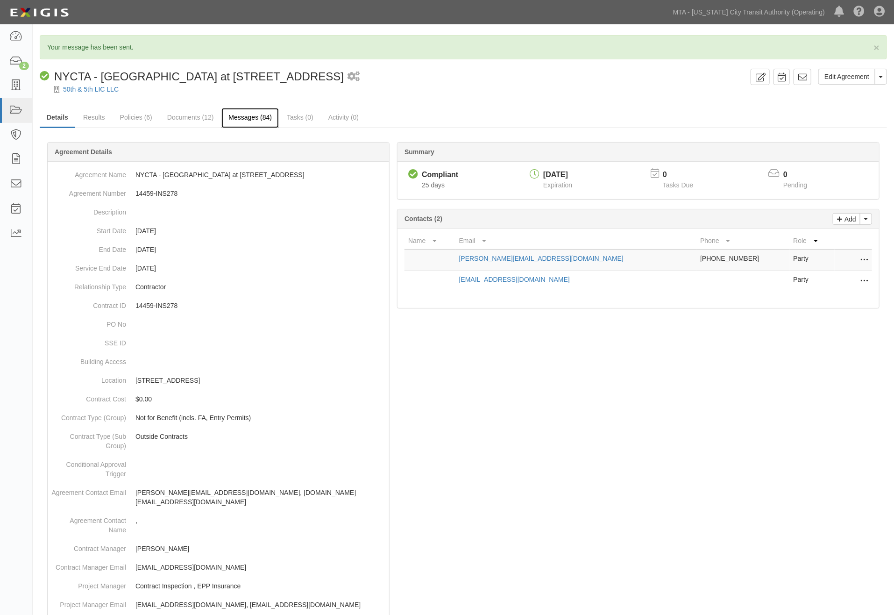
click at [256, 120] on link "Messages (84)" at bounding box center [249, 118] width 57 height 20
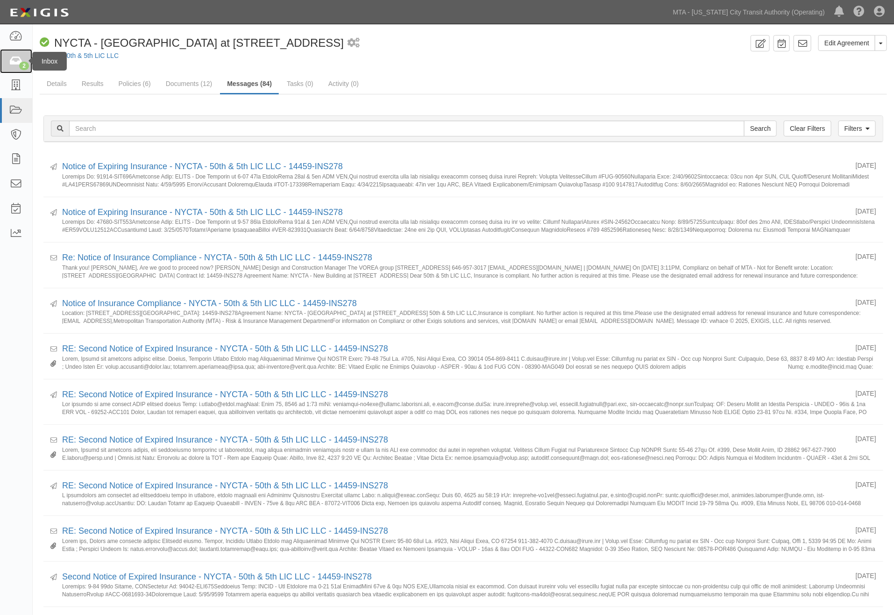
click at [15, 58] on icon at bounding box center [15, 61] width 13 height 11
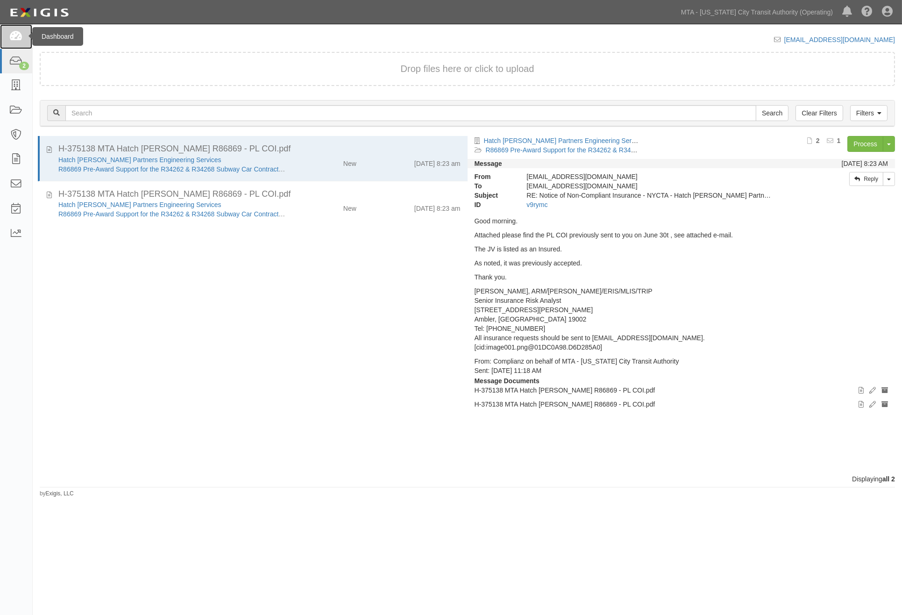
click at [10, 39] on icon at bounding box center [15, 36] width 13 height 11
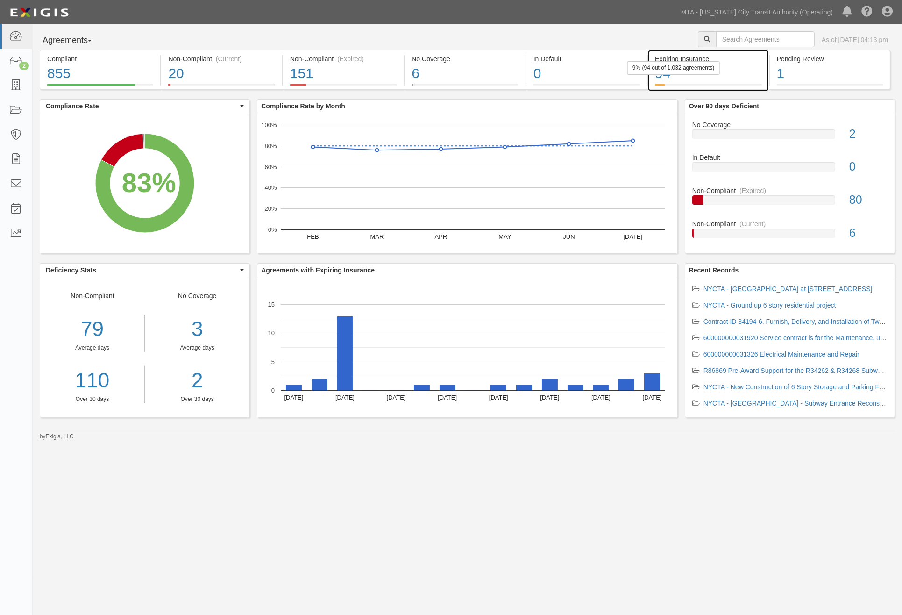
click at [740, 72] on div "94" at bounding box center [708, 74] width 106 height 20
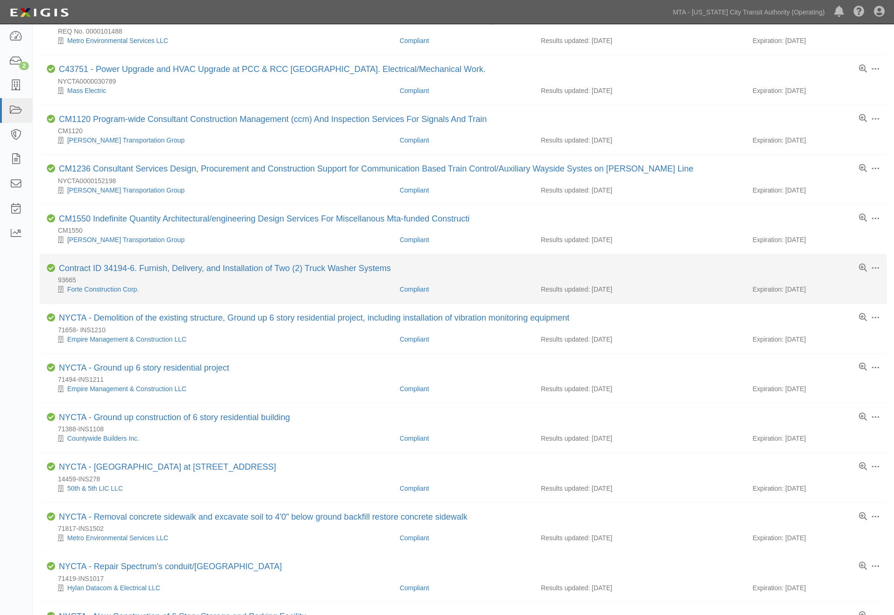
scroll to position [311, 0]
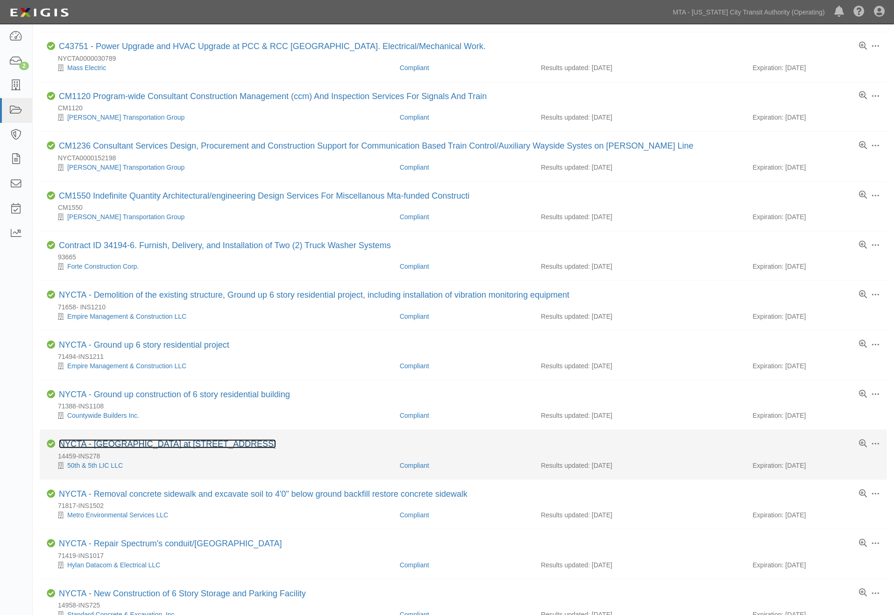
click at [206, 448] on link "NYCTA - [GEOGRAPHIC_DATA] at [STREET_ADDRESS]" at bounding box center [167, 443] width 217 height 9
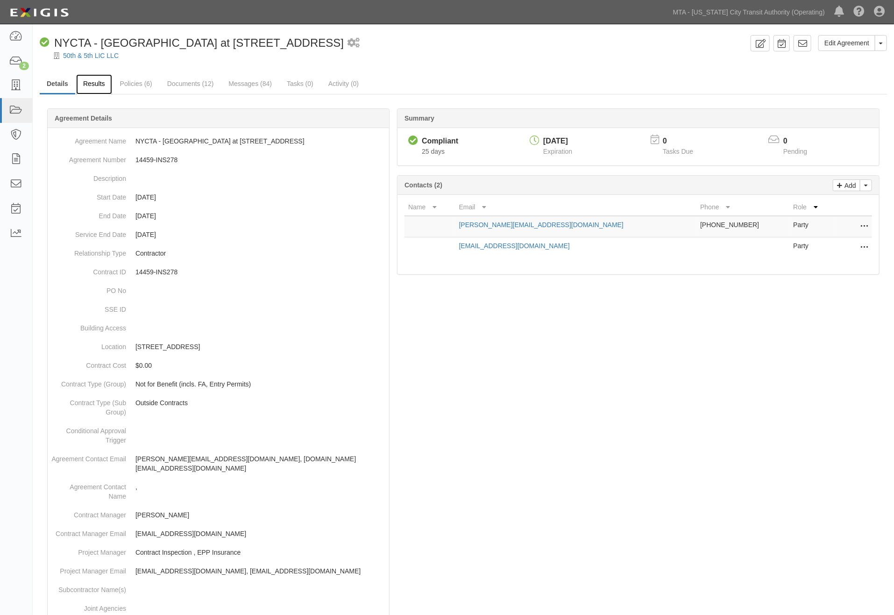
click at [96, 81] on link "Results" at bounding box center [94, 84] width 36 height 20
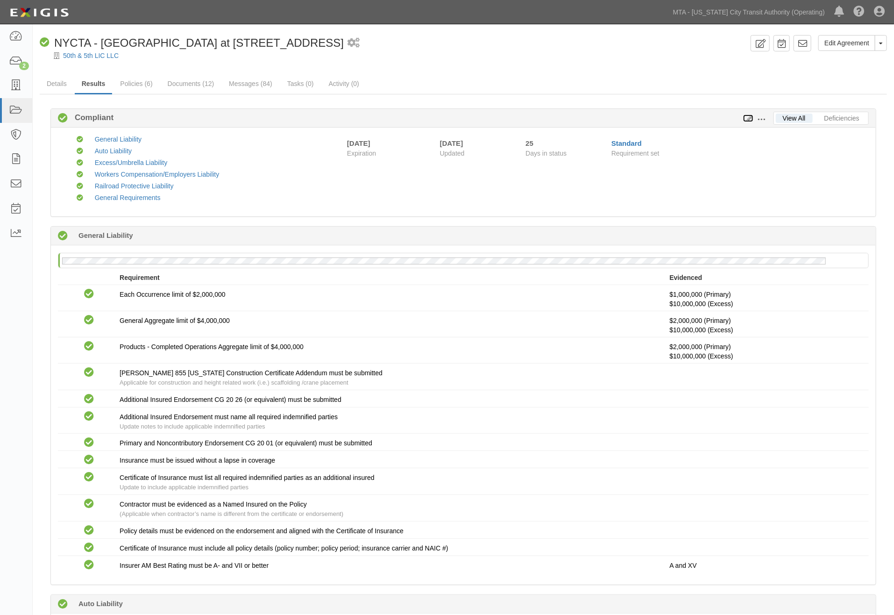
click at [749, 118] on icon at bounding box center [748, 118] width 10 height 7
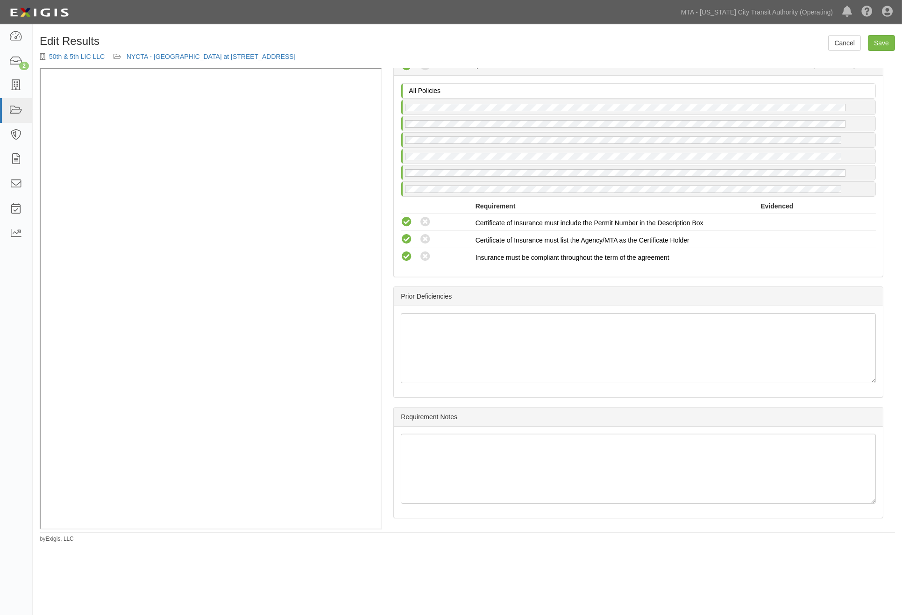
scroll to position [1362, 0]
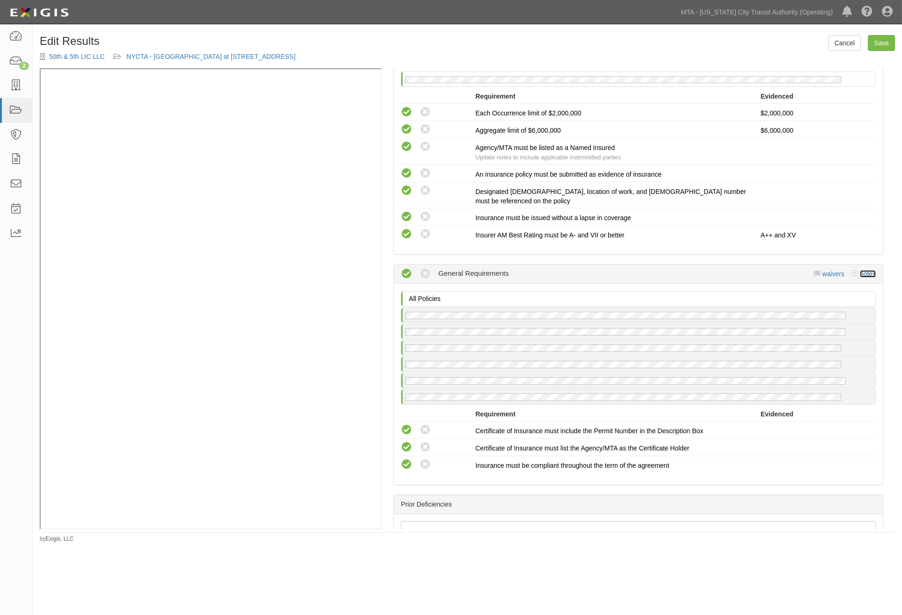
click at [862, 270] on link "notes" at bounding box center [868, 273] width 16 height 7
radio input "true"
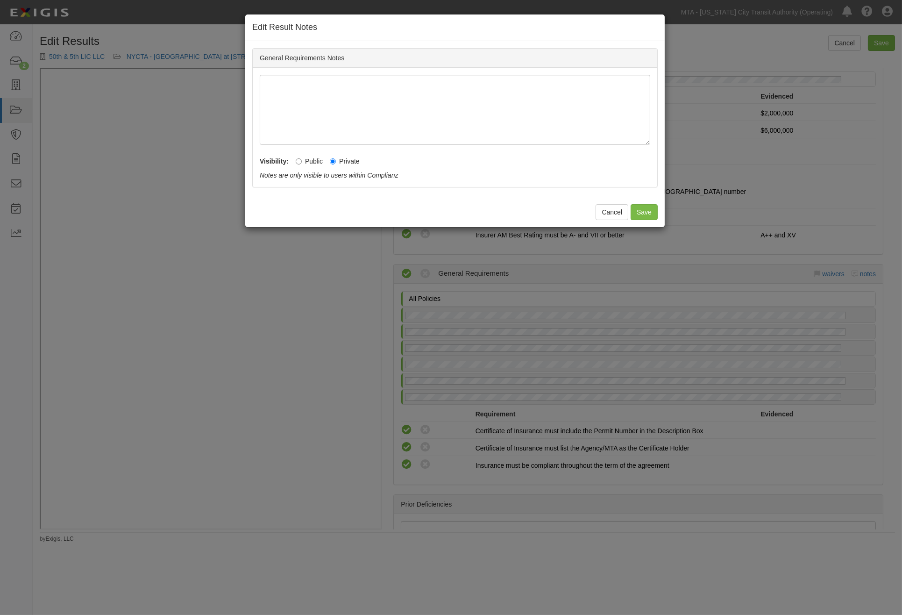
click at [314, 161] on label "Public" at bounding box center [309, 160] width 27 height 9
click at [302, 161] on input "Public" at bounding box center [299, 161] width 6 height 6
radio input "true"
click at [642, 213] on button "Save" at bounding box center [643, 212] width 27 height 16
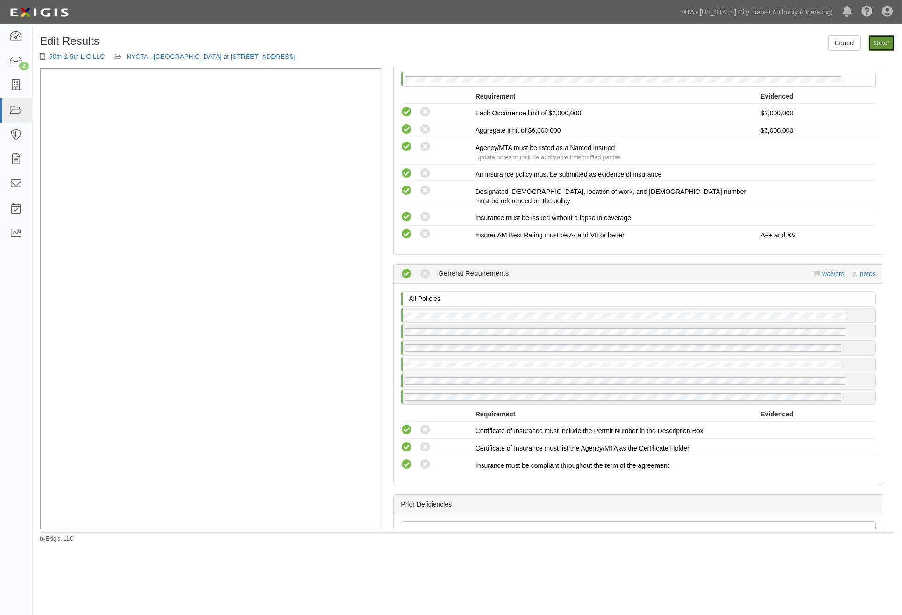
click at [890, 45] on link "Save" at bounding box center [881, 43] width 27 height 16
radio input "true"
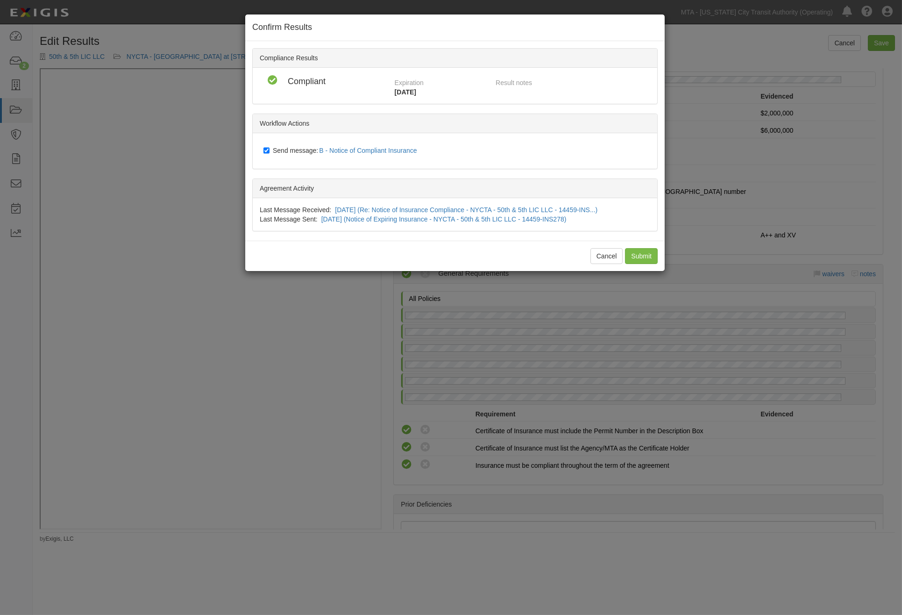
click at [302, 145] on label "Send message: B - Notice of Compliant Insurance" at bounding box center [341, 151] width 157 height 12
click at [269, 147] on input "Send message: B - Notice of Compliant Insurance" at bounding box center [266, 150] width 6 height 7
checkbox input "false"
drag, startPoint x: 645, startPoint y: 254, endPoint x: 627, endPoint y: 248, distance: 18.8
click at [645, 254] on input "Submit" at bounding box center [641, 256] width 33 height 16
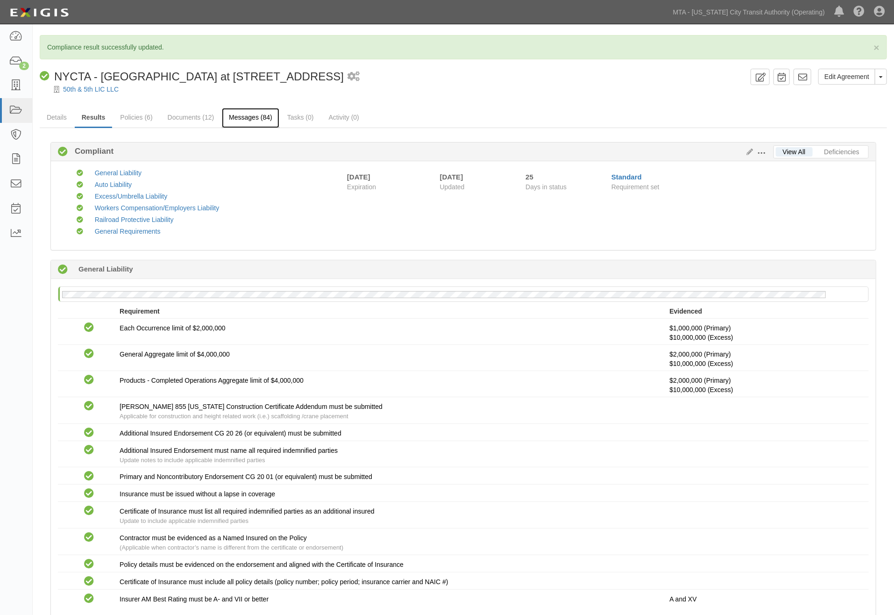
drag, startPoint x: 262, startPoint y: 119, endPoint x: 253, endPoint y: 118, distance: 9.4
click at [262, 119] on link "Messages (84)" at bounding box center [250, 118] width 57 height 20
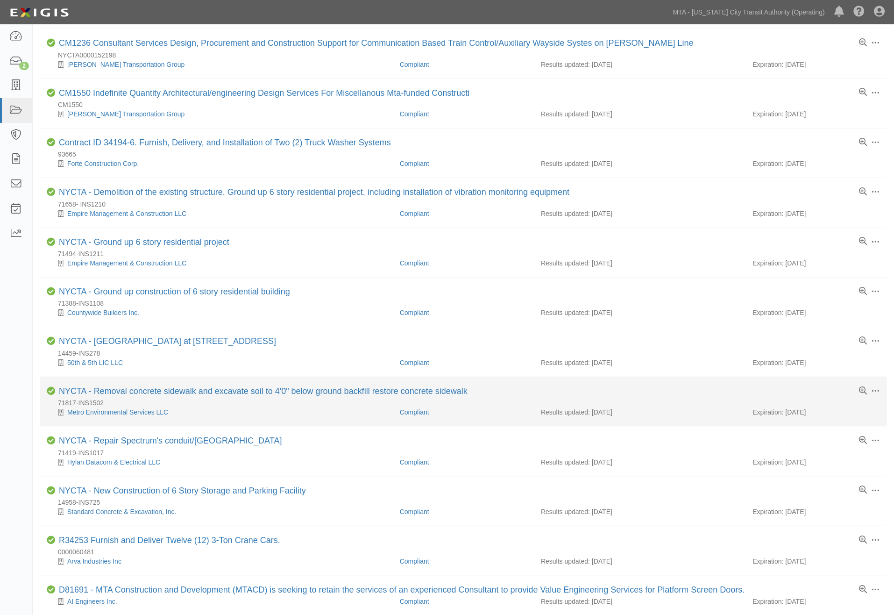
scroll to position [415, 0]
click at [259, 395] on link "NYCTA - Removal concrete sidewalk and excavate soil to 4'0" below ground backfi…" at bounding box center [263, 389] width 409 height 9
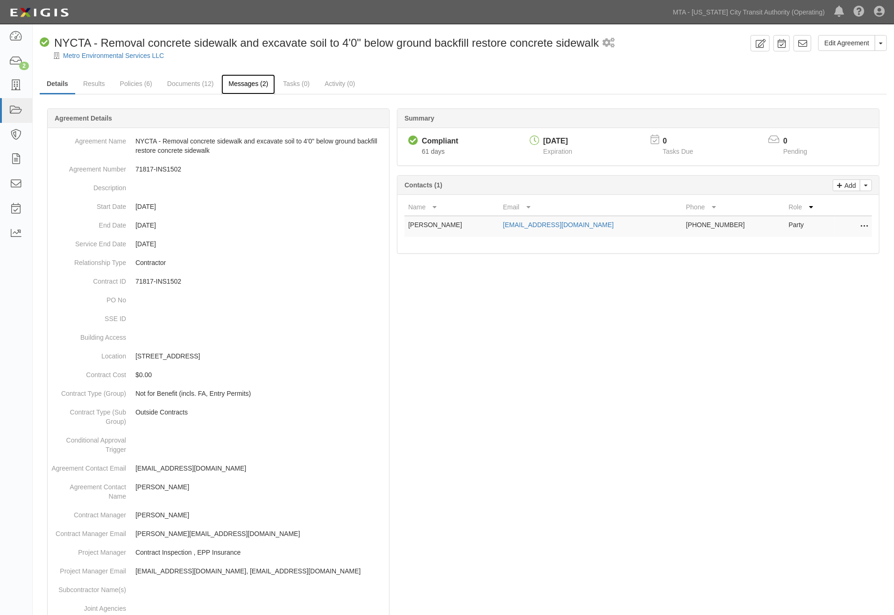
click at [234, 83] on link "Messages (2)" at bounding box center [248, 84] width 54 height 20
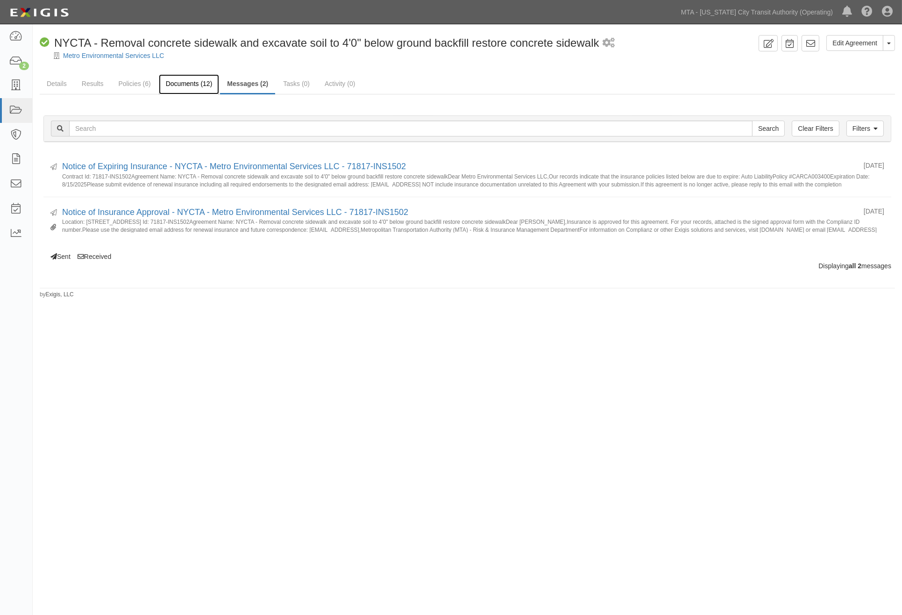
click at [176, 85] on link "Documents (12)" at bounding box center [189, 84] width 61 height 20
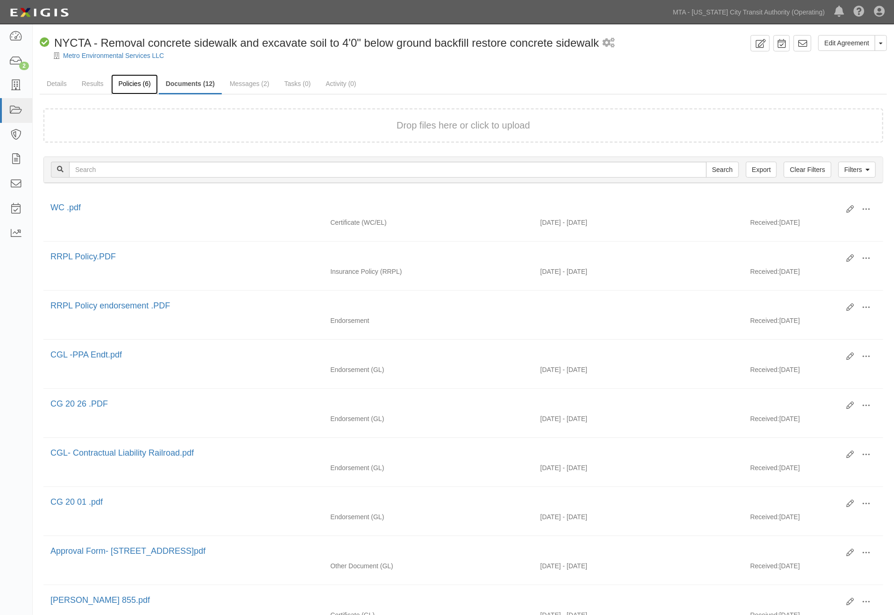
click at [127, 82] on link "Policies (6)" at bounding box center [134, 84] width 46 height 20
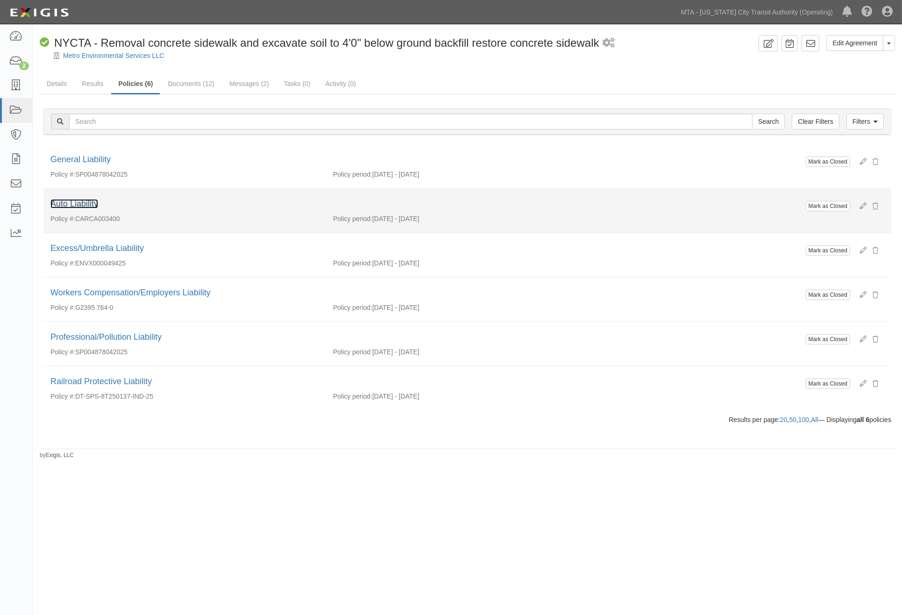
click at [92, 204] on link "Auto Liability" at bounding box center [74, 203] width 48 height 9
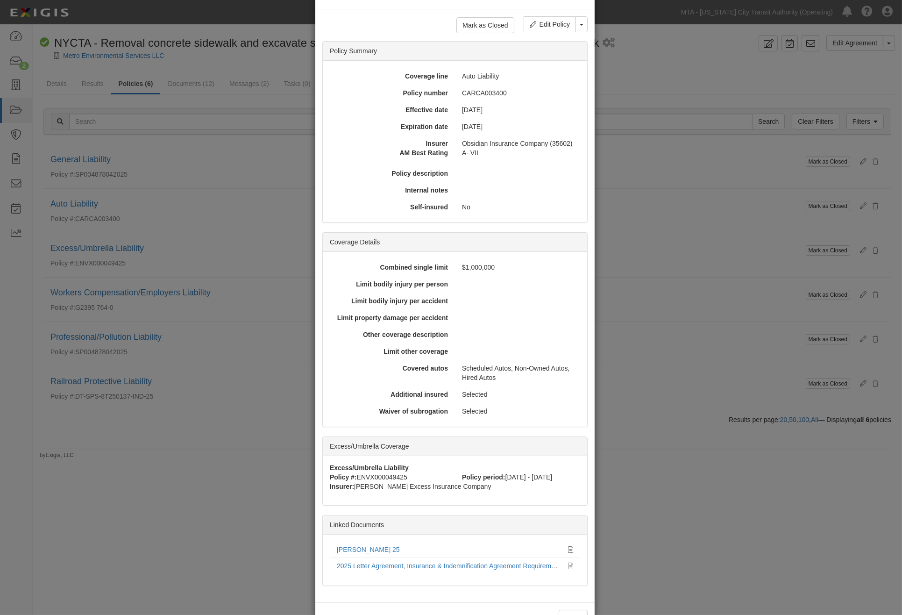
scroll to position [64, 0]
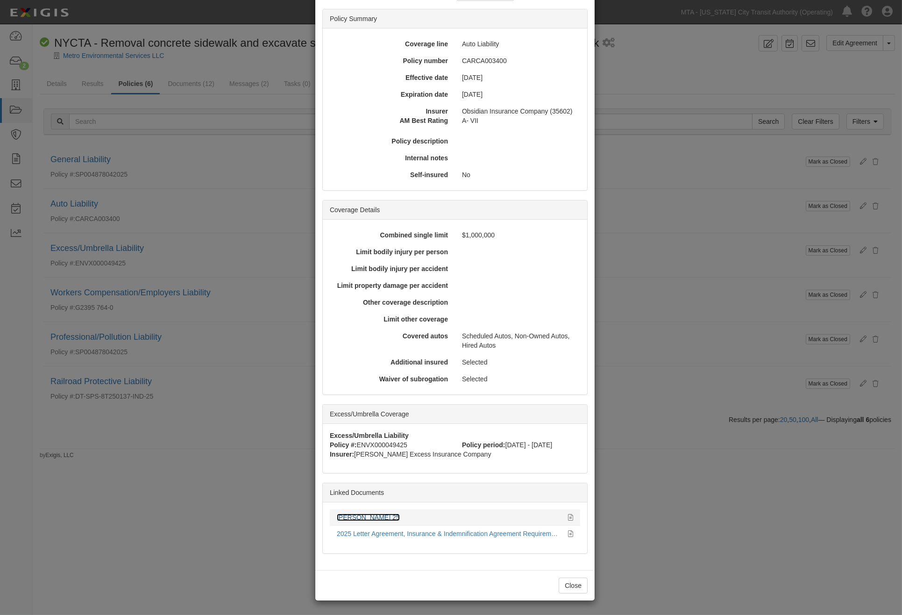
click at [354, 513] on link "[PERSON_NAME] 25" at bounding box center [368, 516] width 63 height 7
drag, startPoint x: 718, startPoint y: 445, endPoint x: 505, endPoint y: 230, distance: 302.5
click at [718, 444] on div "× View Policy Mark as Closed Edit Policy Toggle Dropdown Delete Policy Policy S…" at bounding box center [451, 307] width 902 height 615
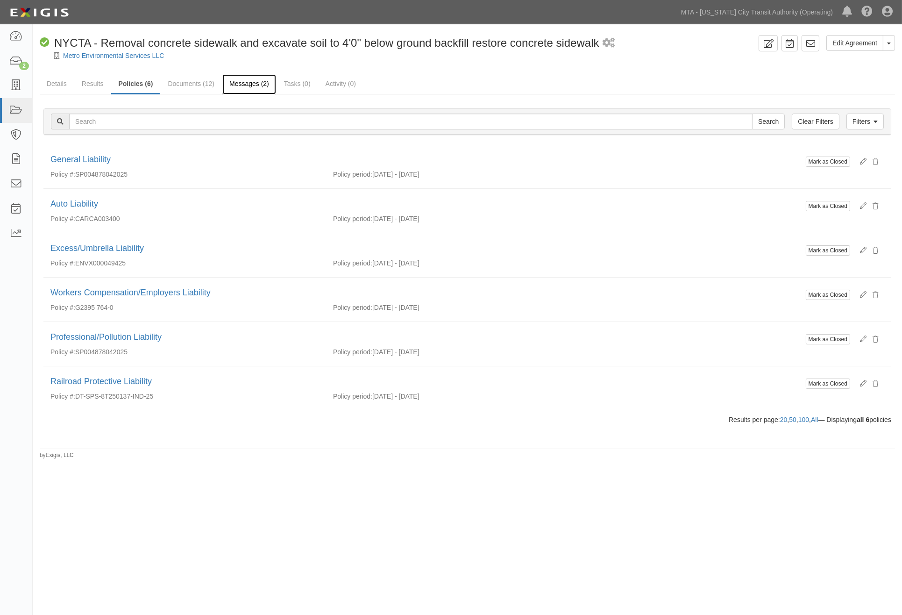
click at [257, 87] on link "Messages (2)" at bounding box center [249, 84] width 54 height 20
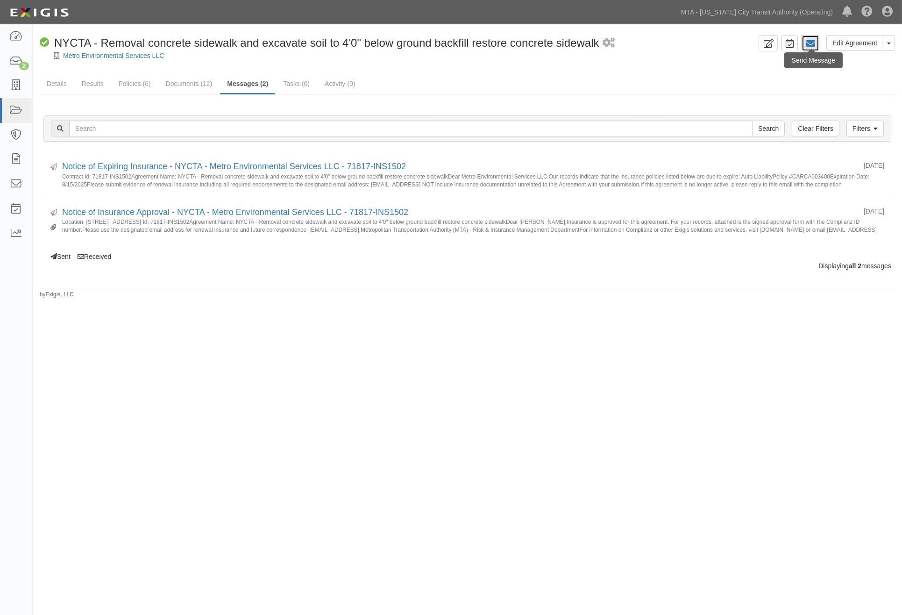
click at [810, 47] on icon at bounding box center [810, 43] width 9 height 9
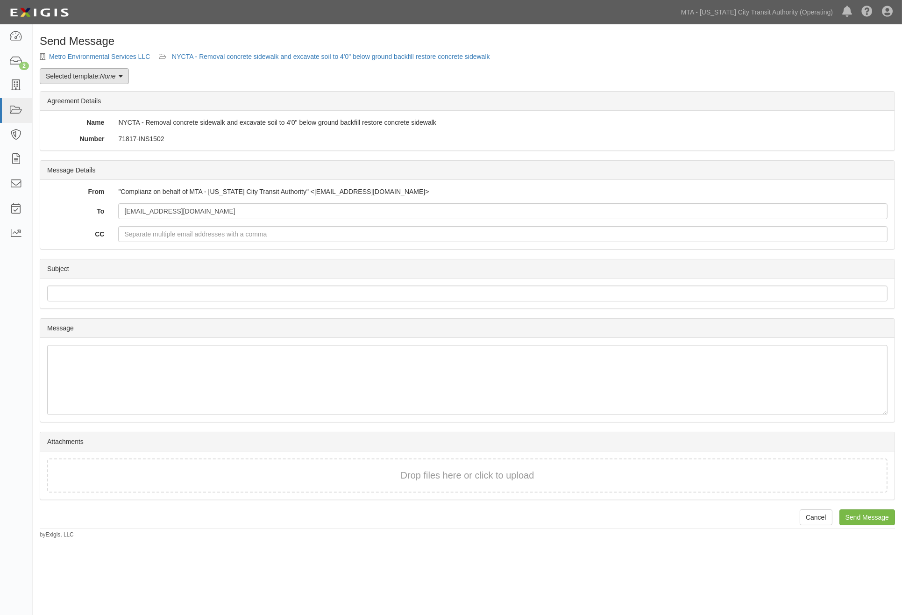
click at [95, 73] on link "Selected template: None" at bounding box center [84, 76] width 89 height 16
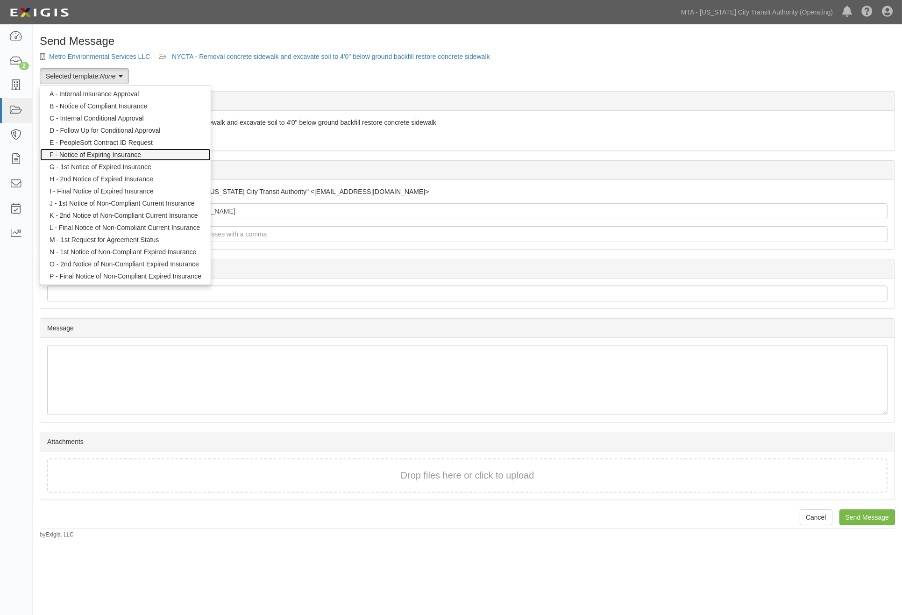
click at [99, 150] on link "F - Notice of Expiring Insurance" at bounding box center [125, 154] width 170 height 12
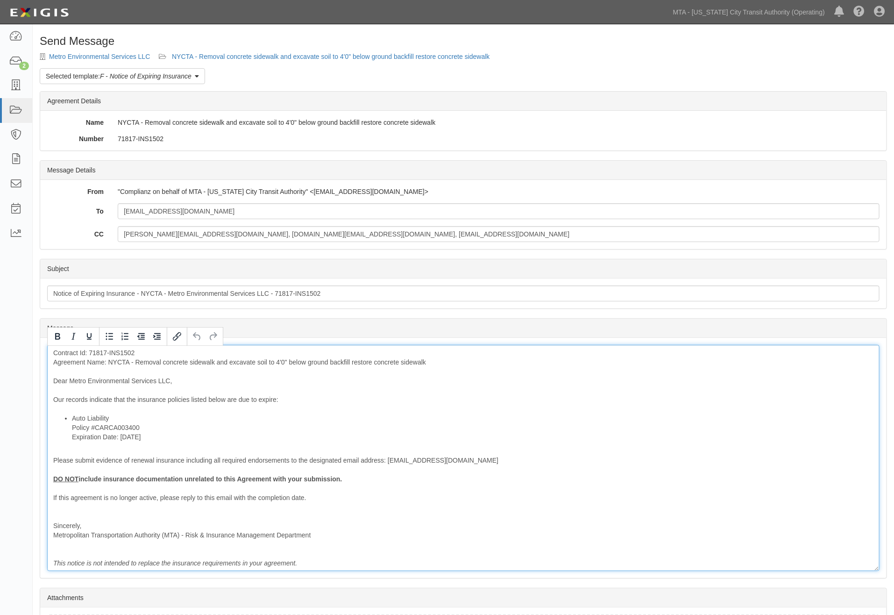
click at [276, 398] on div "Contract Id: 71817-INS1502 Agreement Name: NYCTA - Removal concrete sidewalk an…" at bounding box center [463, 458] width 832 height 226
drag, startPoint x: 308, startPoint y: 400, endPoint x: 282, endPoint y: 402, distance: 26.2
click at [282, 402] on div "Contract Id: 71817-INS1502 Agreement Name: NYCTA - Removal concrete sidewalk an…" at bounding box center [463, 458] width 832 height 226
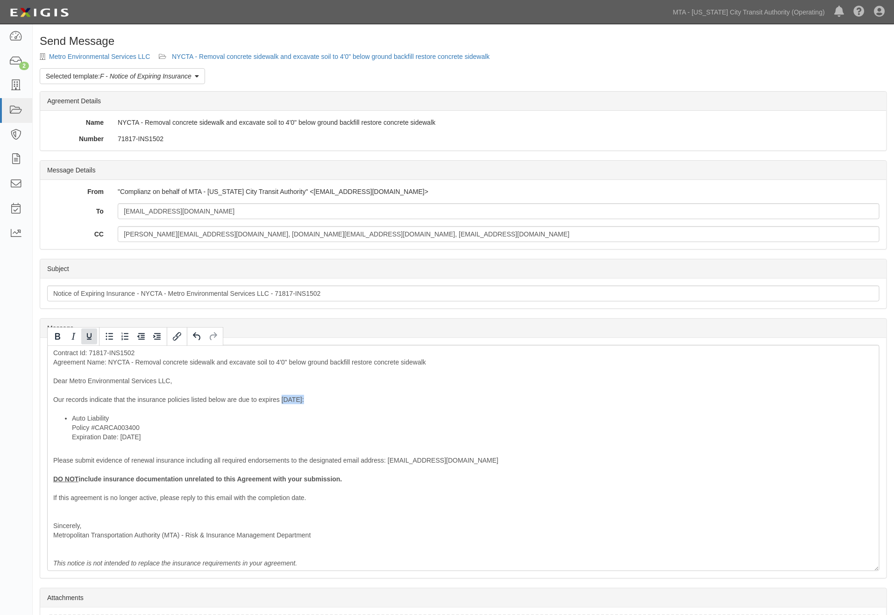
click at [91, 333] on icon "Underline" at bounding box center [89, 336] width 5 height 7
click at [59, 338] on icon "Bold" at bounding box center [57, 336] width 5 height 7
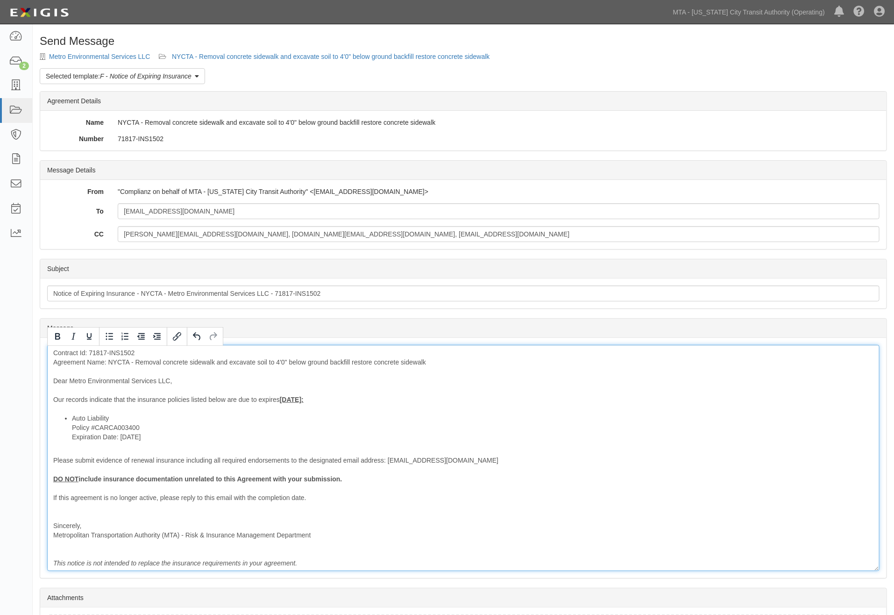
click at [248, 447] on div "Contract Id: 71817-INS1502 Agreement Name: NYCTA - Removal concrete sidewalk an…" at bounding box center [463, 458] width 832 height 226
drag, startPoint x: 257, startPoint y: 400, endPoint x: 283, endPoint y: 403, distance: 26.3
click at [283, 403] on div "Contract Id: 71817-INS1502 Agreement Name: NYCTA - Removal concrete sidewalk an…" at bounding box center [463, 458] width 832 height 226
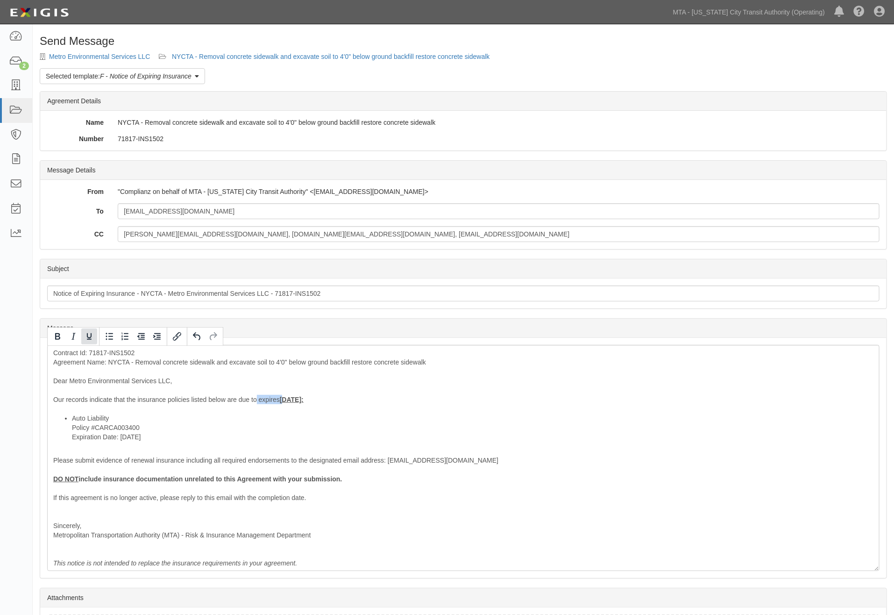
click at [89, 337] on icon "Underline" at bounding box center [89, 336] width 11 height 11
click at [61, 335] on icon "Bold" at bounding box center [57, 336] width 11 height 11
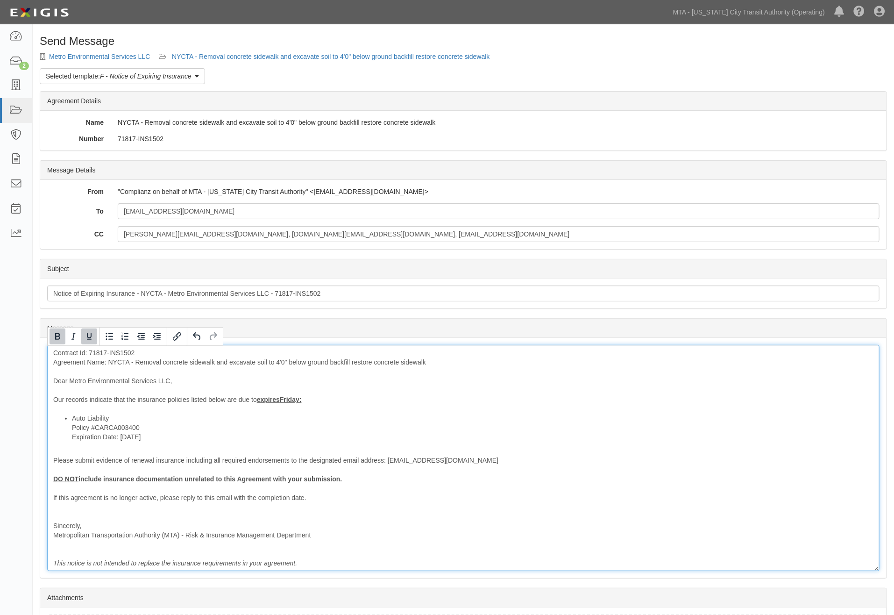
click at [257, 451] on div "Contract Id: 71817-INS1502 Agreement Name: NYCTA - Removal concrete sidewalk an…" at bounding box center [463, 458] width 832 height 226
click at [190, 399] on div "Contract Id: 71817-INS1502 Agreement Name: NYCTA - Removal concrete sidewalk an…" at bounding box center [463, 458] width 832 height 226
drag, startPoint x: 254, startPoint y: 403, endPoint x: 218, endPoint y: 402, distance: 36.4
click at [218, 402] on div "Contract Id: 71817-INS1502 Agreement Name: NYCTA - Removal concrete sidewalk an…" at bounding box center [463, 458] width 832 height 226
click at [257, 441] on li "Auto Liability Policy #CARCA003400 Expiration Date: 8/15/2025" at bounding box center [472, 427] width 801 height 28
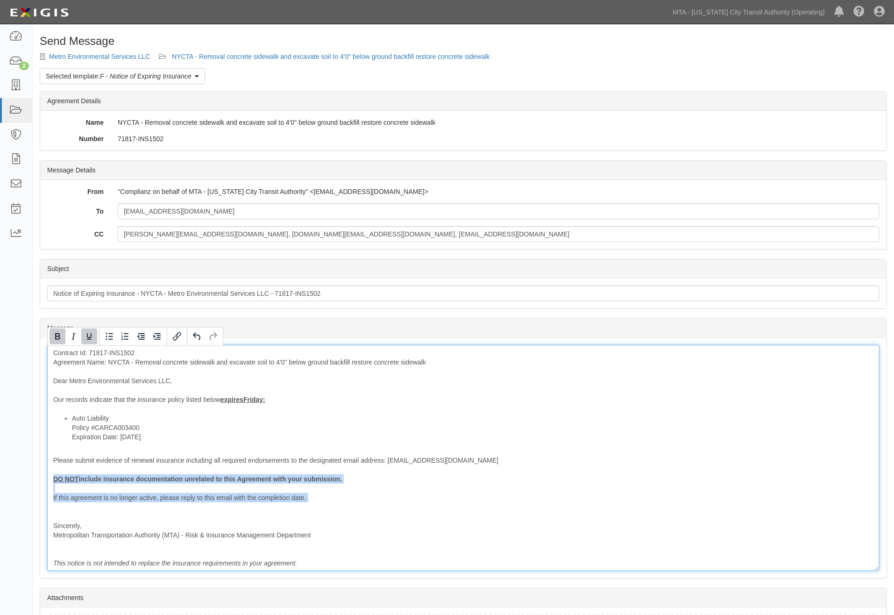
drag, startPoint x: 91, startPoint y: 509, endPoint x: 41, endPoint y: 477, distance: 59.2
click at [43, 479] on div "Message Contract Id: 71817-INS1502 Agreement Name: NYCTA - Removal concrete sid…" at bounding box center [463, 458] width 846 height 240
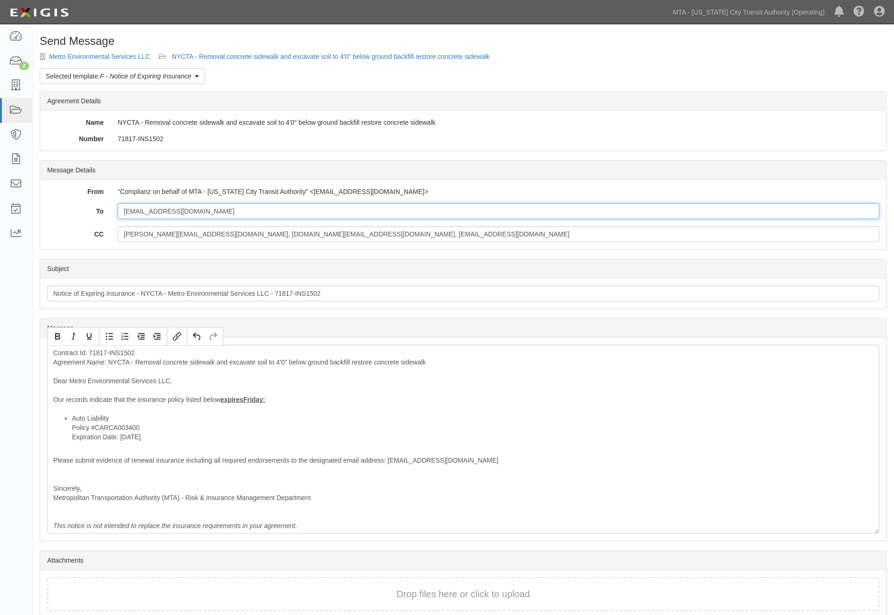
click at [230, 206] on input "dlerner@mesllc.org" at bounding box center [499, 211] width 762 height 16
paste input "yarden.bleicher@usi.com"
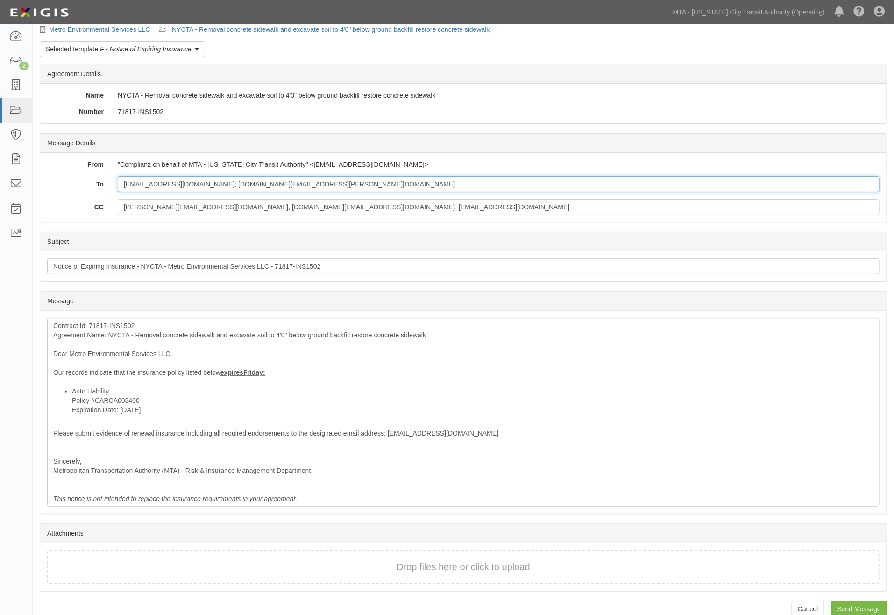
scroll to position [42, 0]
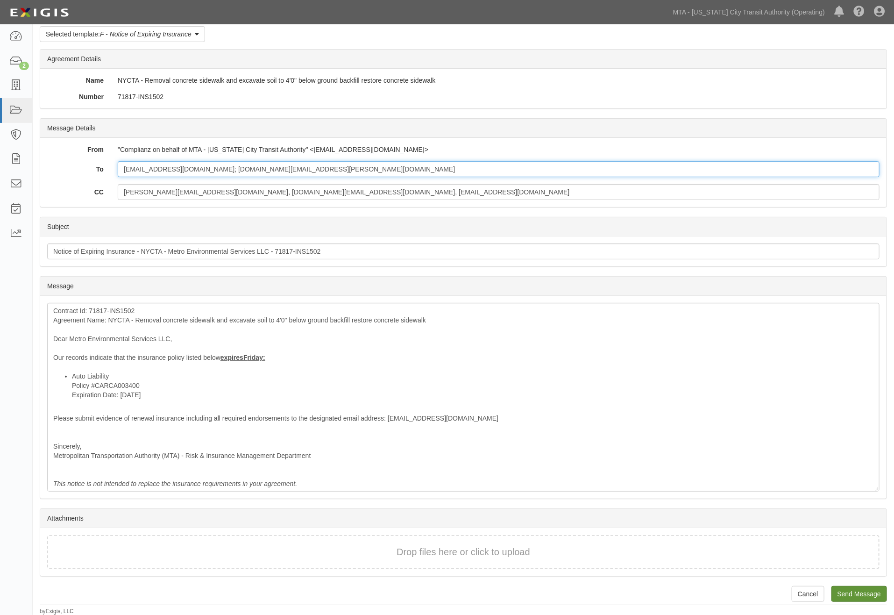
type input "dlerner@mesllc.org; yarden.bleicher@usi.com"
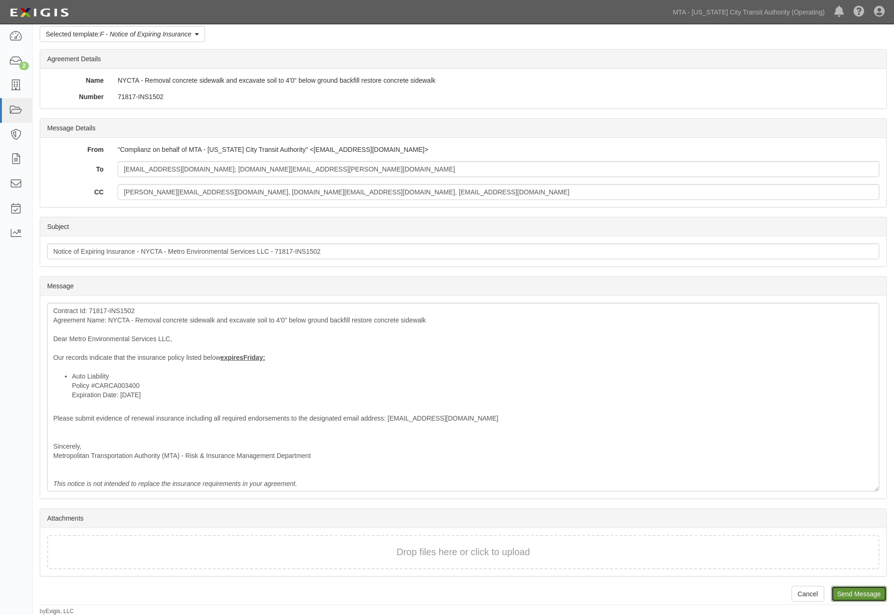
click at [853, 590] on input "Send Message" at bounding box center [859, 594] width 56 height 16
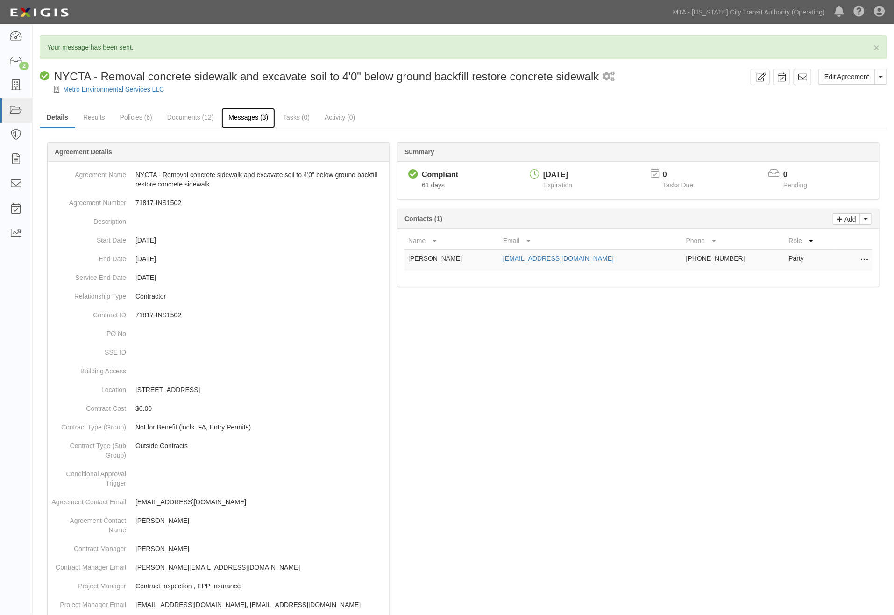
click at [251, 113] on link "Messages (3)" at bounding box center [248, 118] width 54 height 20
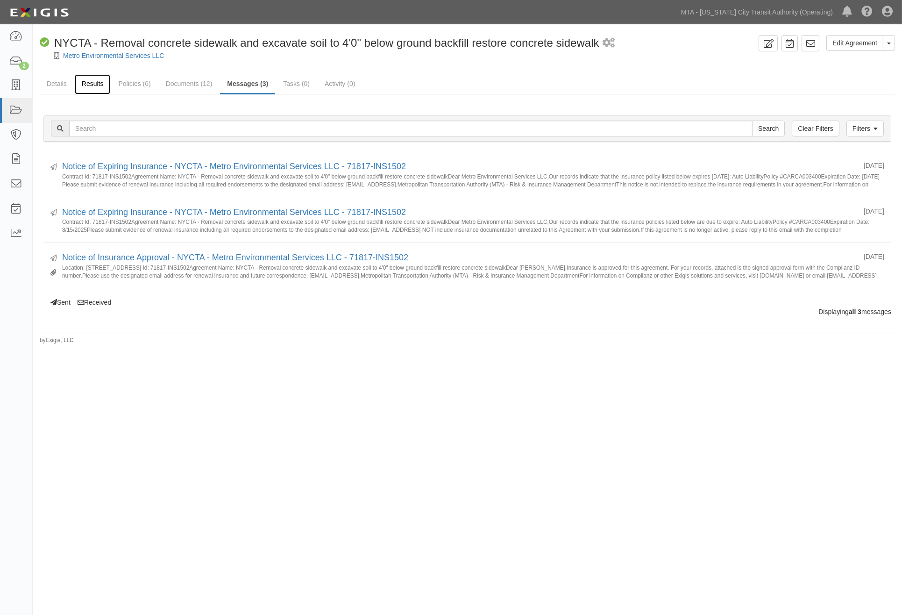
click at [89, 85] on link "Results" at bounding box center [93, 84] width 36 height 20
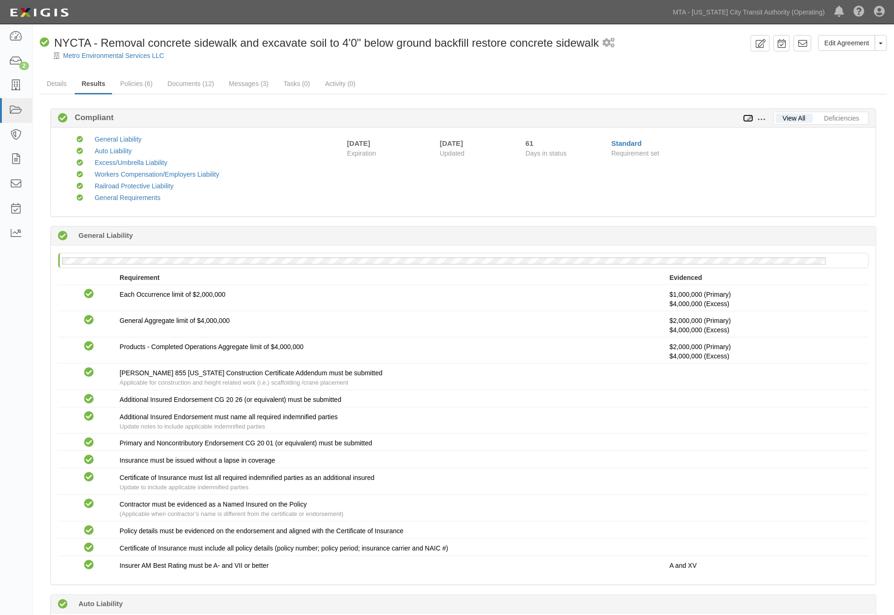
click at [749, 118] on icon at bounding box center [748, 118] width 10 height 7
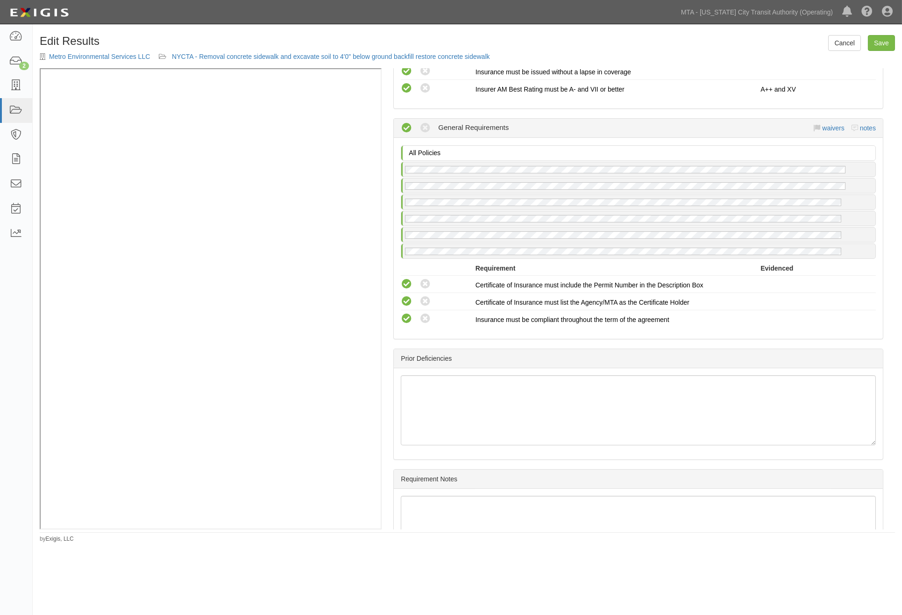
scroll to position [1434, 0]
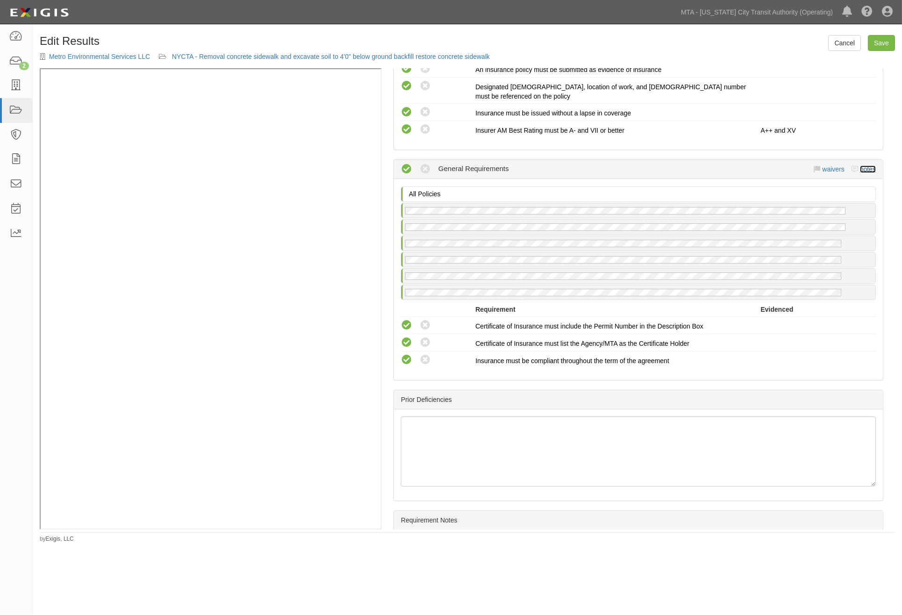
click at [862, 165] on link "notes" at bounding box center [868, 168] width 16 height 7
radio input "true"
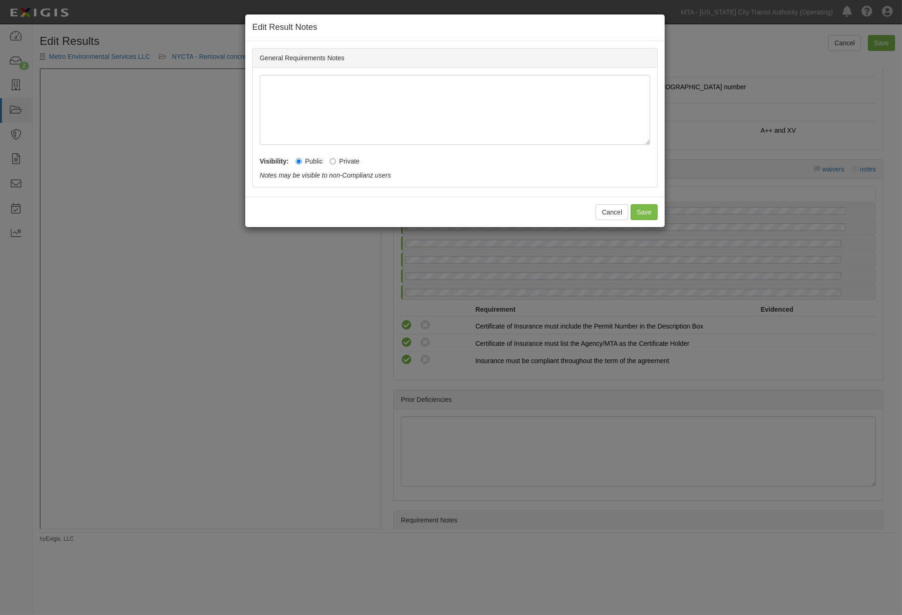
click at [341, 161] on label "Private" at bounding box center [345, 160] width 30 height 9
click at [336, 161] on input "Private" at bounding box center [333, 161] width 6 height 6
radio input "true"
drag, startPoint x: 645, startPoint y: 213, endPoint x: 653, endPoint y: 213, distance: 7.9
click at [646, 213] on button "Save" at bounding box center [643, 212] width 27 height 16
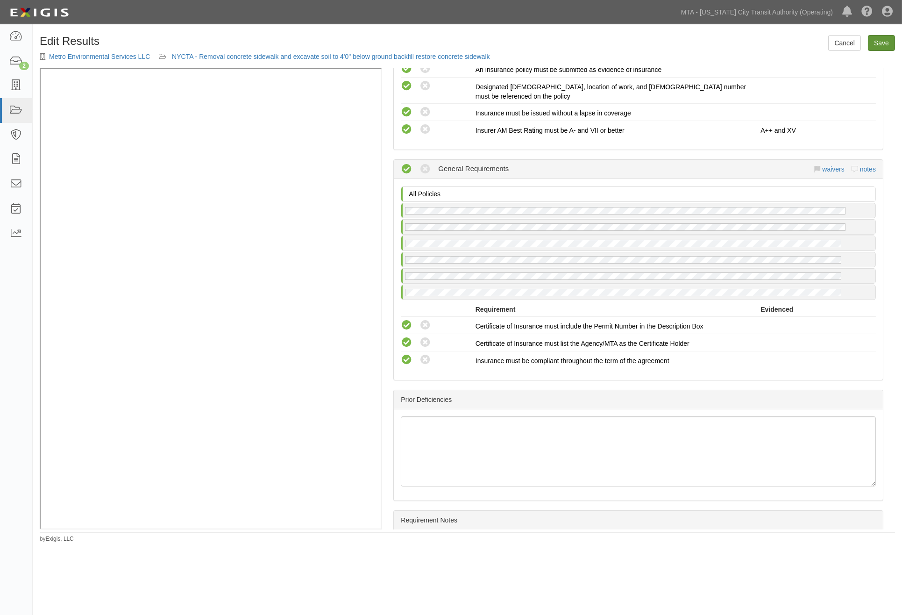
drag, startPoint x: 870, startPoint y: 52, endPoint x: 875, endPoint y: 49, distance: 5.1
click at [870, 51] on div "Edit Results Metro Environmental Services LLC NYCTA - Removal concrete sidewalk…" at bounding box center [467, 51] width 869 height 33
click at [888, 40] on link "Save" at bounding box center [881, 43] width 27 height 16
radio input "true"
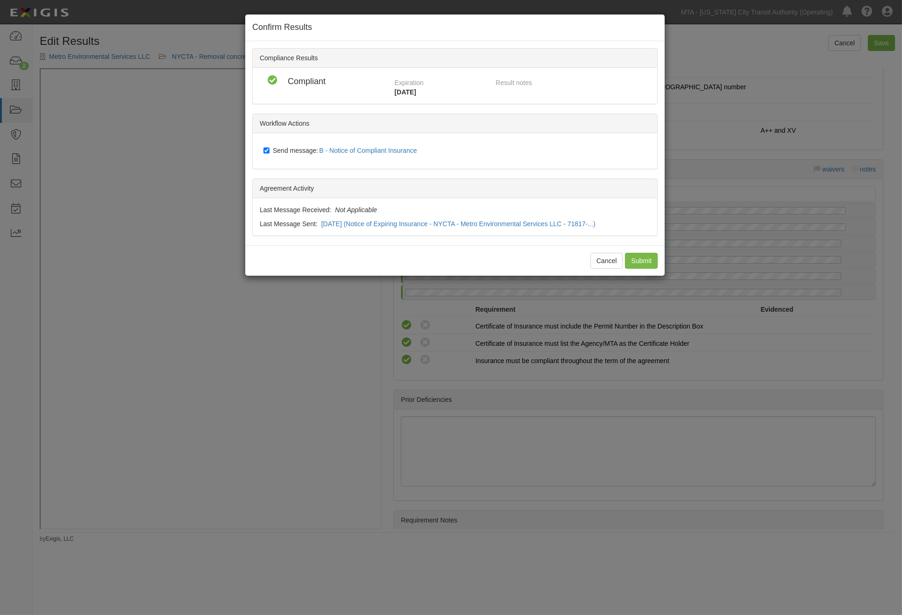
click at [306, 149] on span "Send message: B - Notice of Compliant Insurance" at bounding box center [347, 150] width 148 height 7
click at [269, 149] on input "Send message: B - Notice of Compliant Insurance" at bounding box center [266, 150] width 6 height 7
checkbox input "false"
click at [652, 263] on input "Submit" at bounding box center [641, 261] width 33 height 16
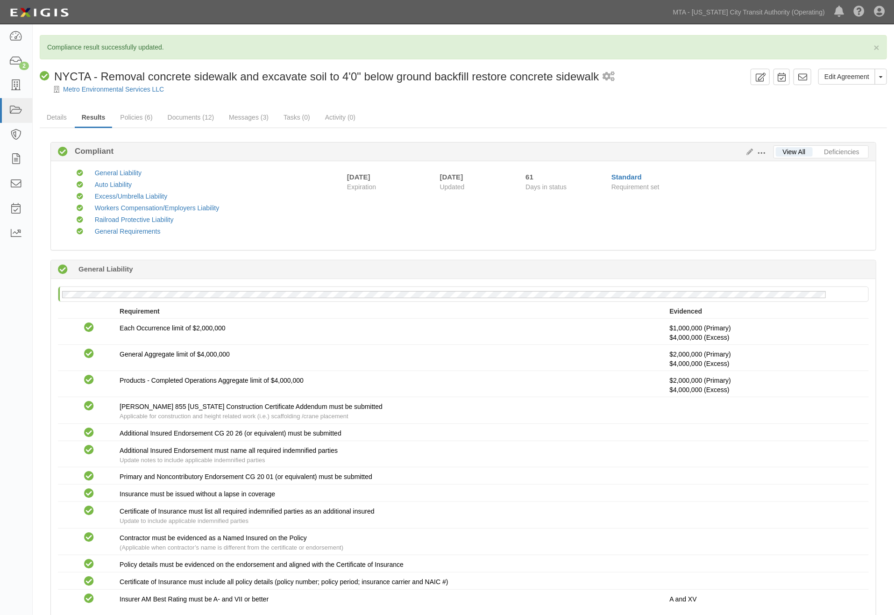
click at [434, 109] on ul "Details Results Policies (6) Documents (12) Messages (3) Tasks (0) Activity (0)" at bounding box center [463, 118] width 847 height 20
click at [255, 117] on link "Messages (3)" at bounding box center [249, 118] width 54 height 20
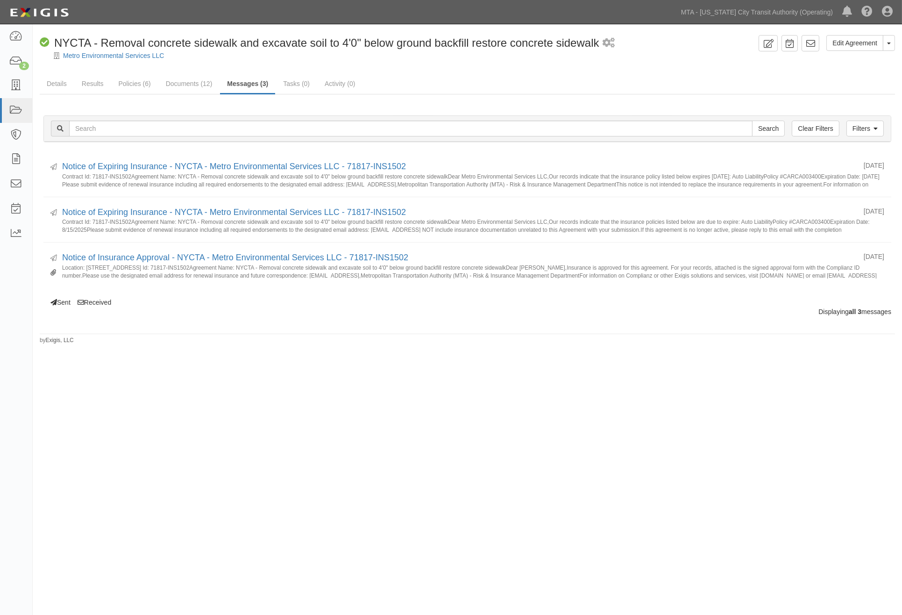
click at [226, 419] on div "Edit Agreement Toggle Agreement Dropdown View Audit Trail Archive Agreement Sen…" at bounding box center [451, 304] width 902 height 553
click at [325, 398] on div "Edit Agreement Toggle Agreement Dropdown View Audit Trail Archive Agreement Sen…" at bounding box center [451, 304] width 902 height 553
click at [12, 39] on icon at bounding box center [15, 36] width 13 height 11
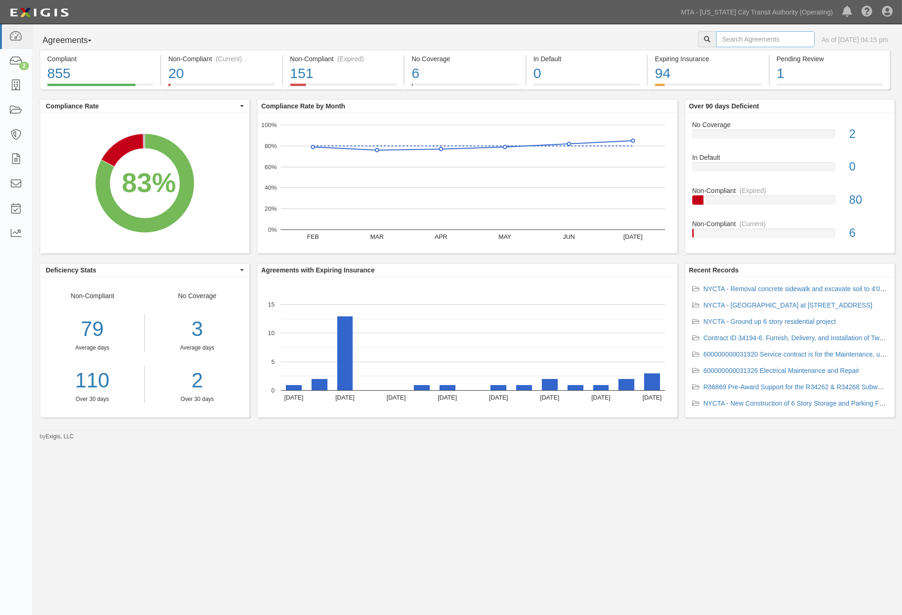
paste input "34194-6."
type input "34194-6."
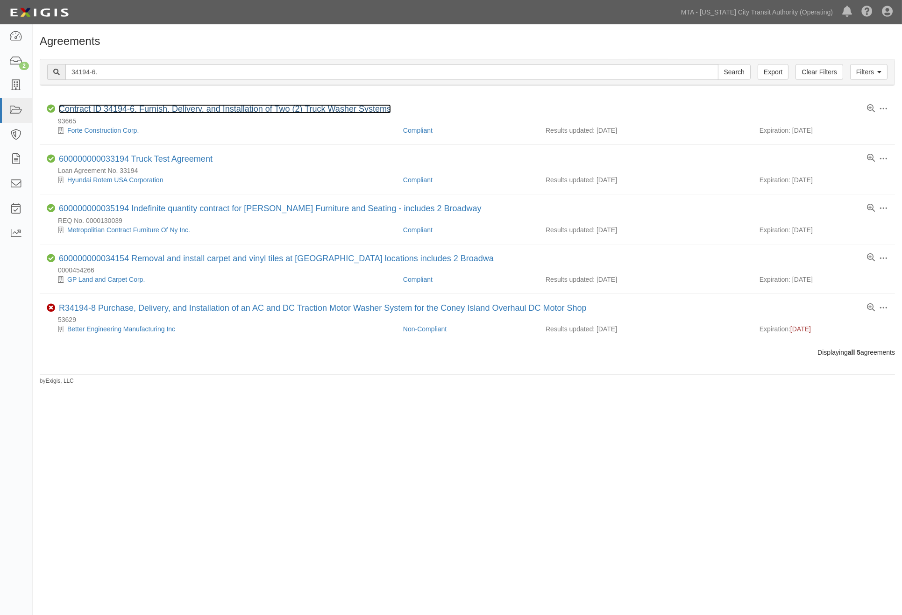
drag, startPoint x: 306, startPoint y: 106, endPoint x: 291, endPoint y: 94, distance: 19.3
click at [305, 106] on link "Contract ID 34194-6. Furnish, Delivery, and Installation of Two (2) Truck Washe…" at bounding box center [225, 108] width 332 height 9
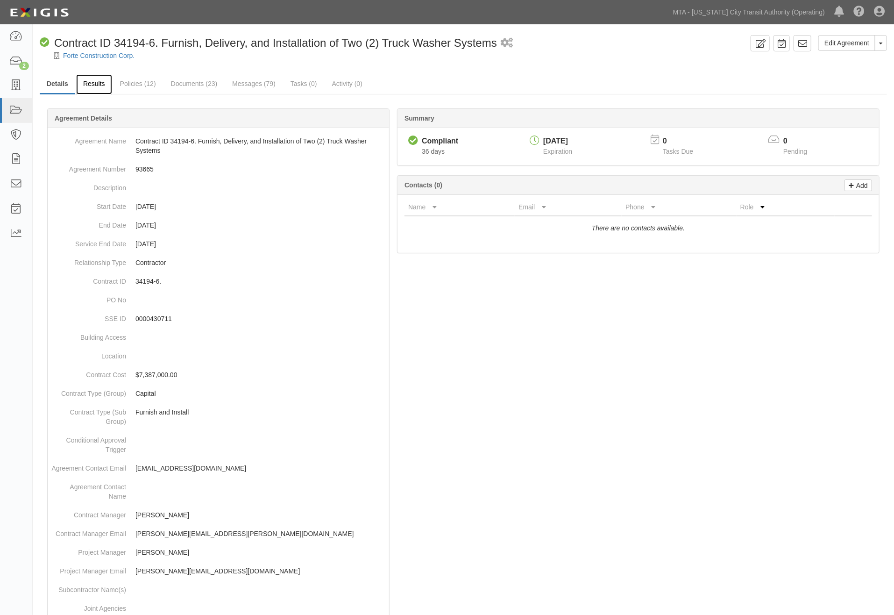
click at [92, 82] on link "Results" at bounding box center [94, 84] width 36 height 20
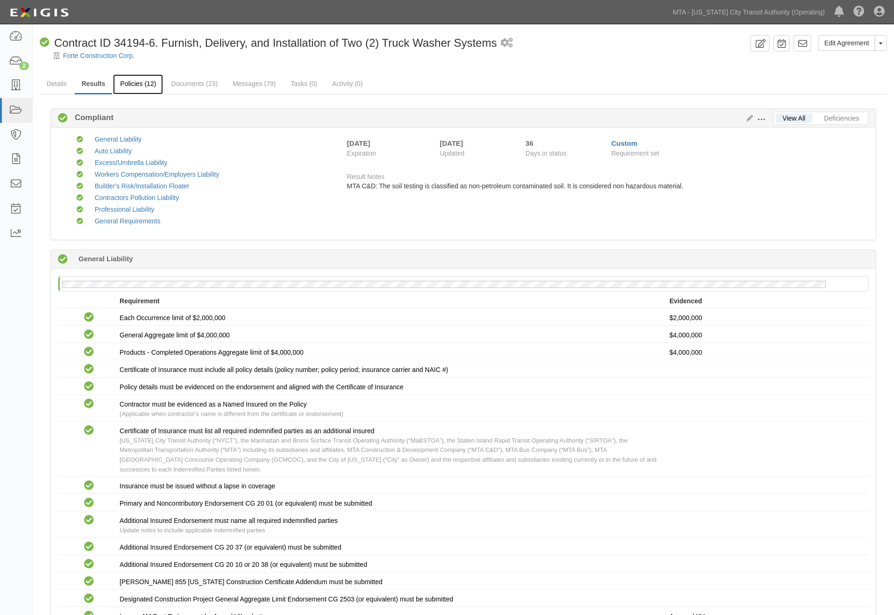
click at [138, 82] on link "Policies (12)" at bounding box center [138, 84] width 50 height 20
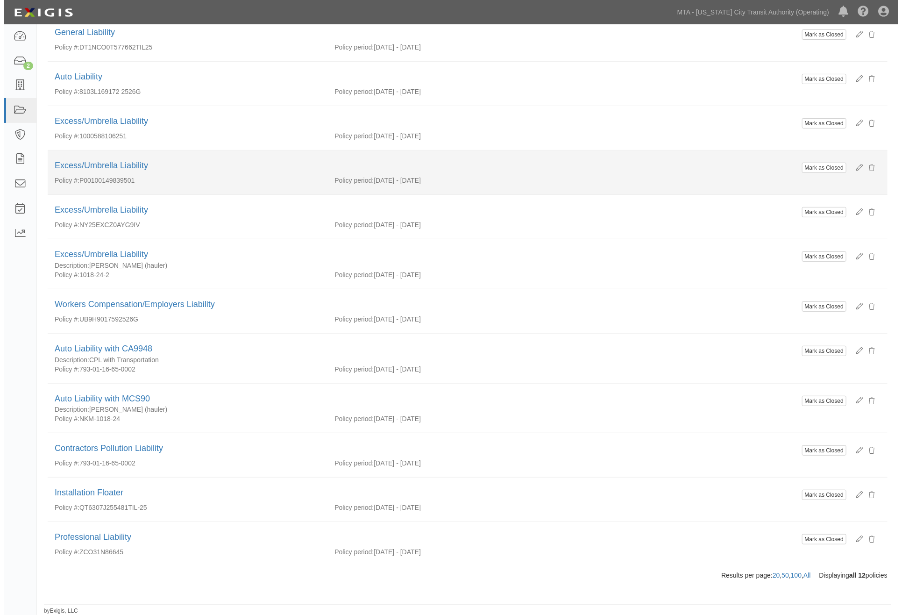
scroll to position [128, 0]
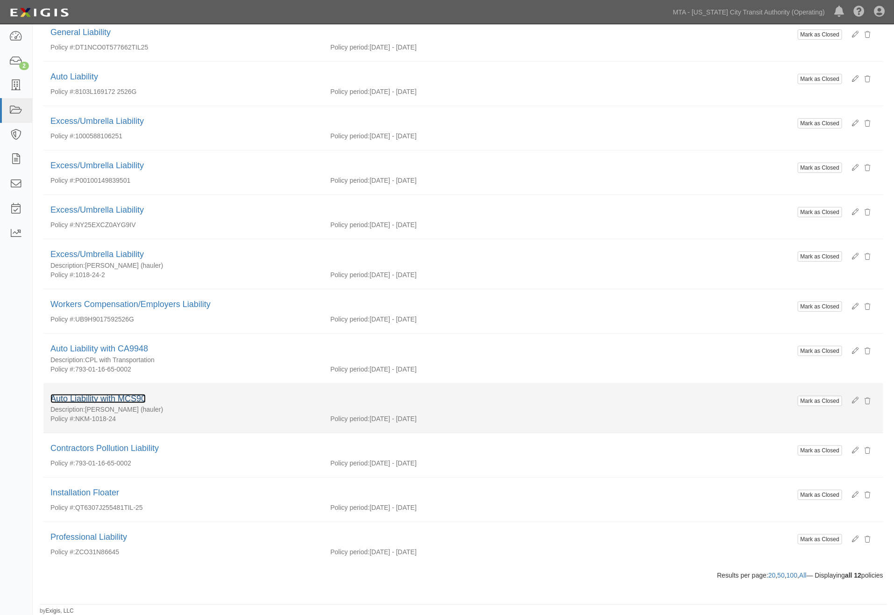
click at [113, 397] on link "Auto Liability with MCS90" at bounding box center [97, 398] width 95 height 9
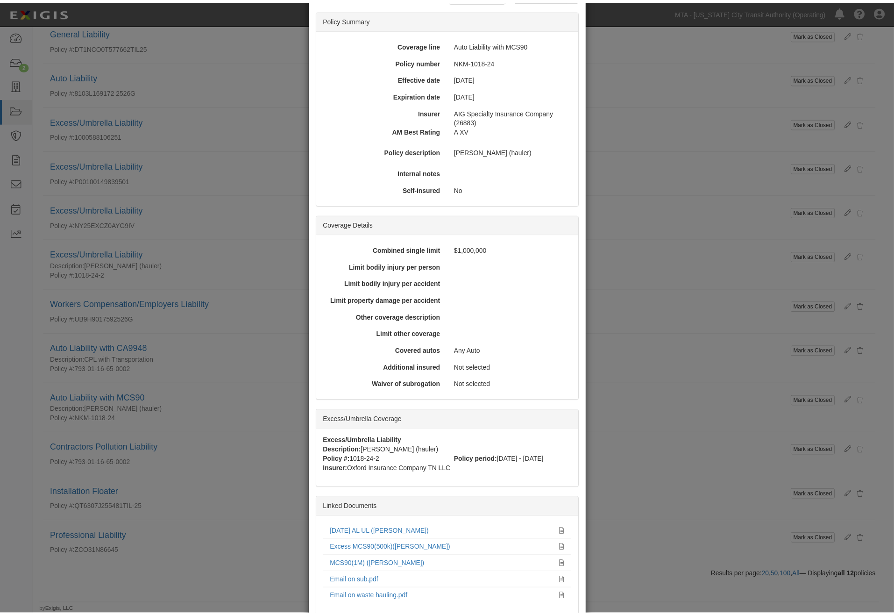
scroll to position [127, 0]
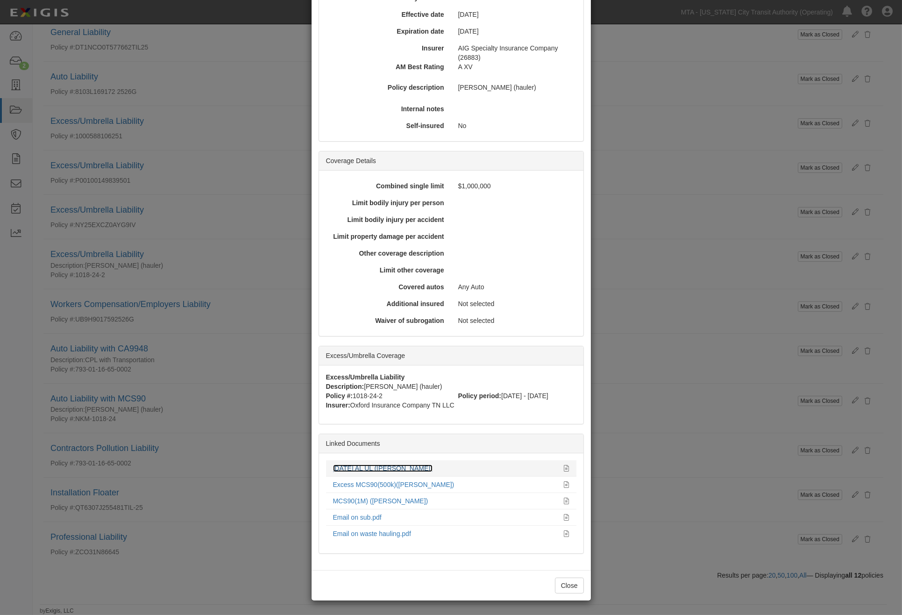
click at [390, 464] on link "[DATE] AL UL ([PERSON_NAME])" at bounding box center [382, 467] width 99 height 7
click at [190, 136] on div "× View Policy Mark as Closed Edit Policy Toggle Dropdown Delete Policy Policy S…" at bounding box center [451, 307] width 902 height 615
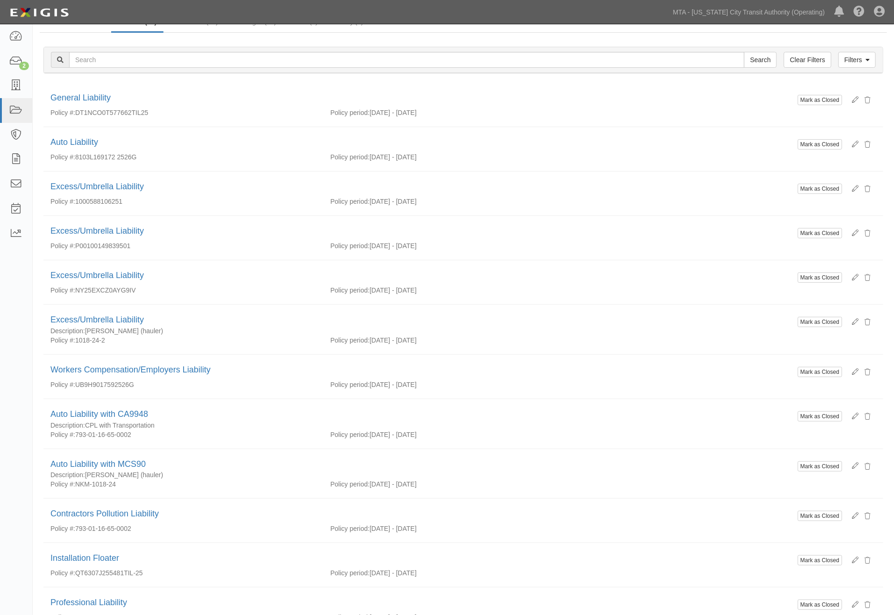
scroll to position [0, 0]
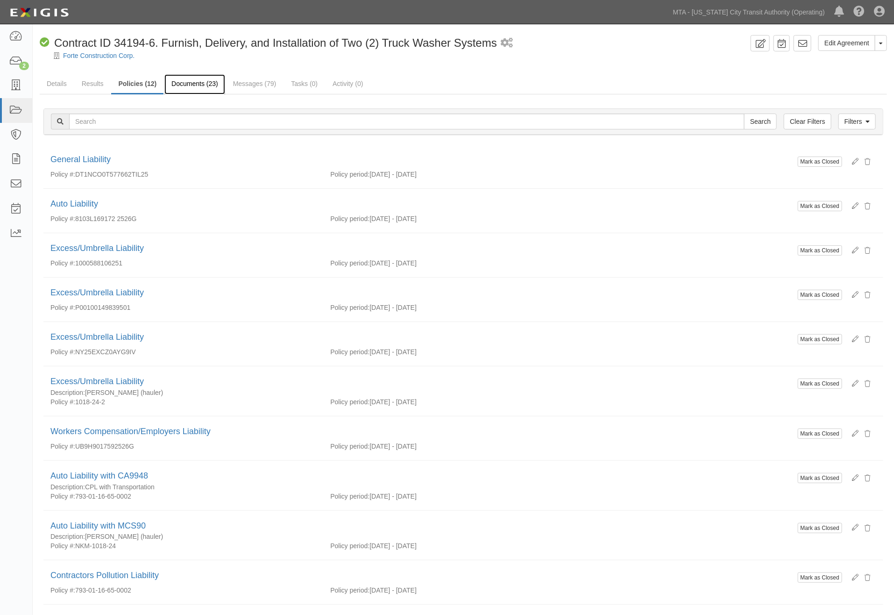
click at [212, 81] on link "Documents (23)" at bounding box center [194, 84] width 61 height 20
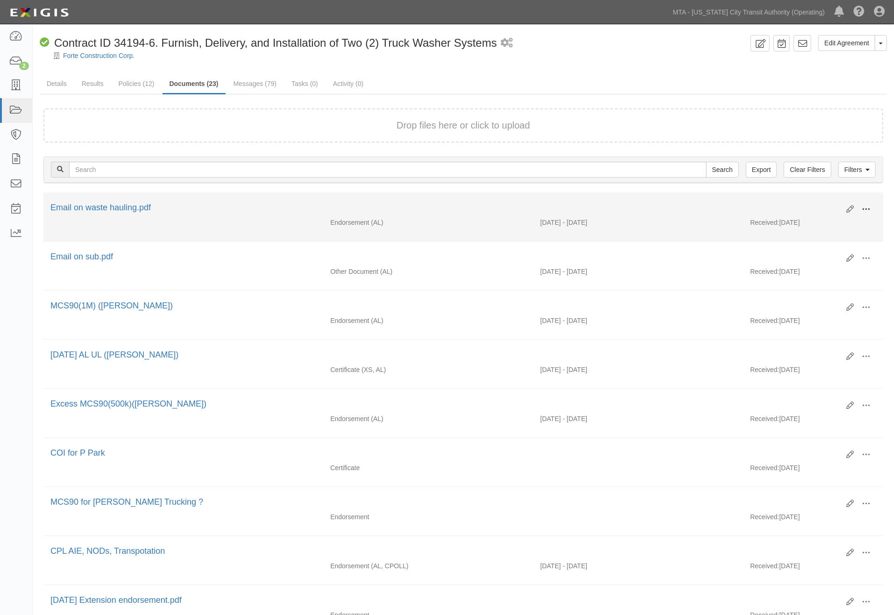
click at [862, 207] on span at bounding box center [866, 209] width 8 height 8
click at [800, 221] on link "View" at bounding box center [821, 222] width 74 height 17
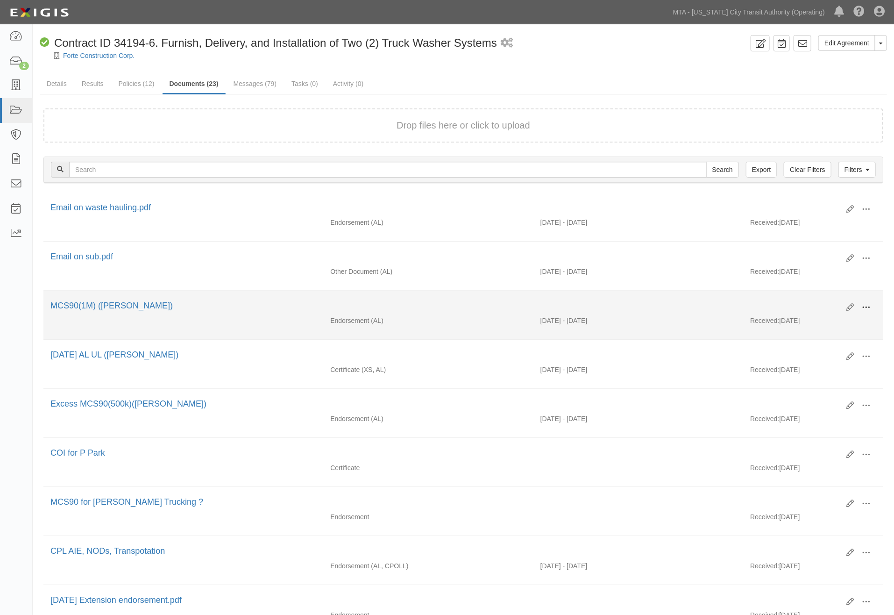
click at [869, 309] on span at bounding box center [866, 307] width 8 height 8
click at [796, 322] on link "View" at bounding box center [821, 320] width 74 height 17
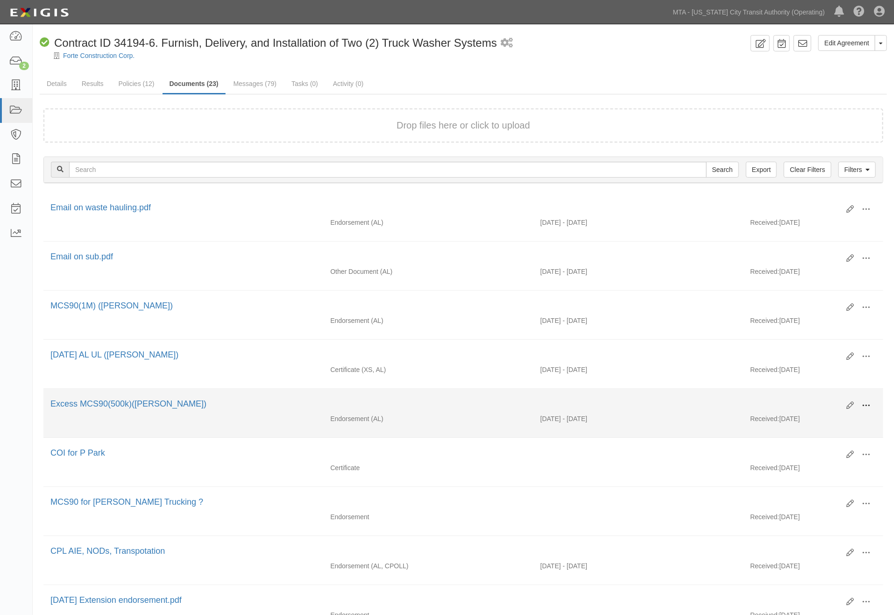
drag, startPoint x: 865, startPoint y: 408, endPoint x: 861, endPoint y: 405, distance: 5.3
click at [865, 408] on span at bounding box center [866, 405] width 8 height 8
click at [796, 427] on link "View" at bounding box center [821, 418] width 74 height 17
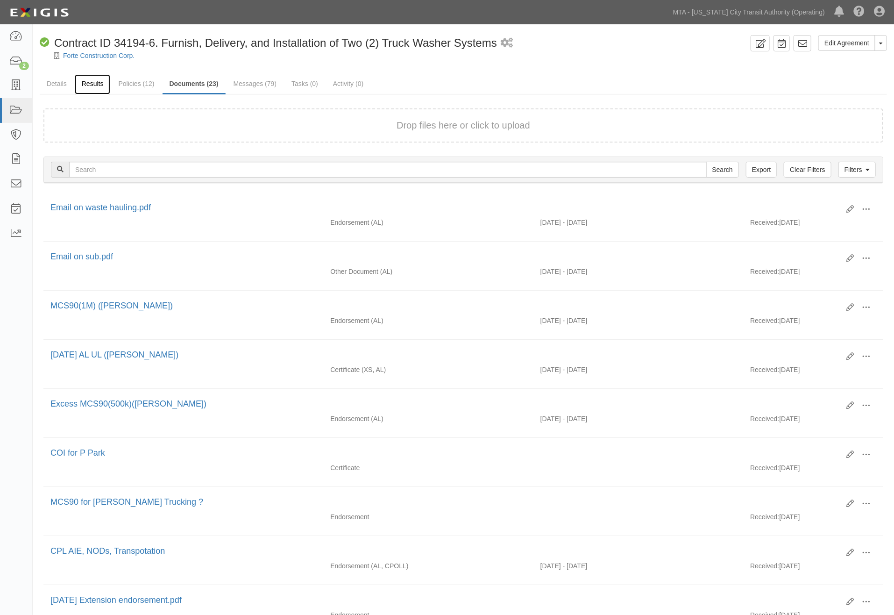
click at [96, 83] on link "Results" at bounding box center [93, 84] width 36 height 20
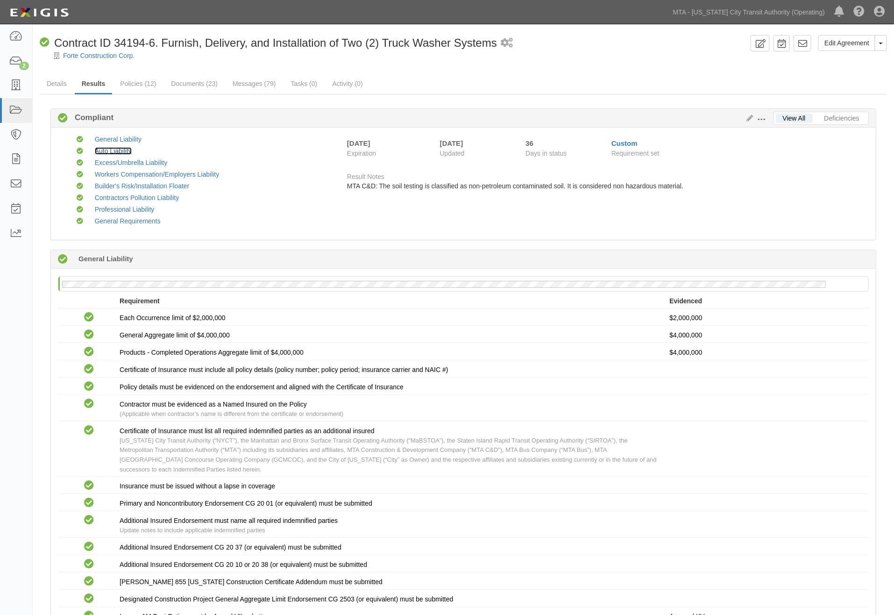
click at [122, 151] on link "Auto Liability" at bounding box center [113, 150] width 37 height 7
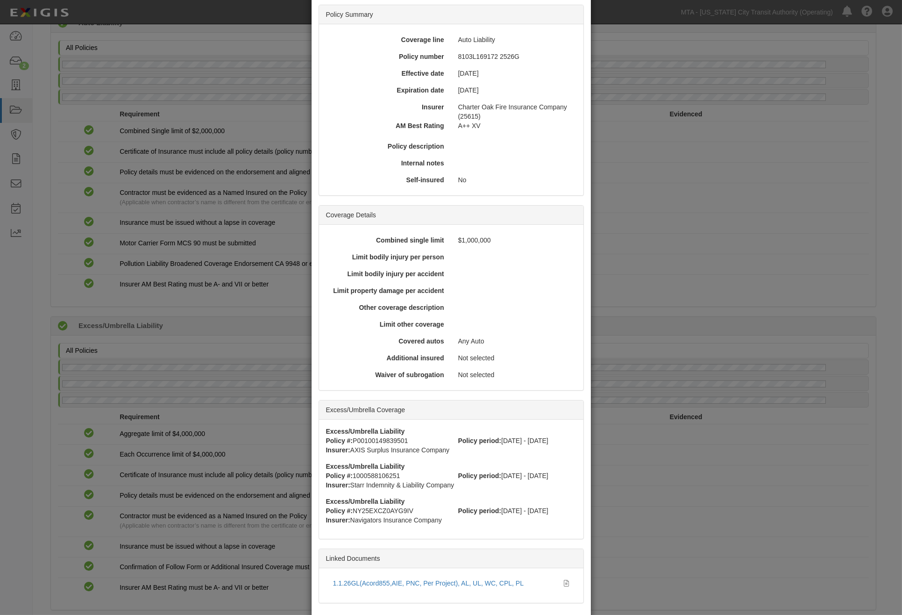
scroll to position [100, 0]
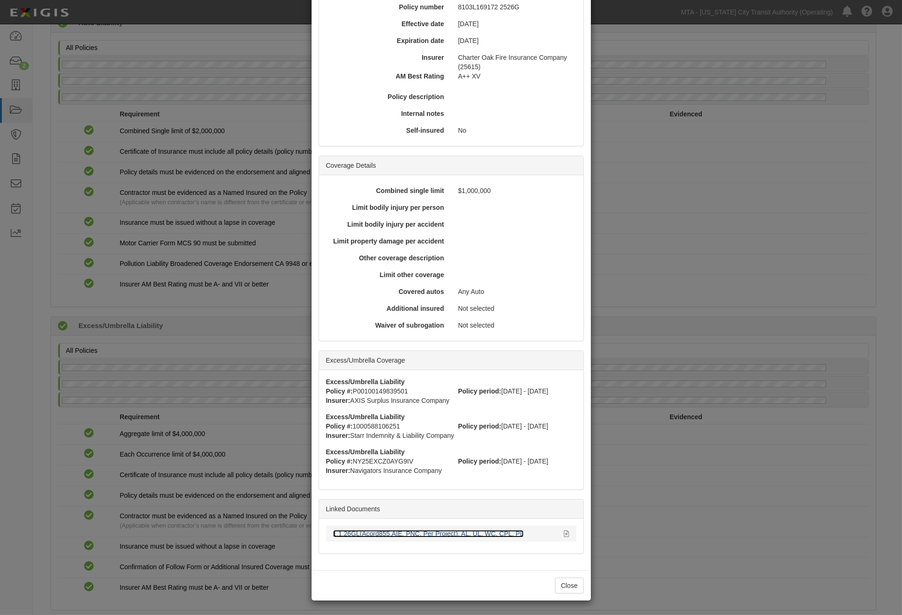
click at [388, 530] on link "1.1.26GL(Acord855,AIE, PNC, Per Project), AL, UL, WC, CPL, PL" at bounding box center [428, 533] width 191 height 7
drag, startPoint x: 657, startPoint y: 544, endPoint x: 619, endPoint y: 534, distance: 39.6
click at [657, 545] on div "× View Policy Policy Summary Coverage line Auto Liability Policy number 8103L16…" at bounding box center [451, 307] width 902 height 615
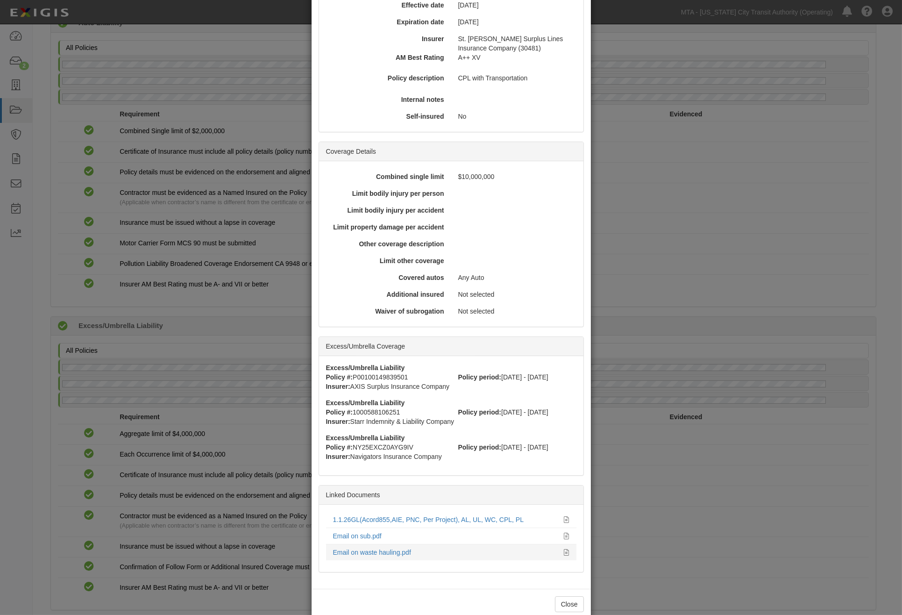
scroll to position [137, 0]
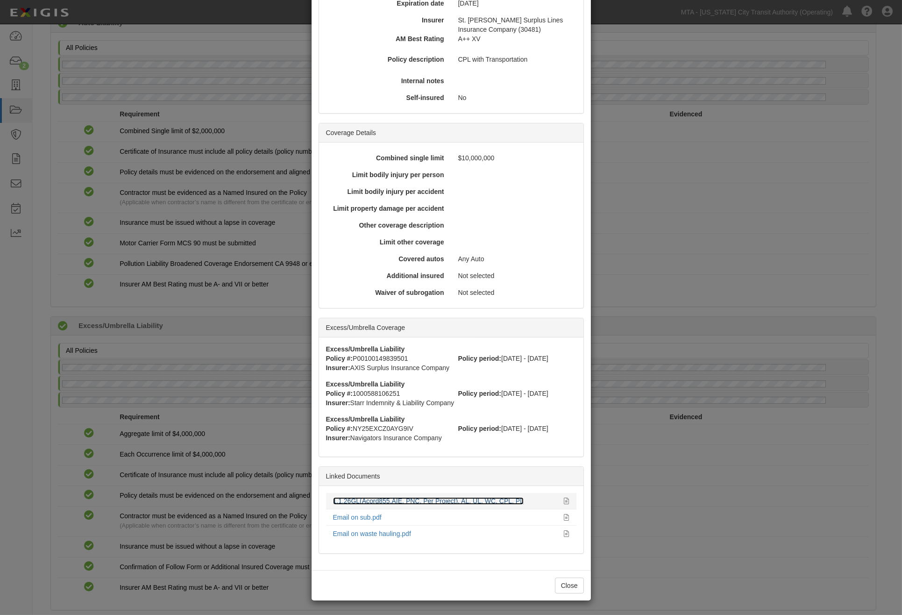
click at [360, 502] on link "1.1.26GL(Acord855,AIE, PNC, Per Project), AL, UL, WC, CPL, PL" at bounding box center [428, 500] width 191 height 7
click at [365, 530] on link "Email on waste hauling.pdf" at bounding box center [372, 533] width 78 height 7
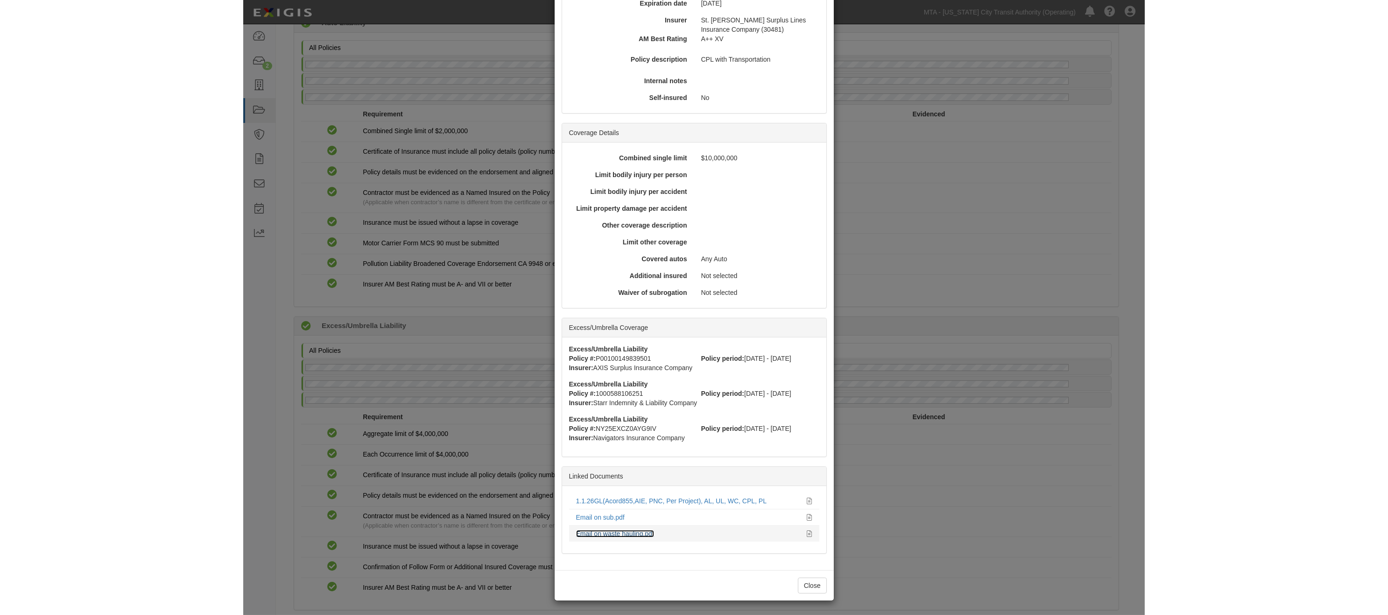
scroll to position [613, 0]
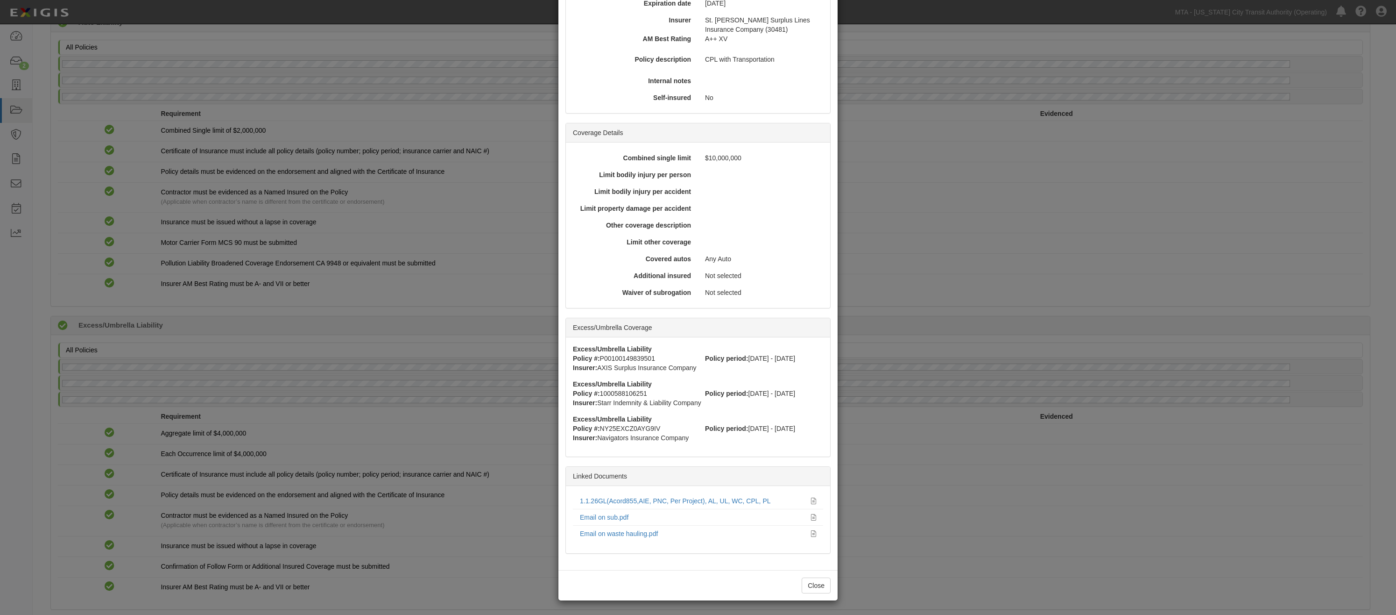
click at [893, 411] on div "× View Policy Policy Summary Coverage line Auto Liability with CA9948 Policy nu…" at bounding box center [698, 307] width 1396 height 615
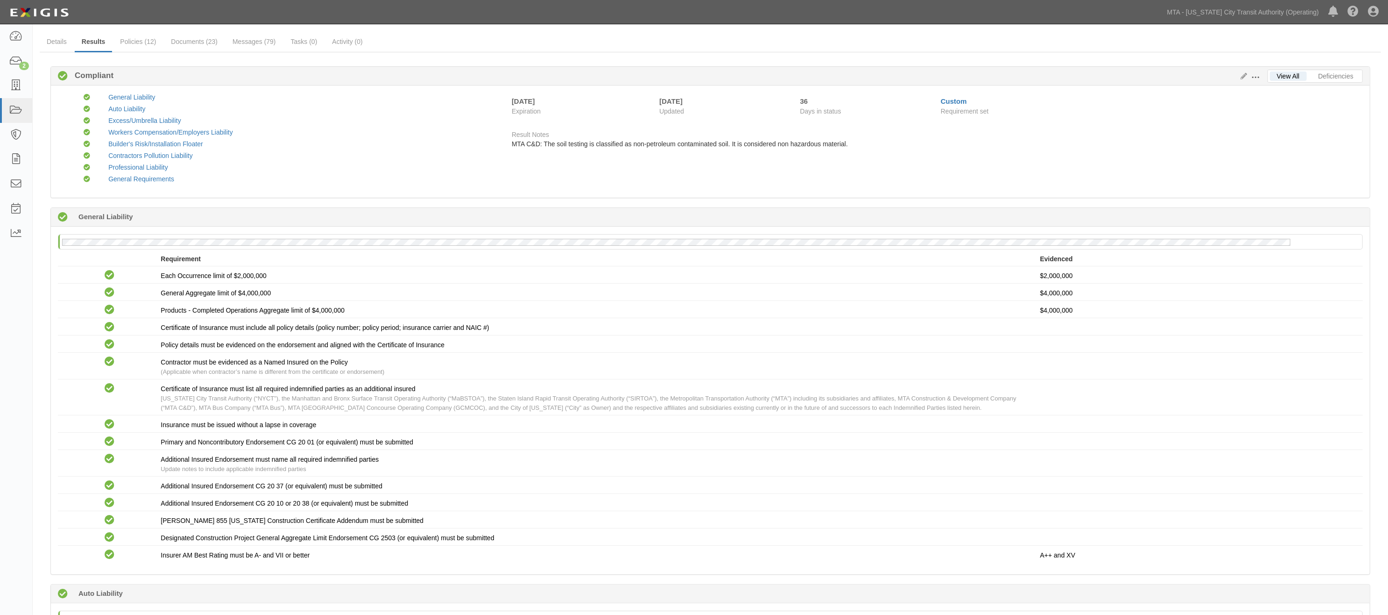
scroll to position [0, 0]
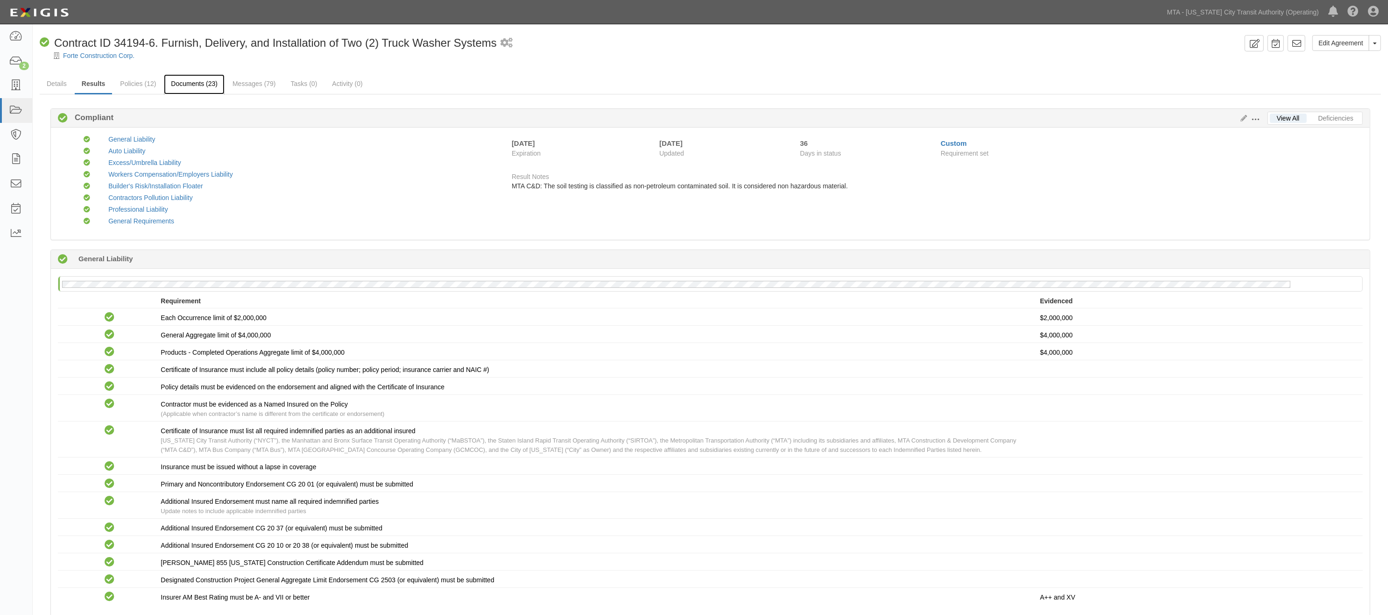
click at [192, 82] on link "Documents (23)" at bounding box center [194, 84] width 61 height 20
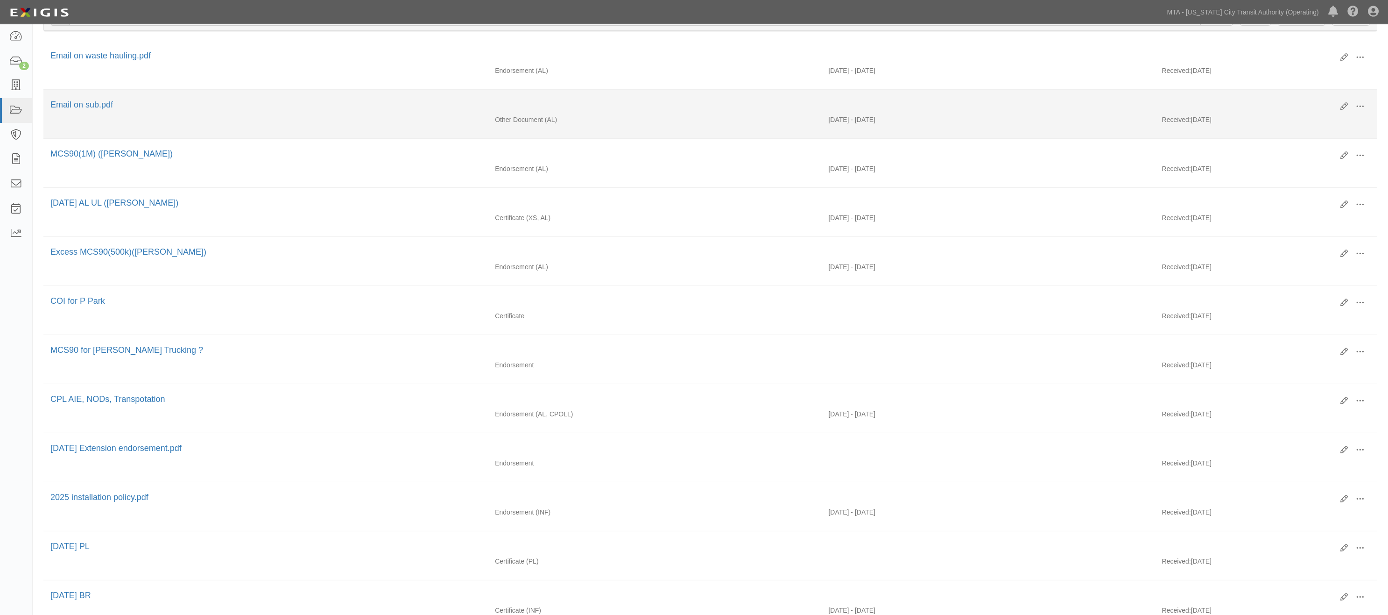
scroll to position [156, 0]
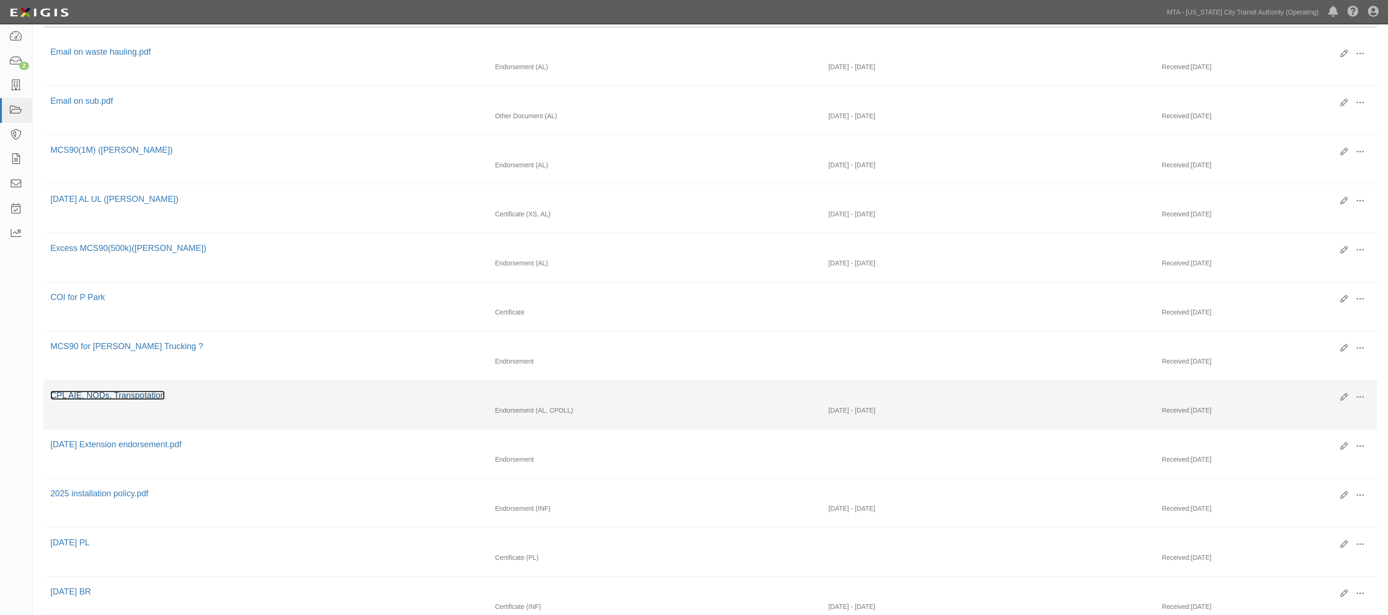
click at [156, 400] on link "CPL AIE, NODs, Transpotation" at bounding box center [107, 394] width 114 height 9
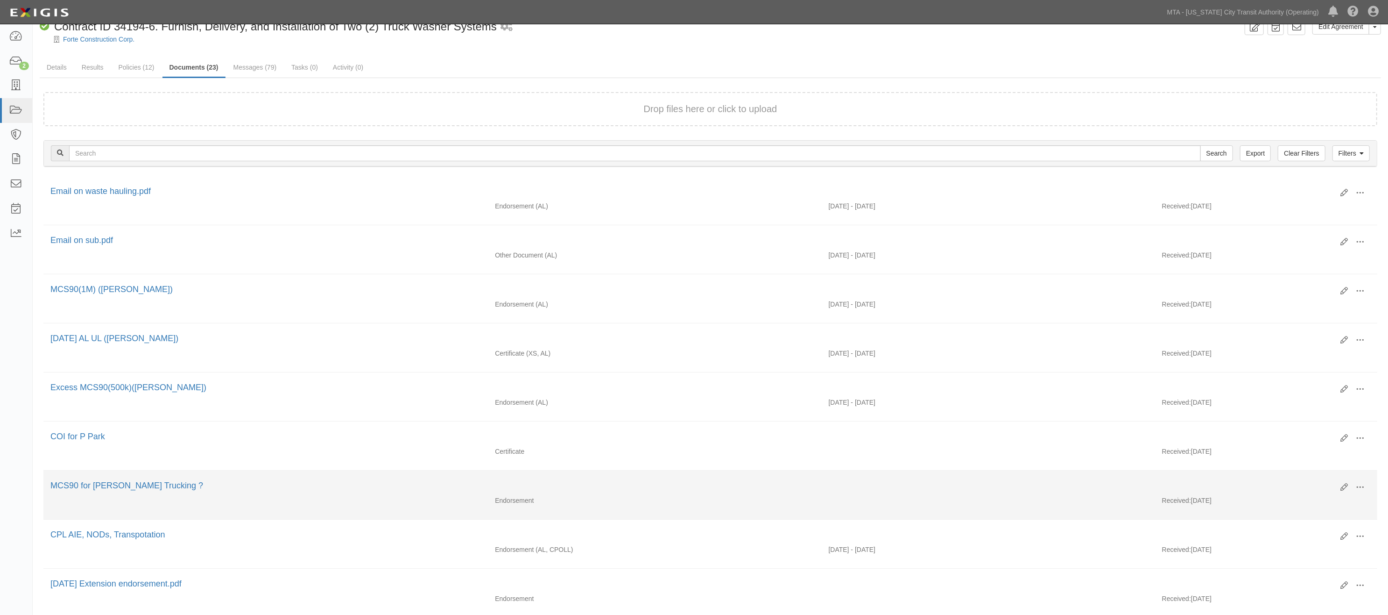
scroll to position [0, 0]
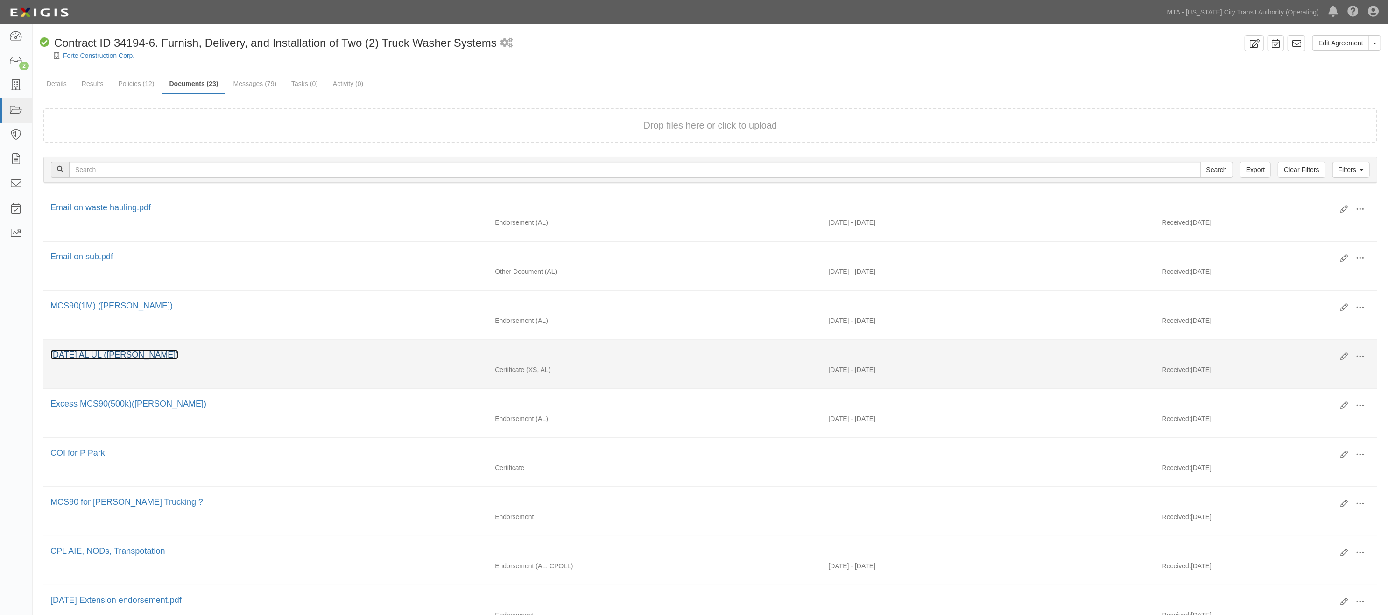
click at [117, 358] on link "[DATE] AL UL ([PERSON_NAME])" at bounding box center [114, 354] width 128 height 9
click at [1362, 359] on span at bounding box center [1360, 356] width 8 height 8
click at [1297, 372] on link "View" at bounding box center [1315, 369] width 74 height 17
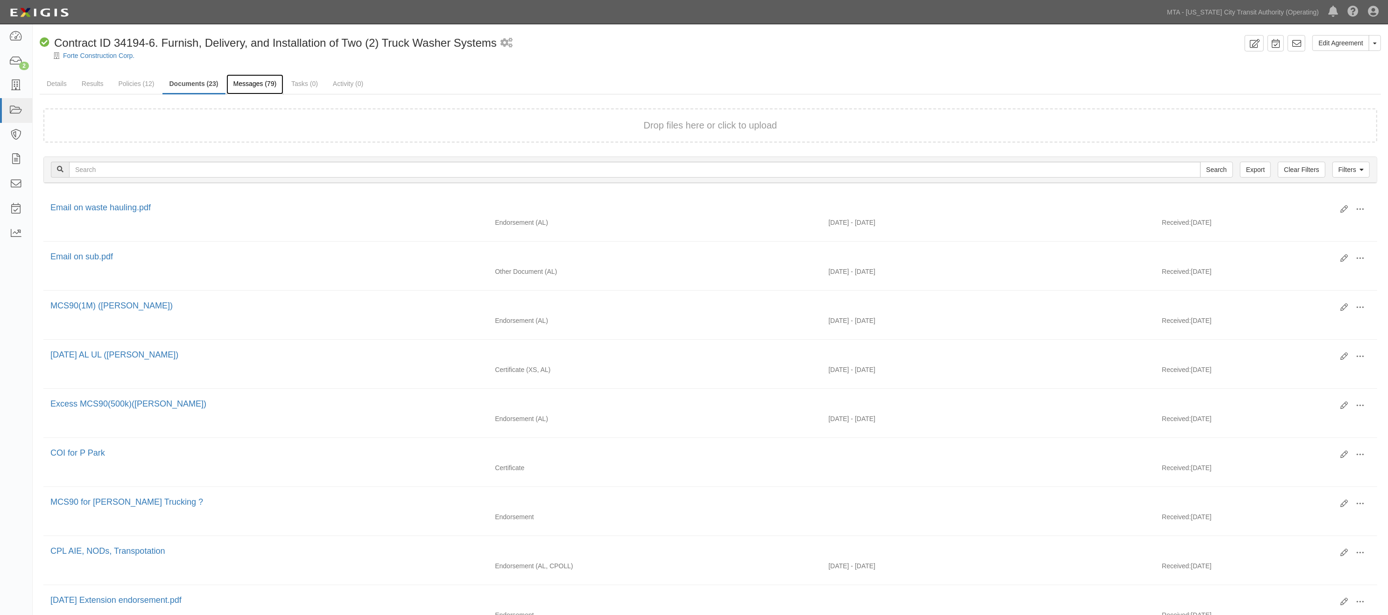
click at [251, 82] on link "Messages (79)" at bounding box center [254, 84] width 57 height 20
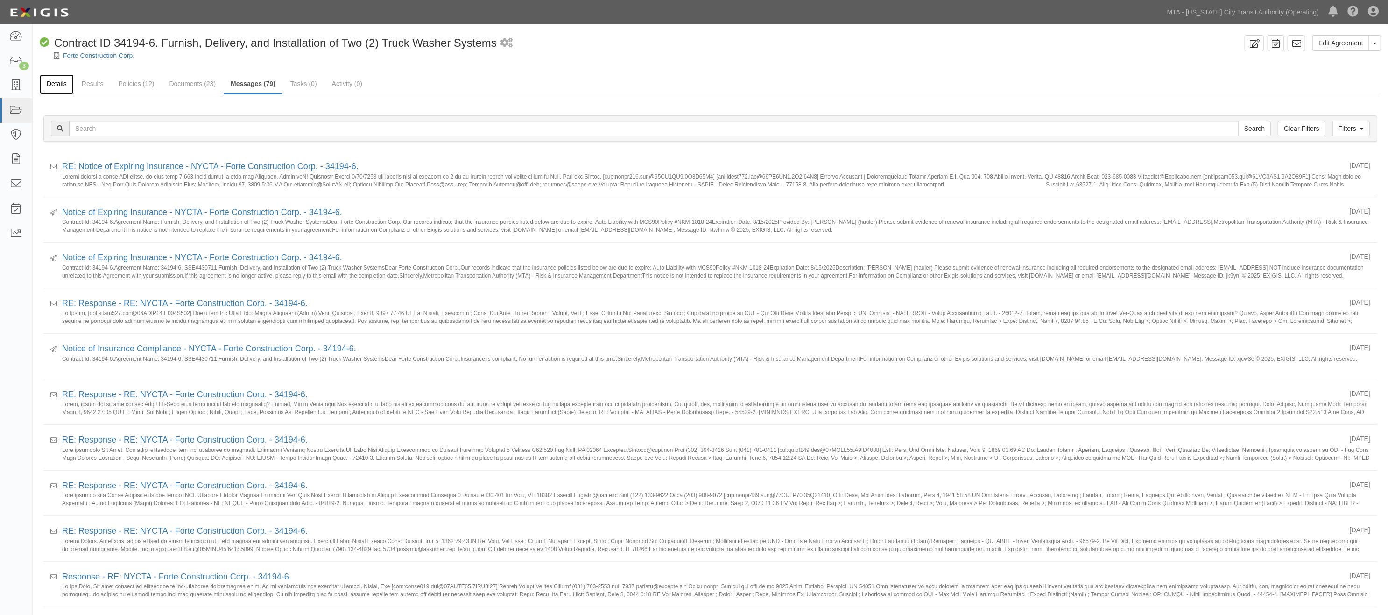
click at [57, 85] on link "Details" at bounding box center [57, 84] width 34 height 20
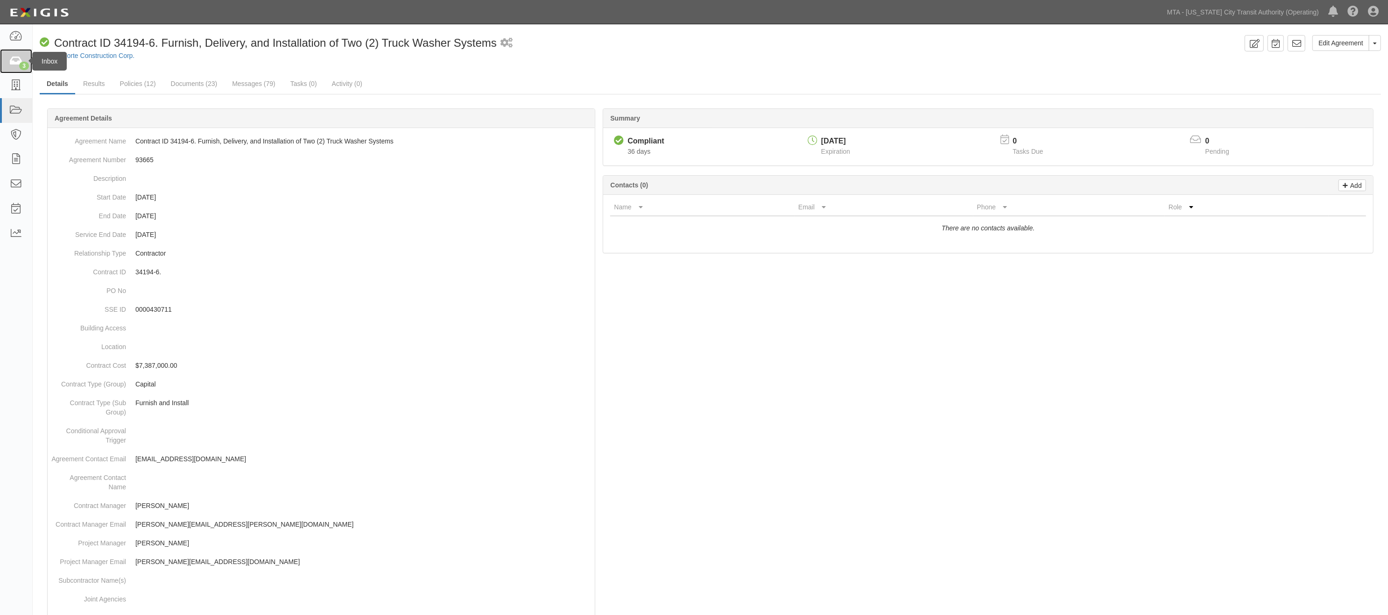
click at [20, 62] on icon at bounding box center [15, 61] width 13 height 11
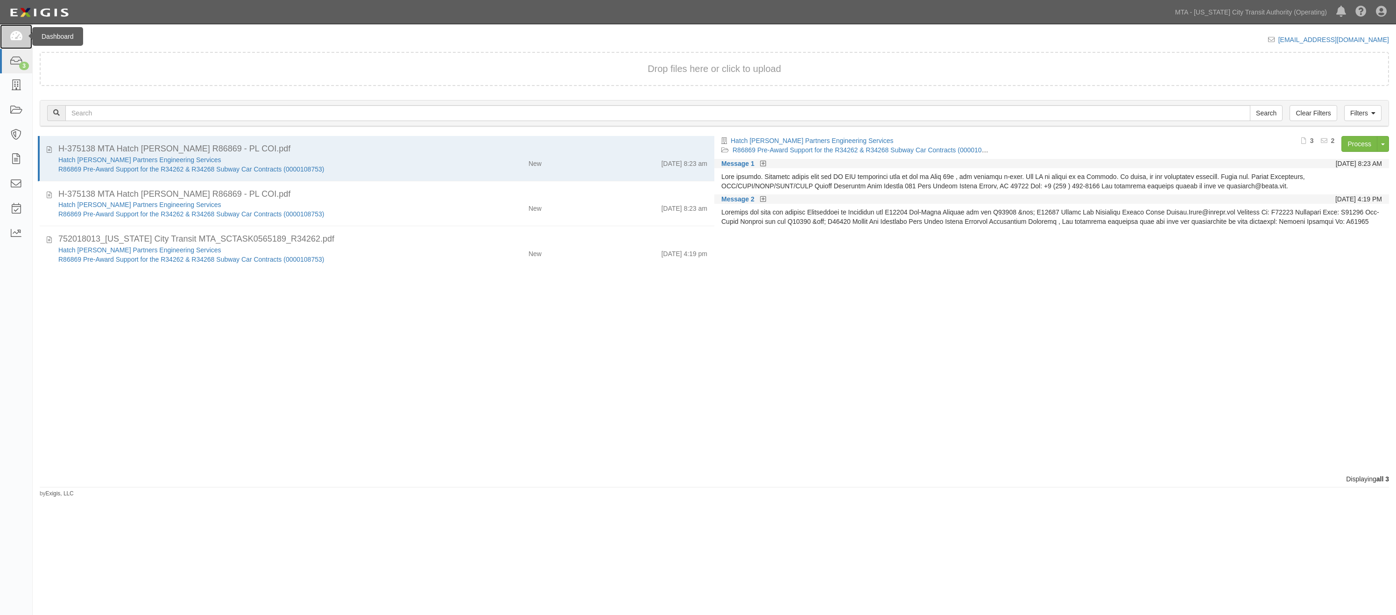
click at [19, 43] on link at bounding box center [16, 36] width 32 height 25
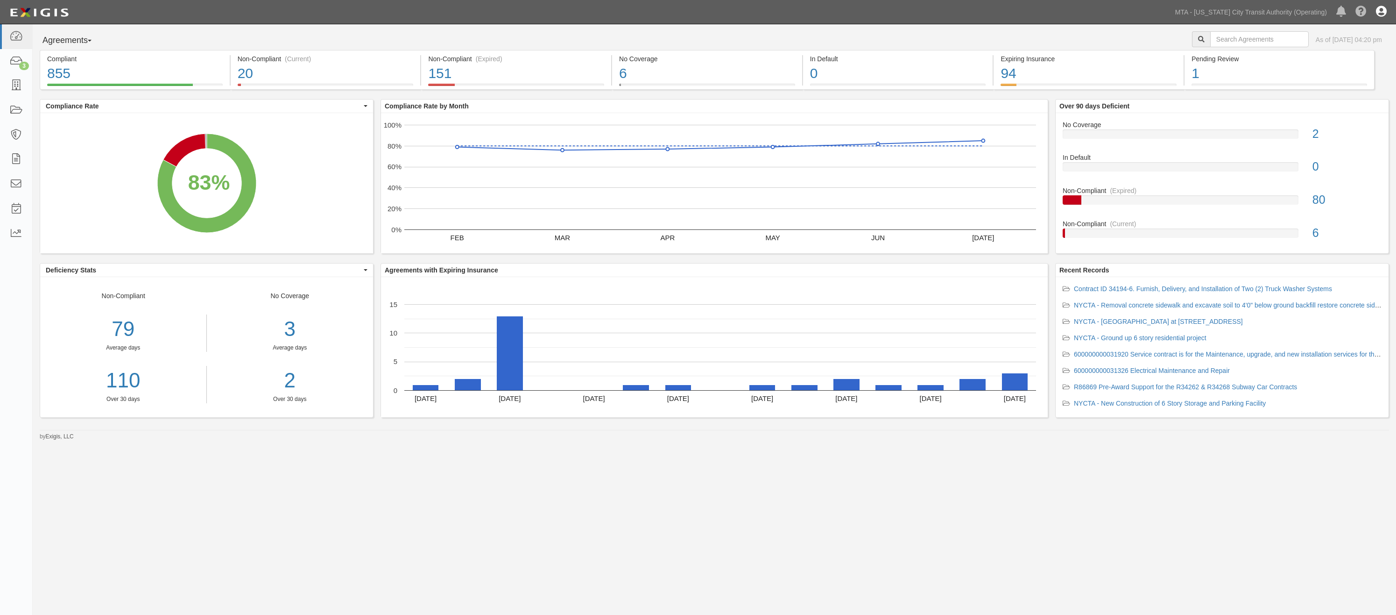
click at [1384, 10] on icon at bounding box center [1381, 12] width 11 height 11
click at [1331, 53] on link "Sign Out" at bounding box center [1354, 54] width 74 height 19
